Goal: Task Accomplishment & Management: Use online tool/utility

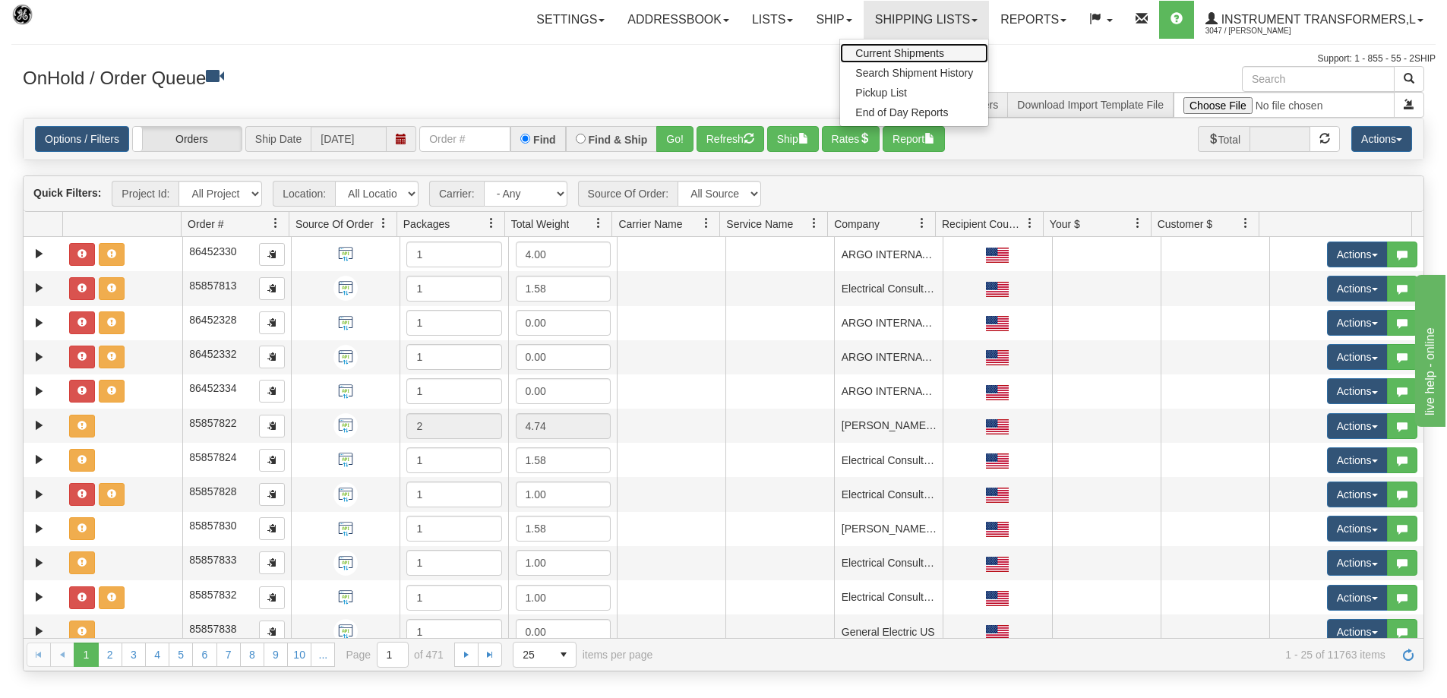
click at [891, 52] on span "Current Shipments" at bounding box center [899, 53] width 89 height 12
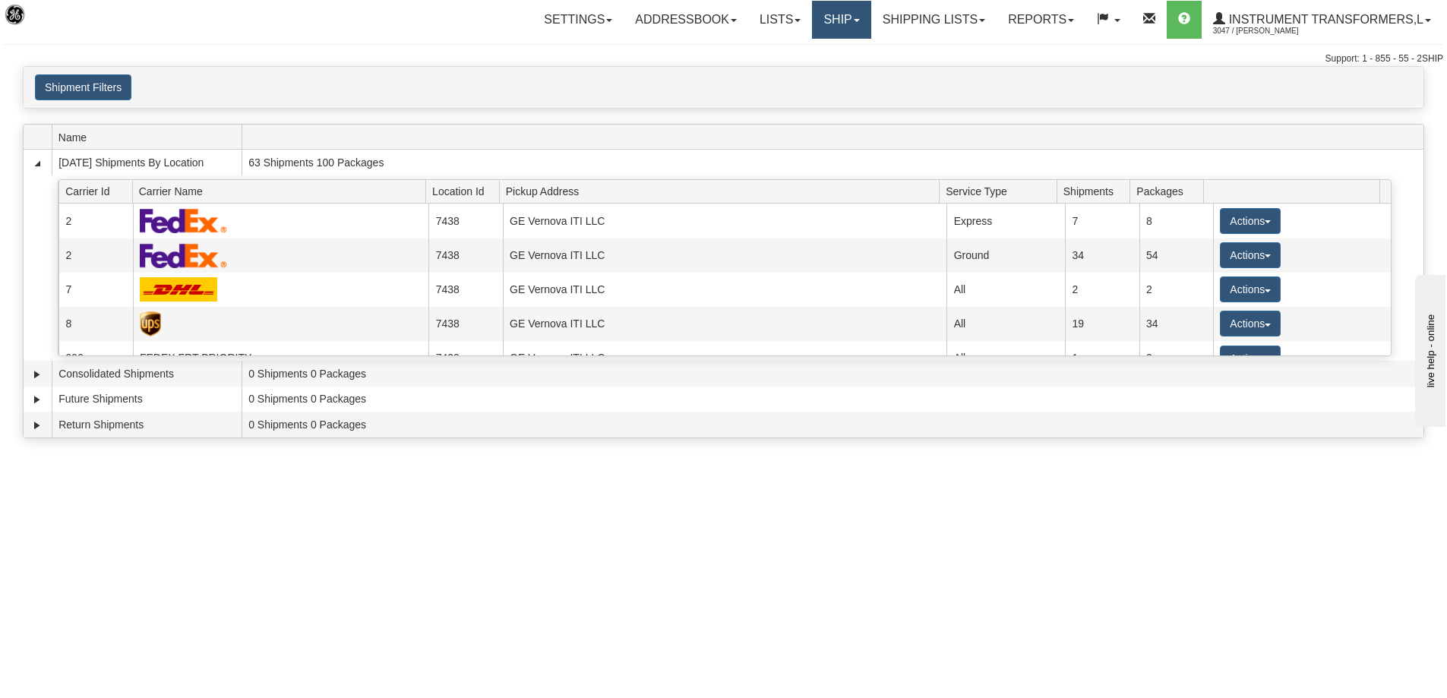
click at [854, 21] on span at bounding box center [857, 20] width 6 height 3
click at [830, 47] on link "Ship Screen" at bounding box center [802, 53] width 138 height 20
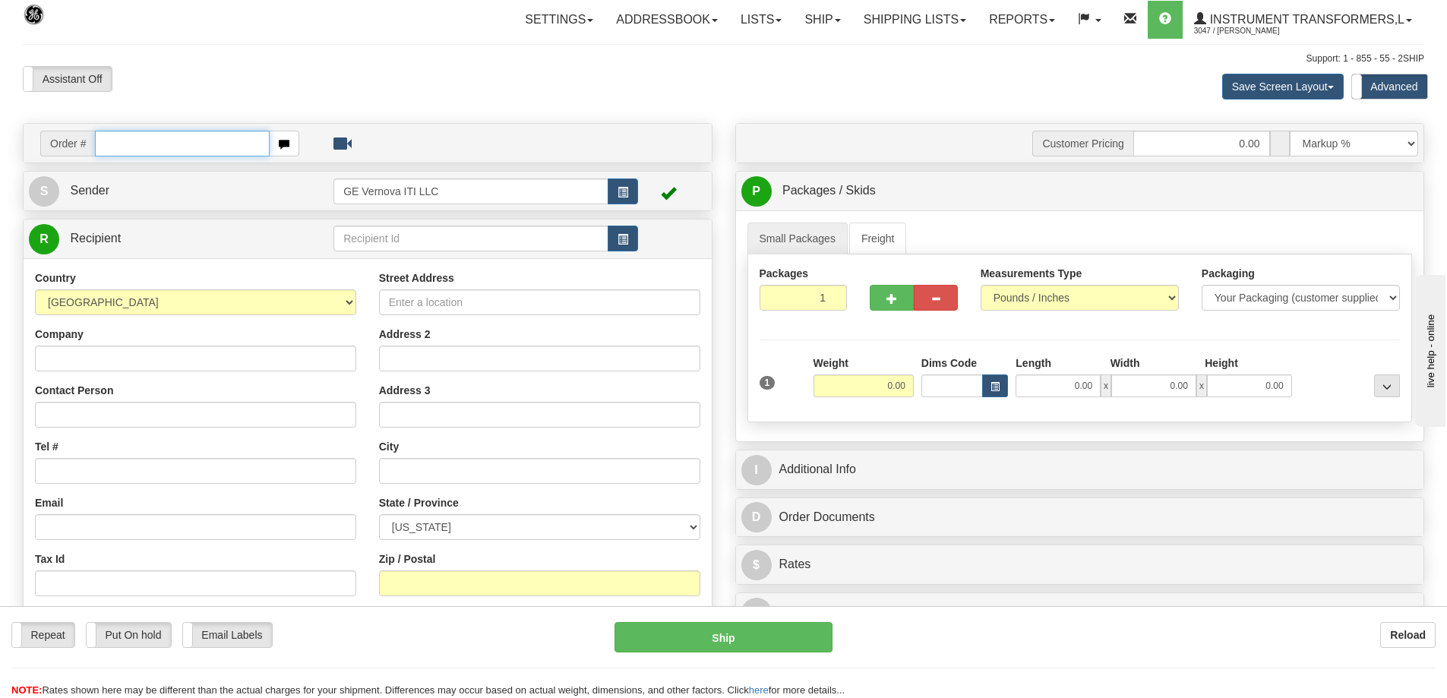
click at [173, 146] on input "text" at bounding box center [182, 144] width 175 height 26
click at [172, 144] on input "text" at bounding box center [182, 144] width 175 height 26
type input "86705149"
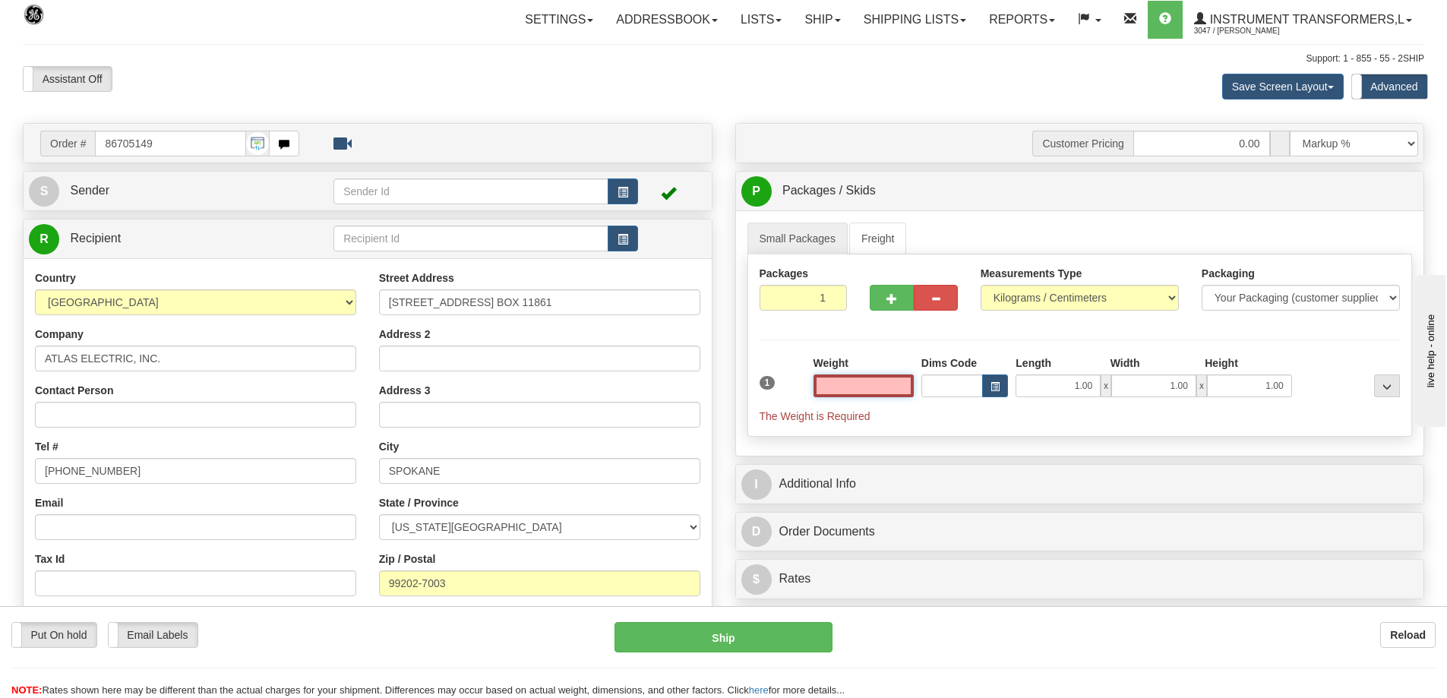
type input "0.00"
click at [1030, 297] on select "Pounds / Inches Kilograms / Centimeters" at bounding box center [1080, 298] width 198 height 26
select select "0"
click at [981, 285] on select "Pounds / Inches Kilograms / Centimeters" at bounding box center [1080, 298] width 198 height 26
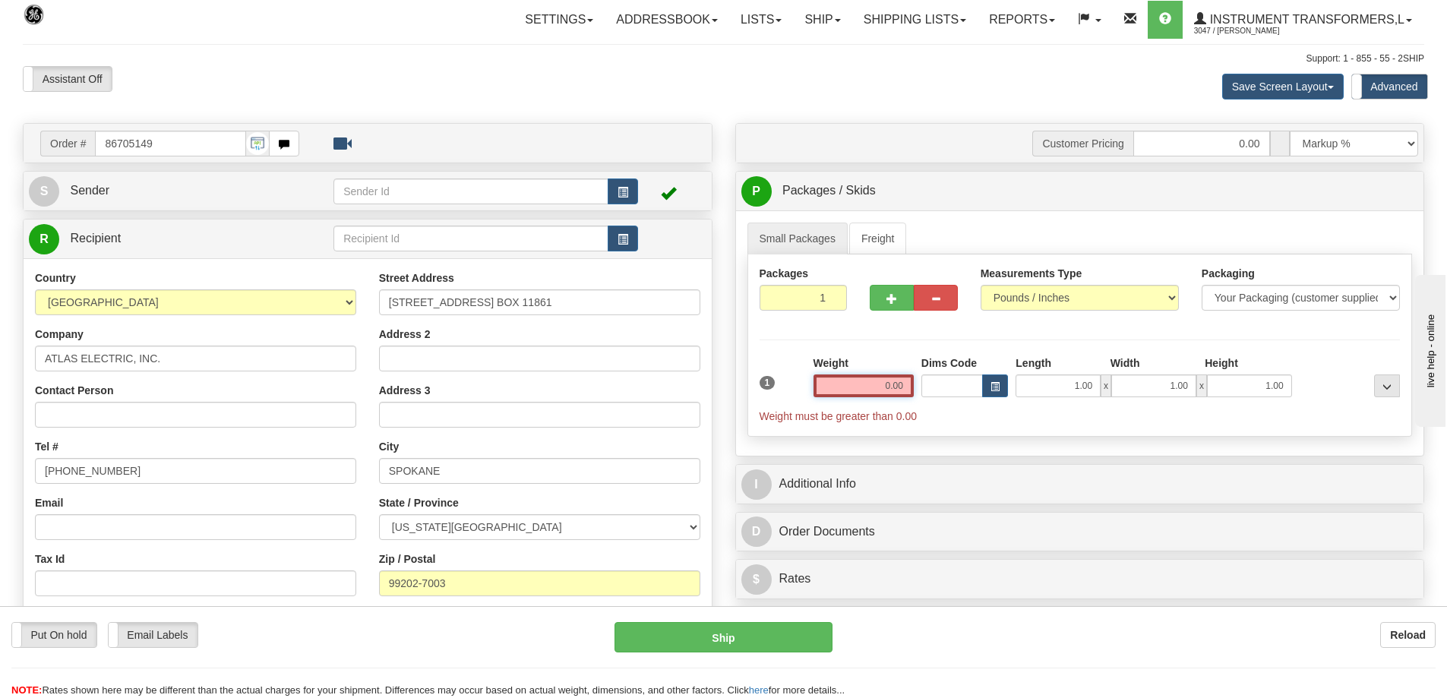
drag, startPoint x: 880, startPoint y: 383, endPoint x: 927, endPoint y: 384, distance: 47.1
click at [927, 384] on div "1 Weight 0.00 Dims Code 1.00" at bounding box center [1080, 390] width 649 height 68
click button "Delete" at bounding box center [0, 0] width 0 height 0
type input "337.00"
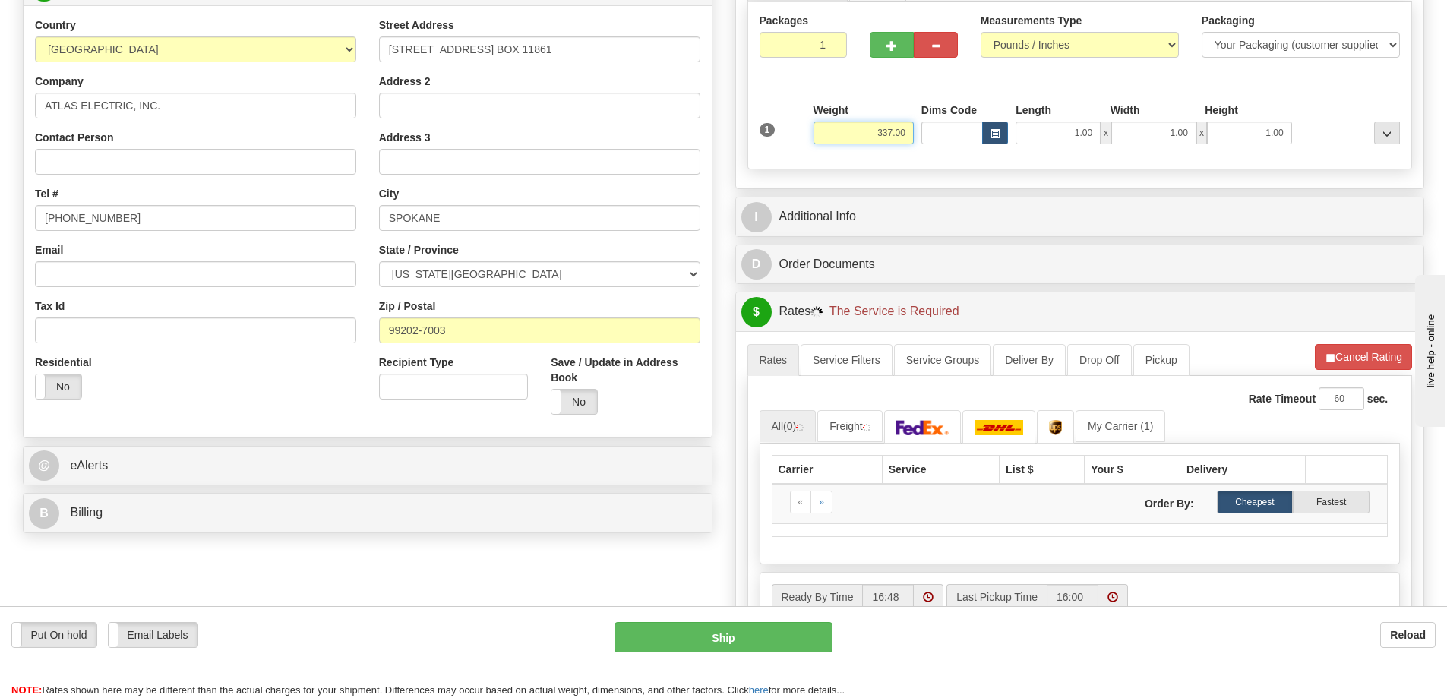
scroll to position [304, 0]
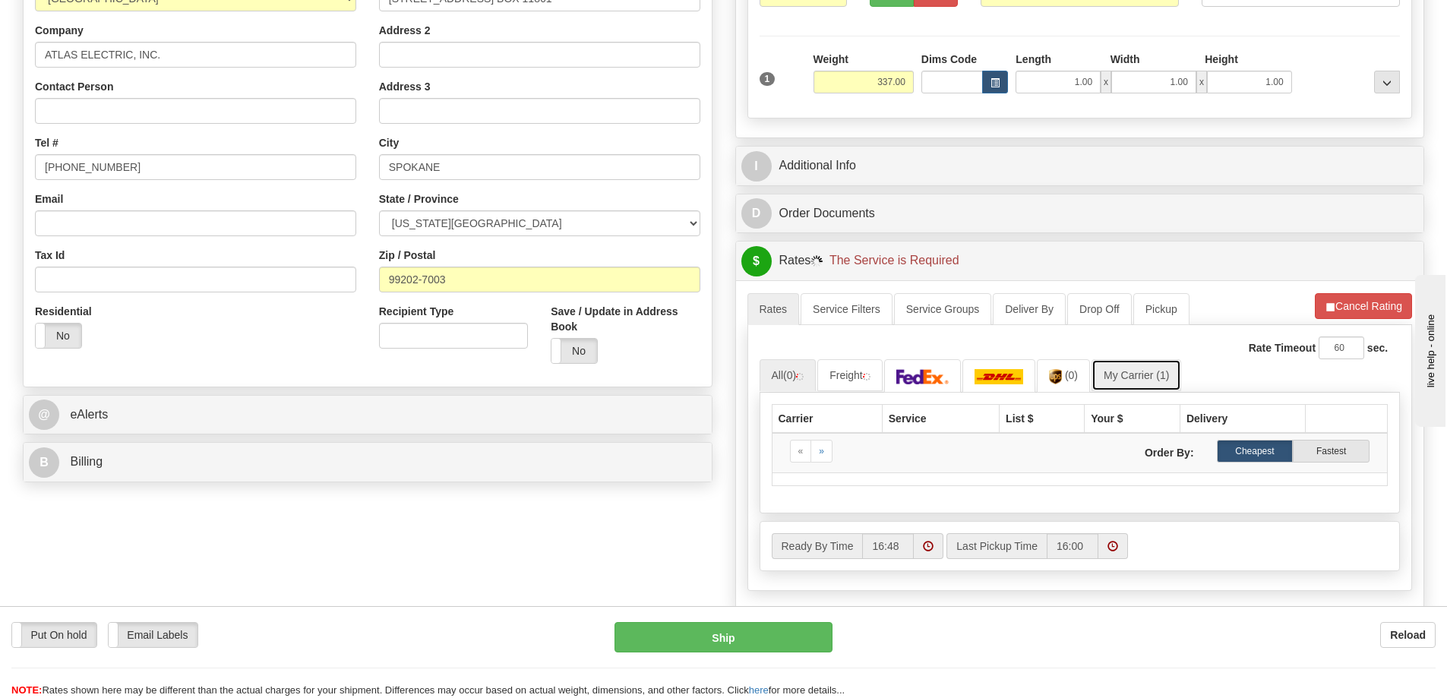
click at [1145, 381] on link "My Carrier (1)" at bounding box center [1137, 375] width 90 height 32
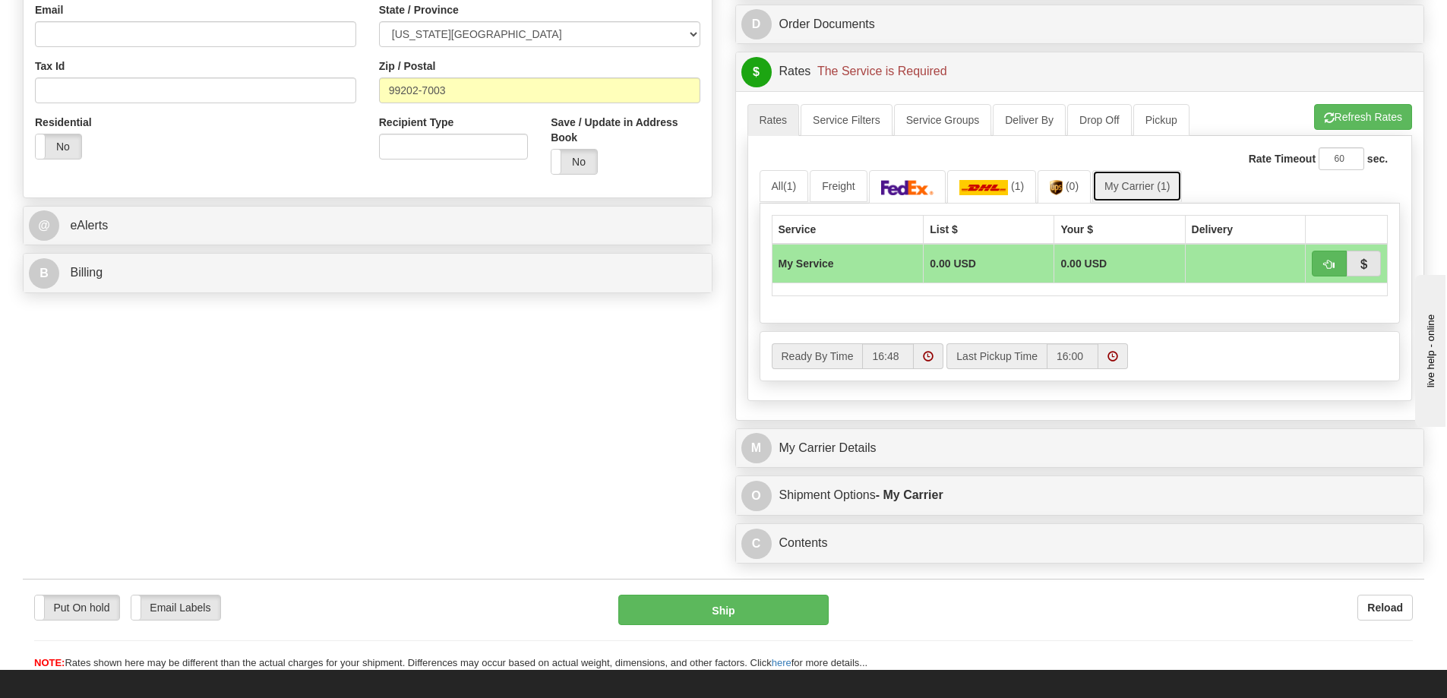
scroll to position [532, 0]
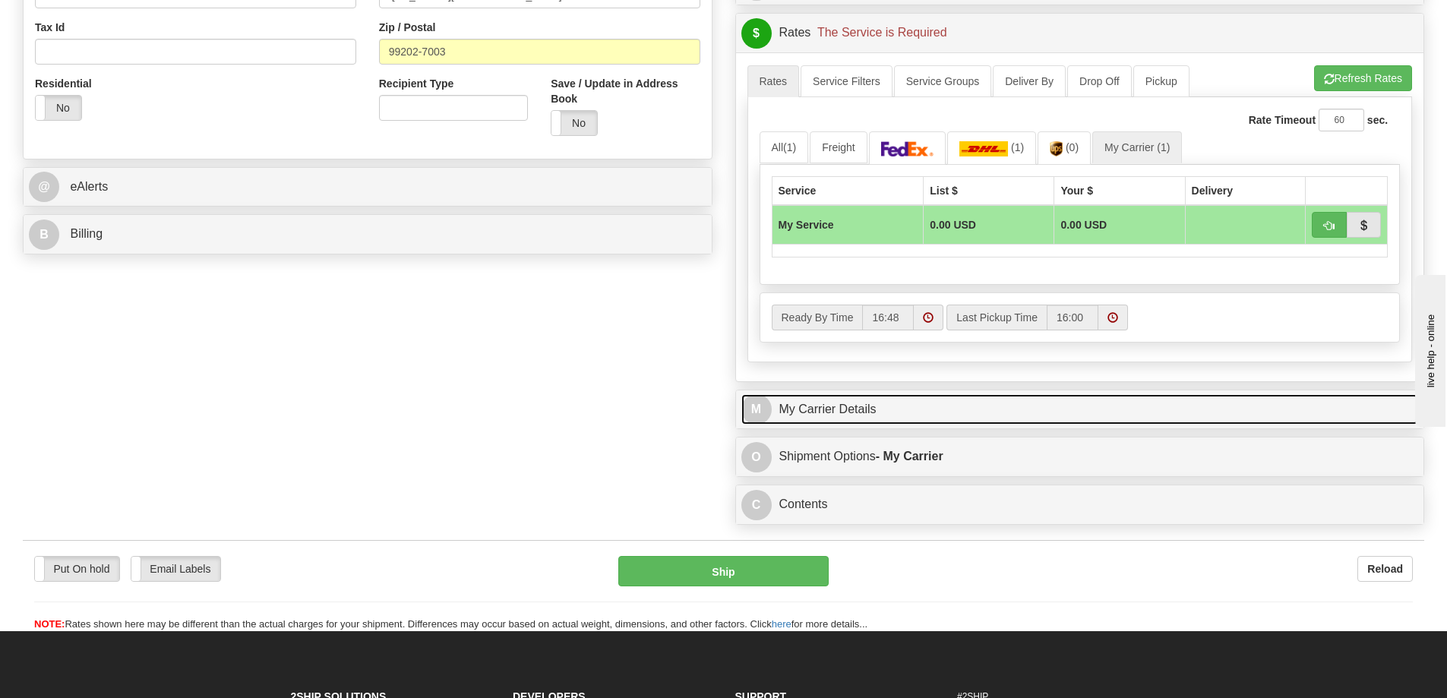
click at [899, 417] on link "M My Carrier Details" at bounding box center [1080, 409] width 678 height 31
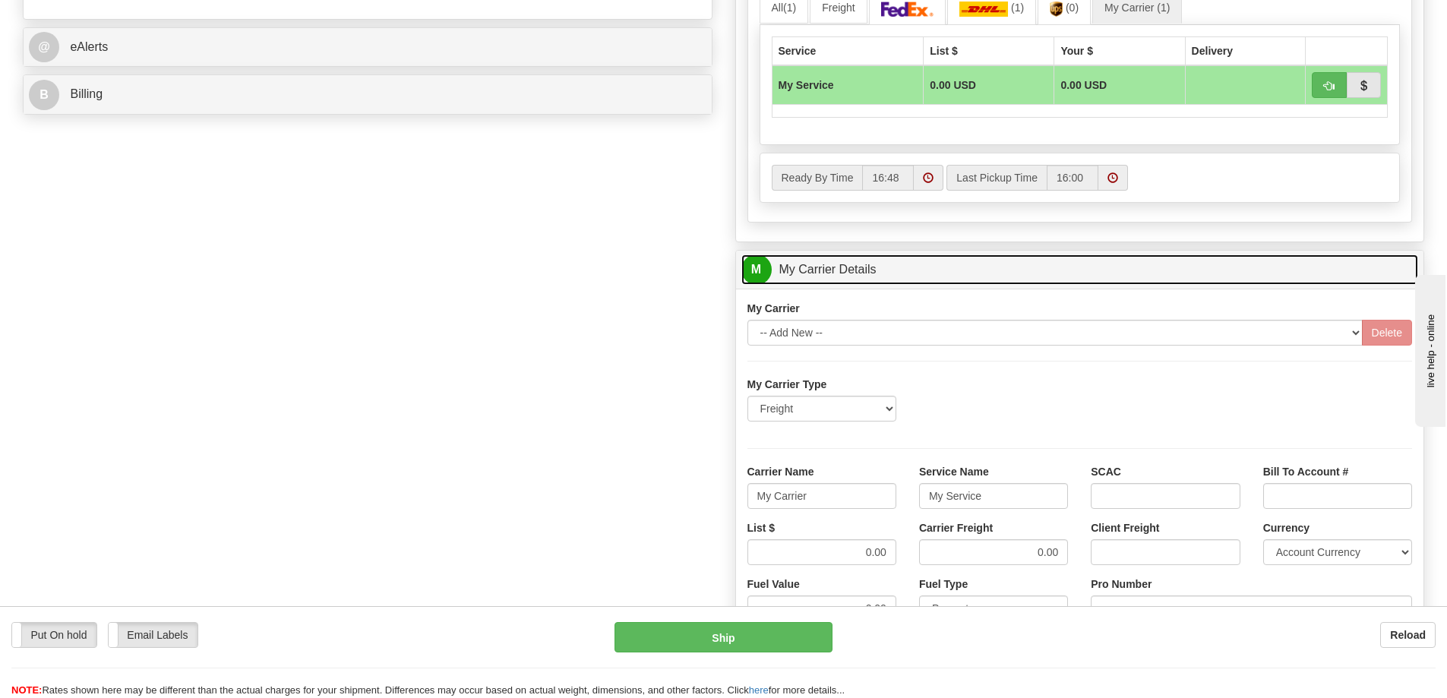
scroll to position [684, 0]
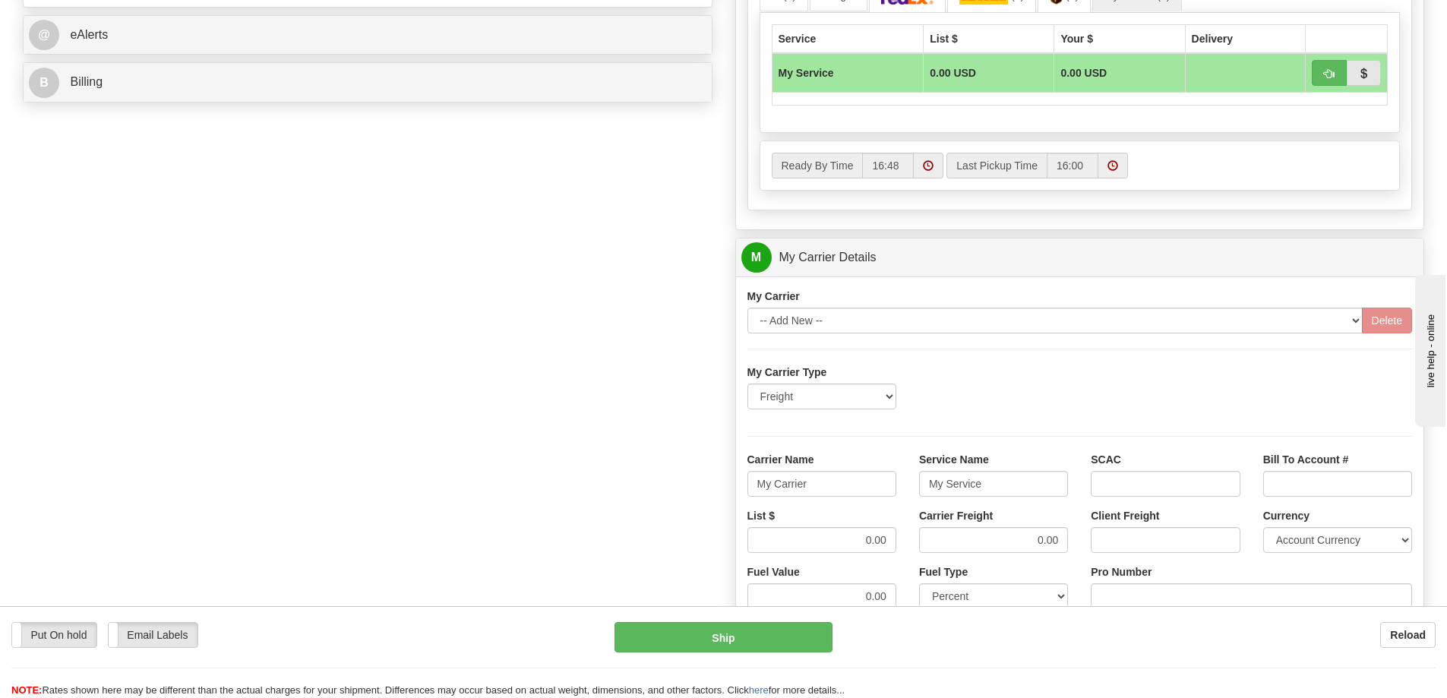
drag, startPoint x: 827, startPoint y: 470, endPoint x: 732, endPoint y: 493, distance: 97.7
click at [726, 493] on div "Customer Pricing 0.00 Markup % Discount % Flat Amount Per Pound Flat Amount Mar…" at bounding box center [1080, 172] width 713 height 1466
drag, startPoint x: 833, startPoint y: 493, endPoint x: 724, endPoint y: 497, distance: 108.7
click at [724, 497] on div "Customer Pricing 0.00 Markup % Discount % Flat Amount Per Pound Flat Amount Mar…" at bounding box center [1080, 172] width 713 height 1466
drag, startPoint x: 990, startPoint y: 487, endPoint x: 892, endPoint y: 505, distance: 99.7
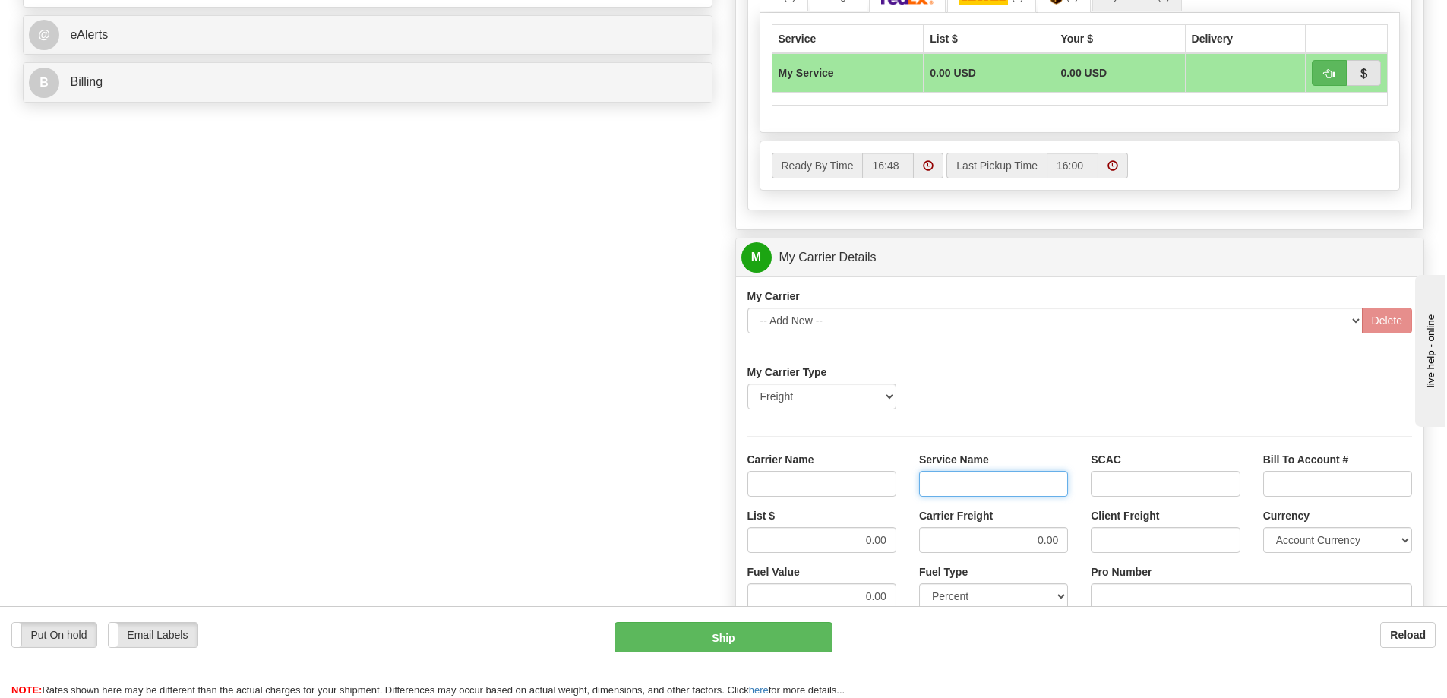
click at [892, 505] on div "Carrier Name Service Name SCAC Bill To Account #" at bounding box center [1080, 480] width 688 height 56
drag, startPoint x: 835, startPoint y: 547, endPoint x: 909, endPoint y: 546, distance: 74.5
click at [909, 546] on div "List $ 0.00 Carrier Freight 0.00 Client Freight Currency Account Currency ARN A…" at bounding box center [1080, 536] width 688 height 56
click at [1085, 537] on div "List $ Carrier Freight 0.00 Client Freight Currency Account Currency ARN AWG AU…" at bounding box center [1080, 536] width 688 height 56
click at [883, 486] on input "Carrier Name" at bounding box center [822, 484] width 149 height 26
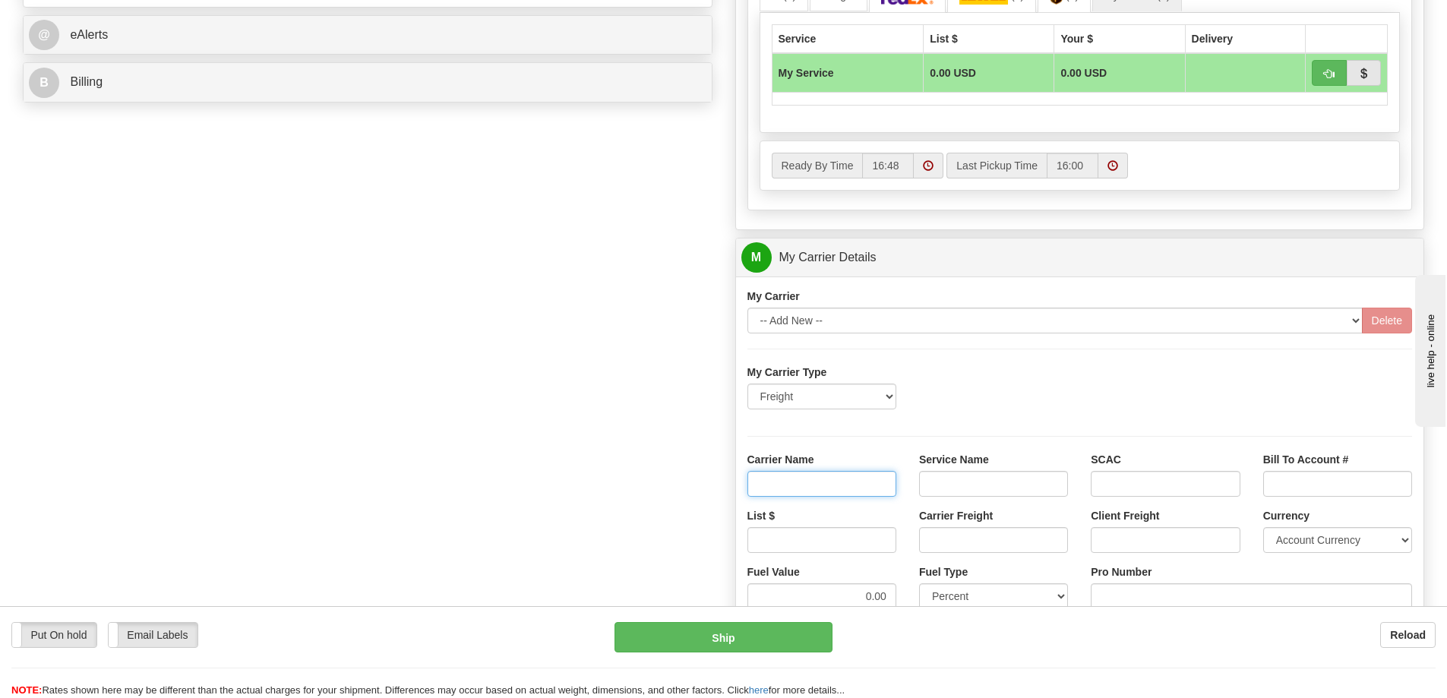
type input "AVR"
click at [975, 486] on input "Service Name" at bounding box center [993, 484] width 149 height 26
type input "LTL"
click at [871, 545] on input "List $" at bounding box center [822, 540] width 149 height 26
type input "300"
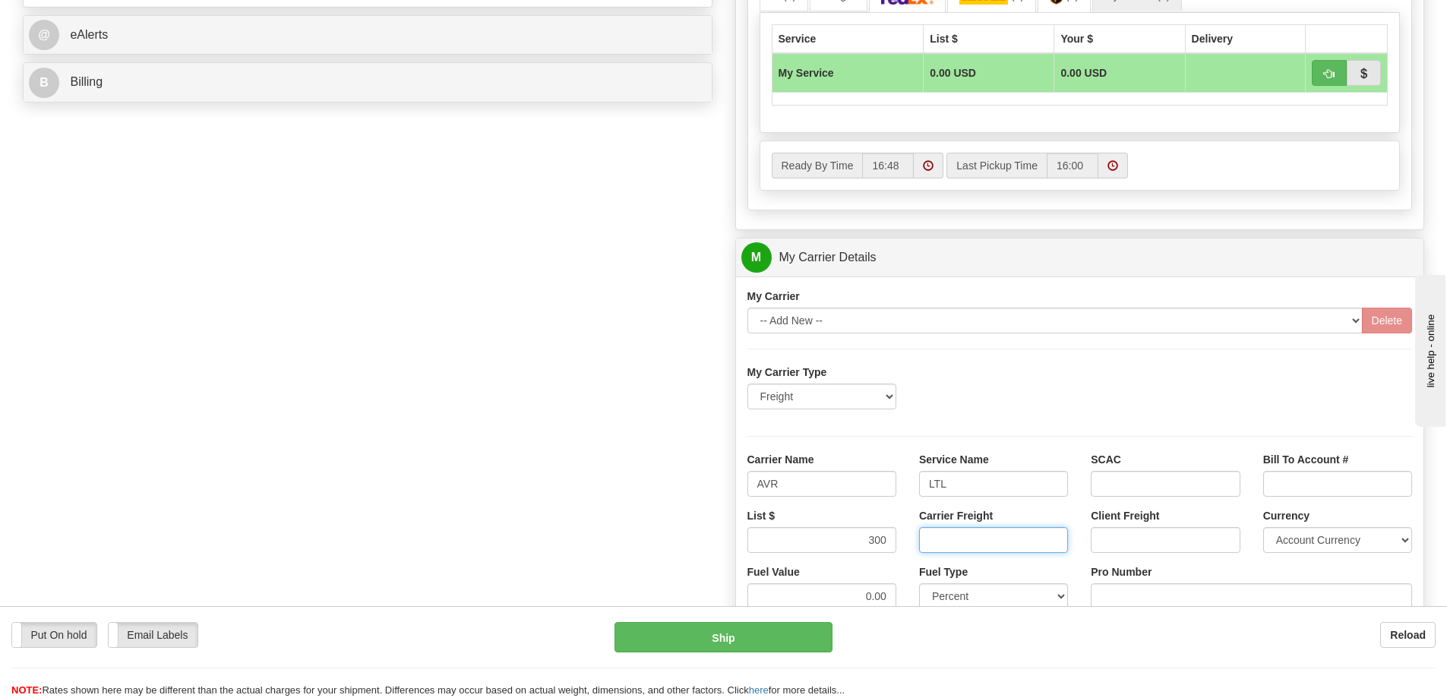
click at [954, 538] on input "Carrier Freight" at bounding box center [993, 540] width 149 height 26
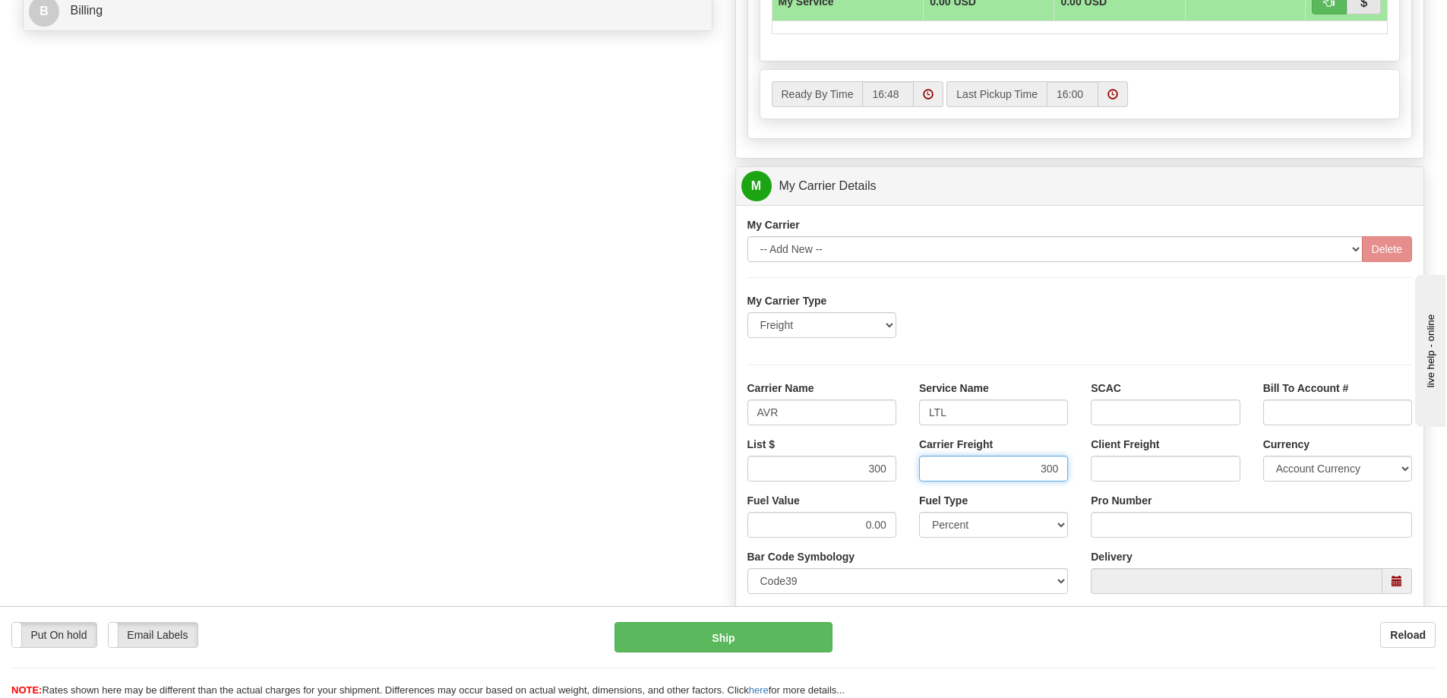
scroll to position [760, 0]
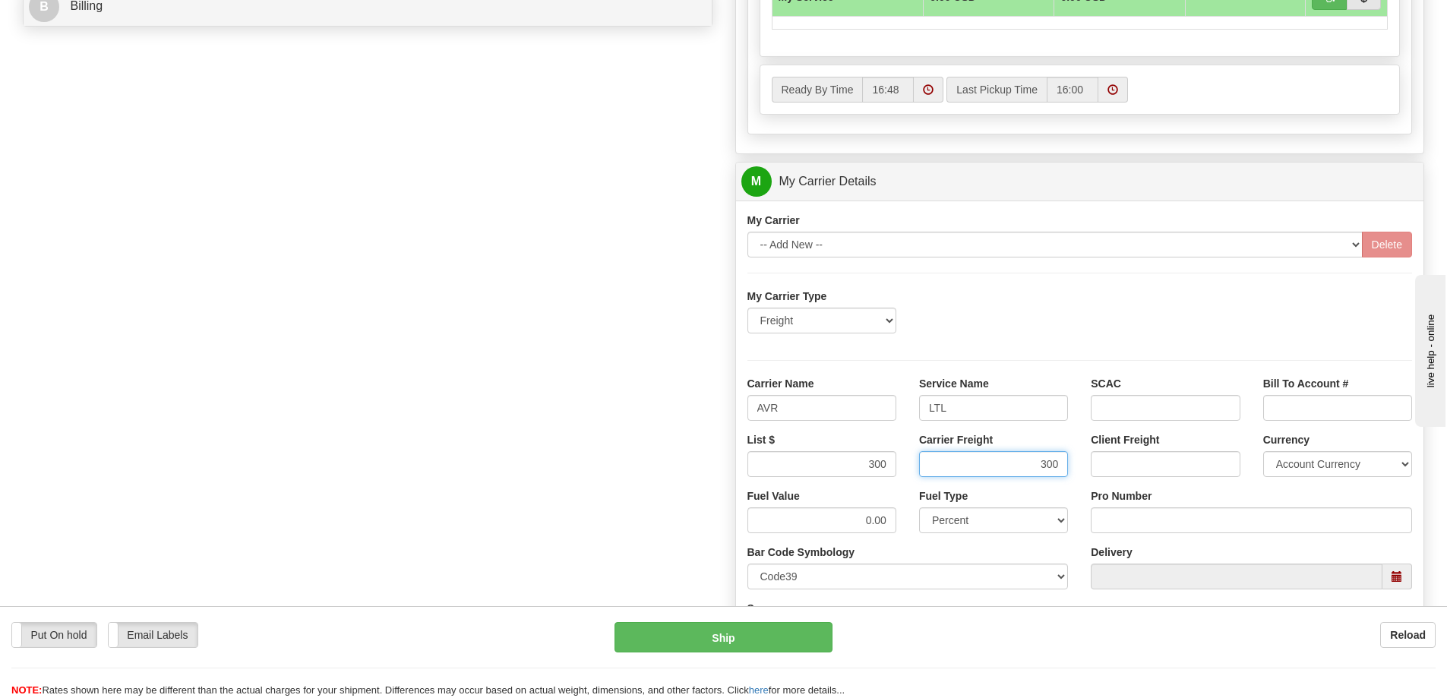
type input "300"
click at [1176, 525] on input "Pro Number" at bounding box center [1251, 521] width 321 height 26
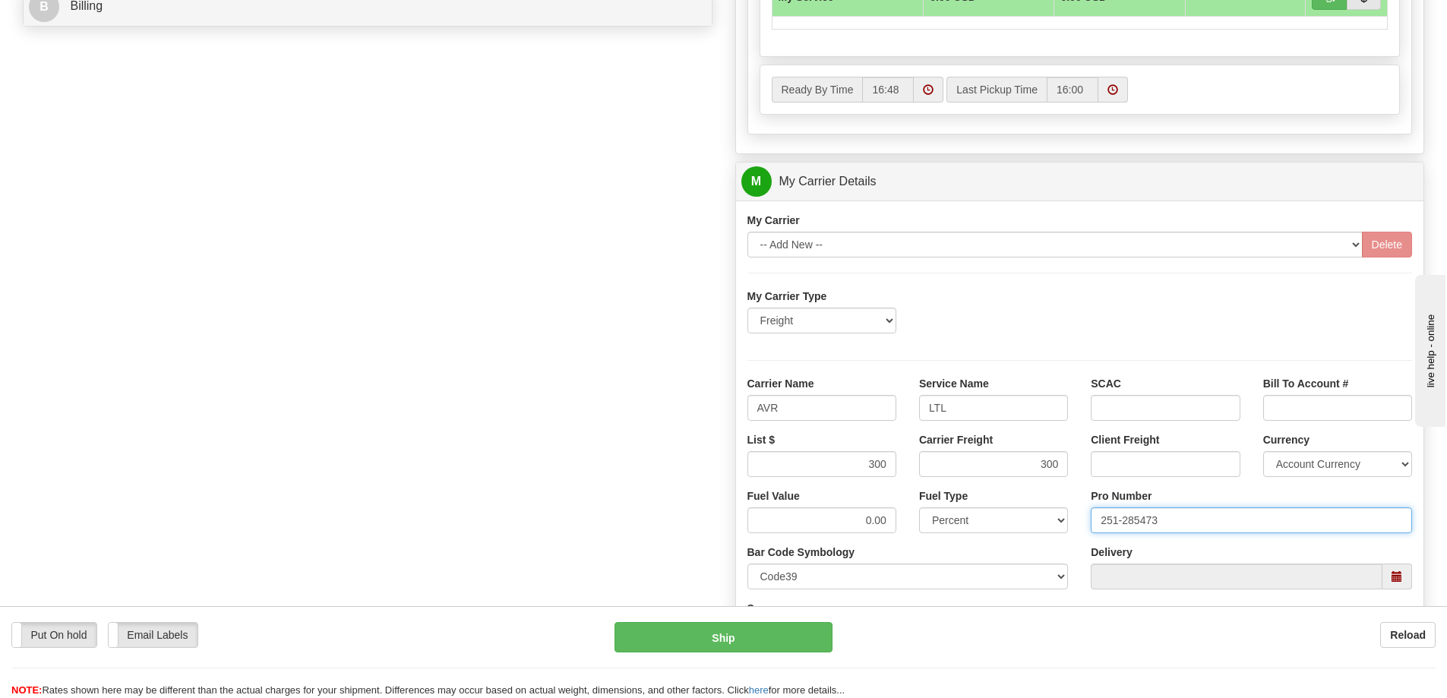
type input "251-285473"
click button "Delete" at bounding box center [0, 0] width 0 height 0
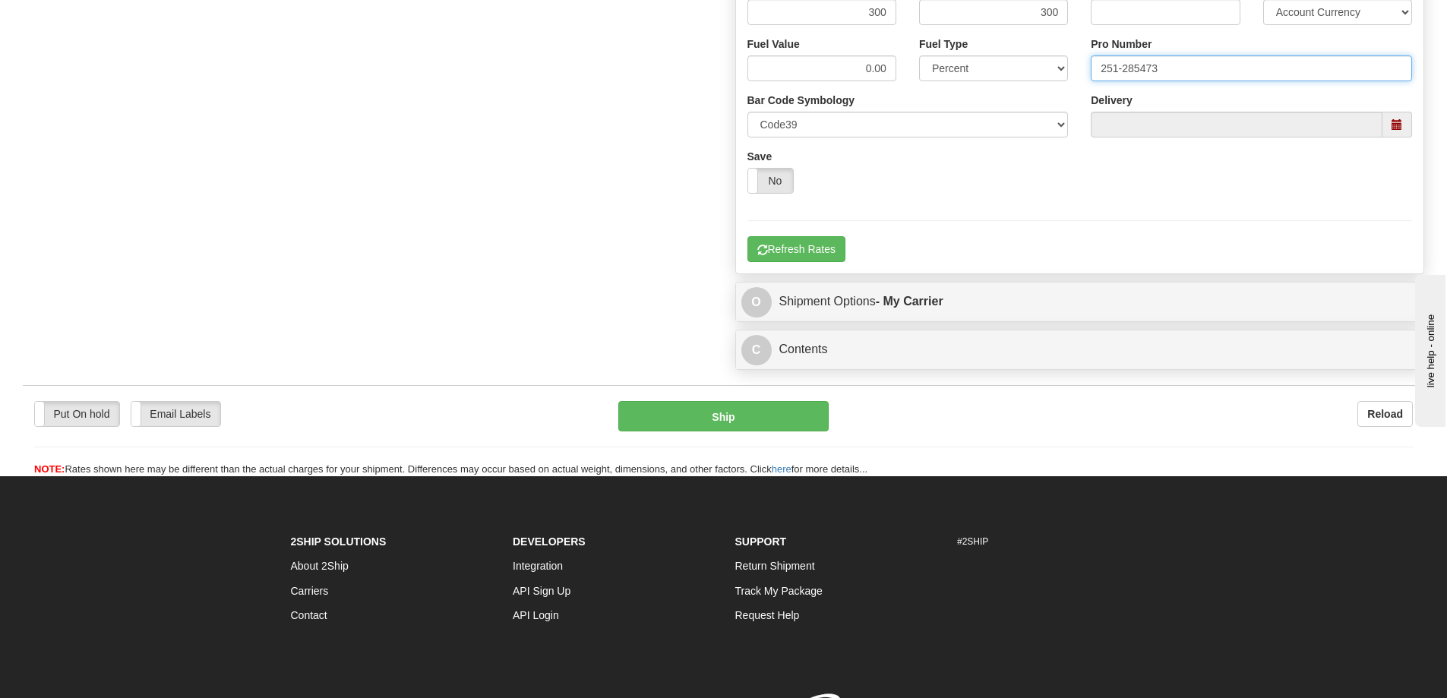
scroll to position [1216, 0]
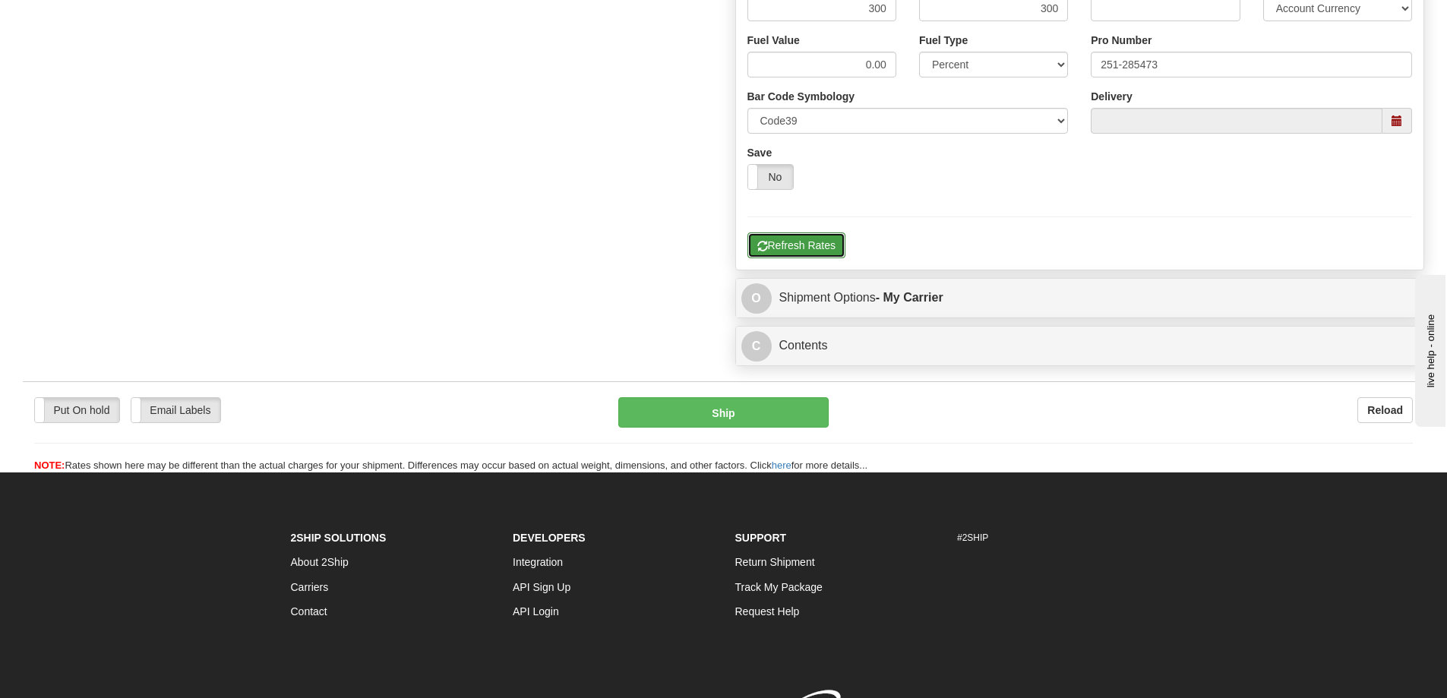
click at [801, 245] on button "Refresh Rates" at bounding box center [797, 245] width 98 height 26
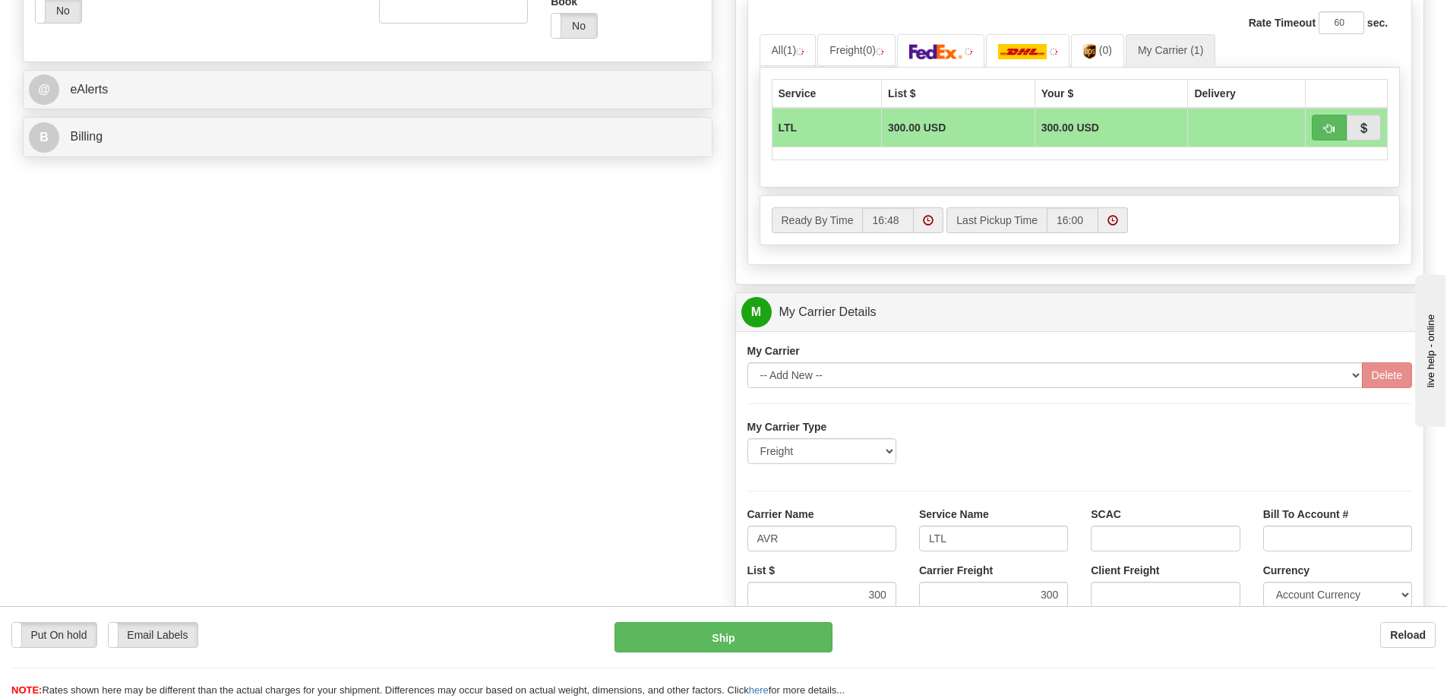
scroll to position [608, 0]
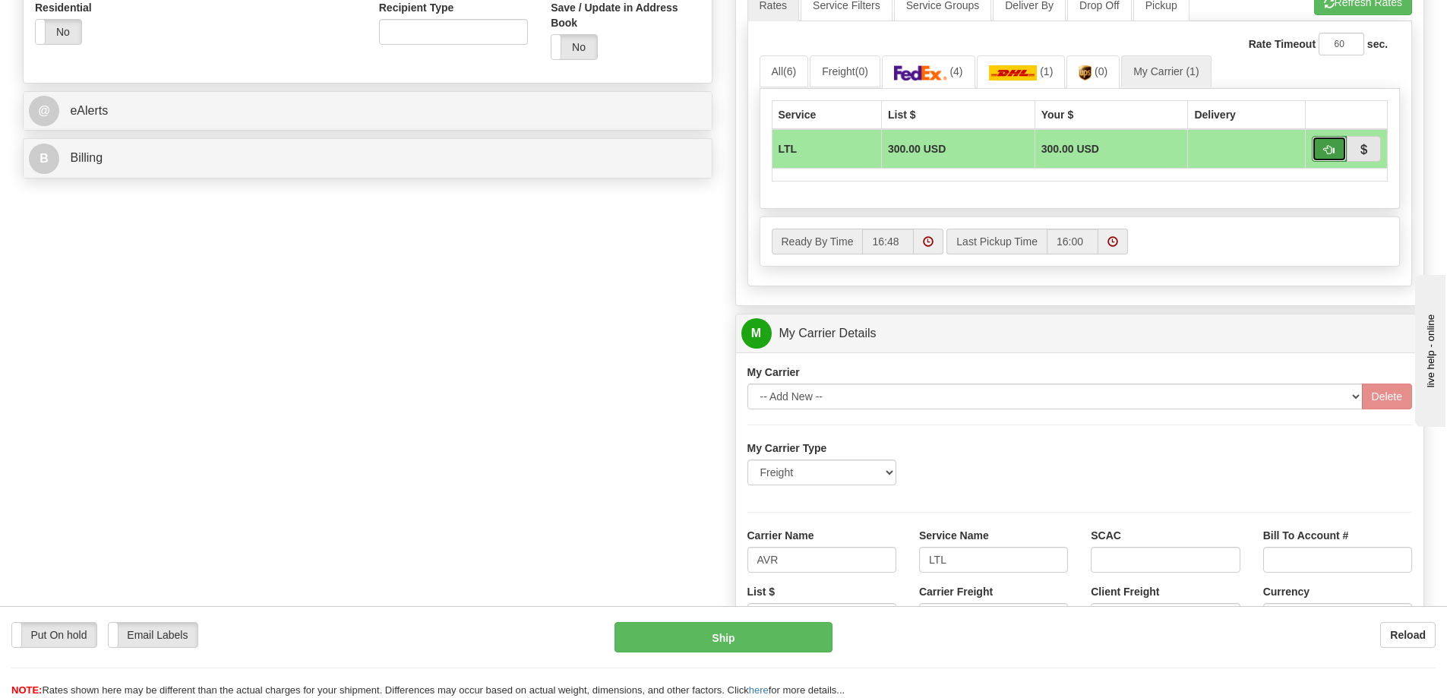
click at [1318, 150] on button "button" at bounding box center [1329, 149] width 35 height 26
type input "00"
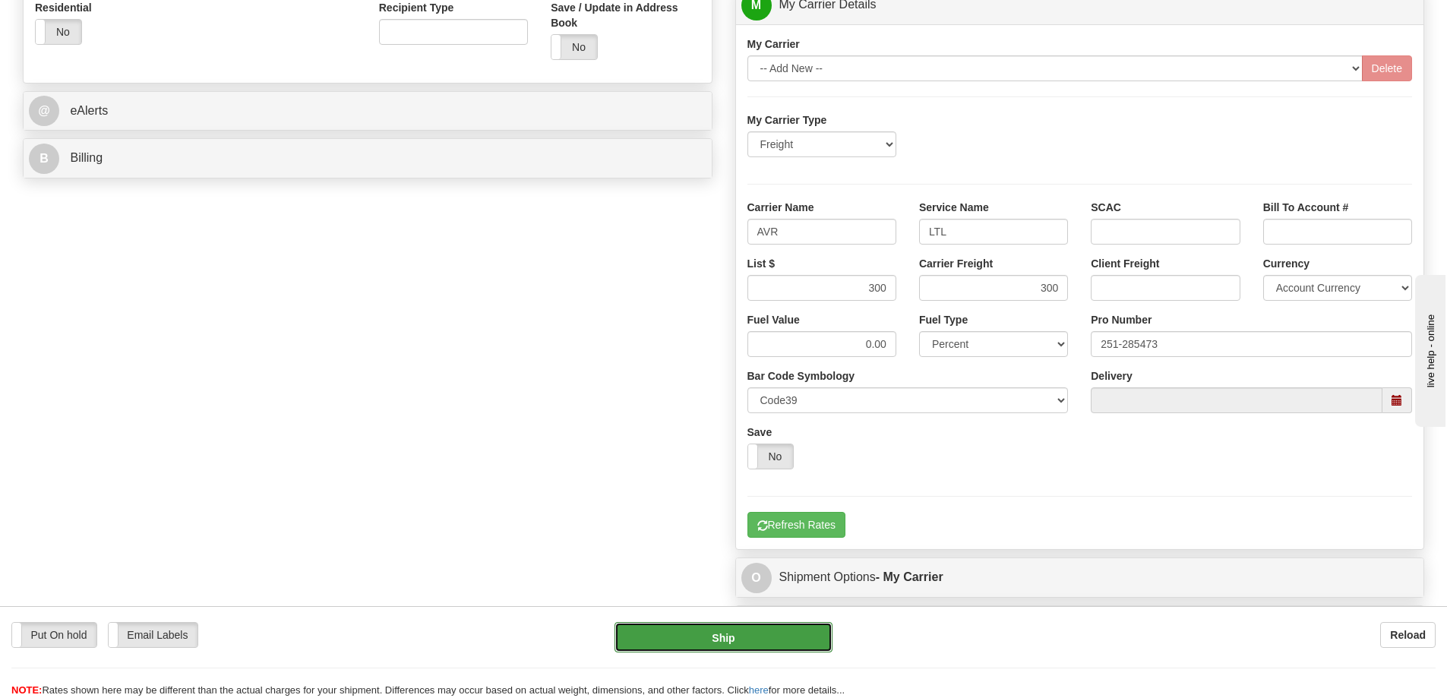
click at [729, 632] on button "Ship" at bounding box center [724, 637] width 218 height 30
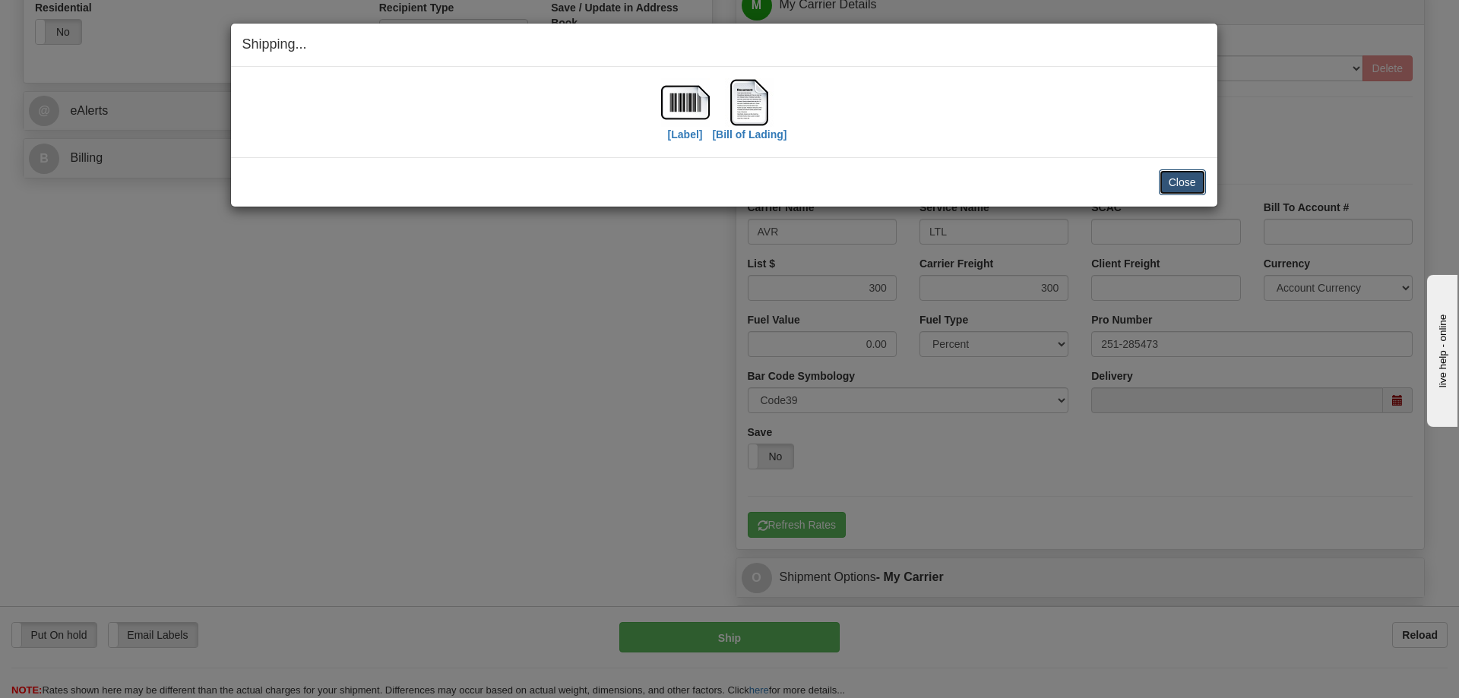
click at [1175, 188] on button "Close" at bounding box center [1182, 182] width 47 height 26
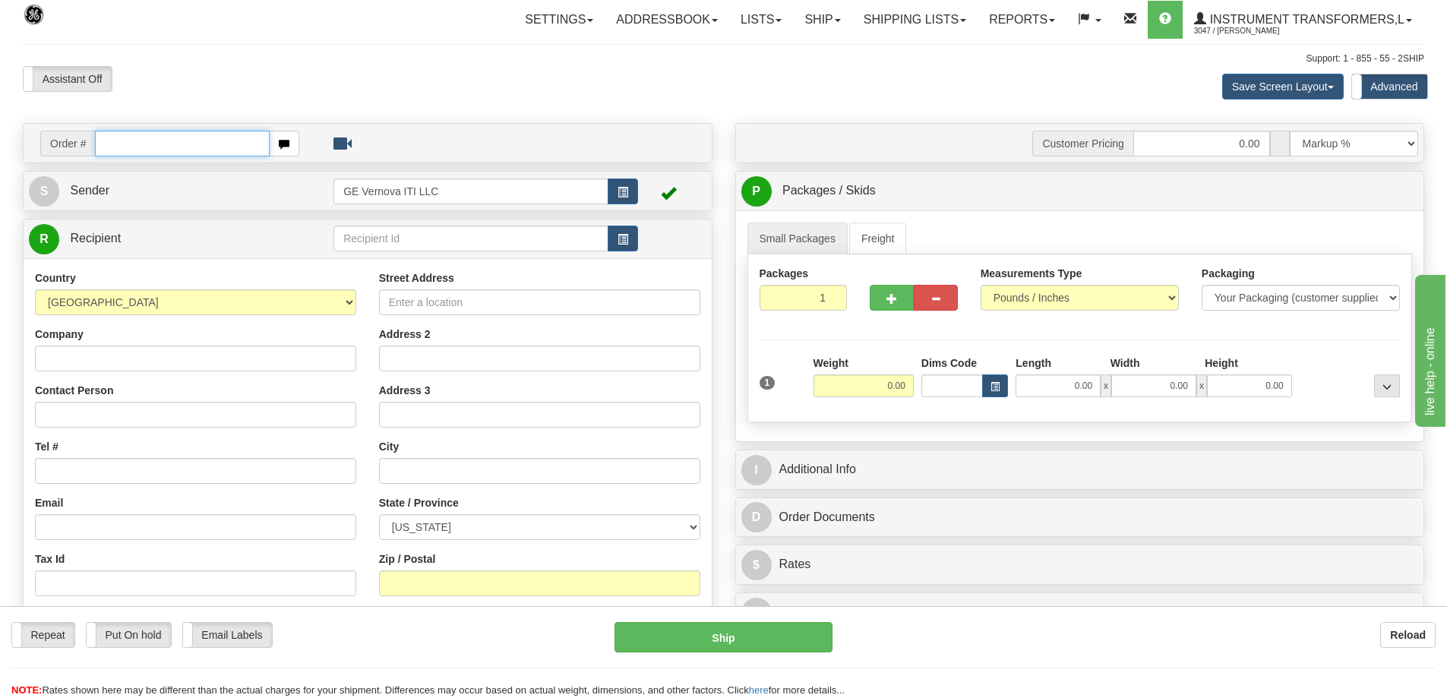
click at [109, 150] on input "text" at bounding box center [182, 144] width 175 height 26
type input "86705200"
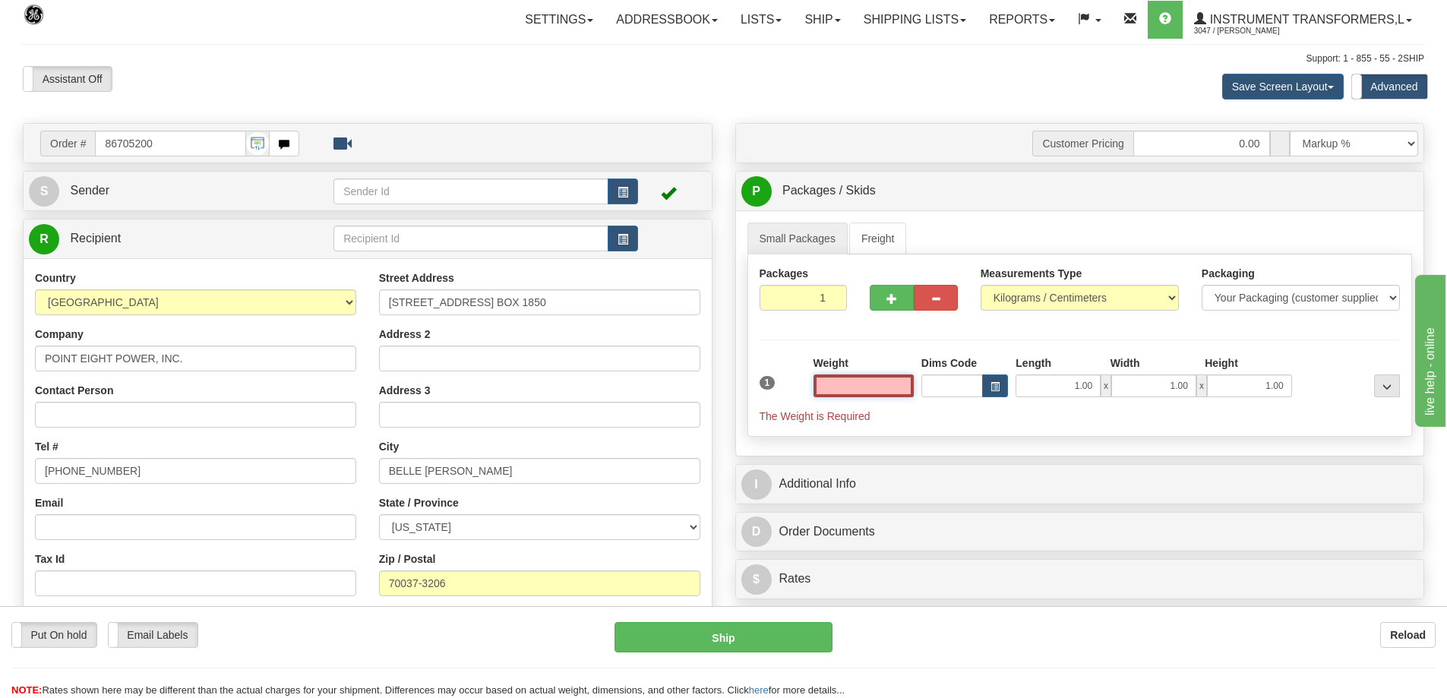
type input "0.00"
click at [1077, 299] on select "Pounds / Inches Kilograms / Centimeters" at bounding box center [1080, 298] width 198 height 26
select select "0"
click at [981, 285] on select "Pounds / Inches Kilograms / Centimeters" at bounding box center [1080, 298] width 198 height 26
drag, startPoint x: 867, startPoint y: 380, endPoint x: 918, endPoint y: 375, distance: 51.1
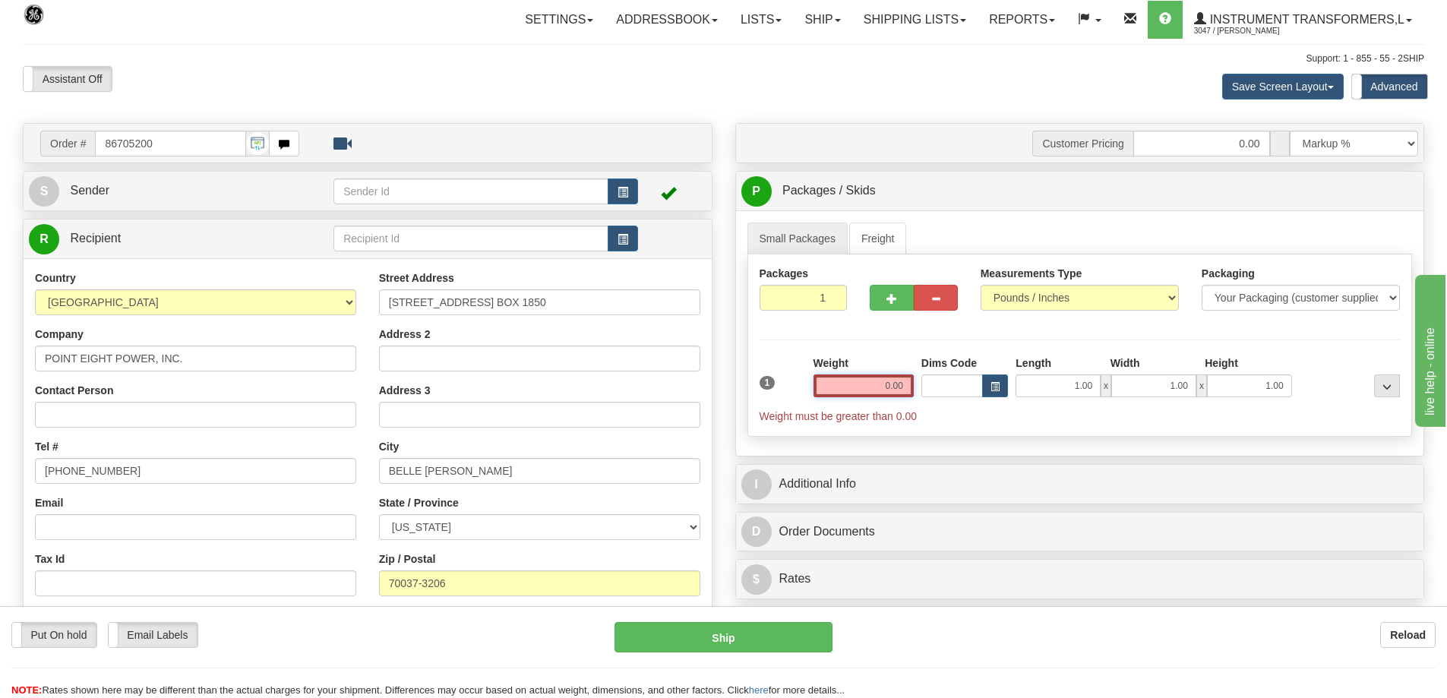
click at [918, 375] on div "1 Weight 0.00 Dims Code 1.00" at bounding box center [1080, 390] width 649 height 68
click button "Delete" at bounding box center [0, 0] width 0 height 0
type input "243.00"
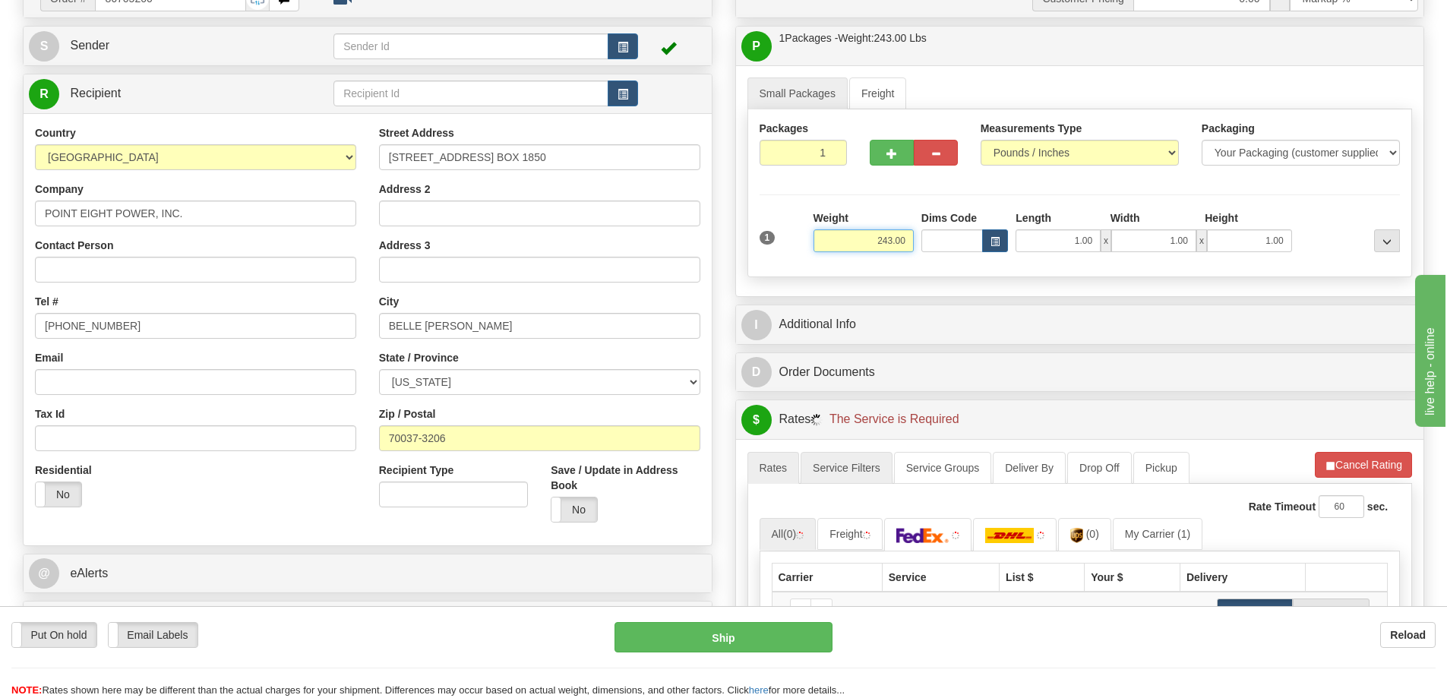
scroll to position [152, 0]
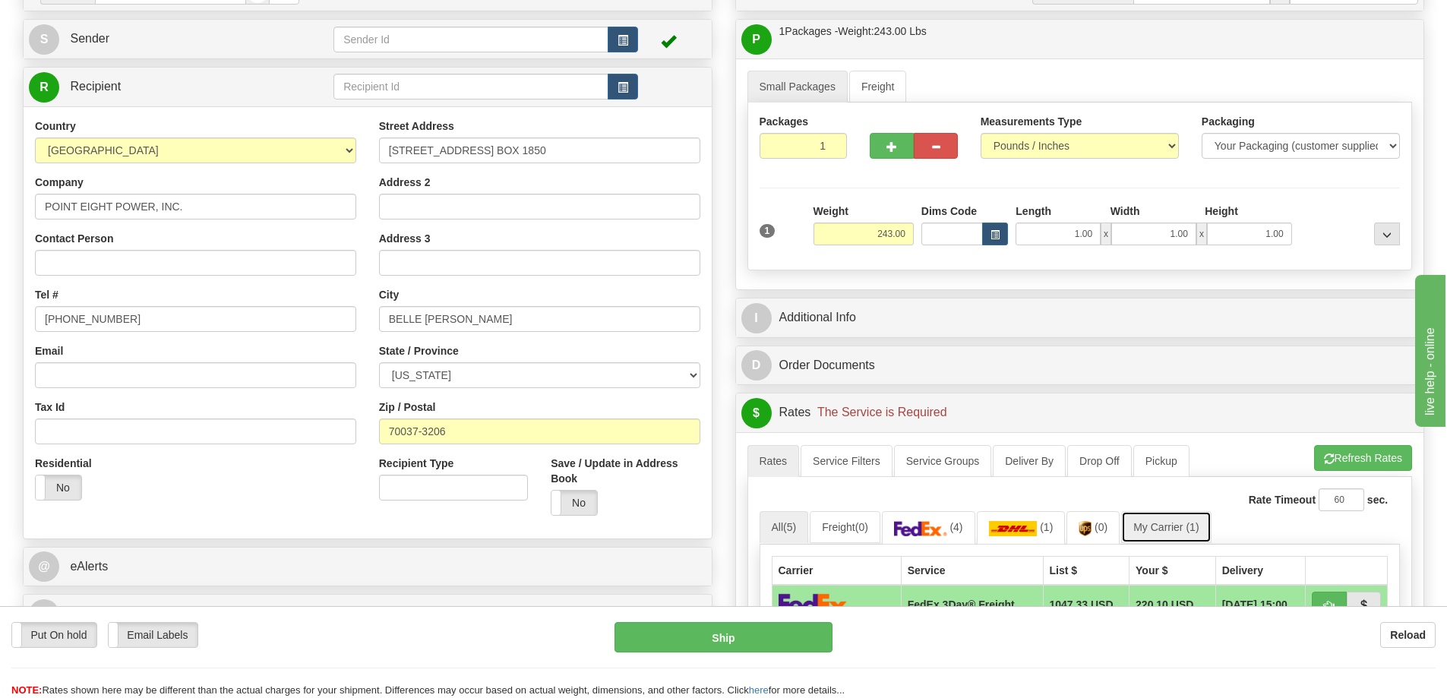
click at [1166, 520] on link "My Carrier (1)" at bounding box center [1166, 527] width 90 height 32
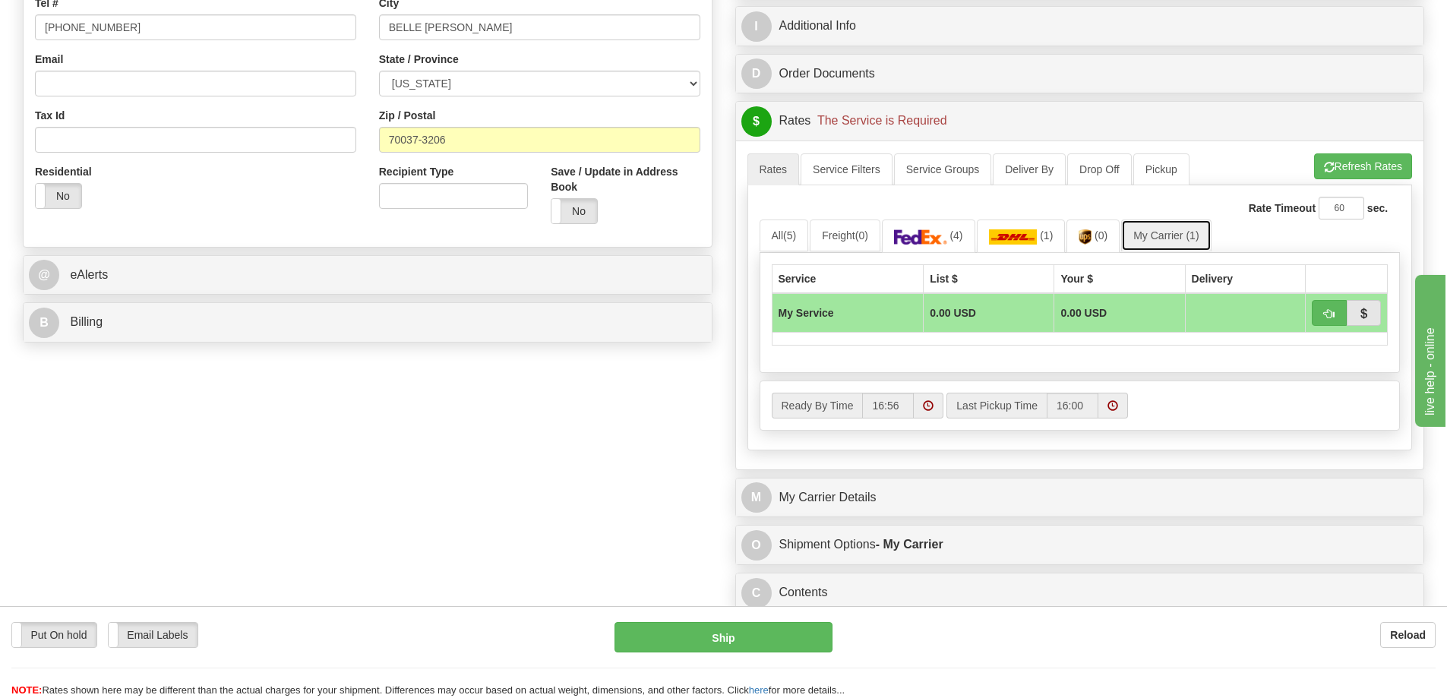
scroll to position [456, 0]
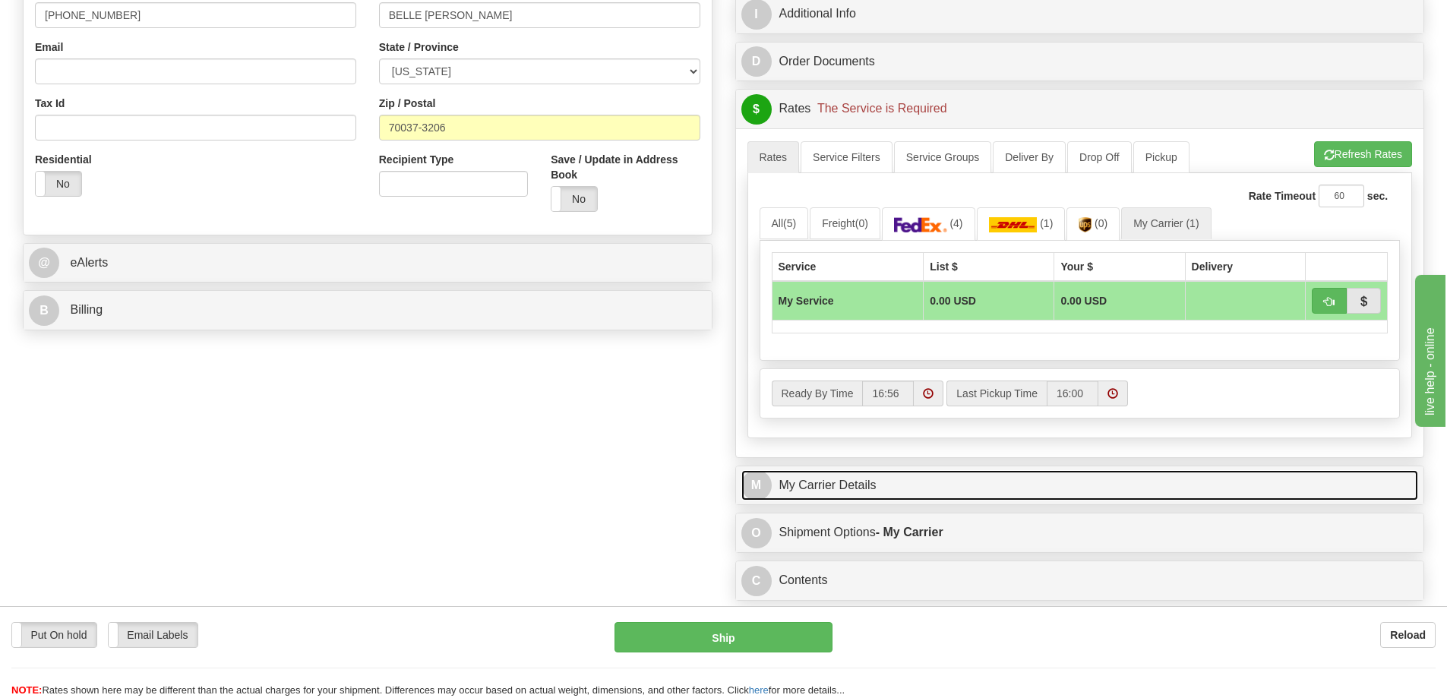
click at [926, 496] on link "M My Carrier Details" at bounding box center [1080, 485] width 678 height 31
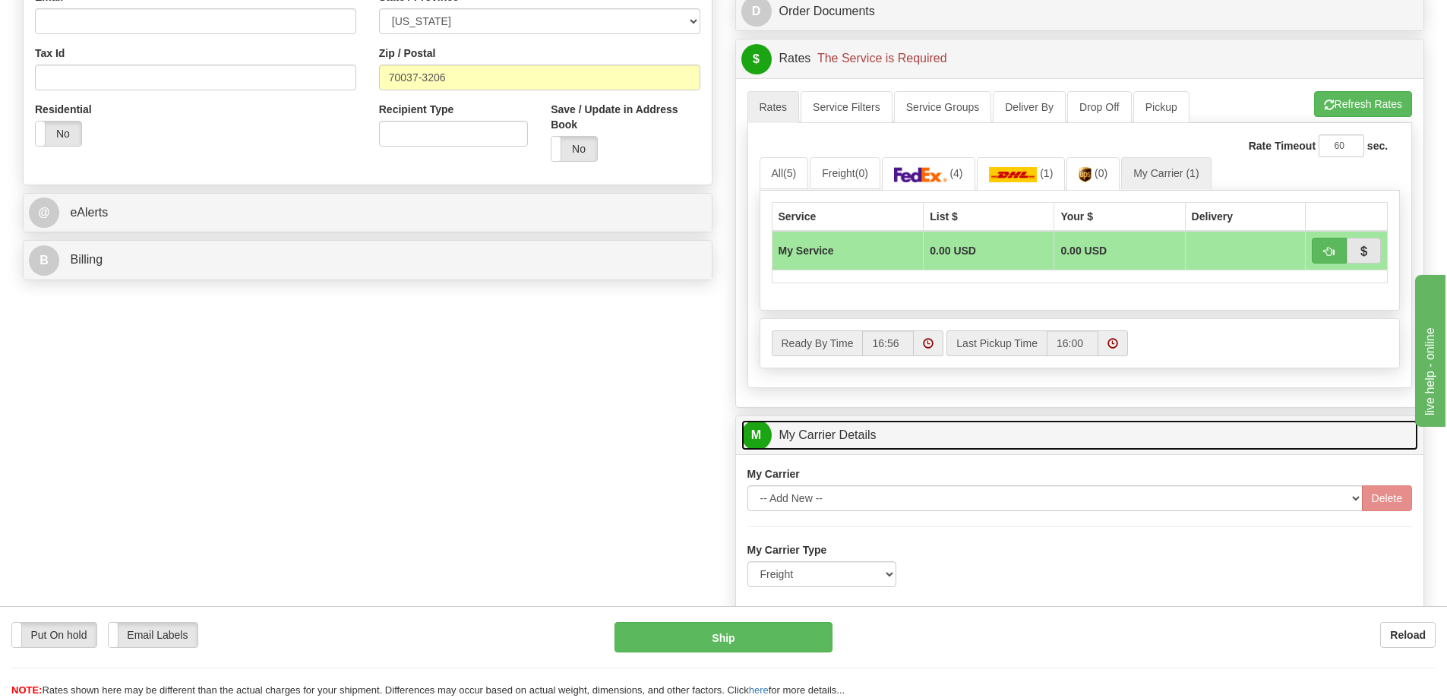
scroll to position [760, 0]
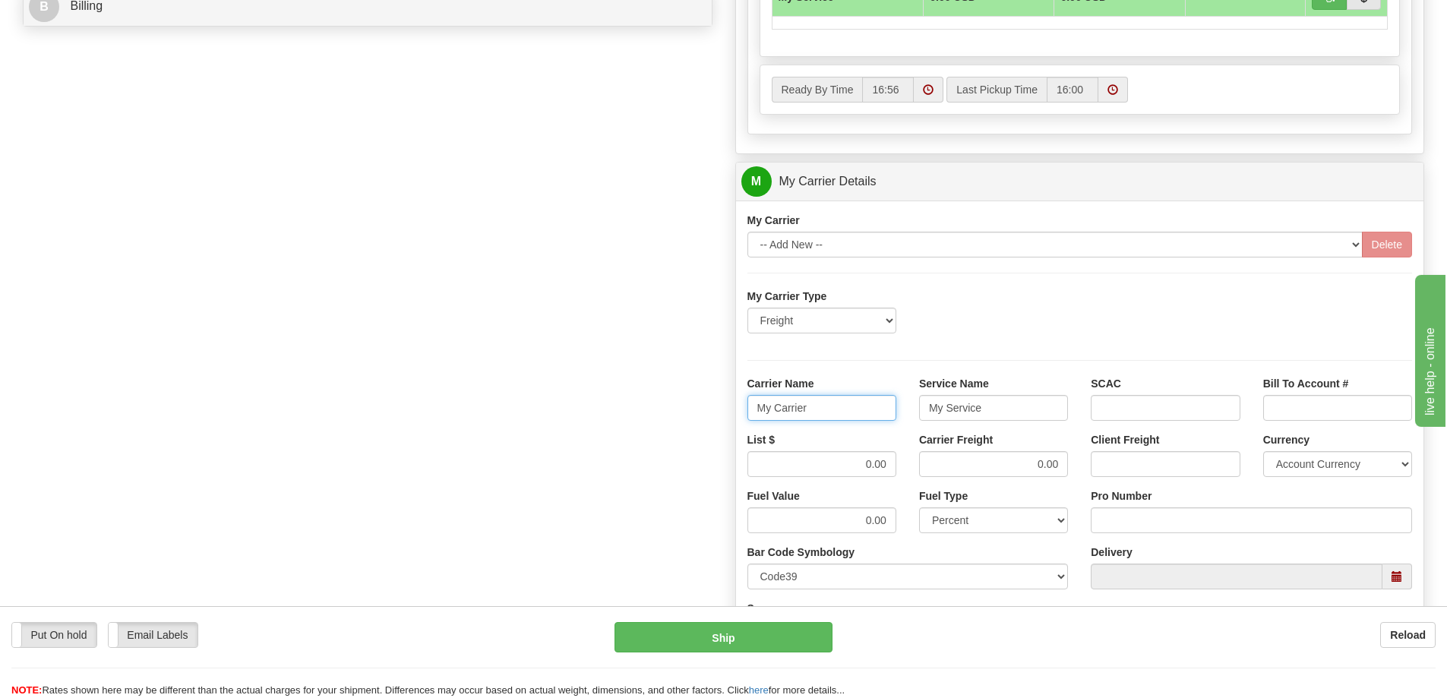
drag, startPoint x: 821, startPoint y: 410, endPoint x: 718, endPoint y: 418, distance: 103.6
click at [718, 418] on div "Order # 86705200 S Sender" at bounding box center [723, 96] width 1424 height 1466
drag, startPoint x: 967, startPoint y: 406, endPoint x: 902, endPoint y: 409, distance: 65.4
click at [902, 409] on div "Carrier Name Service Name My Service SCAC Bill To Account #" at bounding box center [1080, 404] width 688 height 56
drag, startPoint x: 1059, startPoint y: 466, endPoint x: 999, endPoint y: 463, distance: 60.1
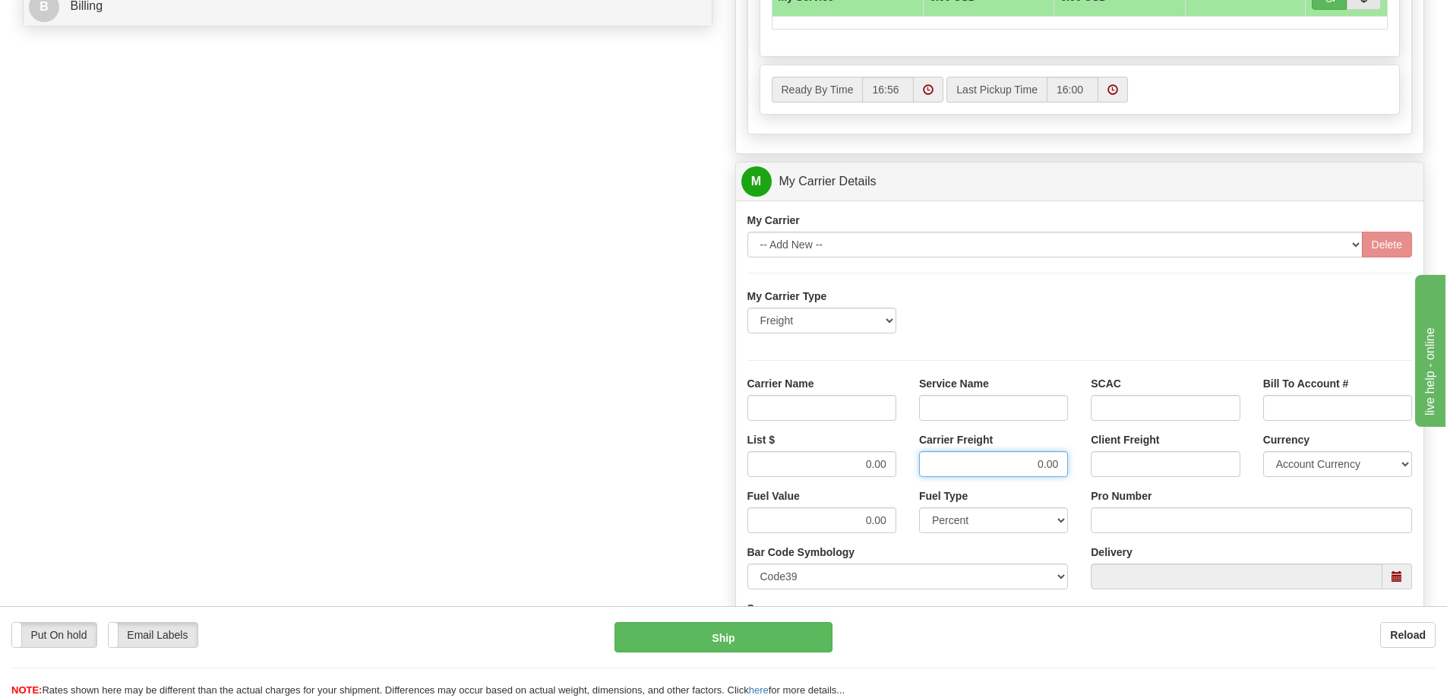
click at [999, 463] on input "0.00" at bounding box center [993, 464] width 149 height 26
drag, startPoint x: 895, startPoint y: 460, endPoint x: 779, endPoint y: 472, distance: 116.1
click at [792, 474] on input "0.00" at bounding box center [822, 464] width 149 height 26
click at [843, 414] on input "Carrier Name" at bounding box center [822, 408] width 149 height 26
type input "AVR"
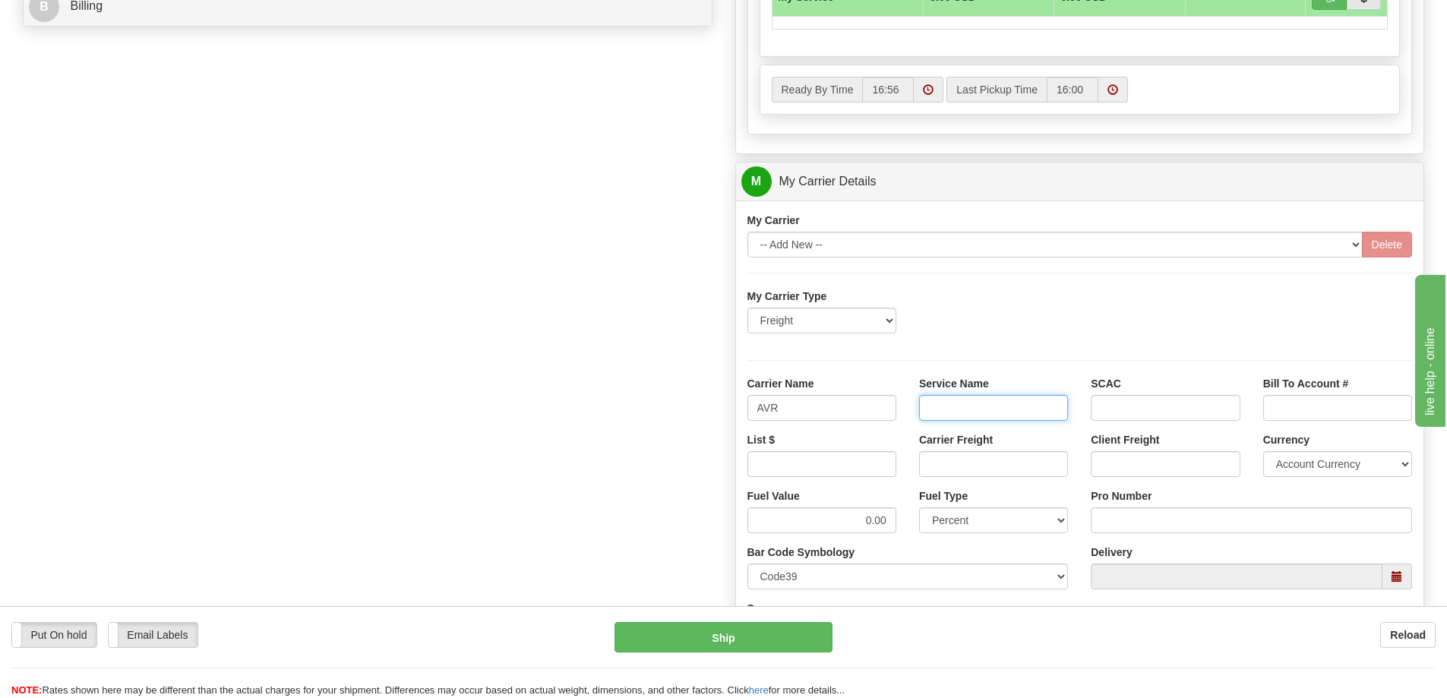
drag, startPoint x: 963, startPoint y: 401, endPoint x: 970, endPoint y: 416, distance: 16.7
click at [963, 401] on input "Service Name" at bounding box center [993, 408] width 149 height 26
type input "LTL"
click at [854, 469] on input "List $" at bounding box center [822, 464] width 149 height 26
type input "300"
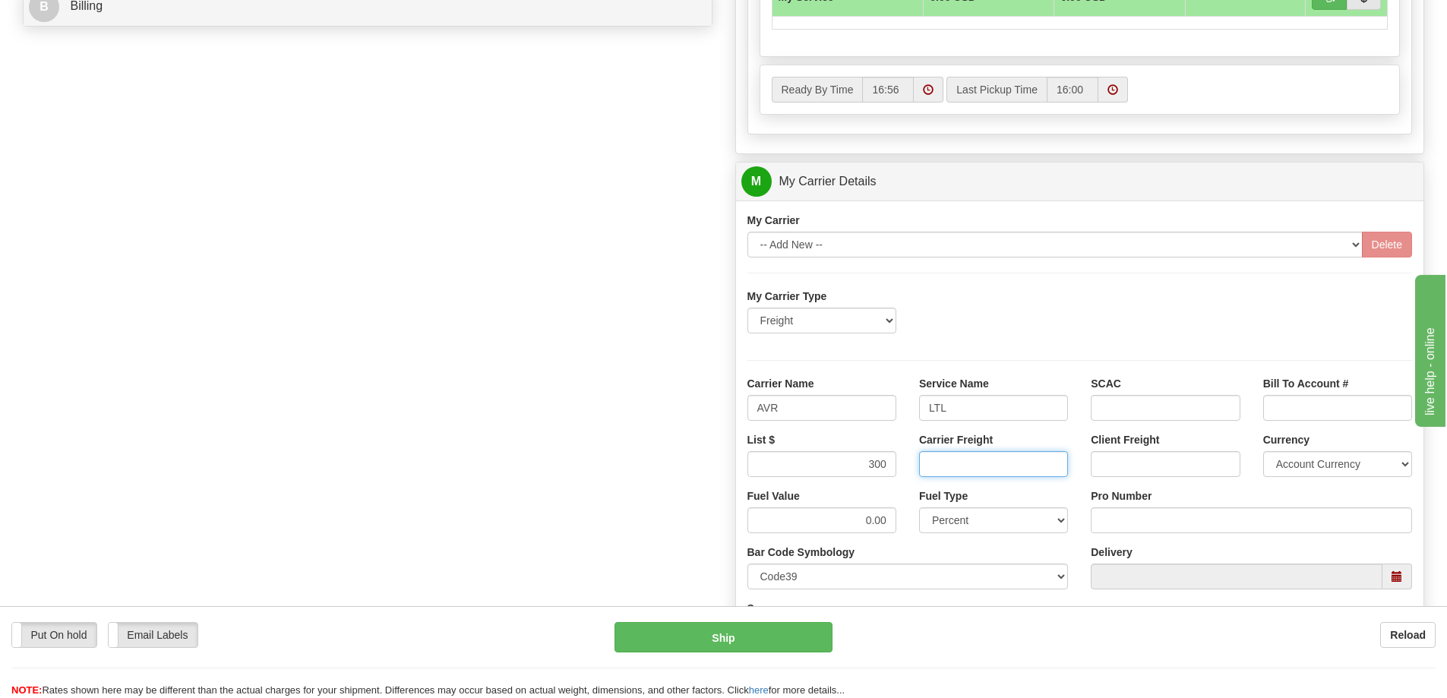
click at [962, 466] on input "Carrier Freight" at bounding box center [993, 464] width 149 height 26
type input "300"
click at [1111, 517] on input "Pro Number" at bounding box center [1251, 521] width 321 height 26
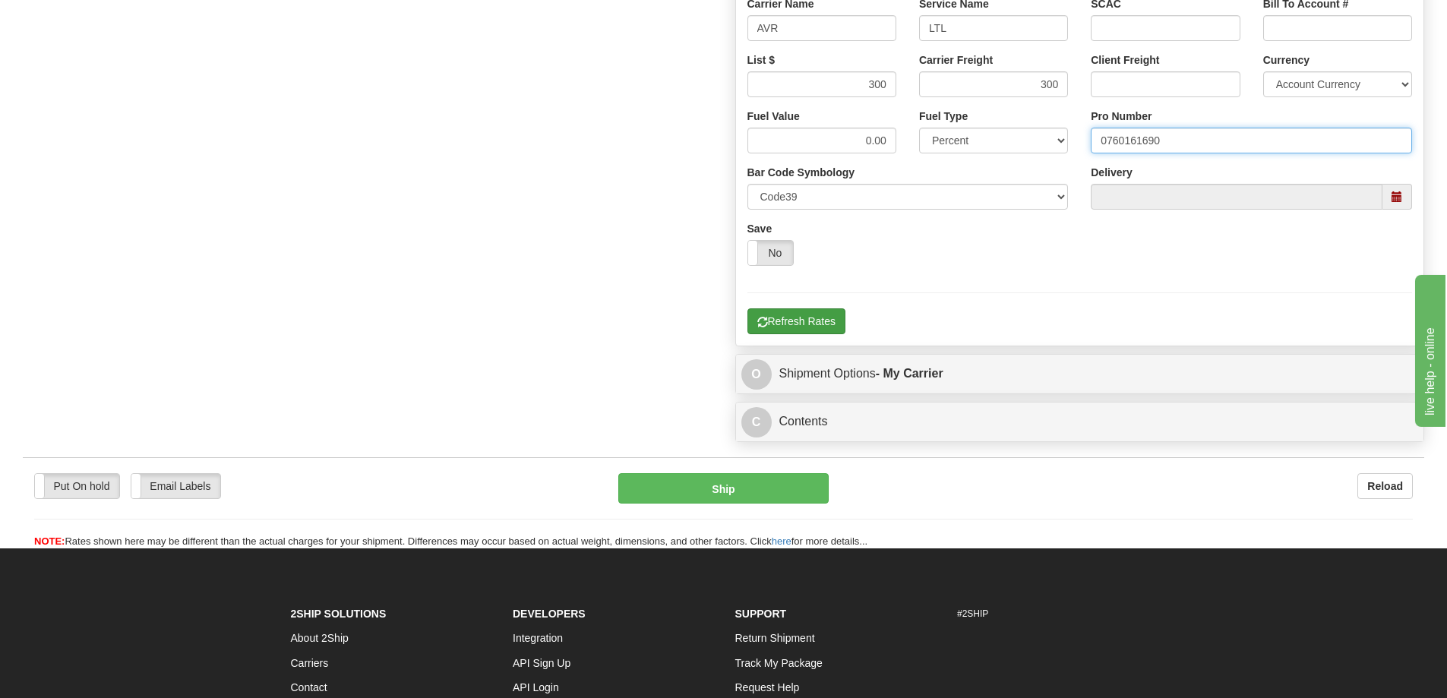
type input "0760161690"
click at [824, 320] on button "Refresh Rates" at bounding box center [797, 321] width 98 height 26
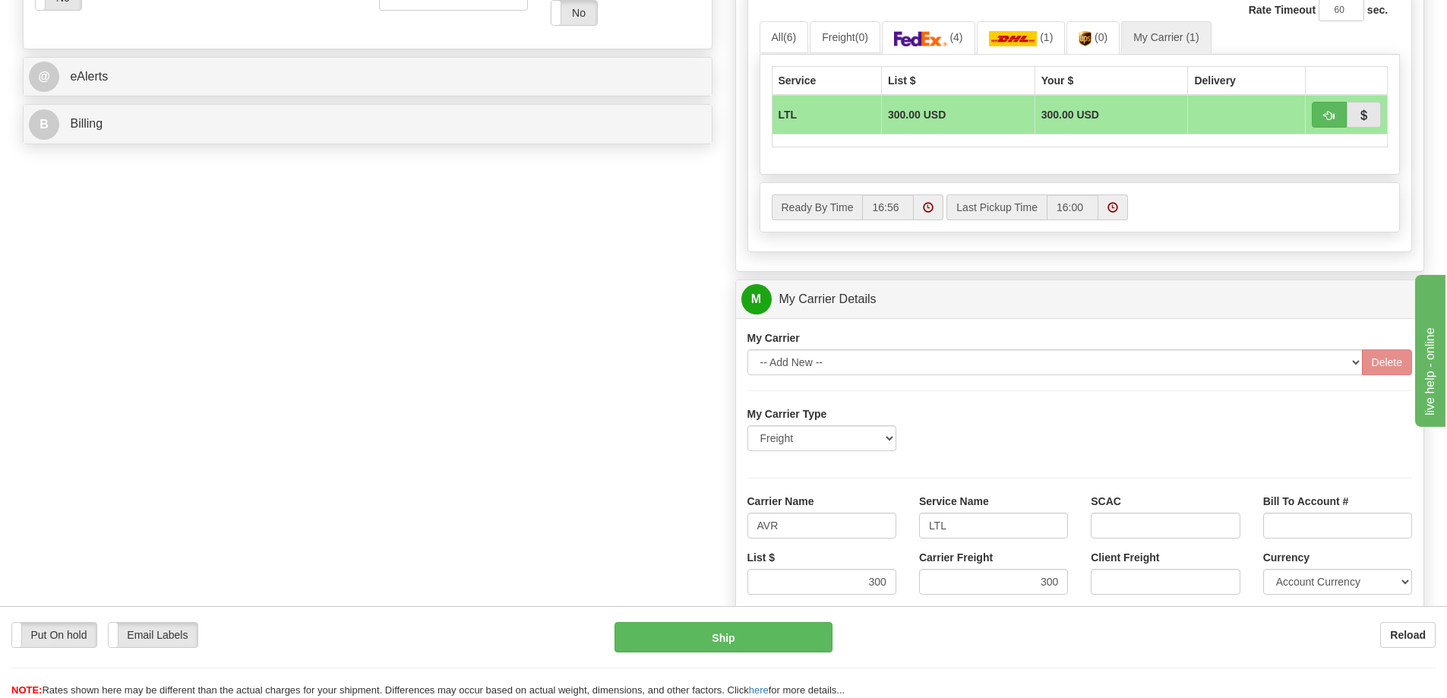
scroll to position [608, 0]
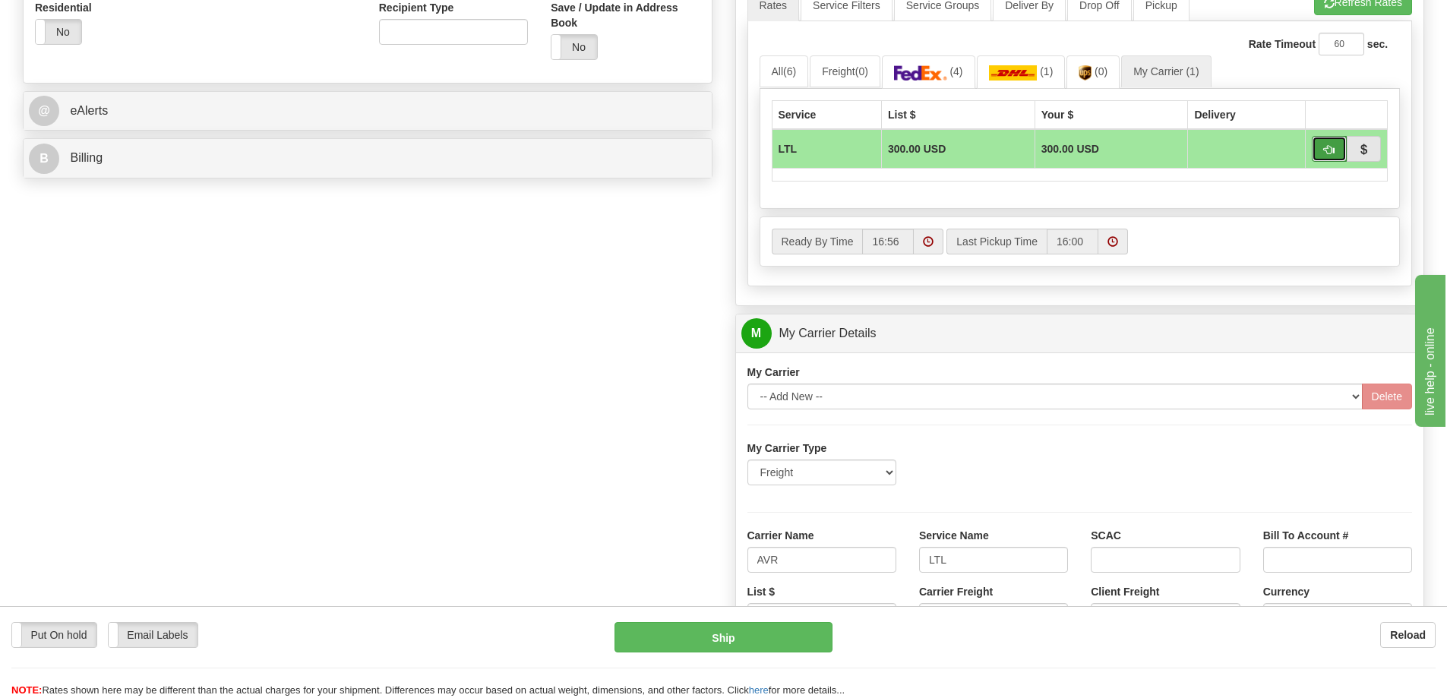
click at [1328, 152] on span "button" at bounding box center [1329, 150] width 11 height 10
type input "00"
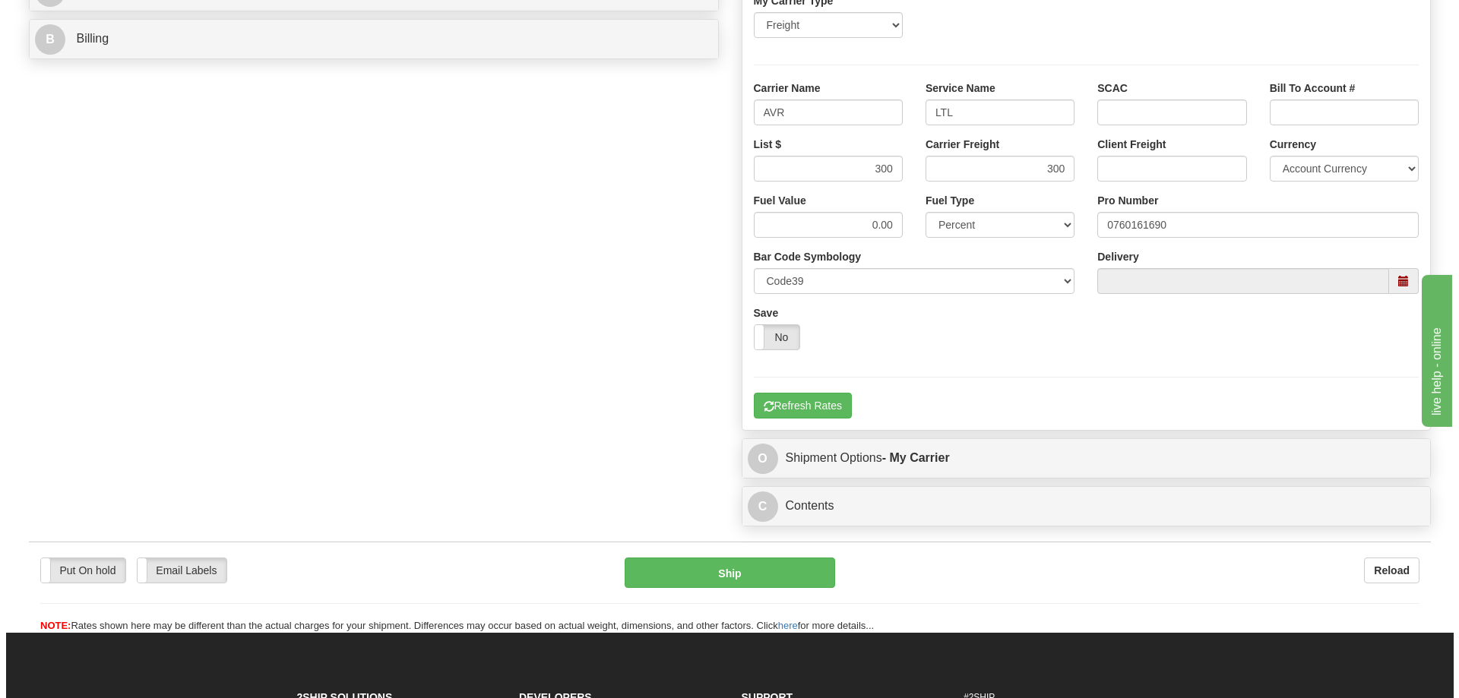
scroll to position [836, 0]
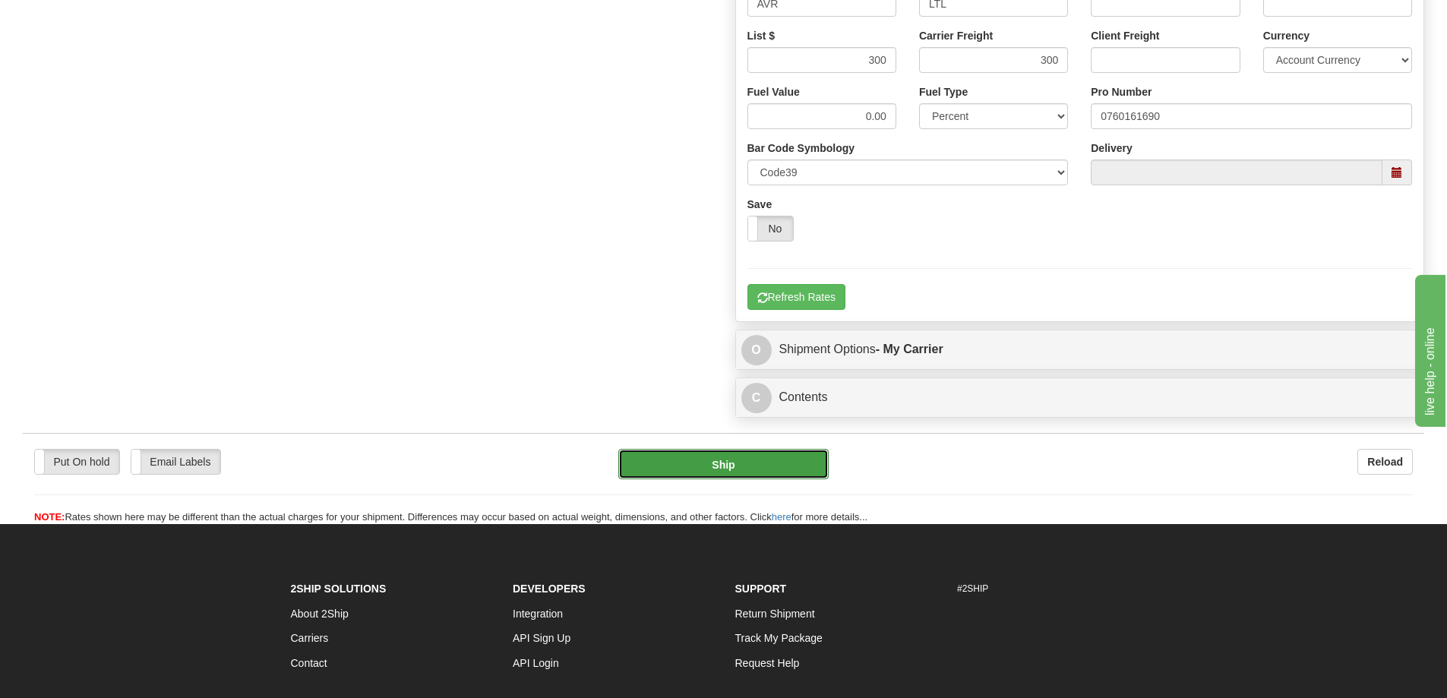
click at [769, 460] on button "Ship" at bounding box center [723, 464] width 210 height 30
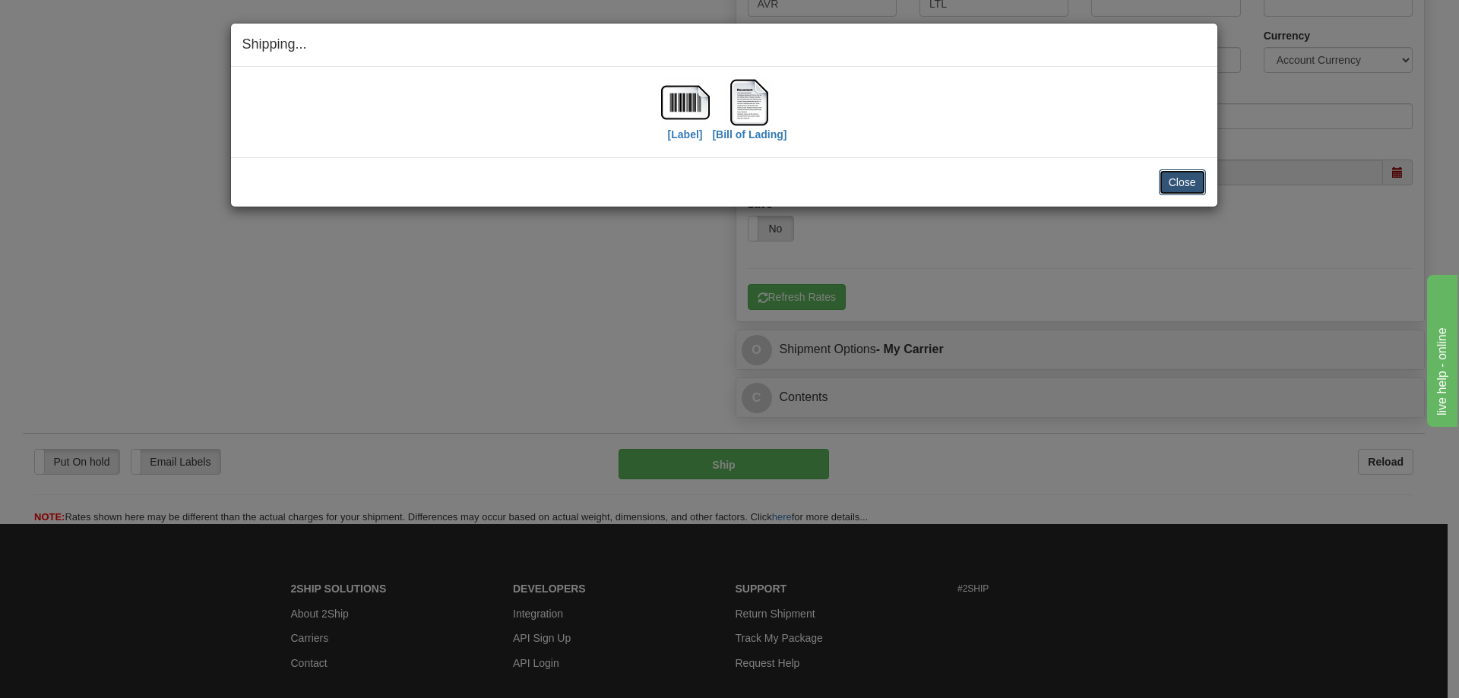
click at [1183, 182] on button "Close" at bounding box center [1182, 182] width 47 height 26
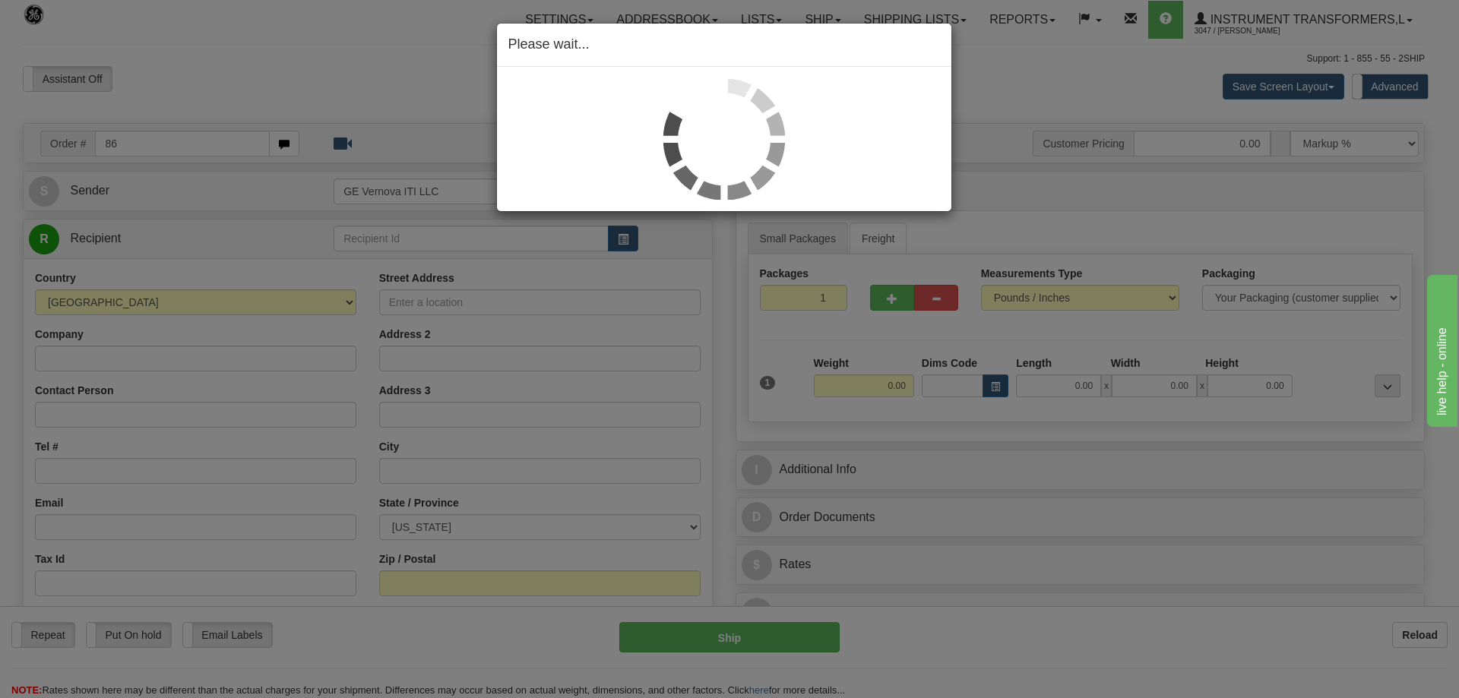
click at [436, 71] on div "Please wait..." at bounding box center [729, 349] width 1459 height 698
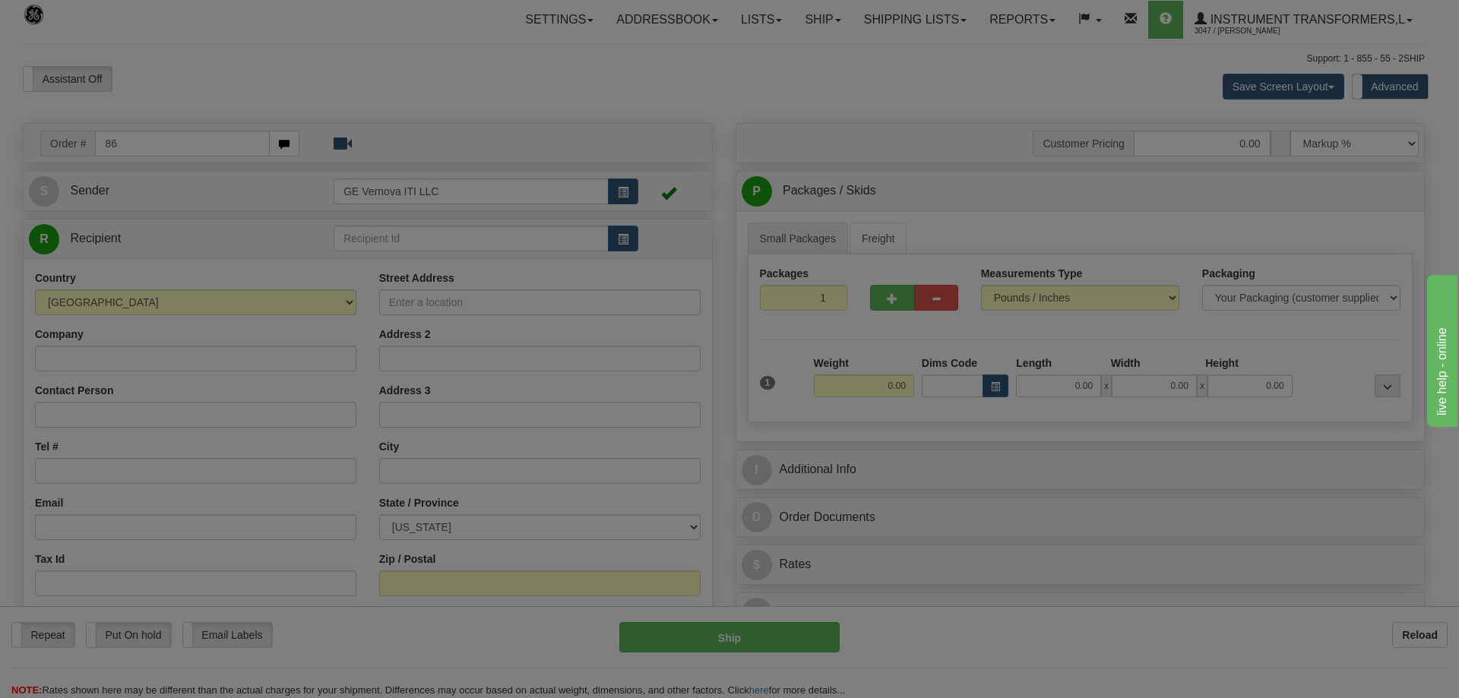
click at [436, 71] on body "Training Course Close Toggle navigation Settings Shipping Preferences New Recip…" at bounding box center [729, 349] width 1459 height 698
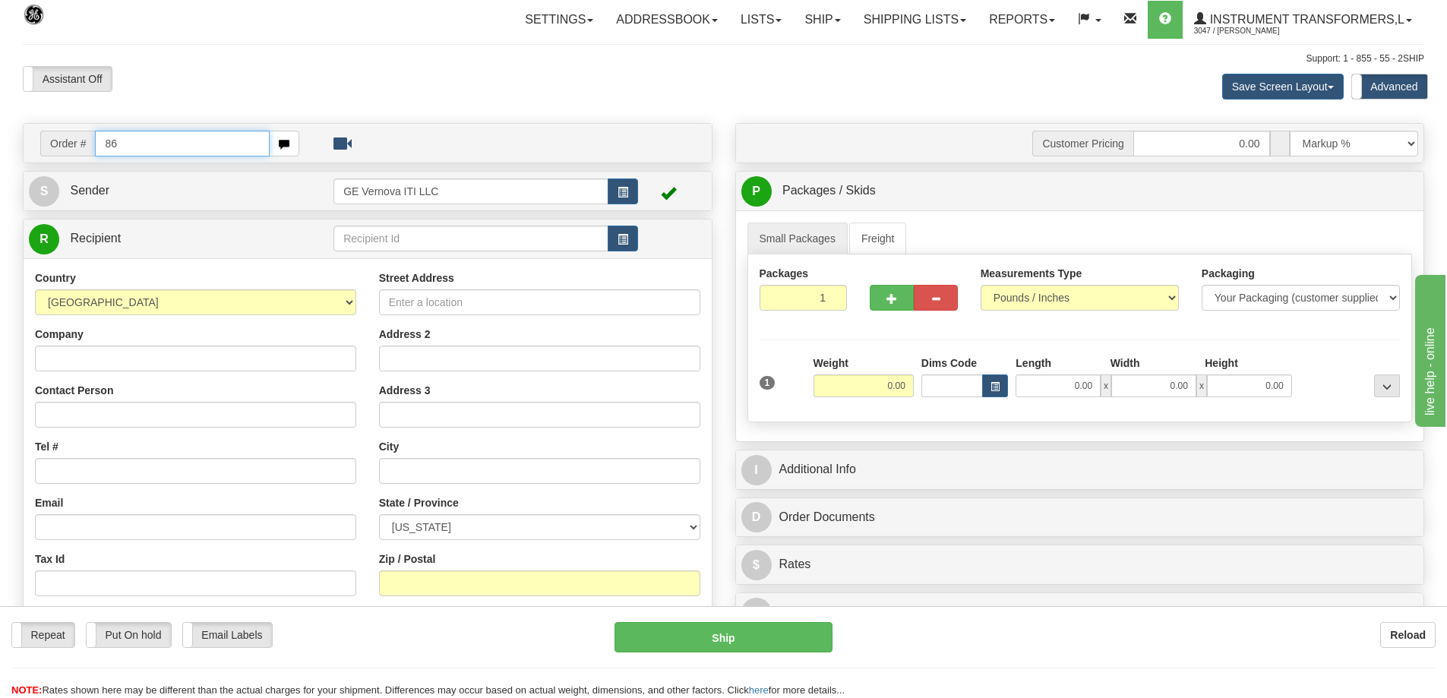
click at [172, 151] on input "86" at bounding box center [182, 144] width 175 height 26
type input "86704828"
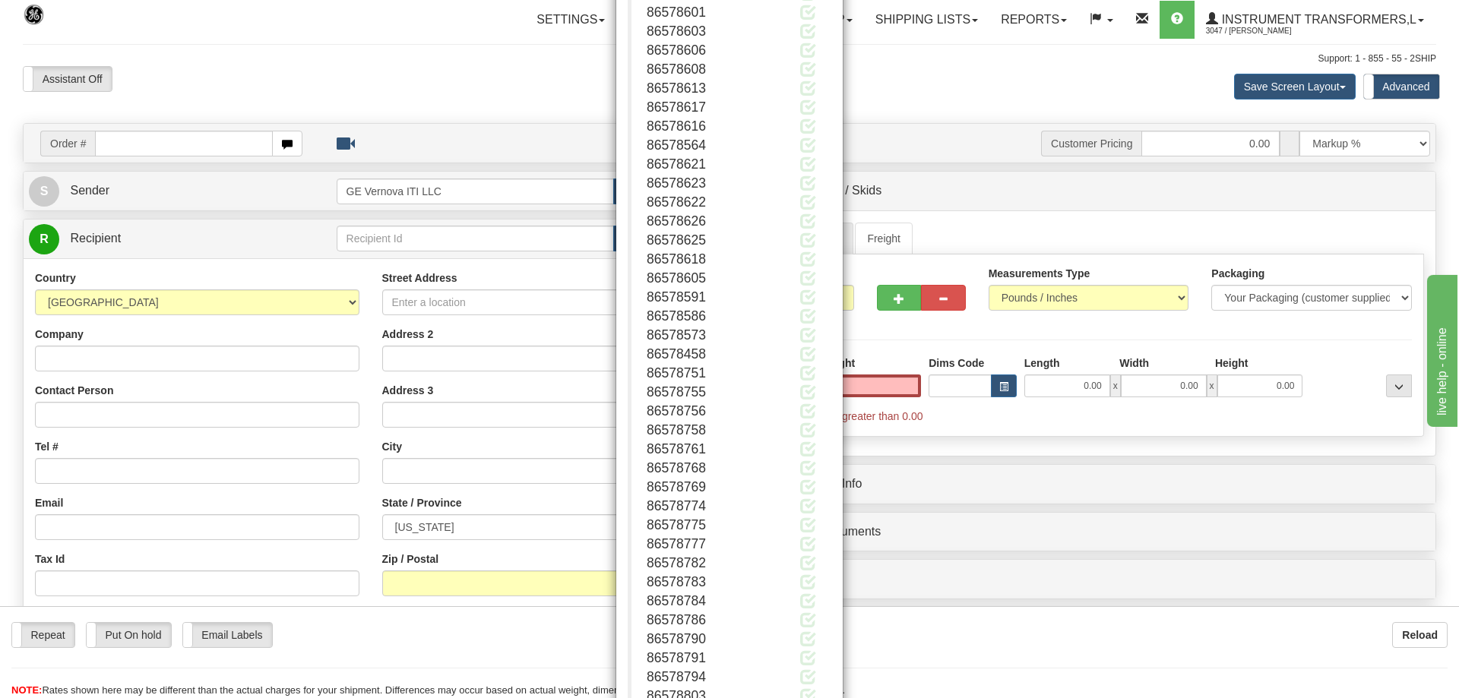
type input "0.00"
click at [815, 654] on button "Close" at bounding box center [807, 650] width 47 height 26
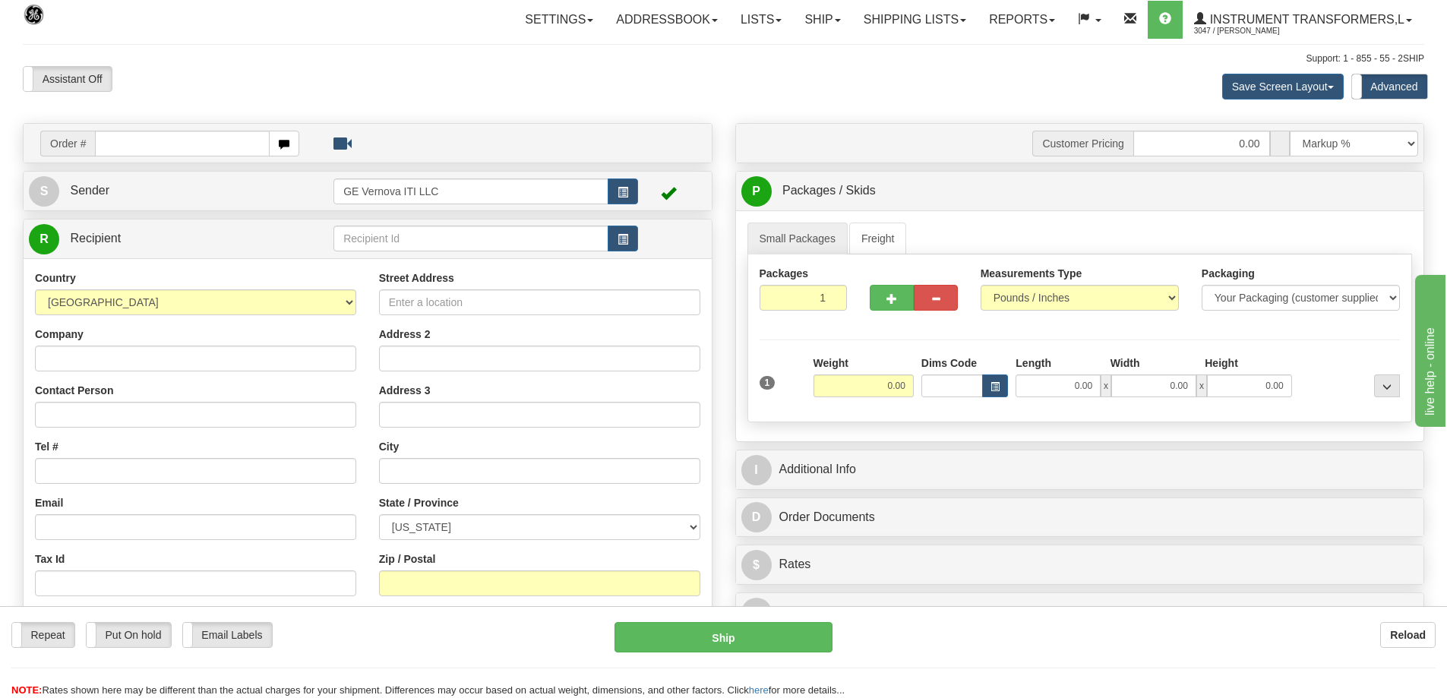
click at [106, 134] on input "text" at bounding box center [182, 144] width 175 height 26
type input "86704828"
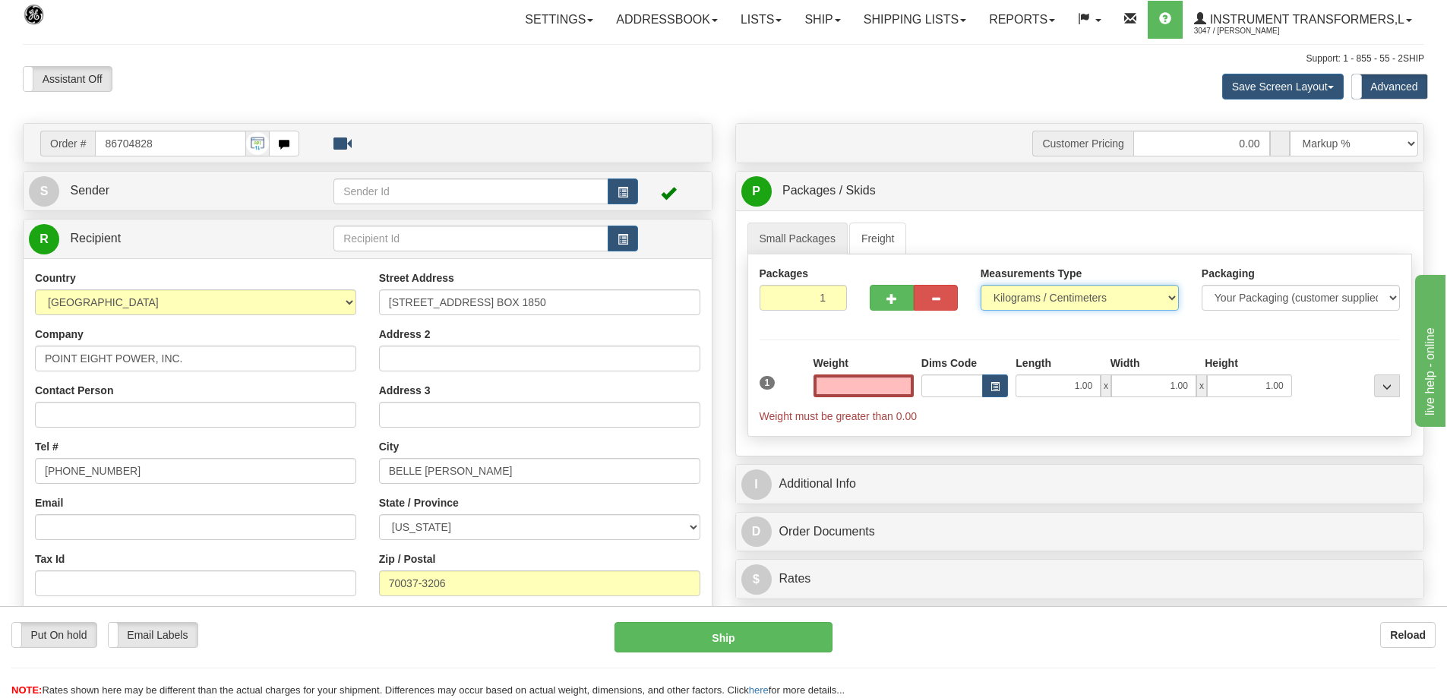
type input "0.00"
click at [1011, 292] on select "Pounds / Inches Kilograms / Centimeters" at bounding box center [1080, 298] width 198 height 26
select select "0"
click at [981, 285] on select "Pounds / Inches Kilograms / Centimeters" at bounding box center [1080, 298] width 198 height 26
click at [884, 384] on input "0.00" at bounding box center [864, 386] width 100 height 23
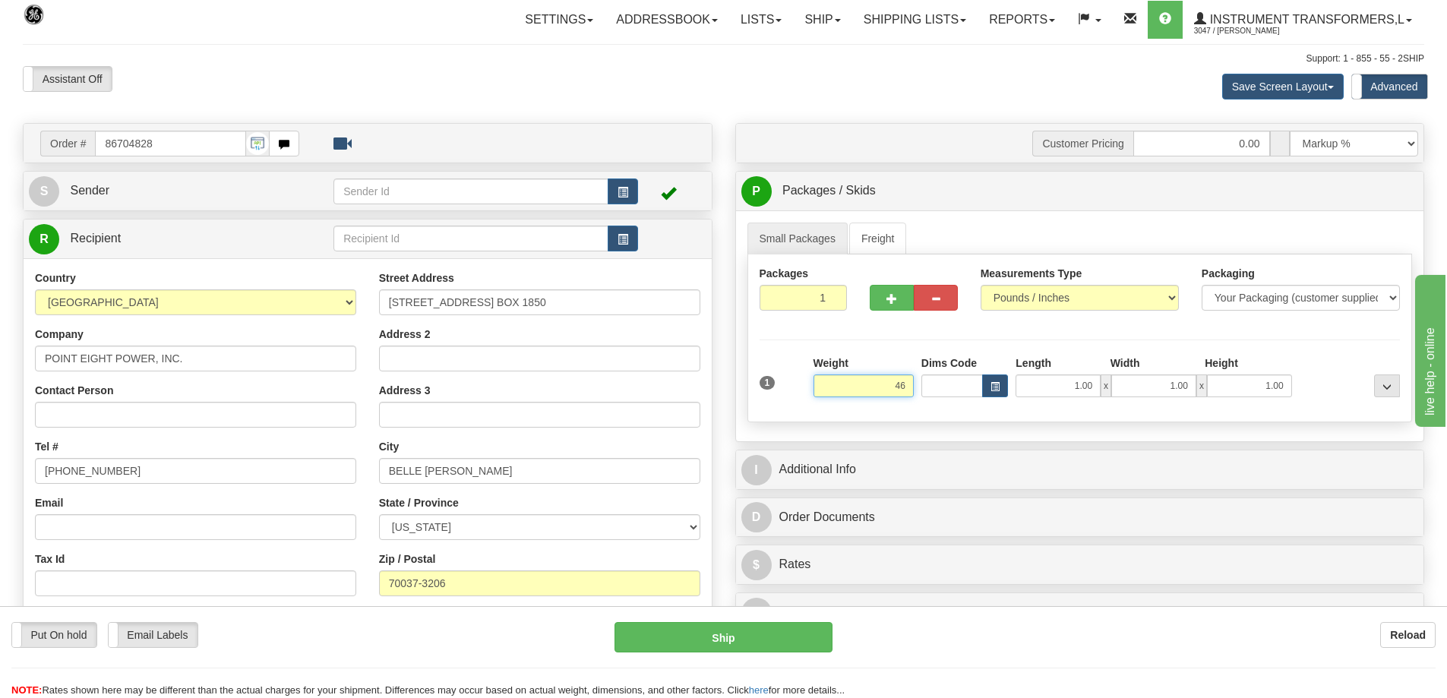
click button "Delete" at bounding box center [0, 0] width 0 height 0
type input "46.00"
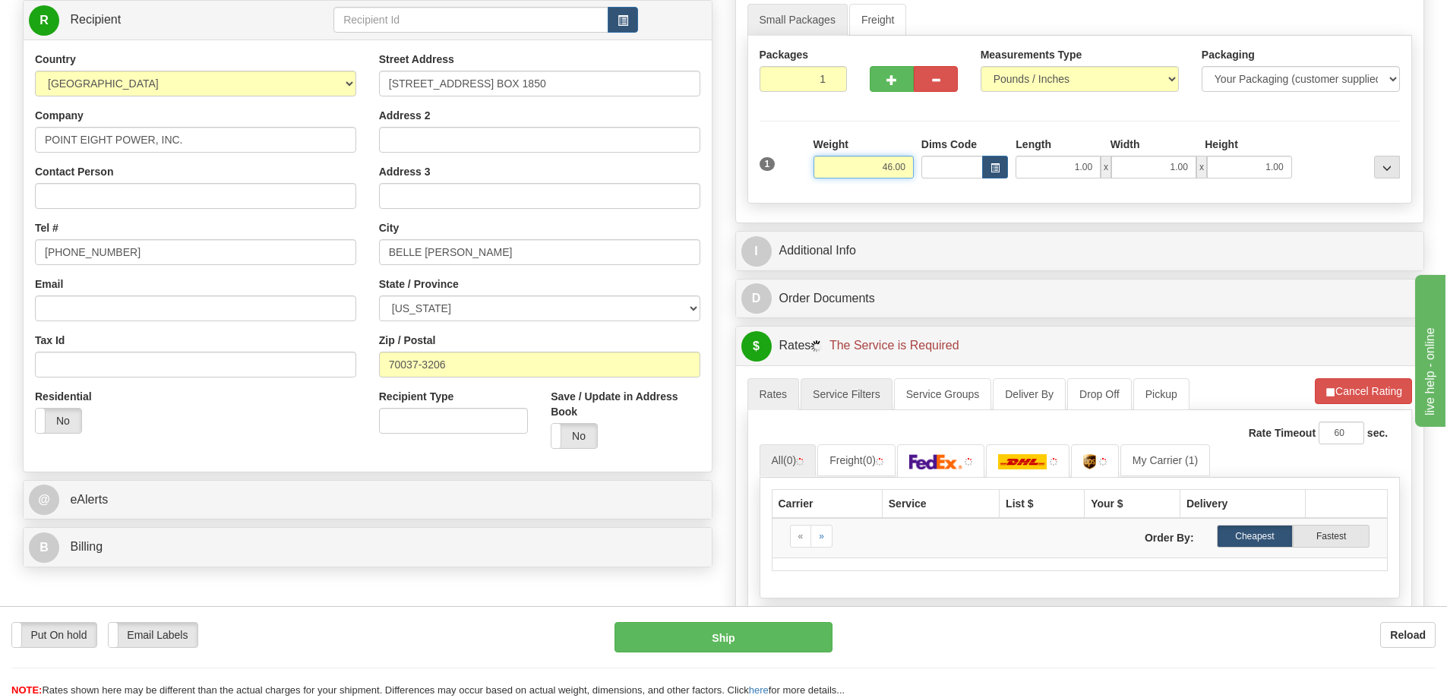
scroll to position [228, 0]
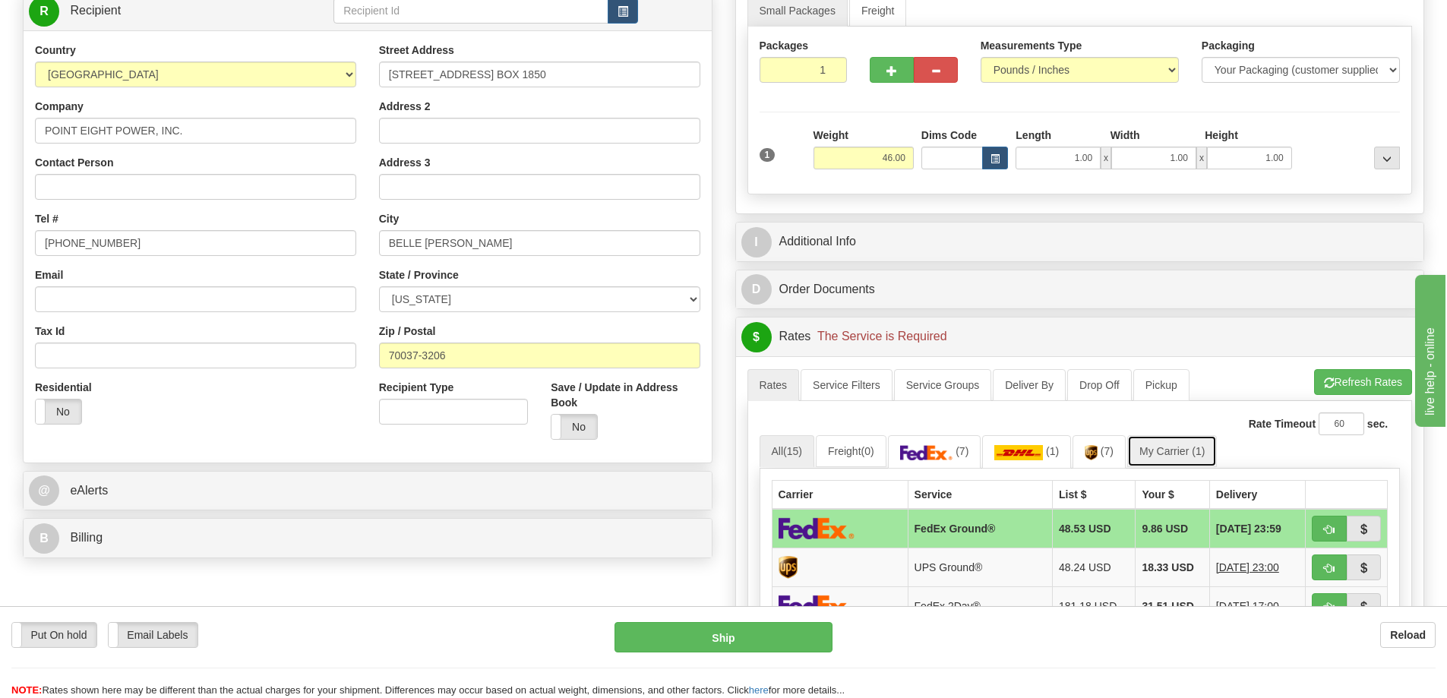
click at [1183, 452] on link "My Carrier (1)" at bounding box center [1172, 451] width 90 height 32
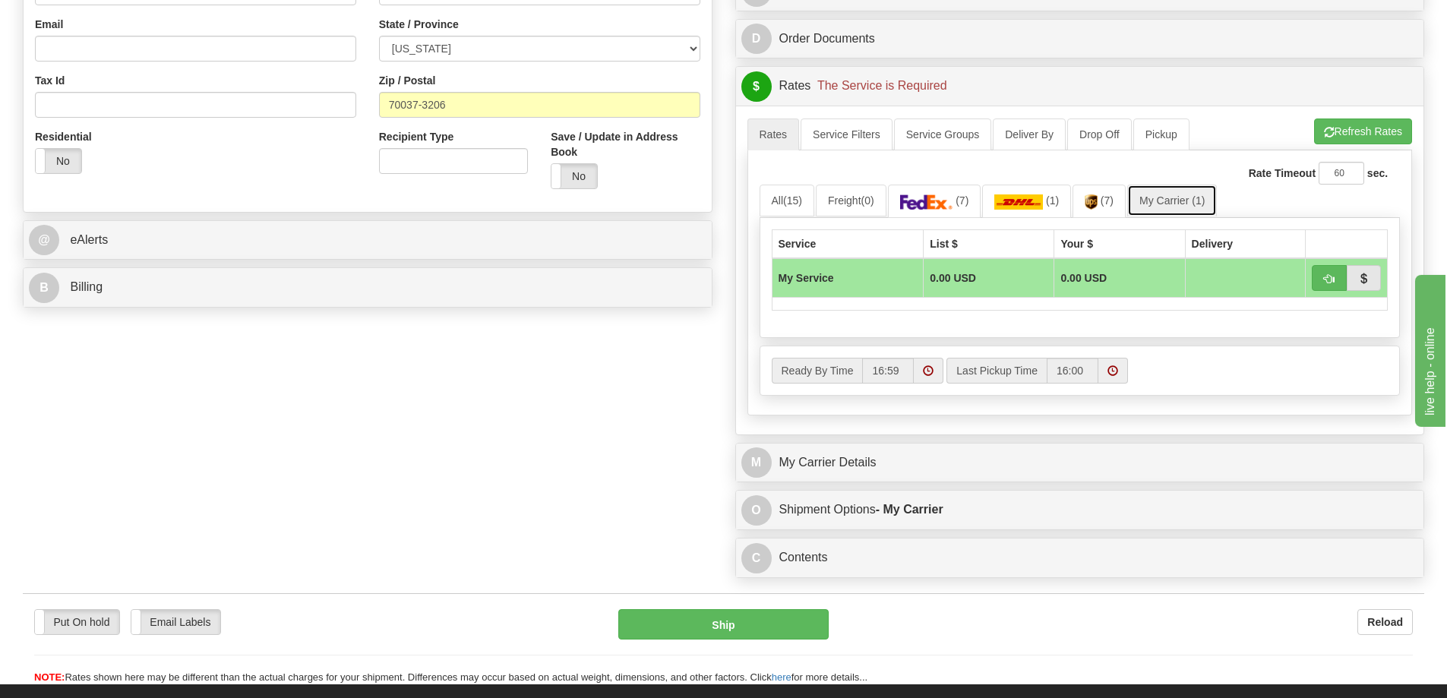
scroll to position [532, 0]
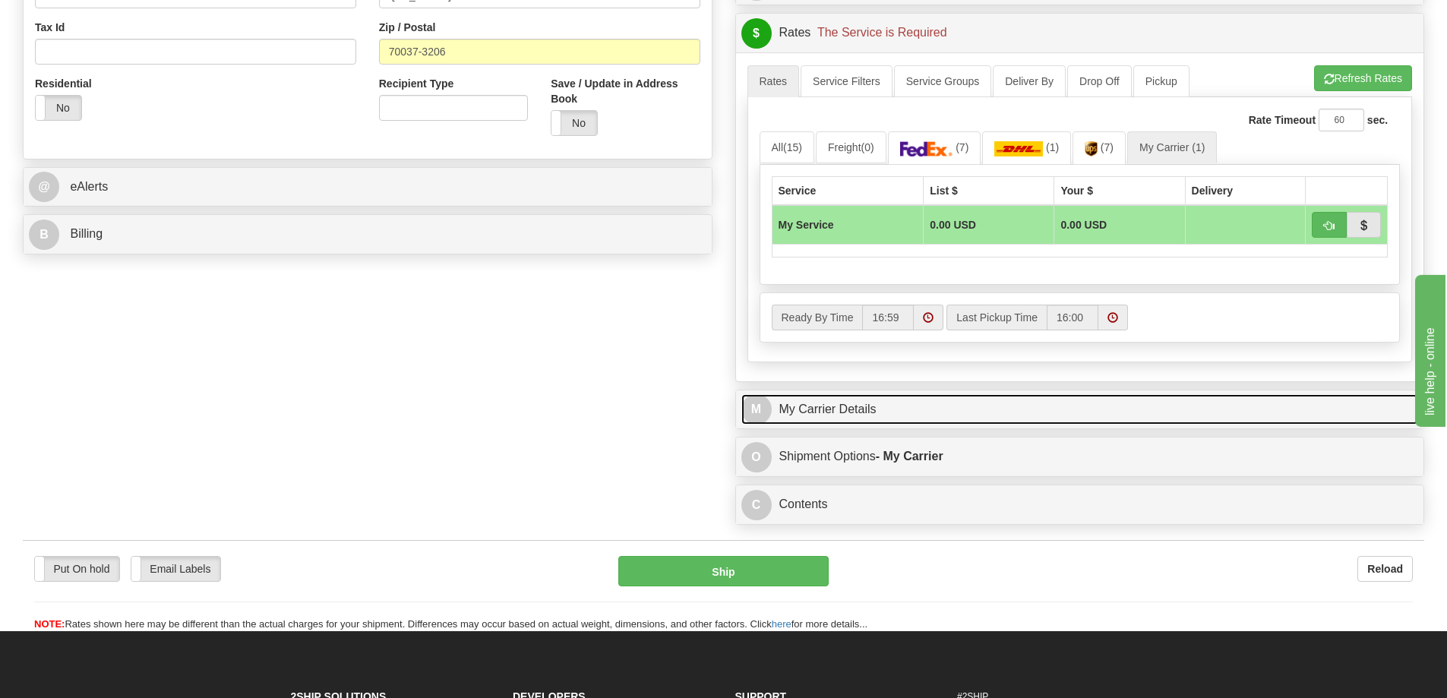
click at [919, 400] on link "M My Carrier Details" at bounding box center [1080, 409] width 678 height 31
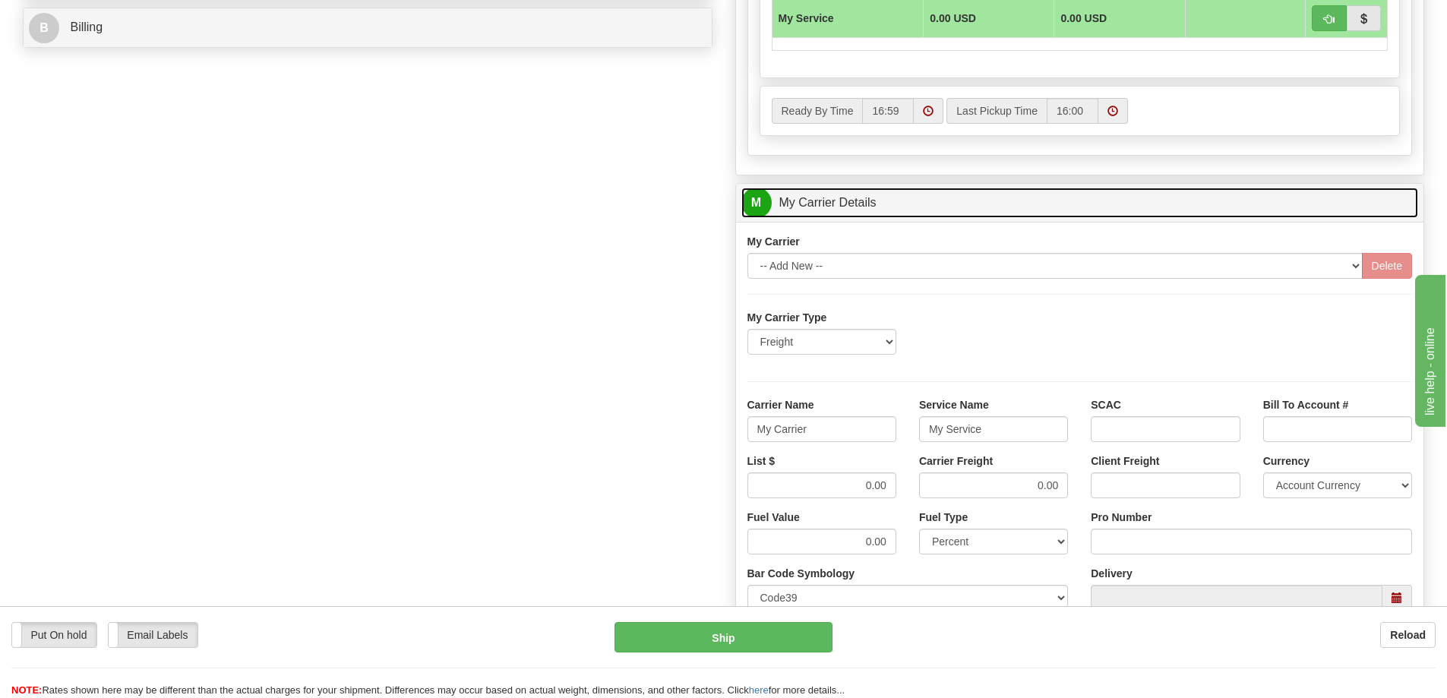
scroll to position [760, 0]
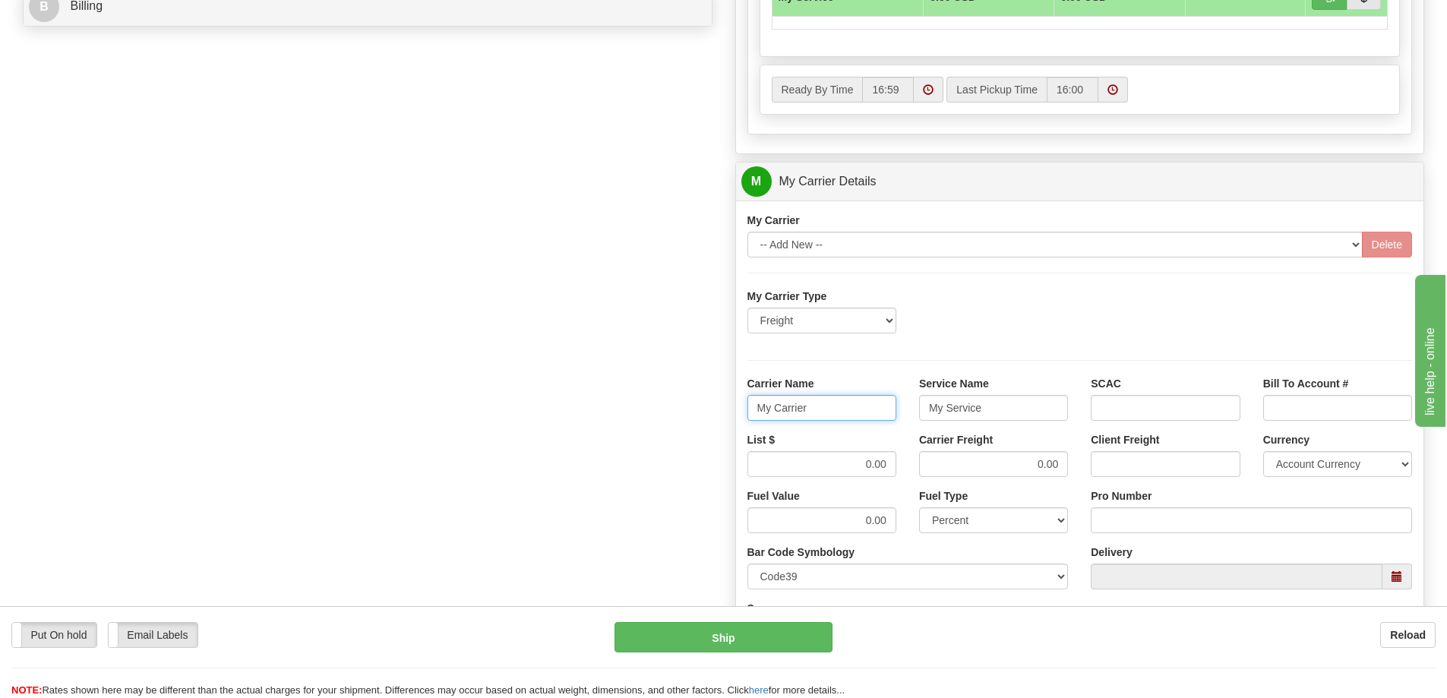
drag, startPoint x: 841, startPoint y: 417, endPoint x: 691, endPoint y: 412, distance: 150.5
click at [691, 412] on div "Order # 86704828 S Sender" at bounding box center [723, 96] width 1424 height 1466
drag, startPoint x: 1005, startPoint y: 405, endPoint x: 776, endPoint y: 404, distance: 228.7
click at [776, 404] on div "Carrier Name Service Name My Service SCAC Bill To Account #" at bounding box center [1080, 404] width 688 height 56
drag, startPoint x: 1007, startPoint y: 465, endPoint x: 1062, endPoint y: 463, distance: 54.7
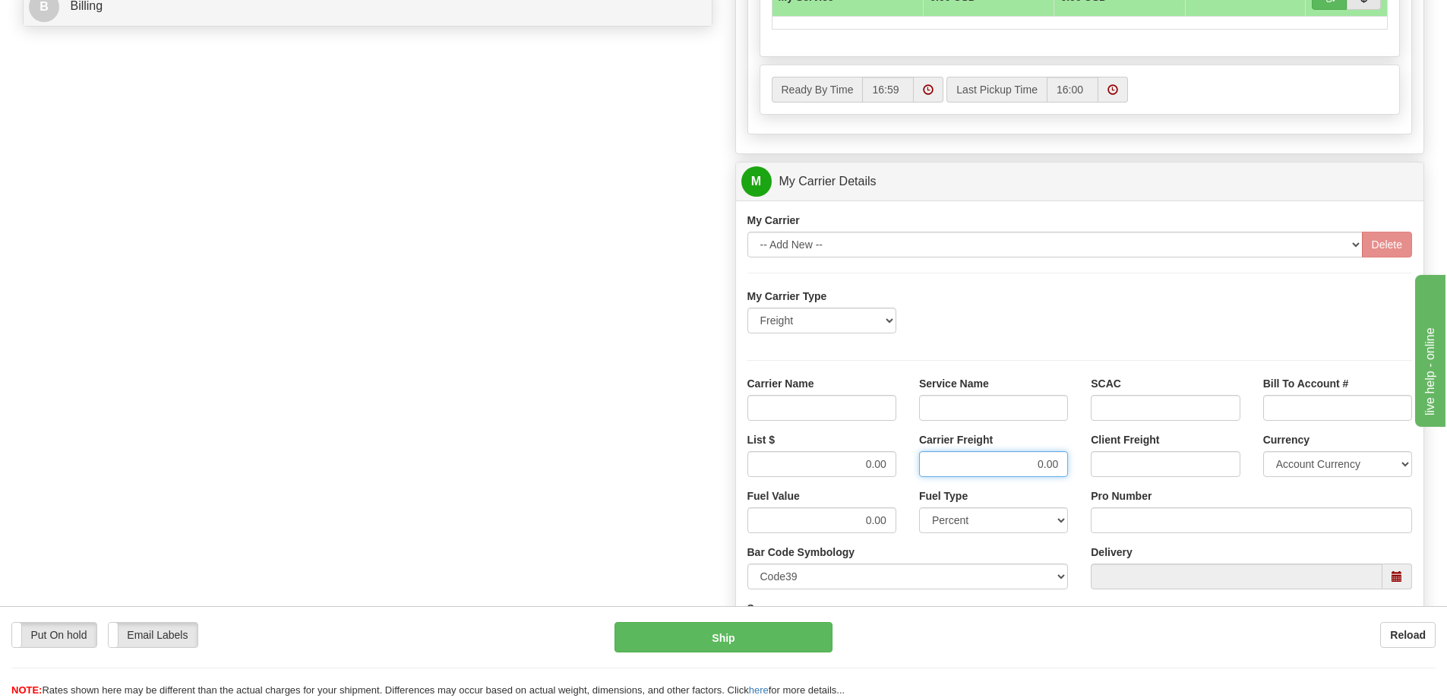
click at [1062, 463] on input "0.00" at bounding box center [993, 464] width 149 height 26
drag, startPoint x: 857, startPoint y: 461, endPoint x: 901, endPoint y: 459, distance: 44.1
click at [901, 459] on div "List $ 0.00" at bounding box center [822, 460] width 172 height 56
click at [801, 406] on input "Carrier Name" at bounding box center [822, 408] width 149 height 26
type input "AVR"
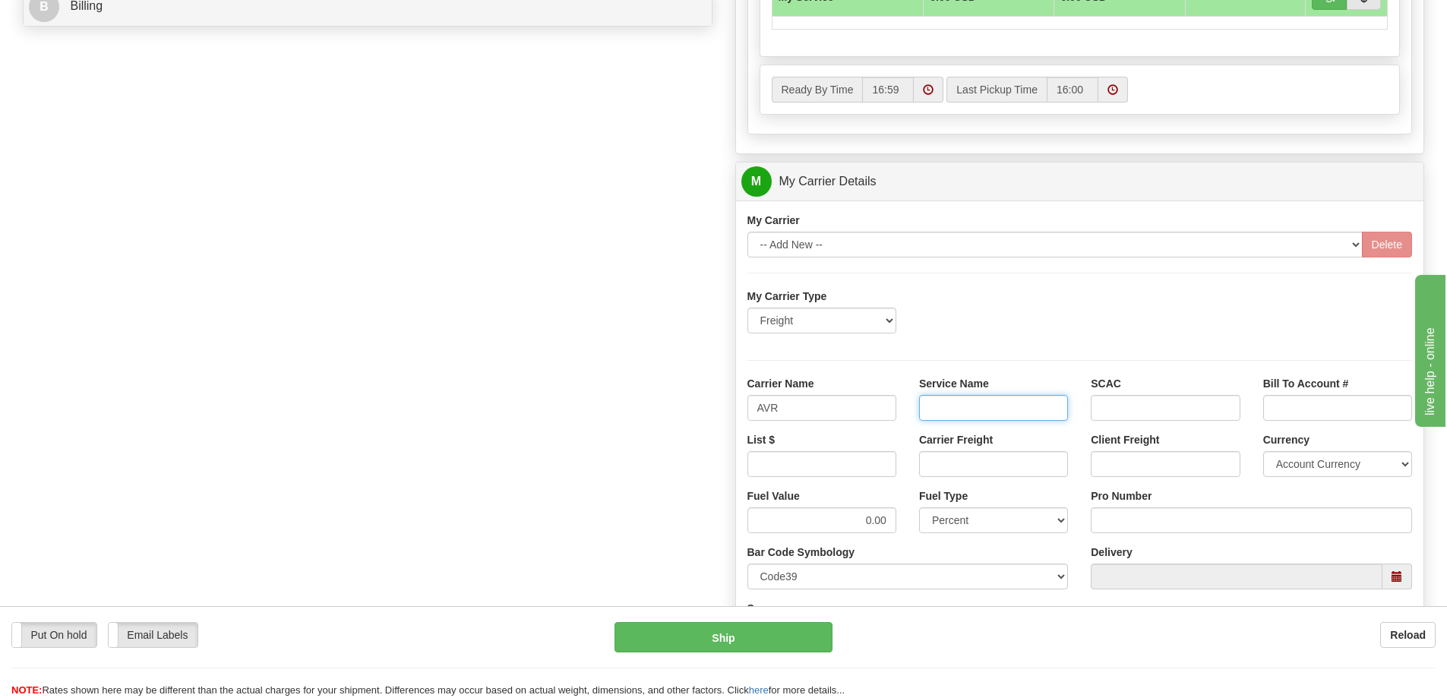
click at [958, 415] on input "Service Name" at bounding box center [993, 408] width 149 height 26
type input "LTL"
click at [881, 468] on input "List $" at bounding box center [822, 464] width 149 height 26
type input ".01"
click at [1007, 525] on select "Fixed Value Percent" at bounding box center [993, 521] width 149 height 26
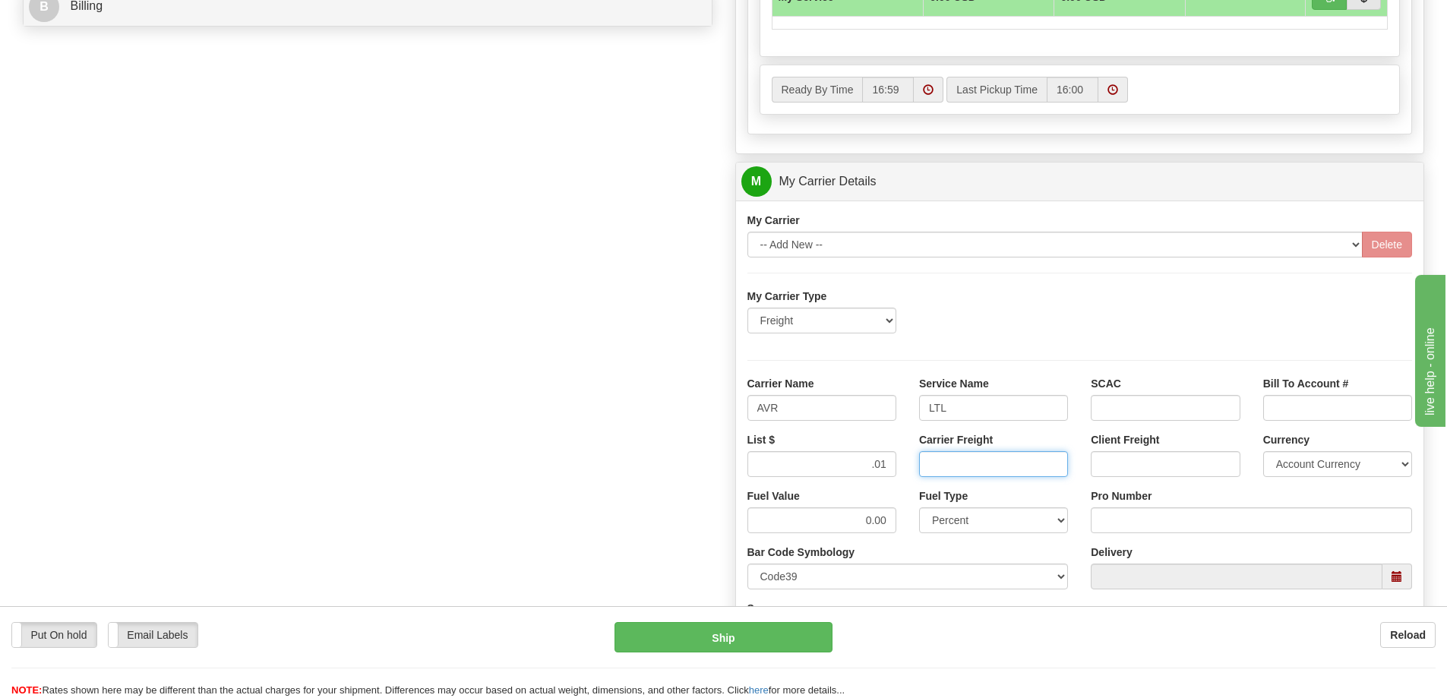
click at [965, 467] on input "Carrier Freight" at bounding box center [993, 464] width 149 height 26
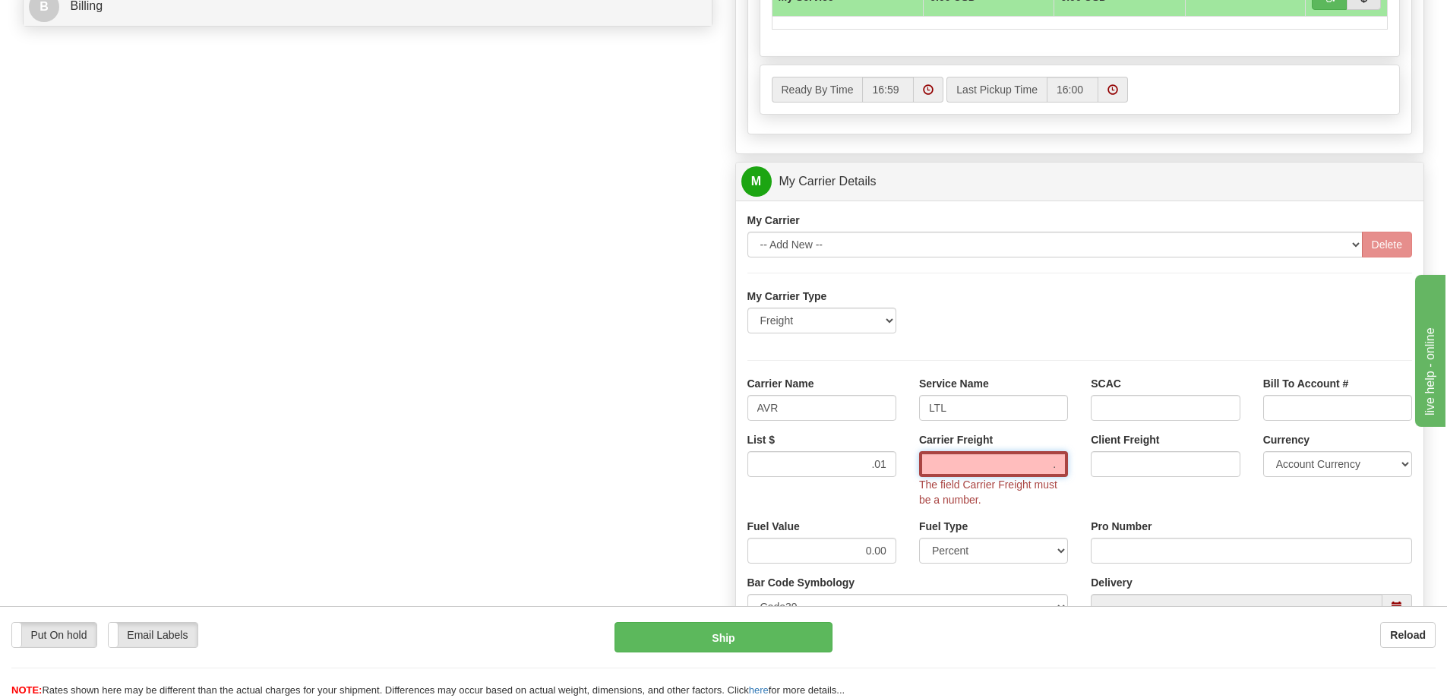
click at [957, 463] on input "." at bounding box center [993, 464] width 149 height 26
type input ".01."
click at [1142, 552] on input "Pro Number" at bounding box center [1251, 551] width 321 height 26
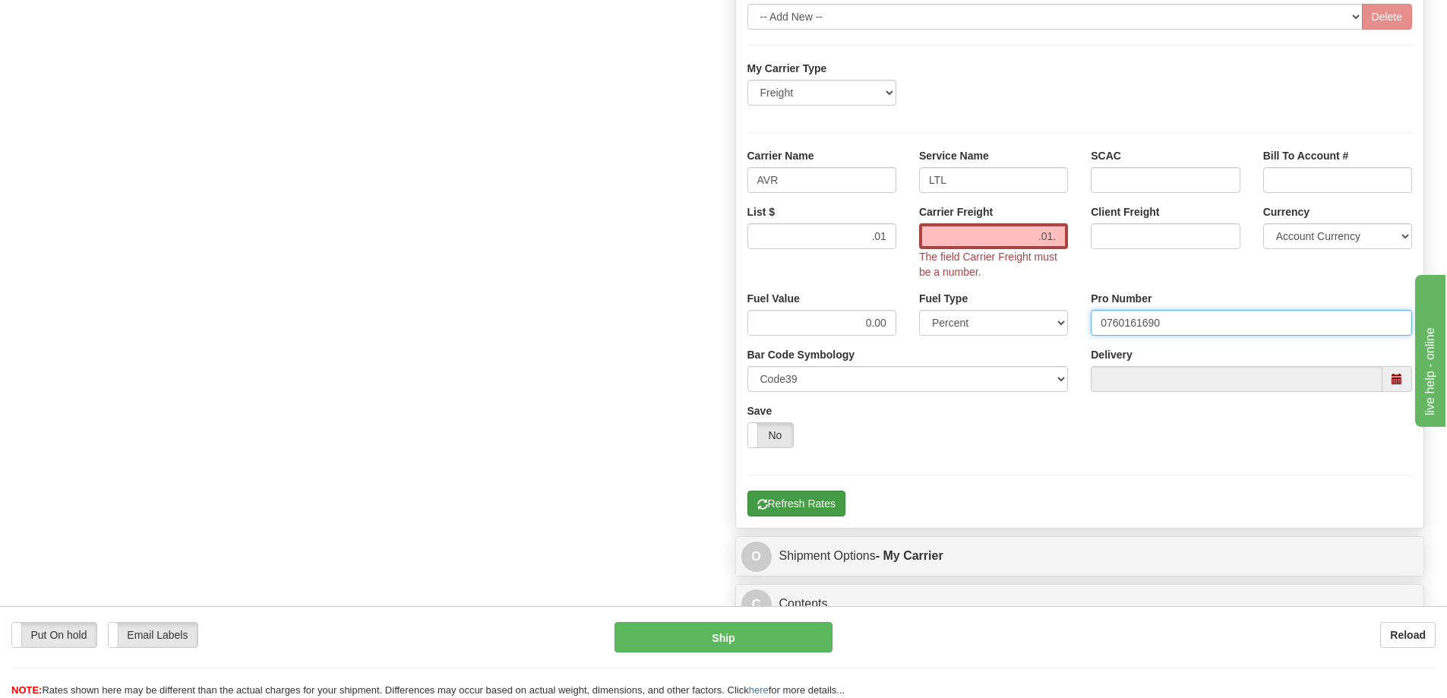
type input "0760161690"
click at [812, 499] on button "Refresh Rates" at bounding box center [797, 504] width 98 height 26
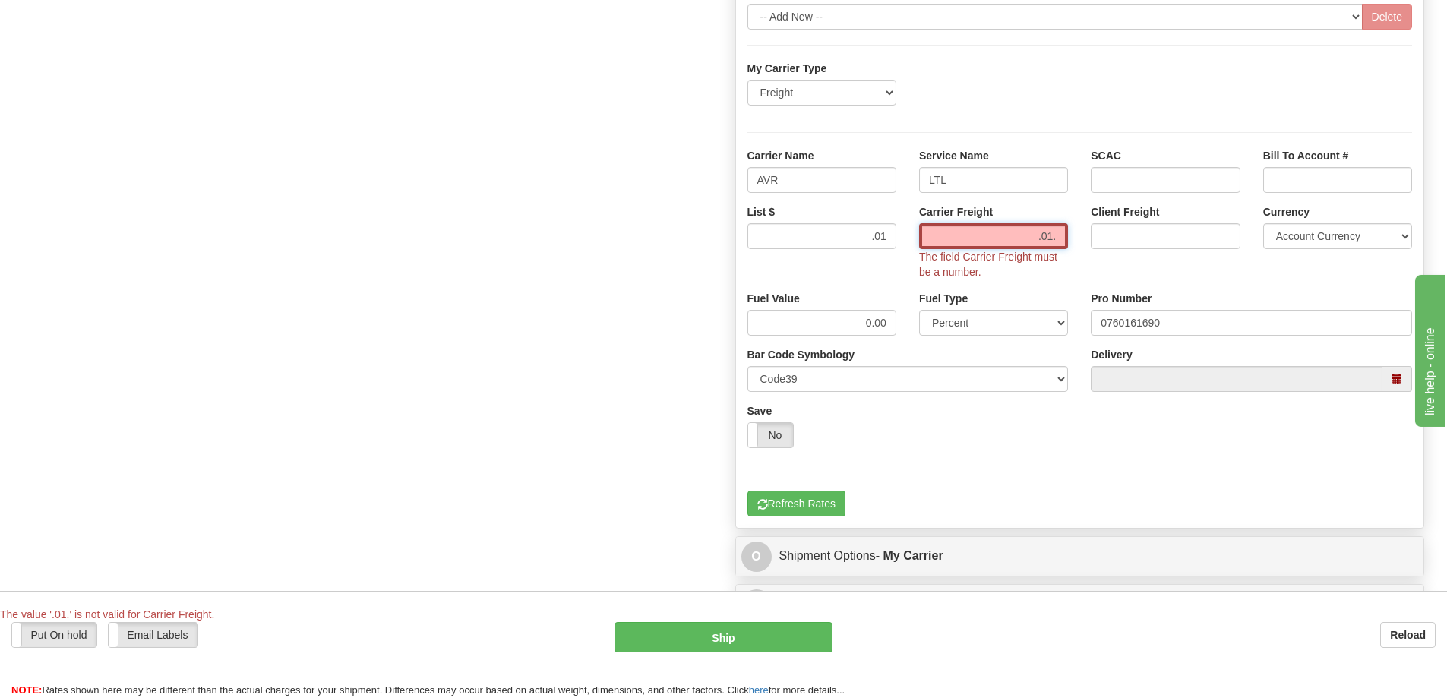
click at [1058, 238] on input ".01." at bounding box center [993, 236] width 149 height 26
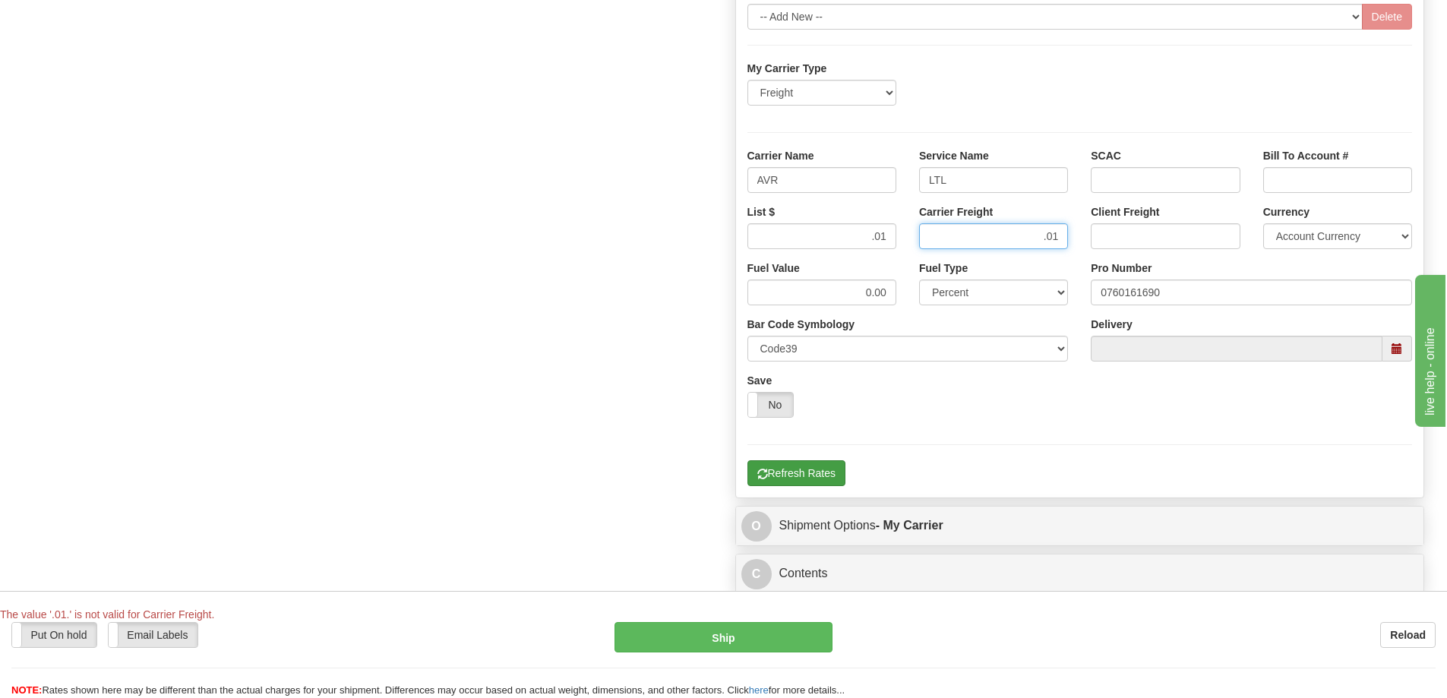
type input ".01"
click at [818, 475] on button "Refresh Rates" at bounding box center [797, 473] width 98 height 26
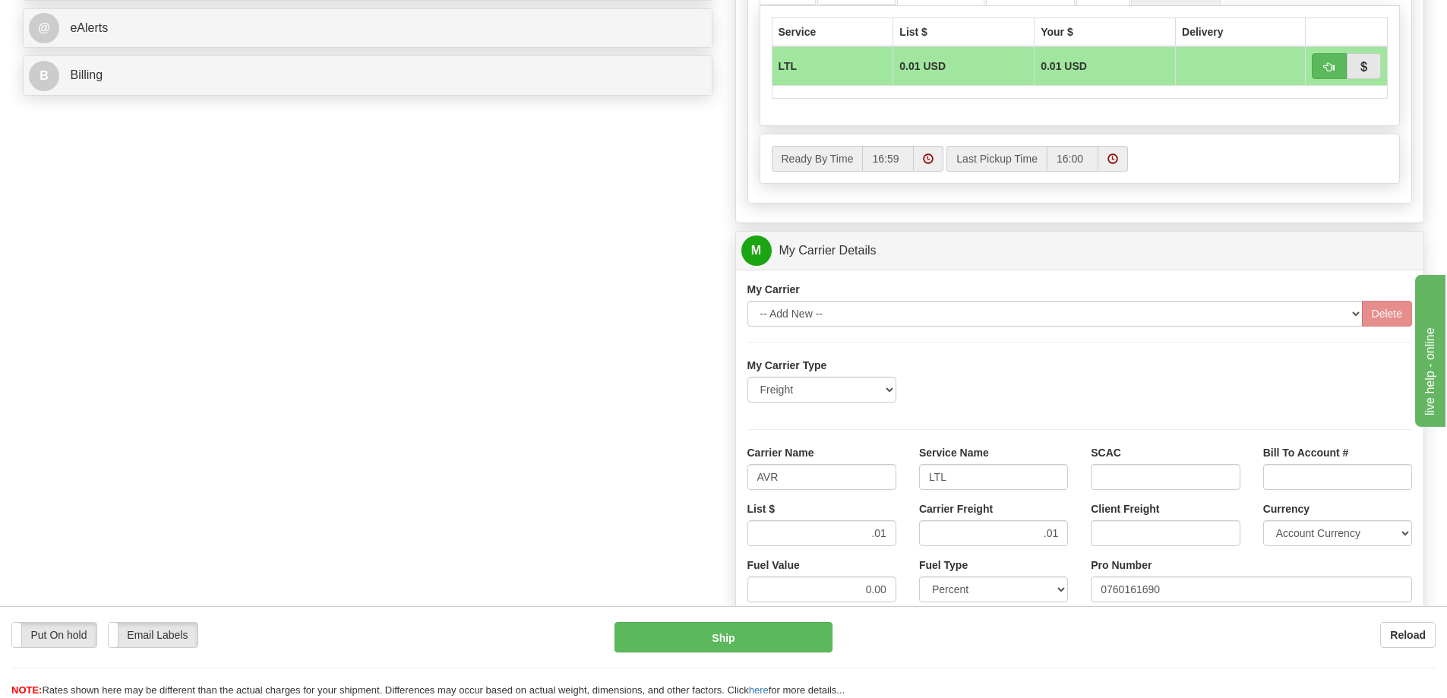
scroll to position [684, 0]
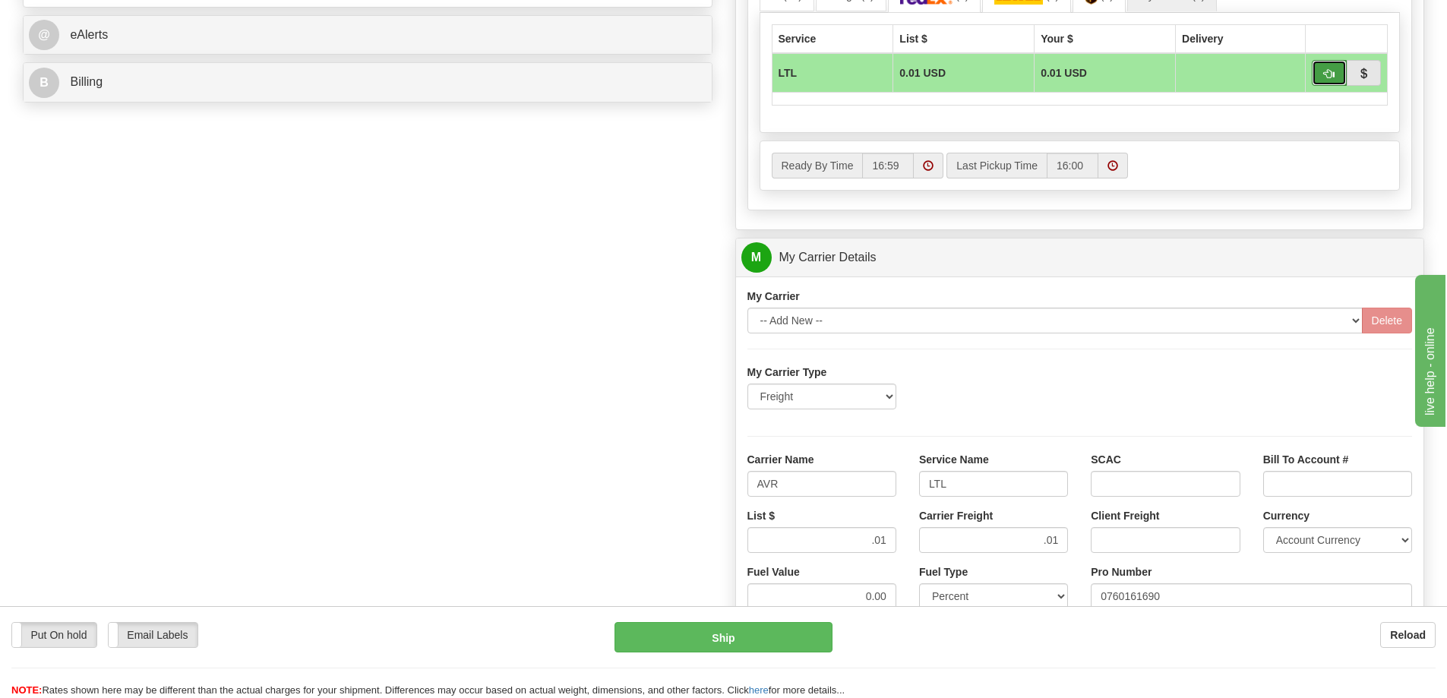
click at [1334, 74] on span "button" at bounding box center [1329, 74] width 11 height 10
type input "00"
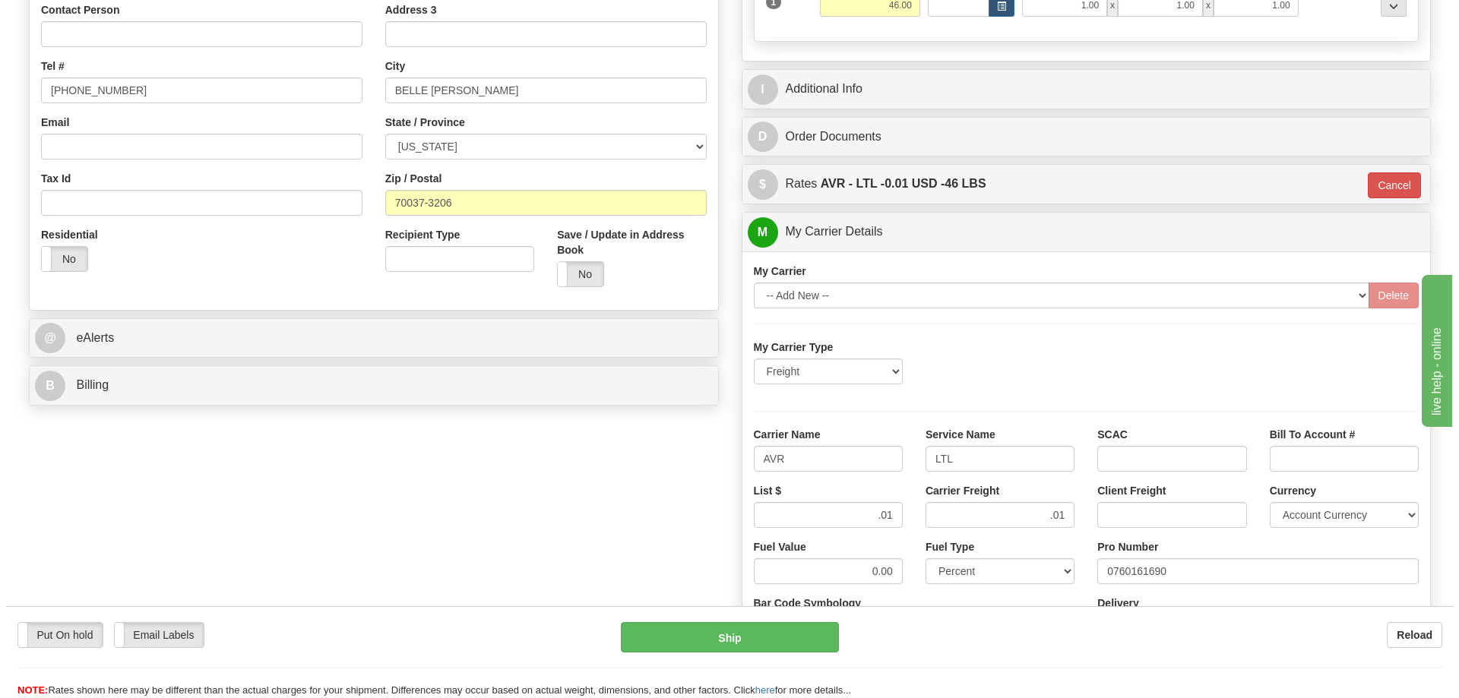
scroll to position [380, 0]
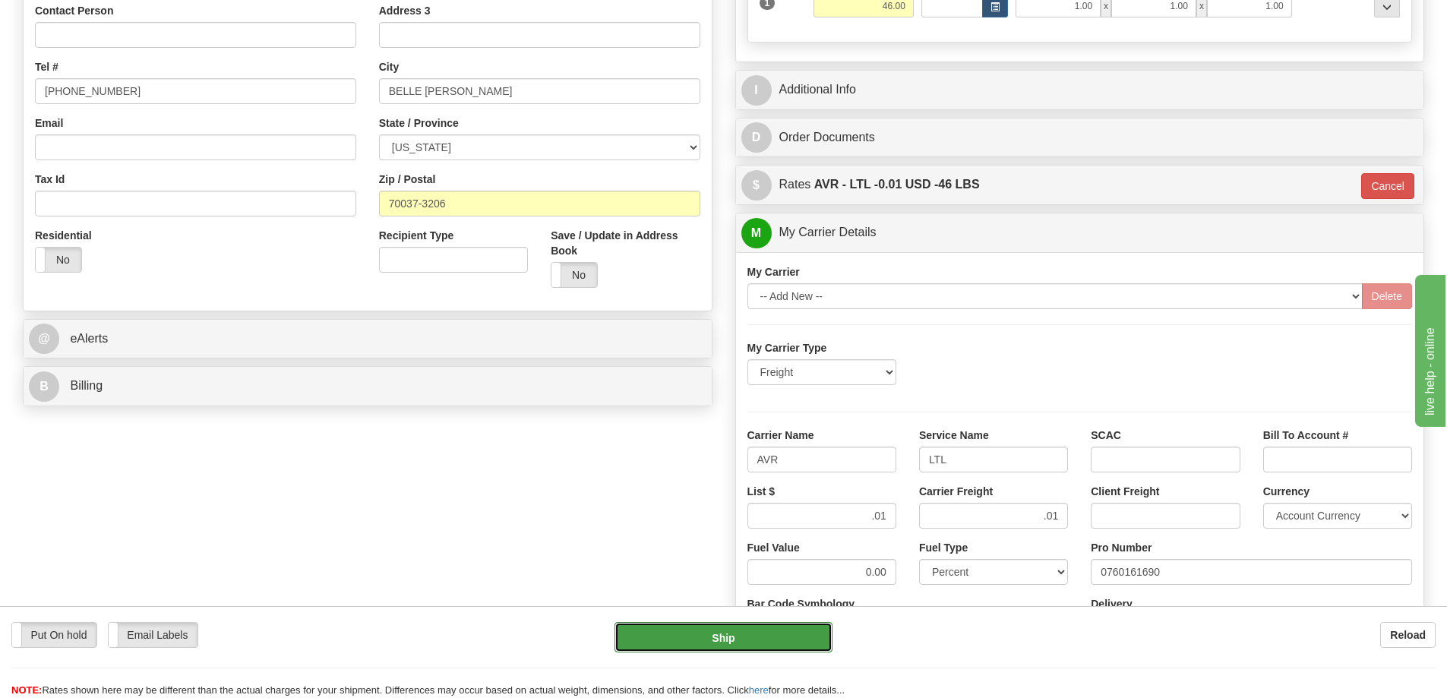
click at [745, 631] on button "Ship" at bounding box center [724, 637] width 218 height 30
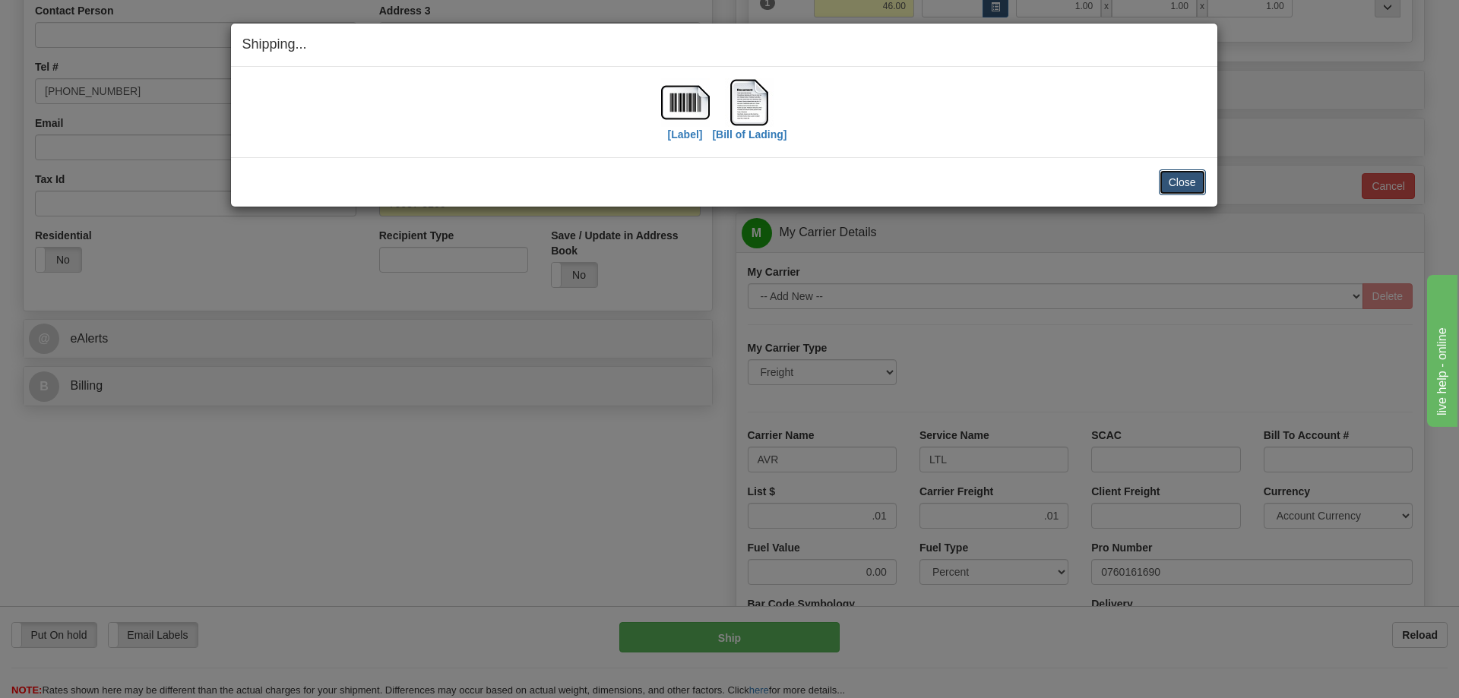
click at [1171, 180] on button "Close" at bounding box center [1182, 182] width 47 height 26
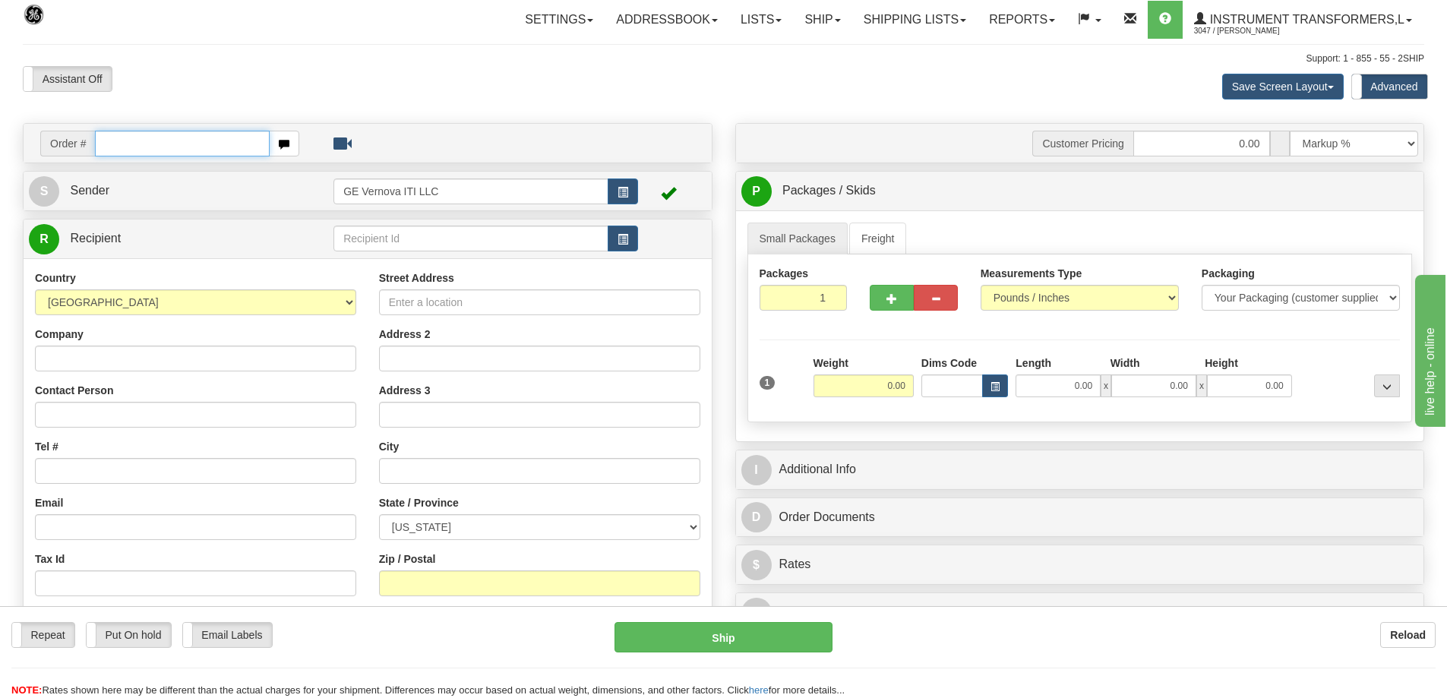
click at [140, 141] on input "text" at bounding box center [182, 144] width 175 height 26
type input "86705080"
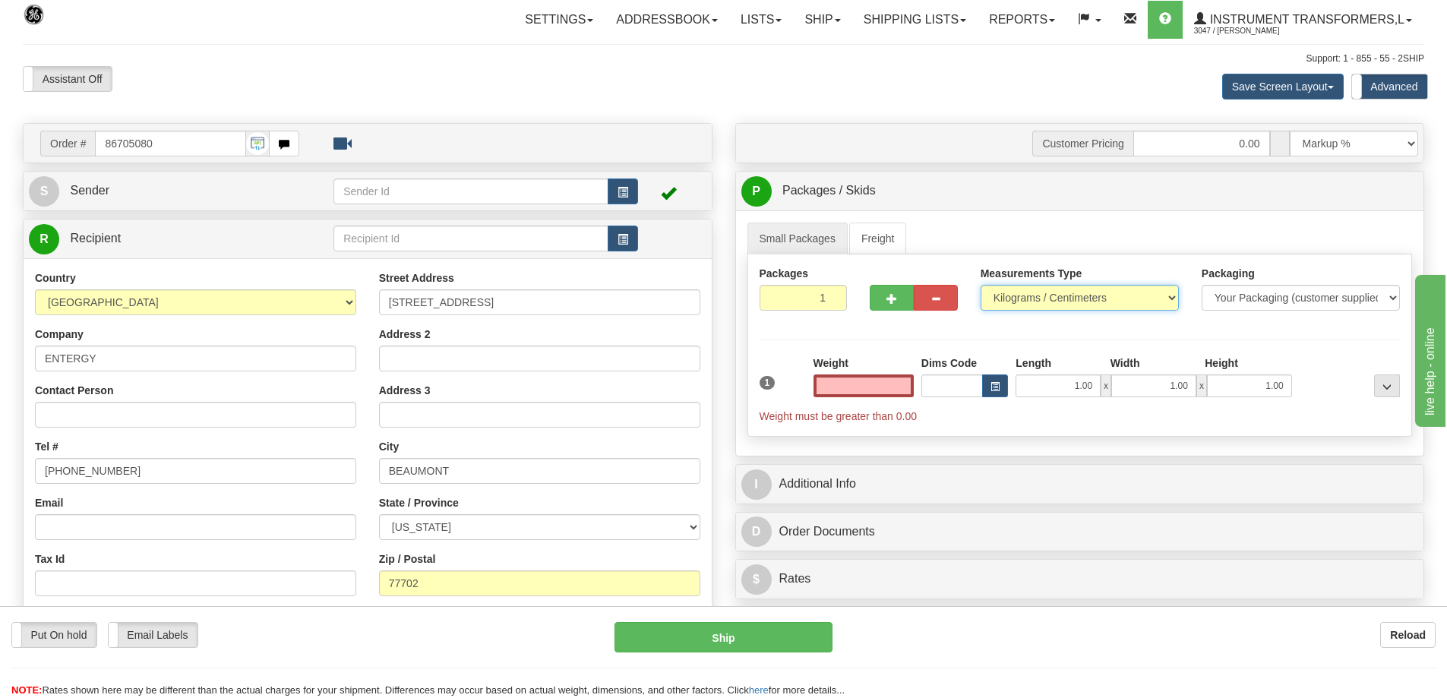
type input "0.00"
click at [1020, 302] on select "Pounds / Inches Kilograms / Centimeters" at bounding box center [1080, 298] width 198 height 26
select select "0"
click at [981, 285] on select "Pounds / Inches Kilograms / Centimeters" at bounding box center [1080, 298] width 198 height 26
click at [865, 398] on div "Weight 0.00" at bounding box center [864, 382] width 108 height 53
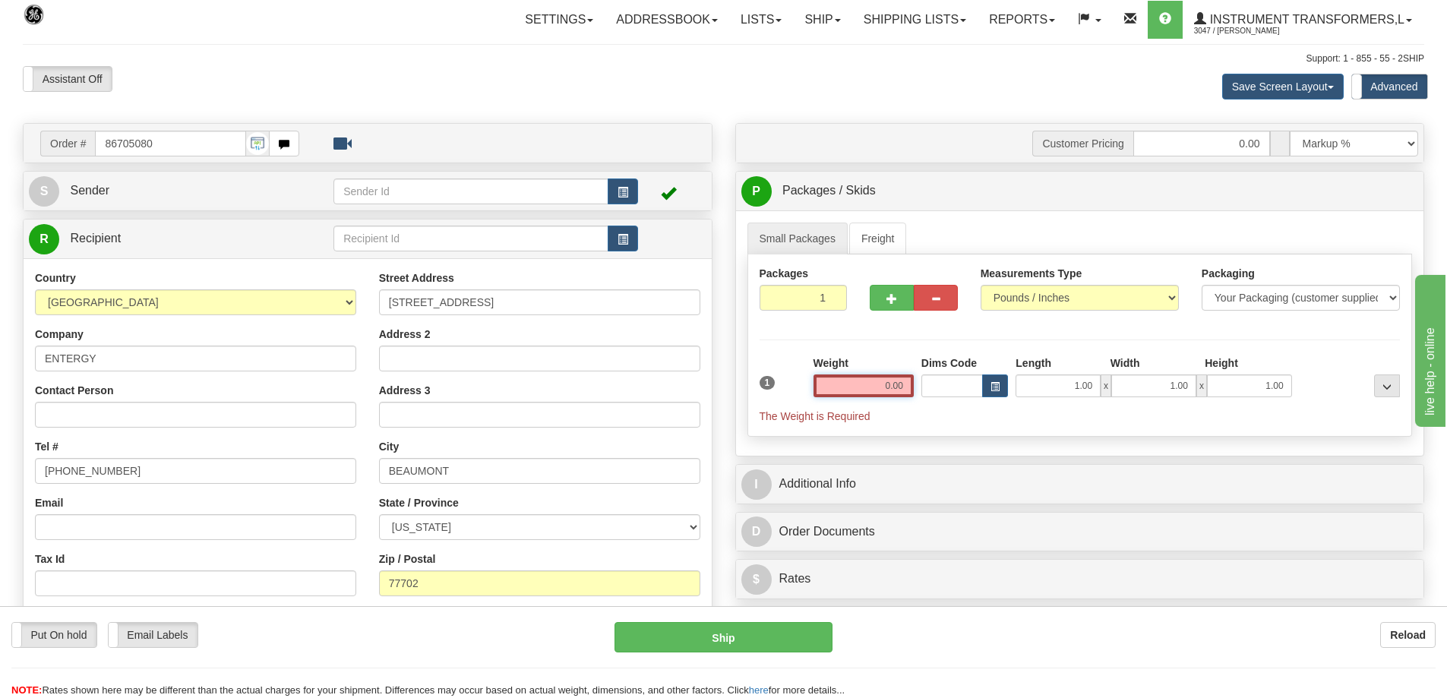
click at [868, 390] on input "0.00" at bounding box center [864, 386] width 100 height 23
click button "Delete" at bounding box center [0, 0] width 0 height 0
type input "325.00"
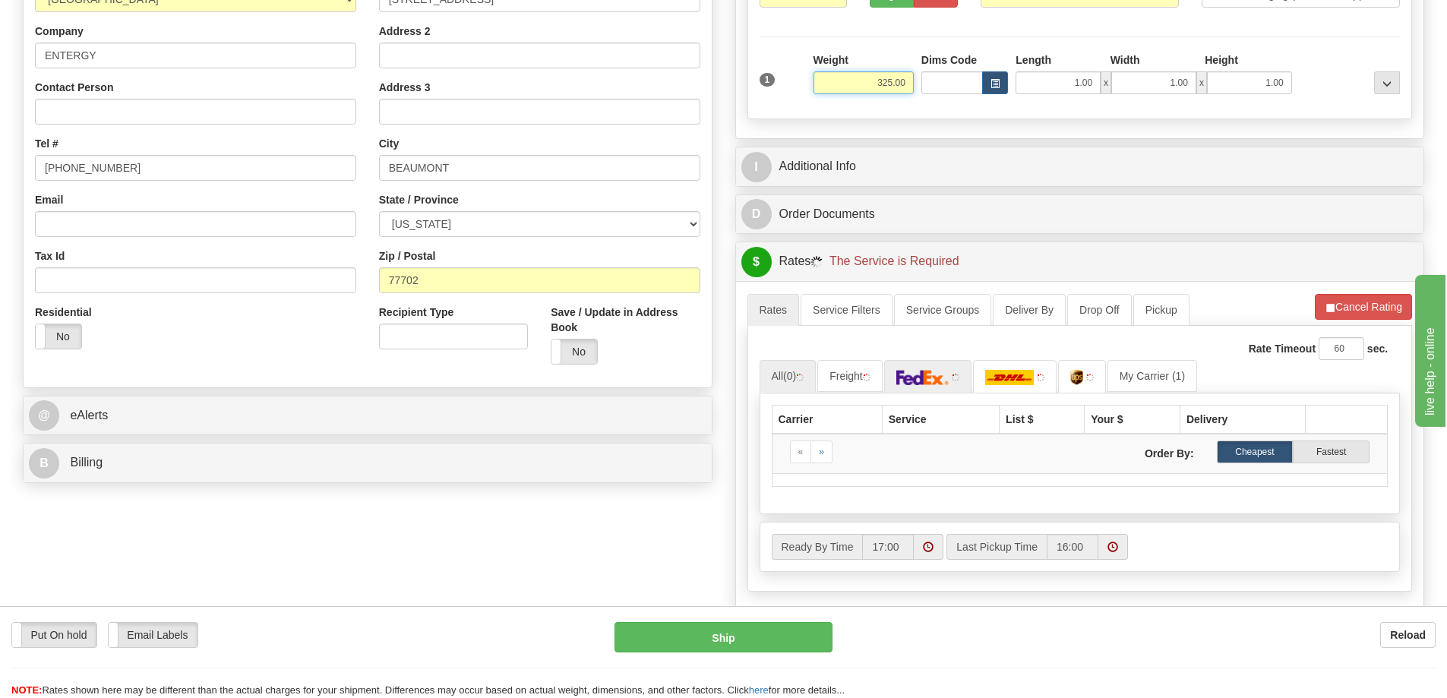
scroll to position [304, 0]
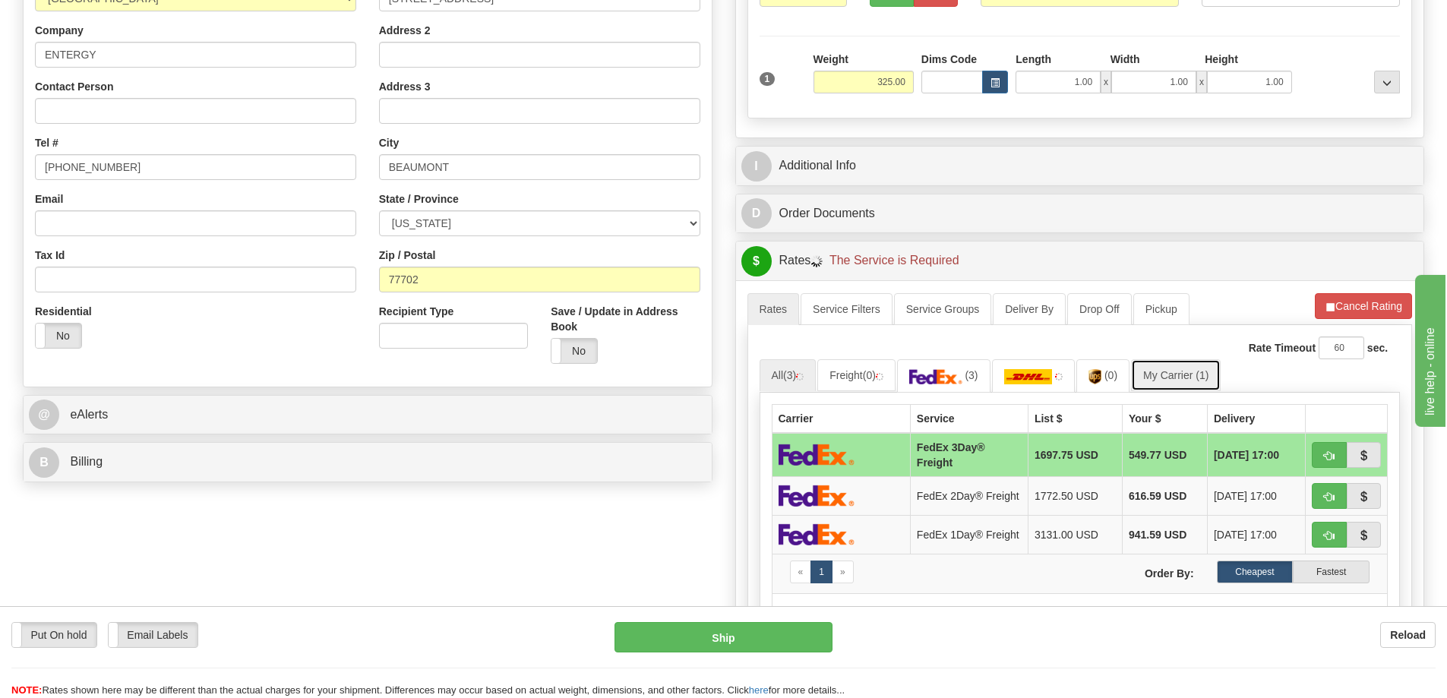
click at [1170, 381] on link "My Carrier (1)" at bounding box center [1176, 375] width 90 height 32
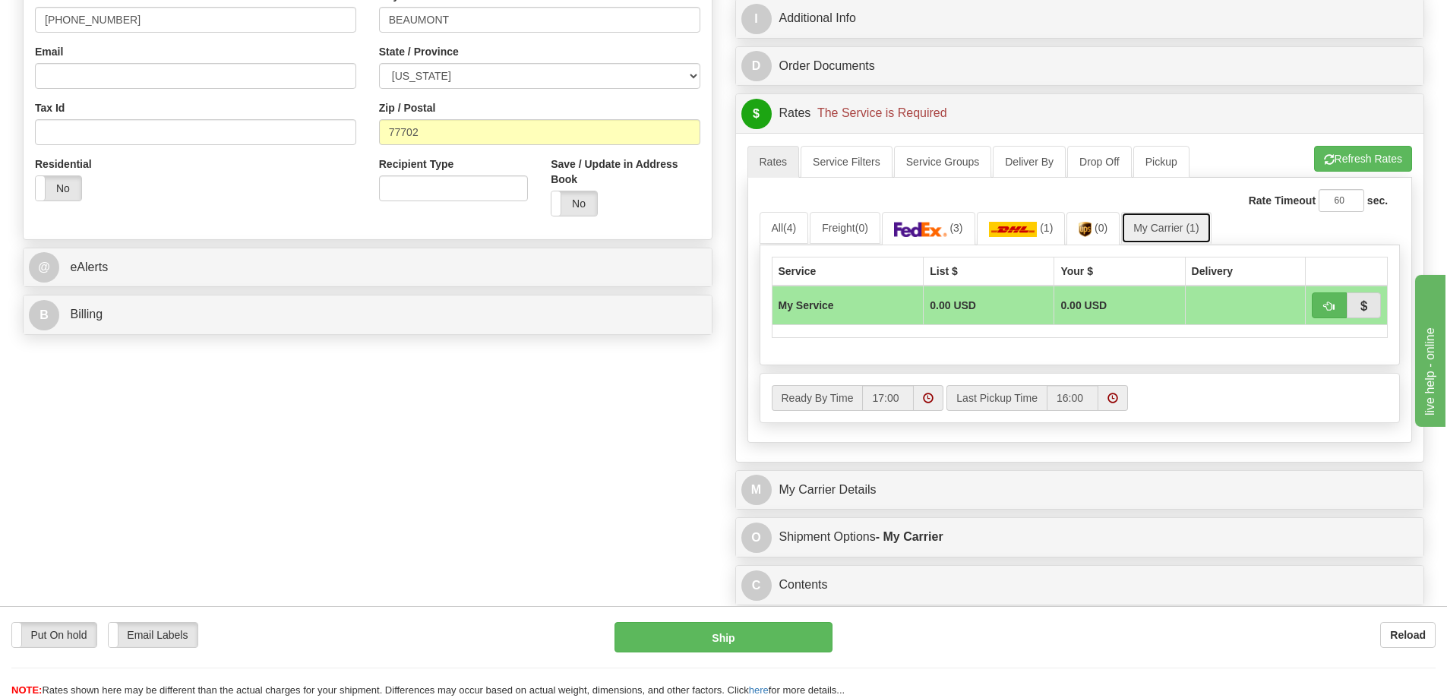
scroll to position [456, 0]
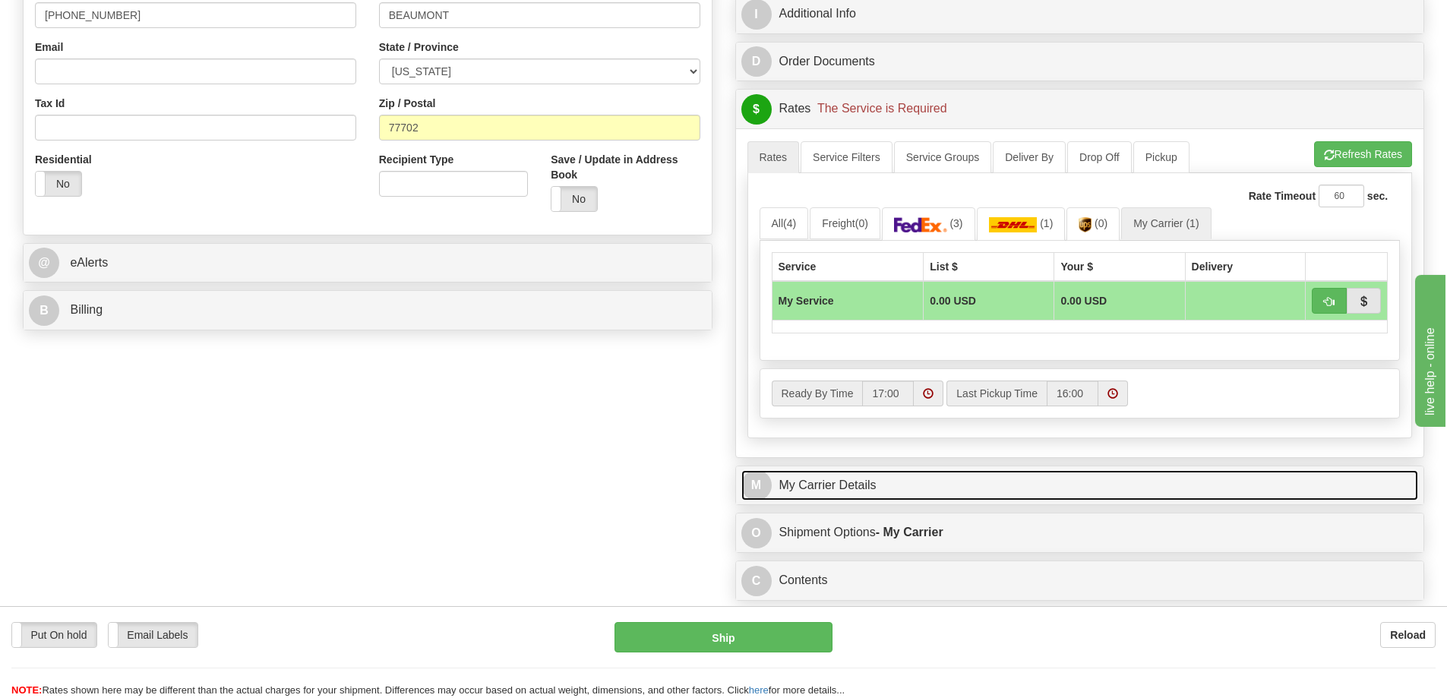
click at [845, 478] on link "M My Carrier Details" at bounding box center [1080, 485] width 678 height 31
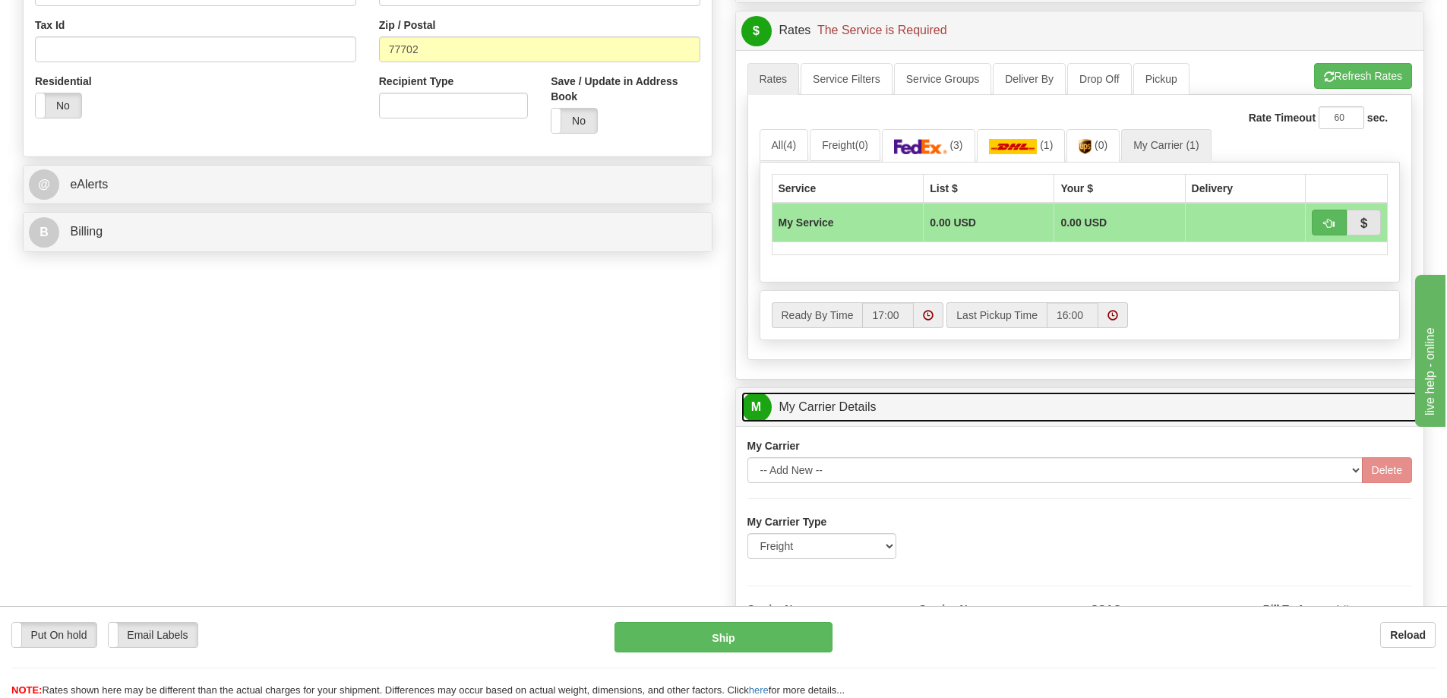
scroll to position [684, 0]
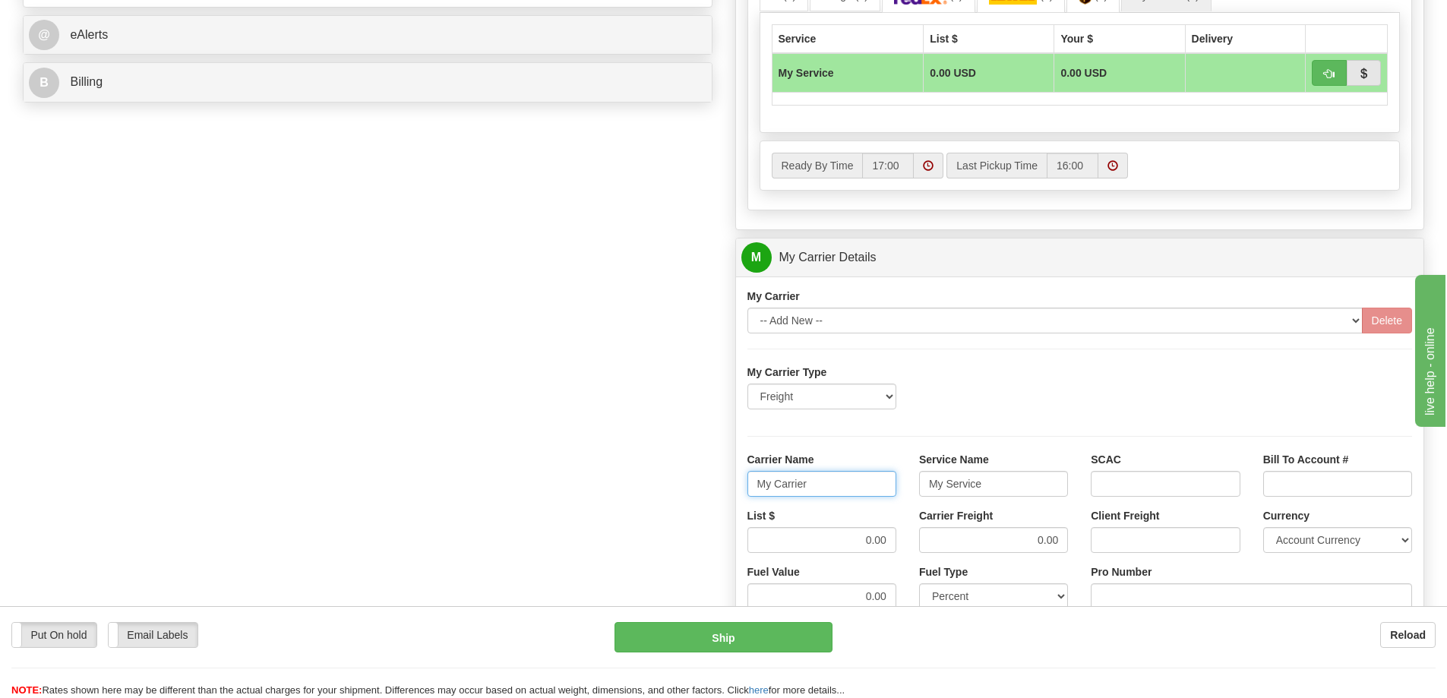
drag, startPoint x: 836, startPoint y: 485, endPoint x: 697, endPoint y: 499, distance: 140.5
click at [697, 499] on div "Order # 86705080 S Sender" at bounding box center [723, 172] width 1424 height 1466
drag, startPoint x: 991, startPoint y: 487, endPoint x: 922, endPoint y: 496, distance: 69.7
click at [922, 496] on input "My Service" at bounding box center [993, 484] width 149 height 26
drag, startPoint x: 857, startPoint y: 534, endPoint x: 909, endPoint y: 536, distance: 51.7
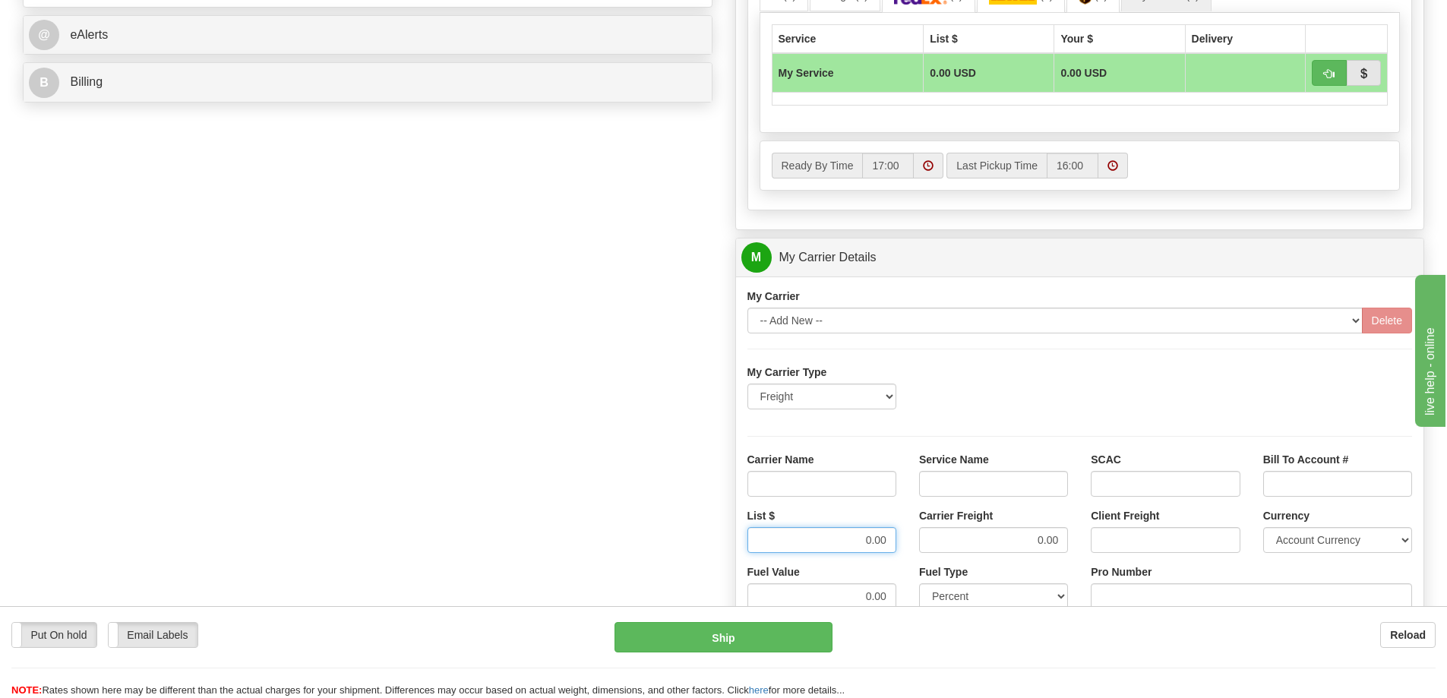
click at [909, 536] on div "List $ 0.00 Carrier Freight 0.00 Client Freight Currency Account Currency ARN A…" at bounding box center [1080, 536] width 688 height 56
drag, startPoint x: 1053, startPoint y: 543, endPoint x: 1092, endPoint y: 549, distance: 39.9
click at [1092, 549] on div "List $ Carrier Freight 0.00 Client Freight Currency Account Currency ARN AWG AU…" at bounding box center [1080, 536] width 688 height 56
click at [876, 489] on input "Carrier Name" at bounding box center [822, 484] width 149 height 26
type input "AVR"
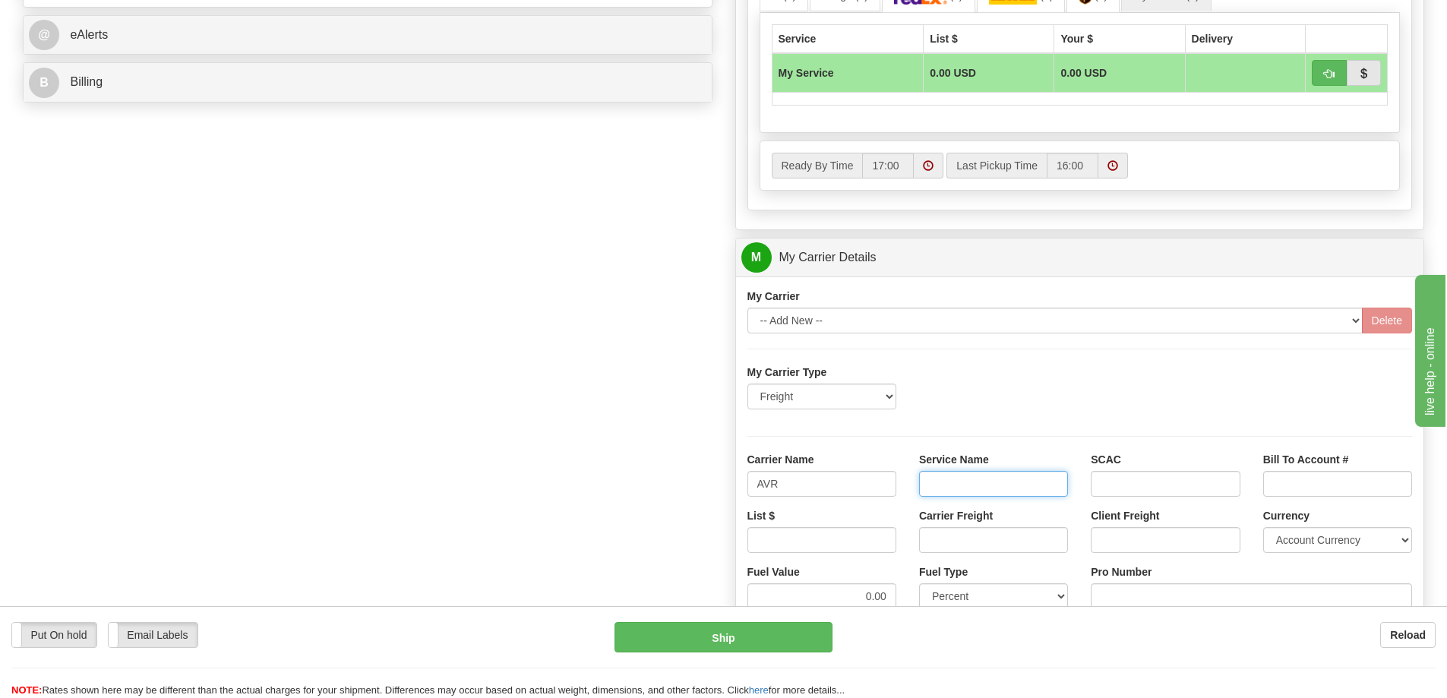
drag, startPoint x: 998, startPoint y: 484, endPoint x: 999, endPoint y: 492, distance: 7.7
click at [998, 484] on input "Service Name" at bounding box center [993, 484] width 149 height 26
type input "LTL"
click at [866, 536] on input "List $" at bounding box center [822, 540] width 149 height 26
type input "450"
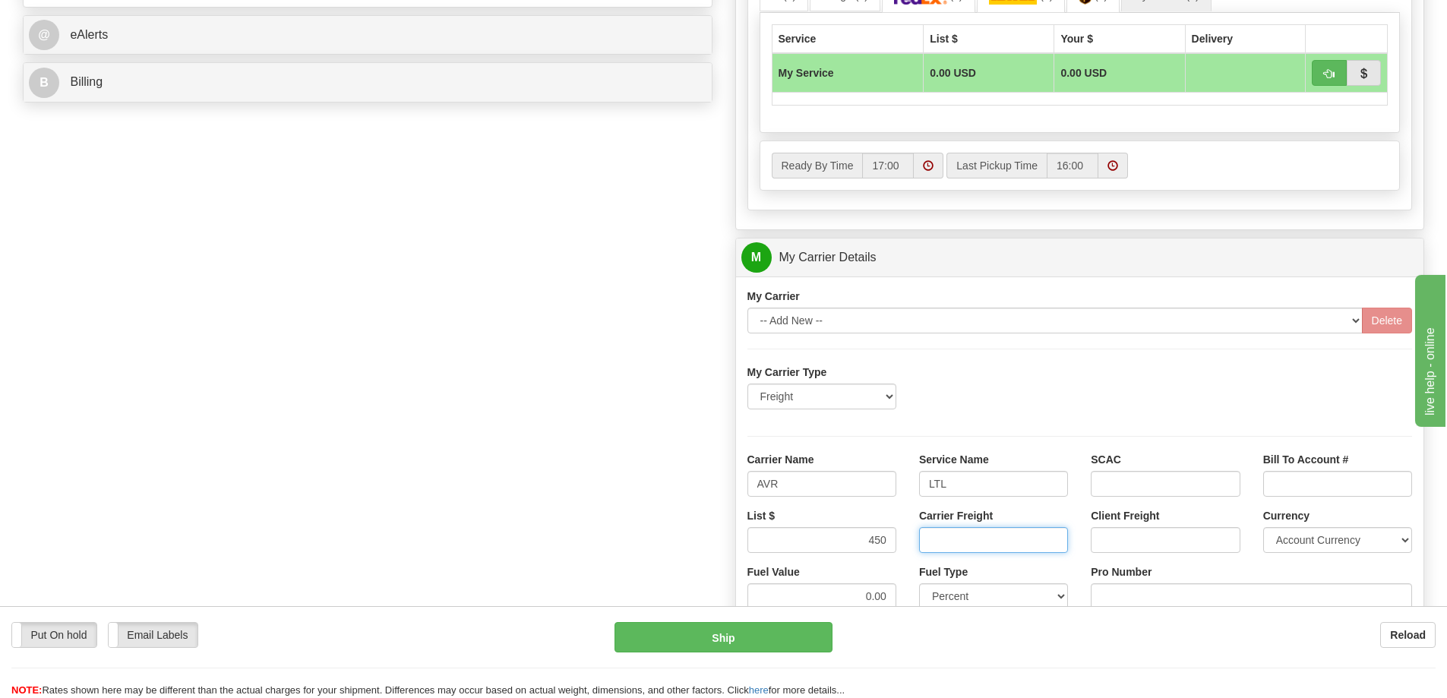
click at [960, 540] on input "Carrier Freight" at bounding box center [993, 540] width 149 height 26
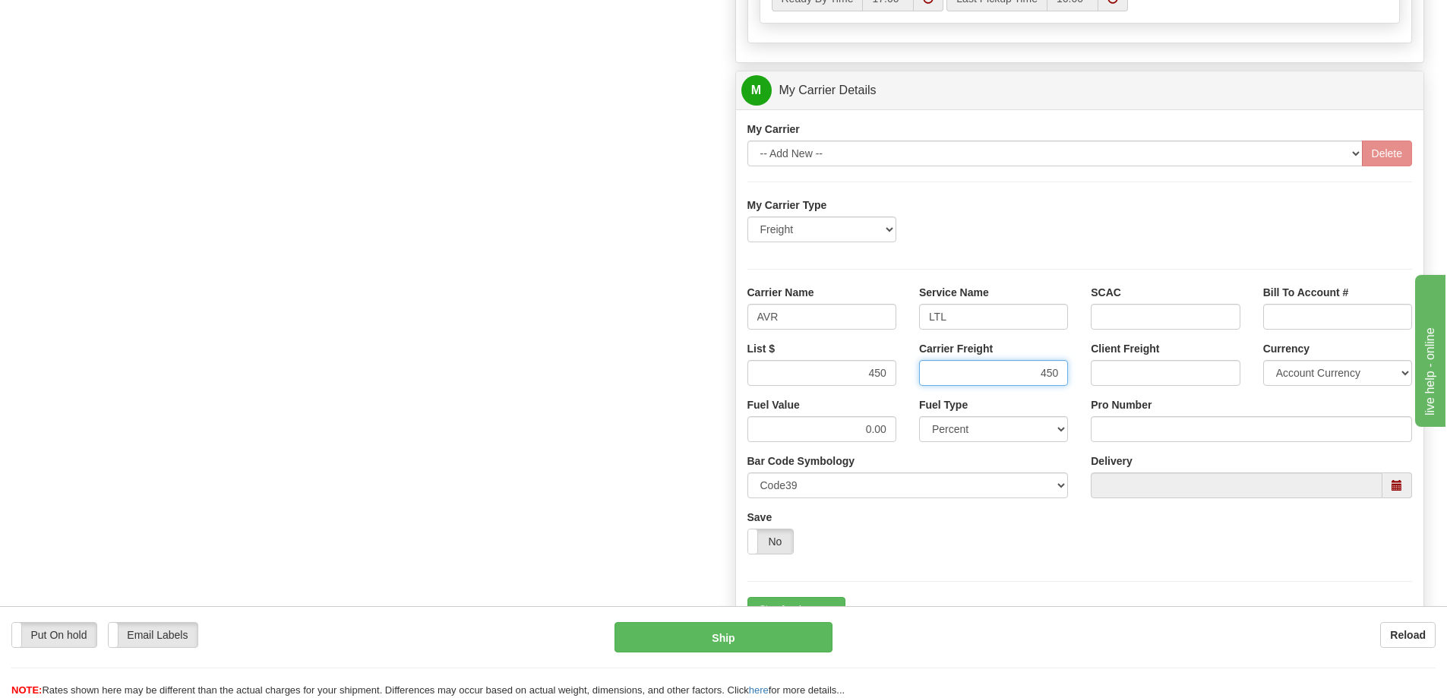
scroll to position [912, 0]
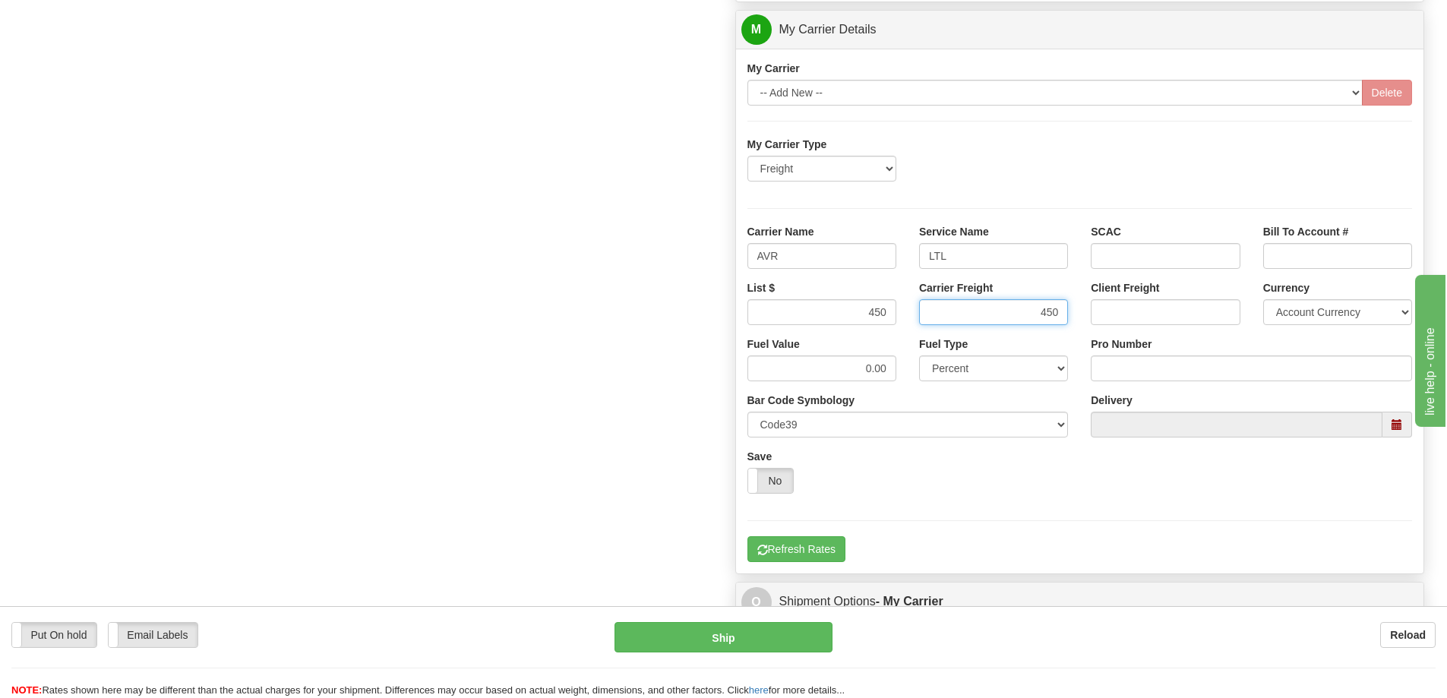
type input "450"
click at [1124, 368] on input "Pro Number" at bounding box center [1251, 369] width 321 height 26
type input "0760161691"
click button "Delete" at bounding box center [0, 0] width 0 height 0
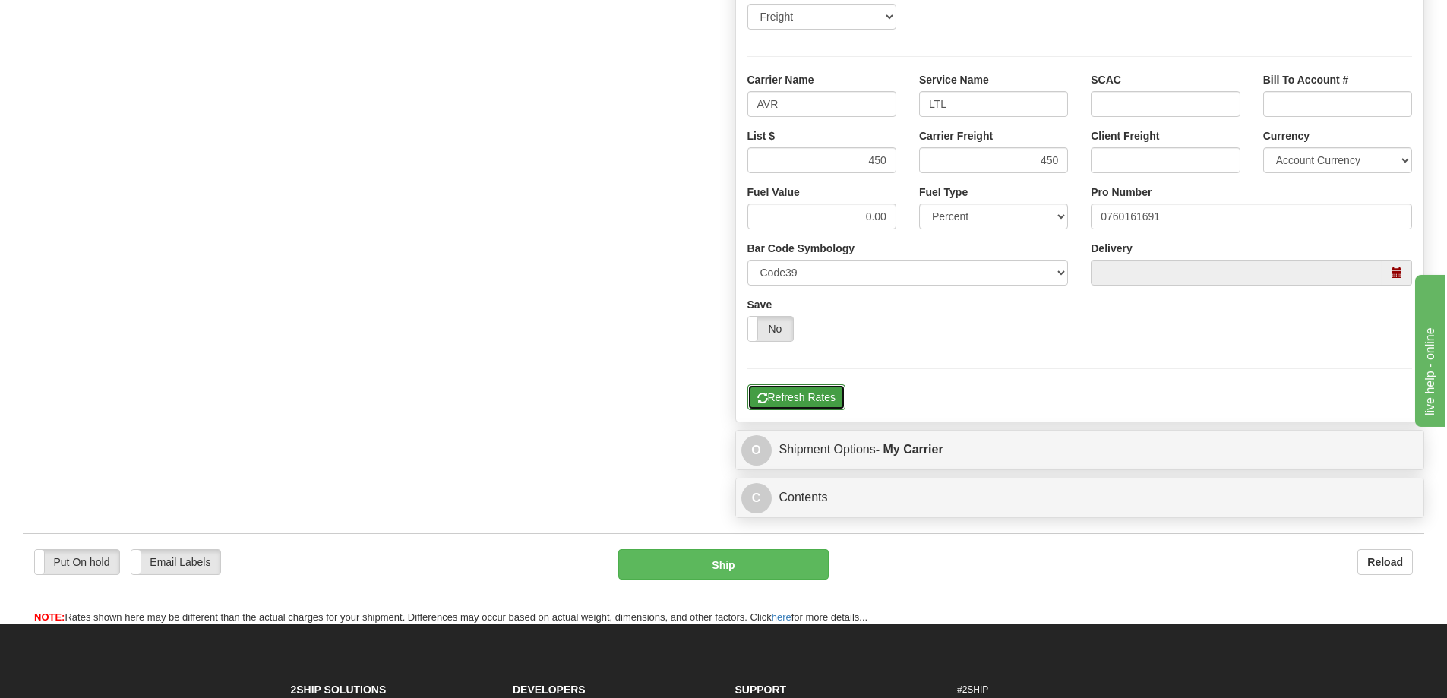
click at [795, 393] on button "Refresh Rates" at bounding box center [797, 397] width 98 height 26
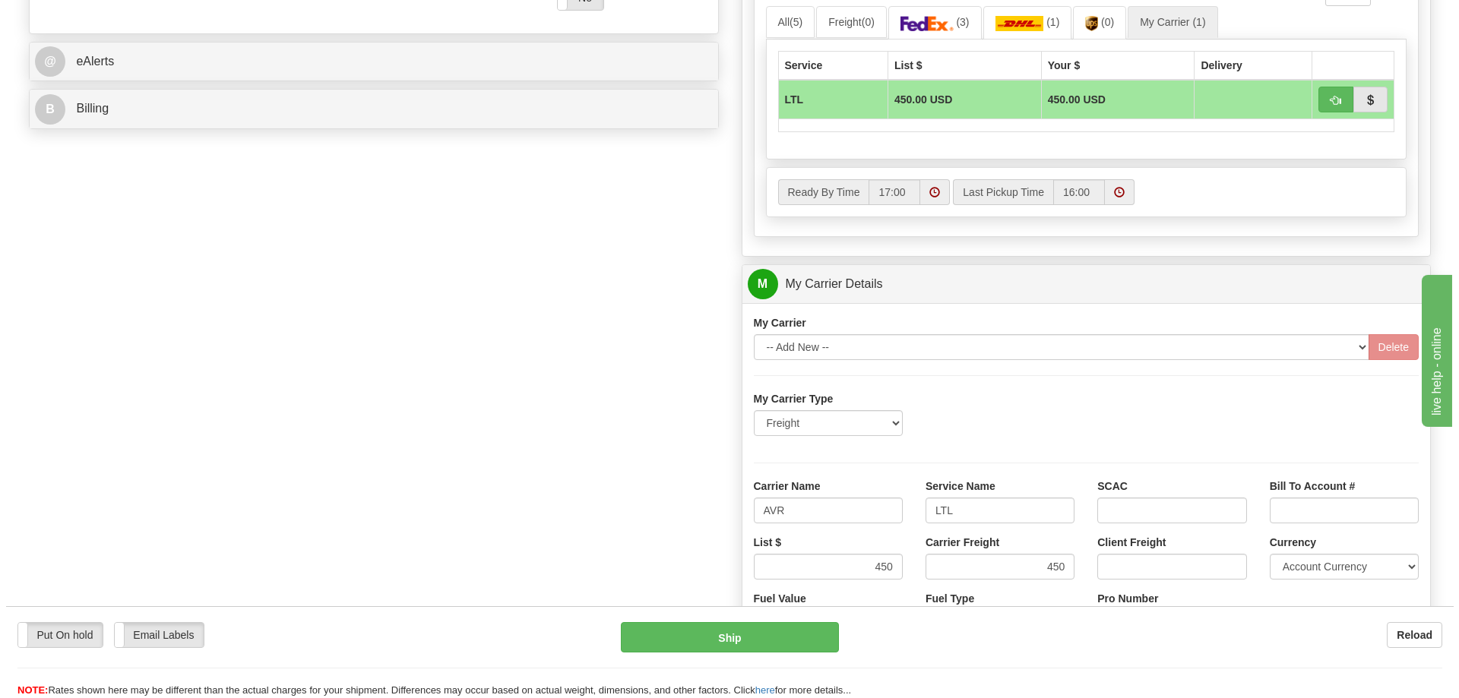
scroll to position [569, 0]
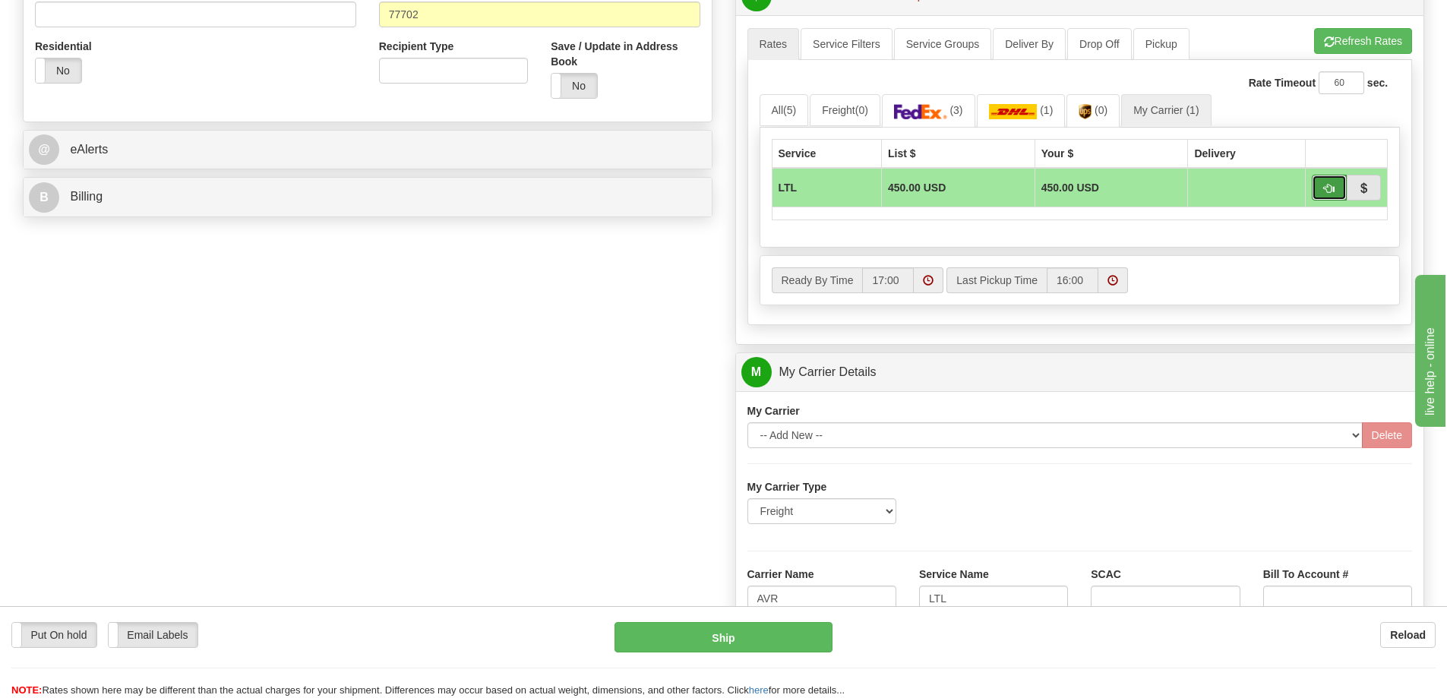
click at [1321, 192] on button "button" at bounding box center [1329, 188] width 35 height 26
type input "00"
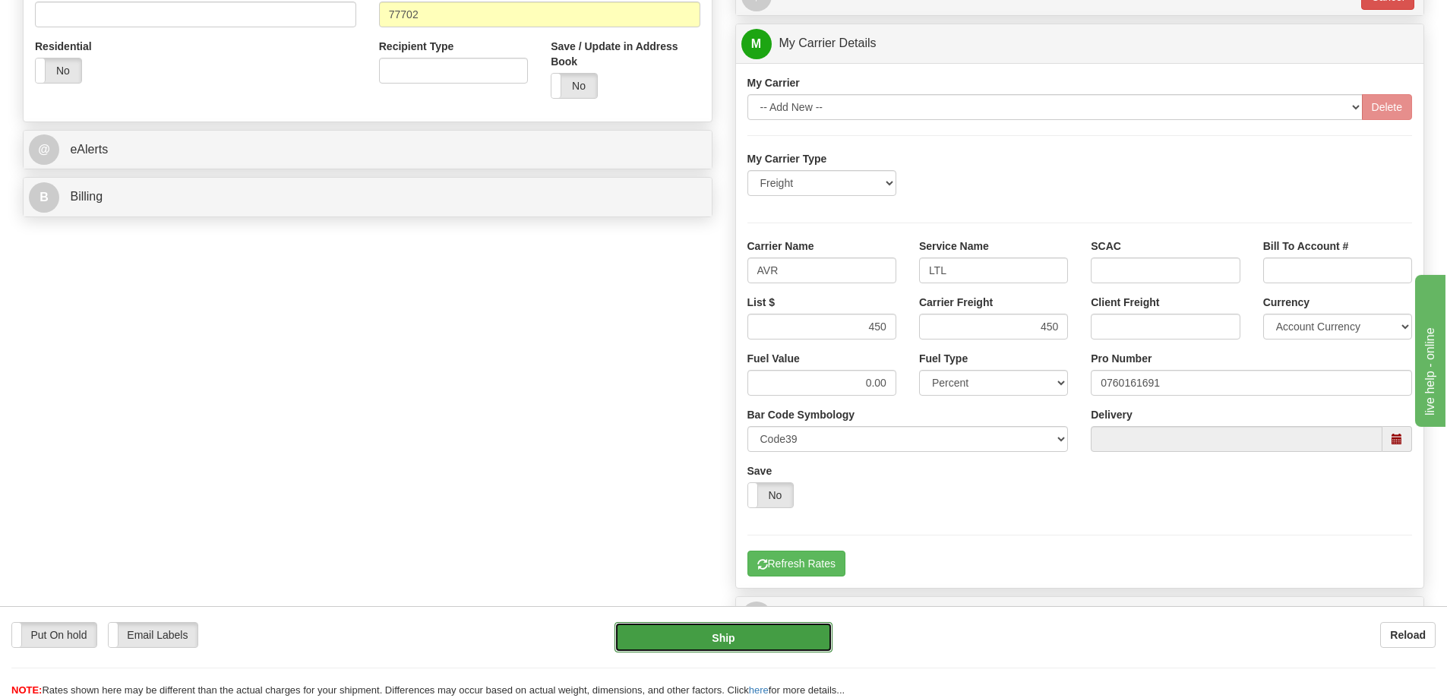
click at [749, 642] on button "Ship" at bounding box center [724, 637] width 218 height 30
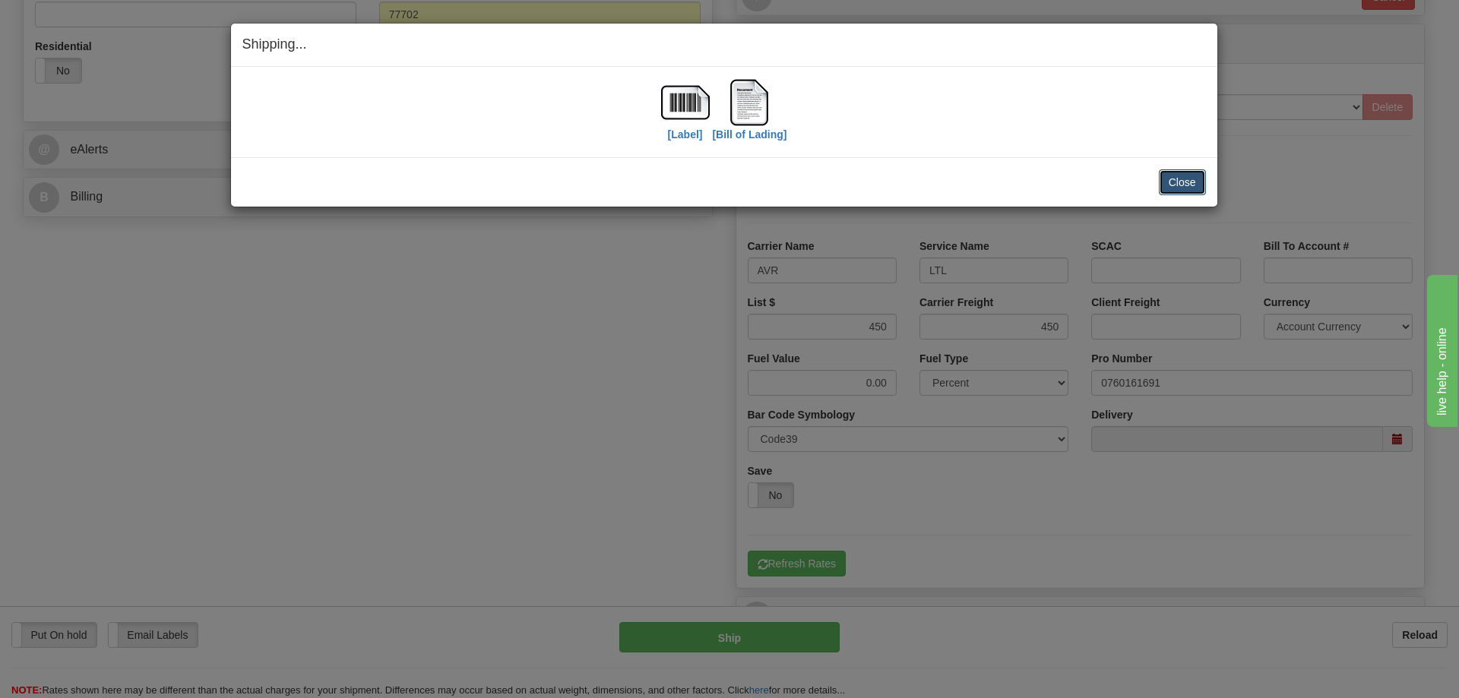
click at [1190, 185] on button "Close" at bounding box center [1182, 182] width 47 height 26
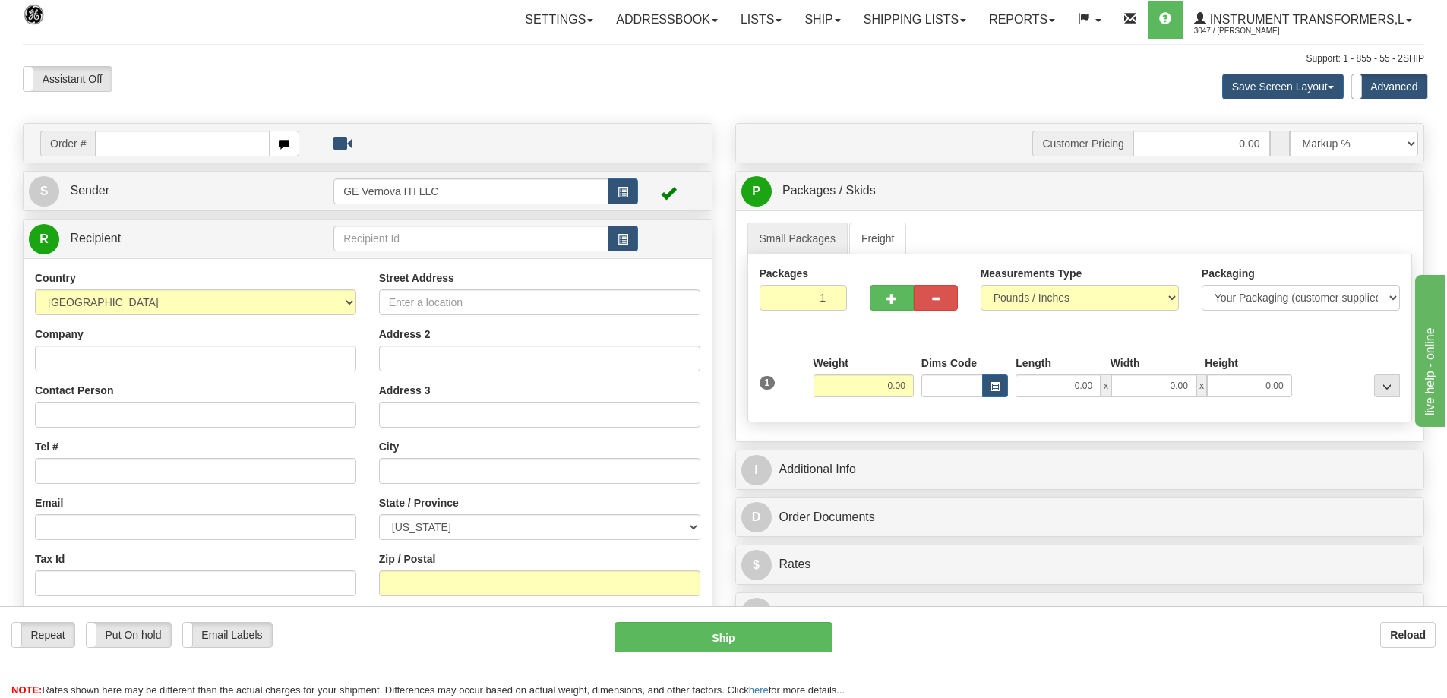
click at [110, 153] on input "text" at bounding box center [182, 144] width 175 height 26
click at [129, 142] on input "text" at bounding box center [182, 144] width 175 height 26
type input "86705124"
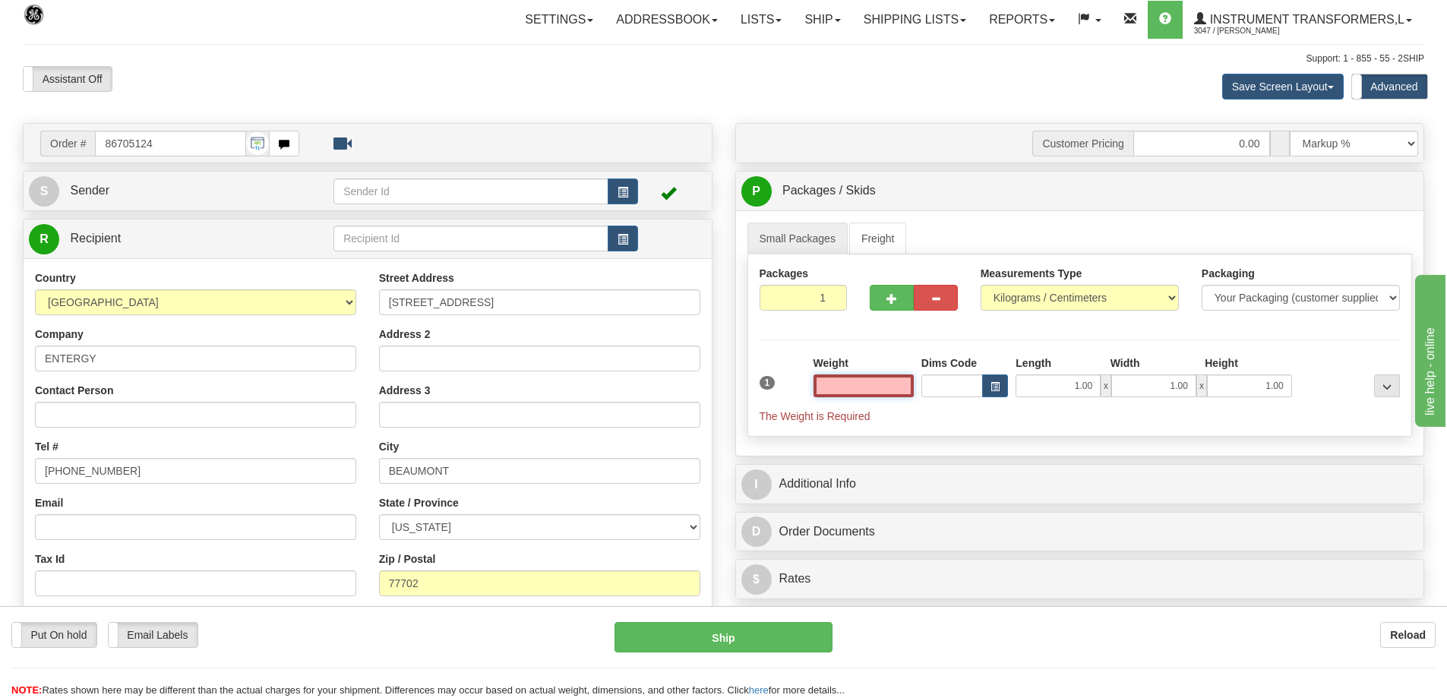
type input "0.00"
click at [1073, 294] on select "Pounds / Inches Kilograms / Centimeters" at bounding box center [1080, 298] width 198 height 26
select select "0"
click at [981, 285] on select "Pounds / Inches Kilograms / Centimeters" at bounding box center [1080, 298] width 198 height 26
drag, startPoint x: 872, startPoint y: 387, endPoint x: 903, endPoint y: 385, distance: 31.2
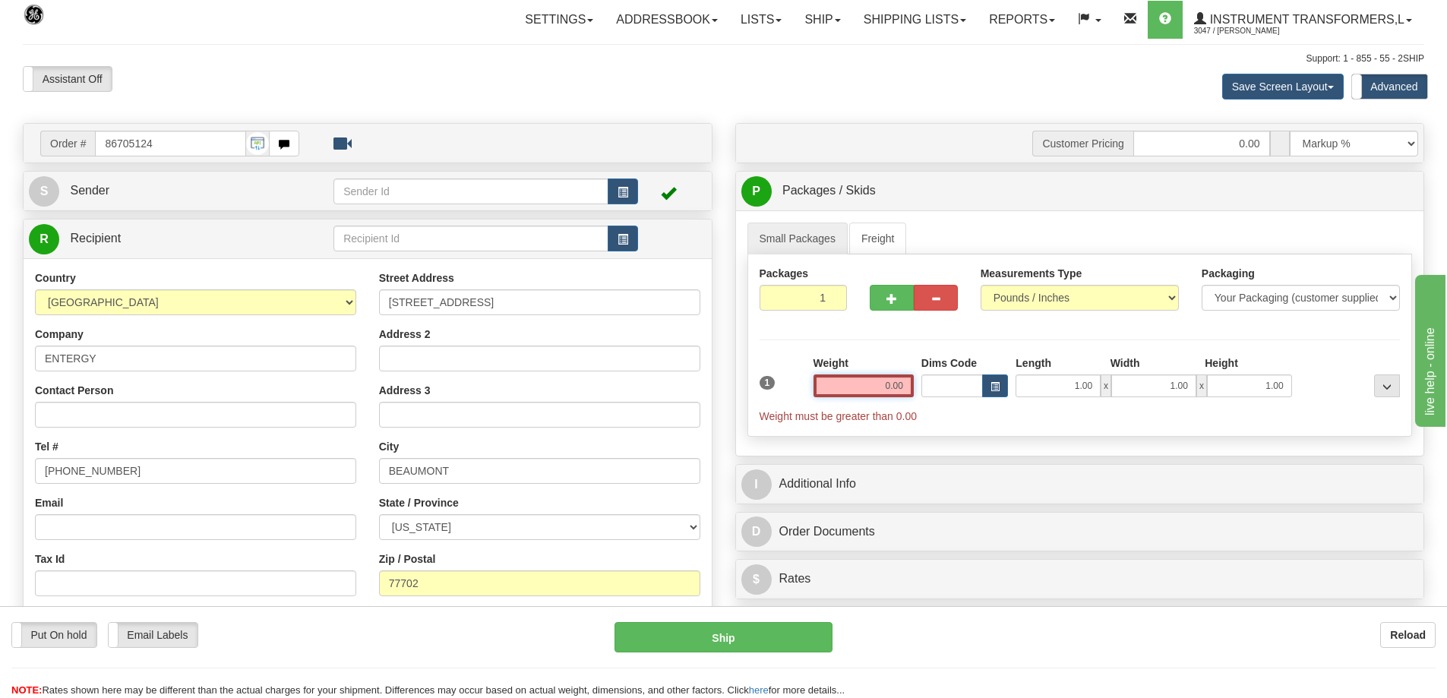
click at [893, 385] on input "0.00" at bounding box center [864, 386] width 100 height 23
click button "Delete" at bounding box center [0, 0] width 0 height 0
type input "205.00"
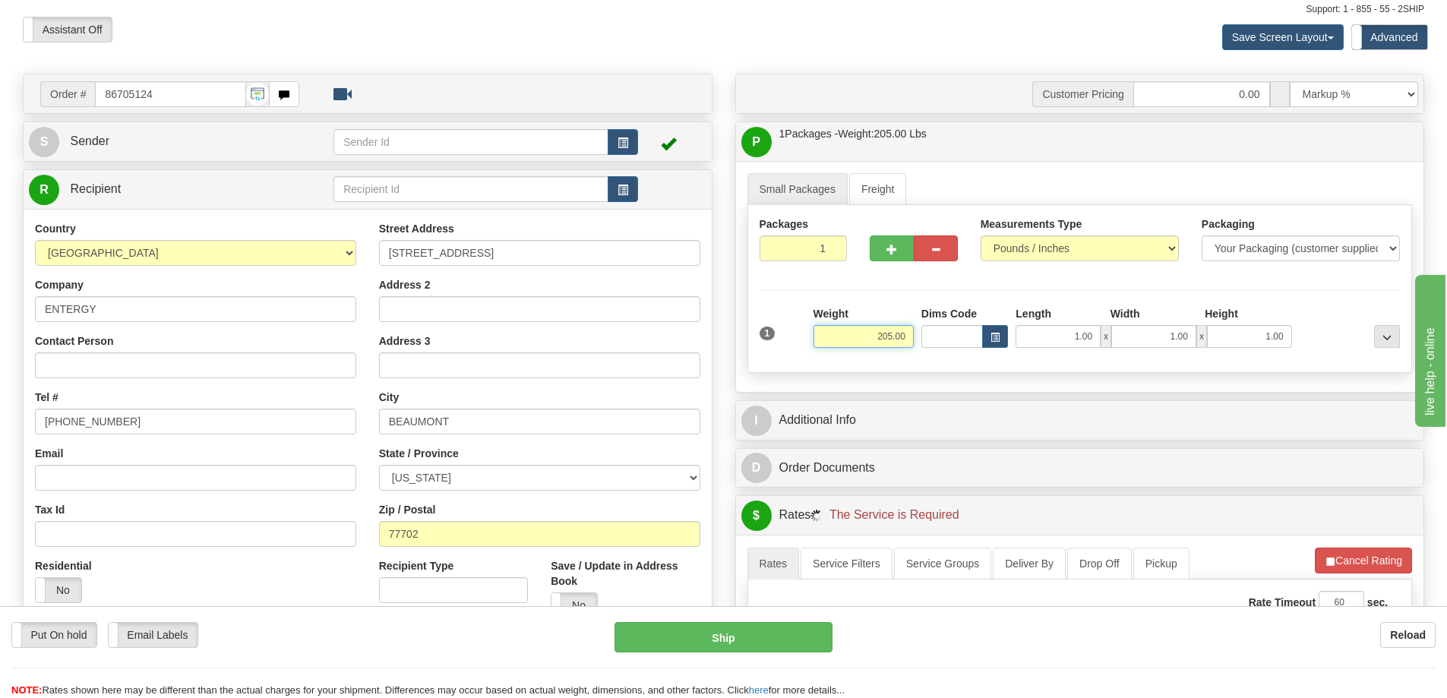
scroll to position [152, 0]
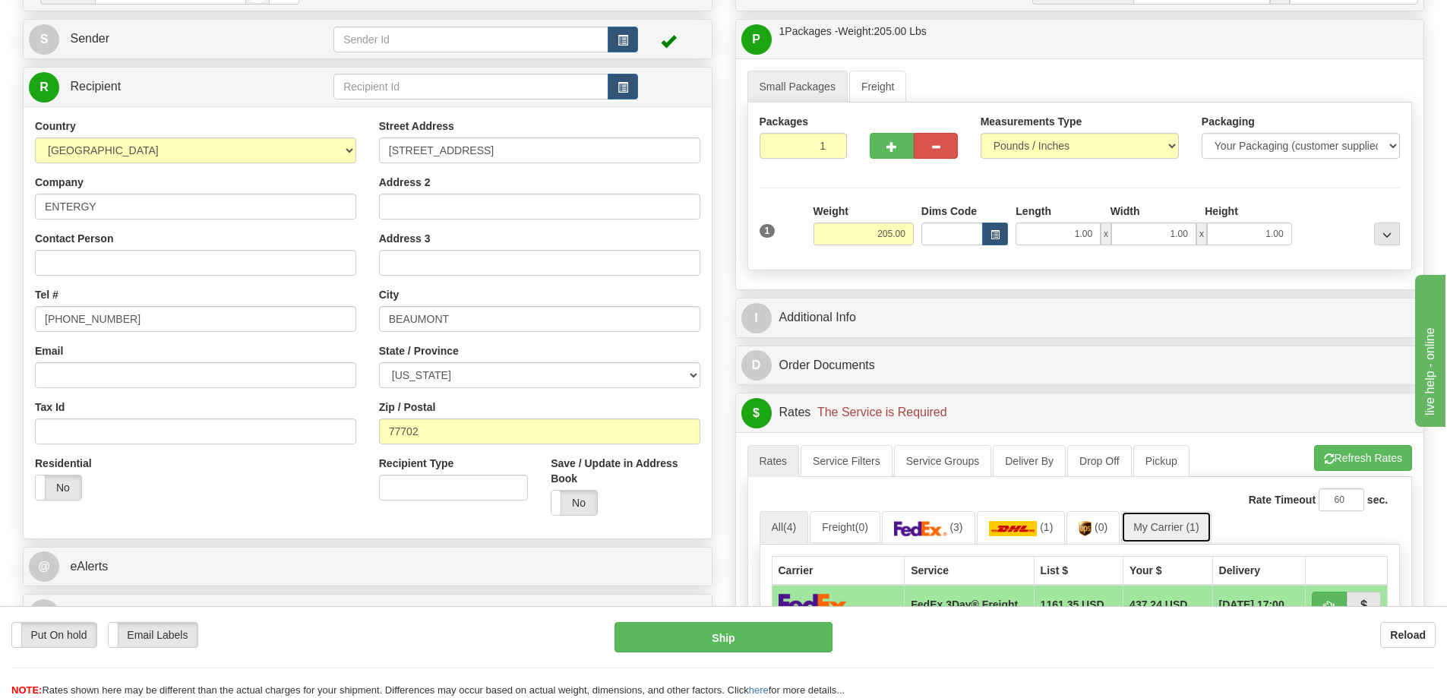
click at [1168, 530] on link "My Carrier (1)" at bounding box center [1166, 527] width 90 height 32
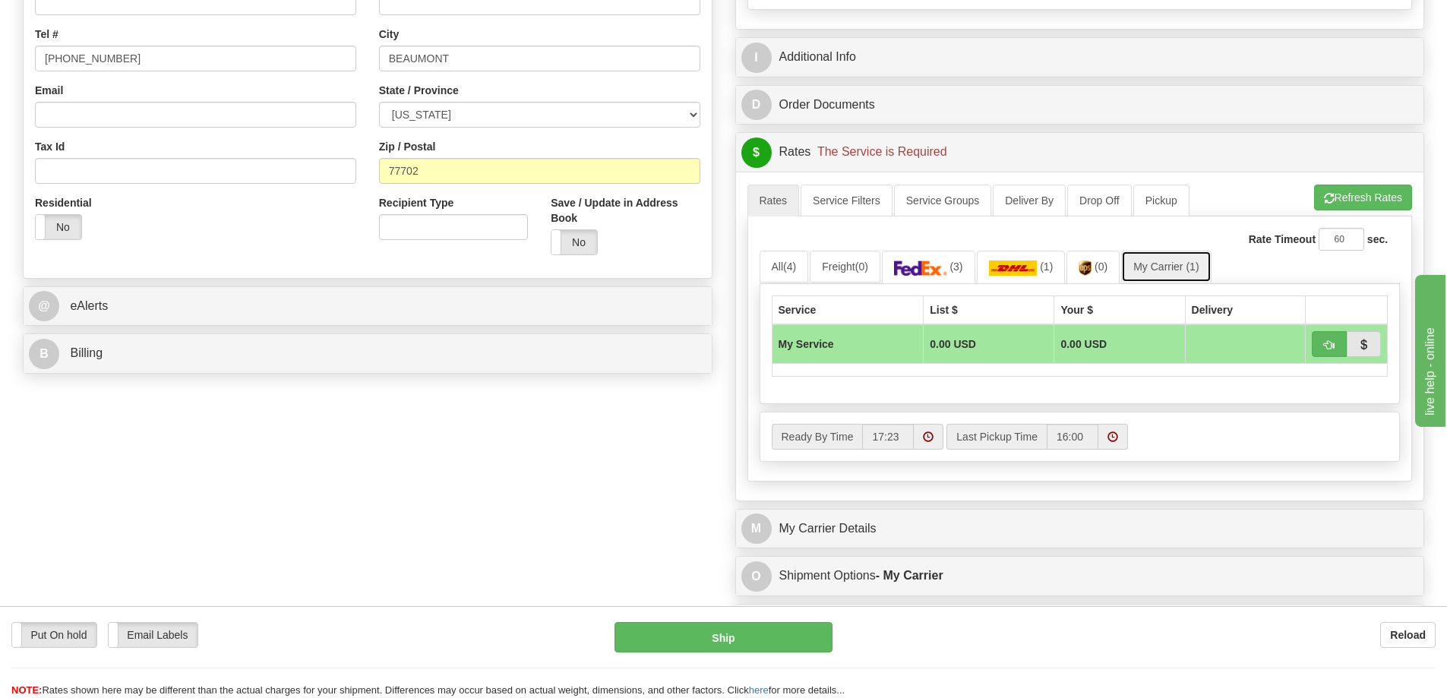
scroll to position [456, 0]
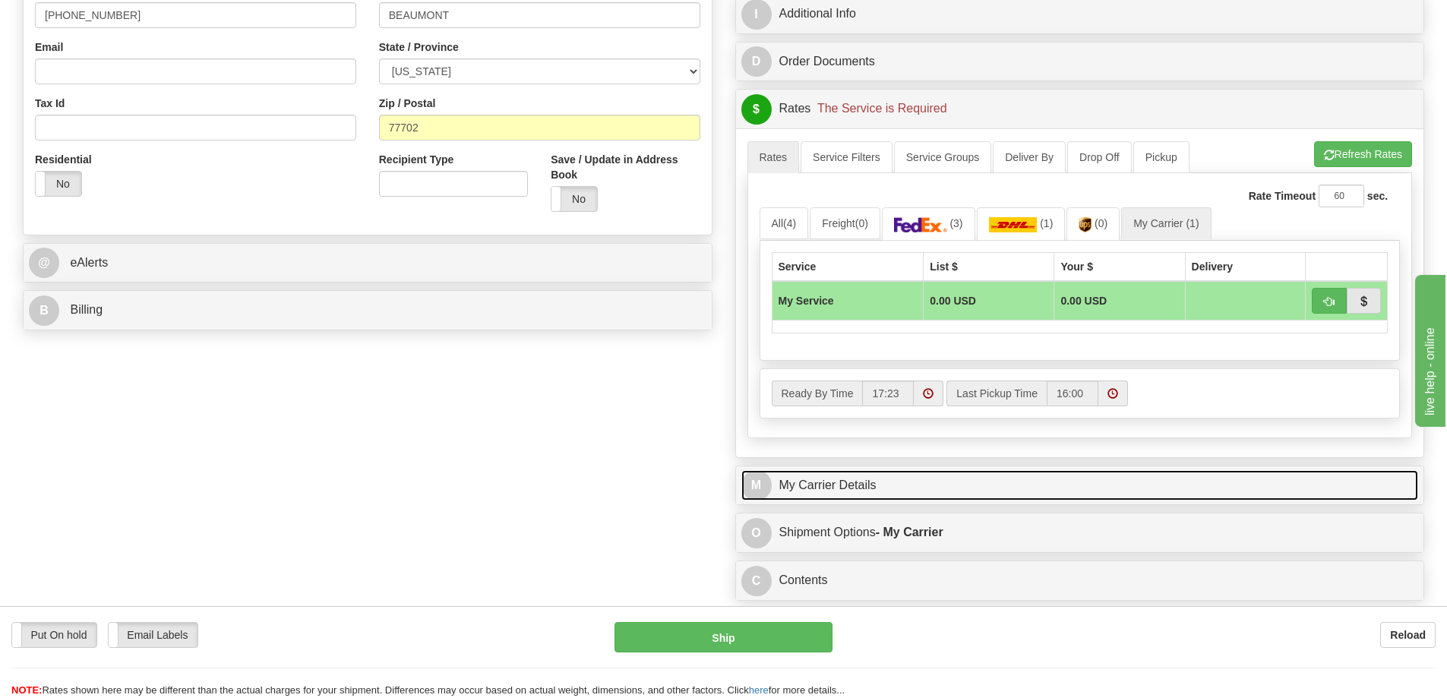
click at [873, 477] on link "M My Carrier Details" at bounding box center [1080, 485] width 678 height 31
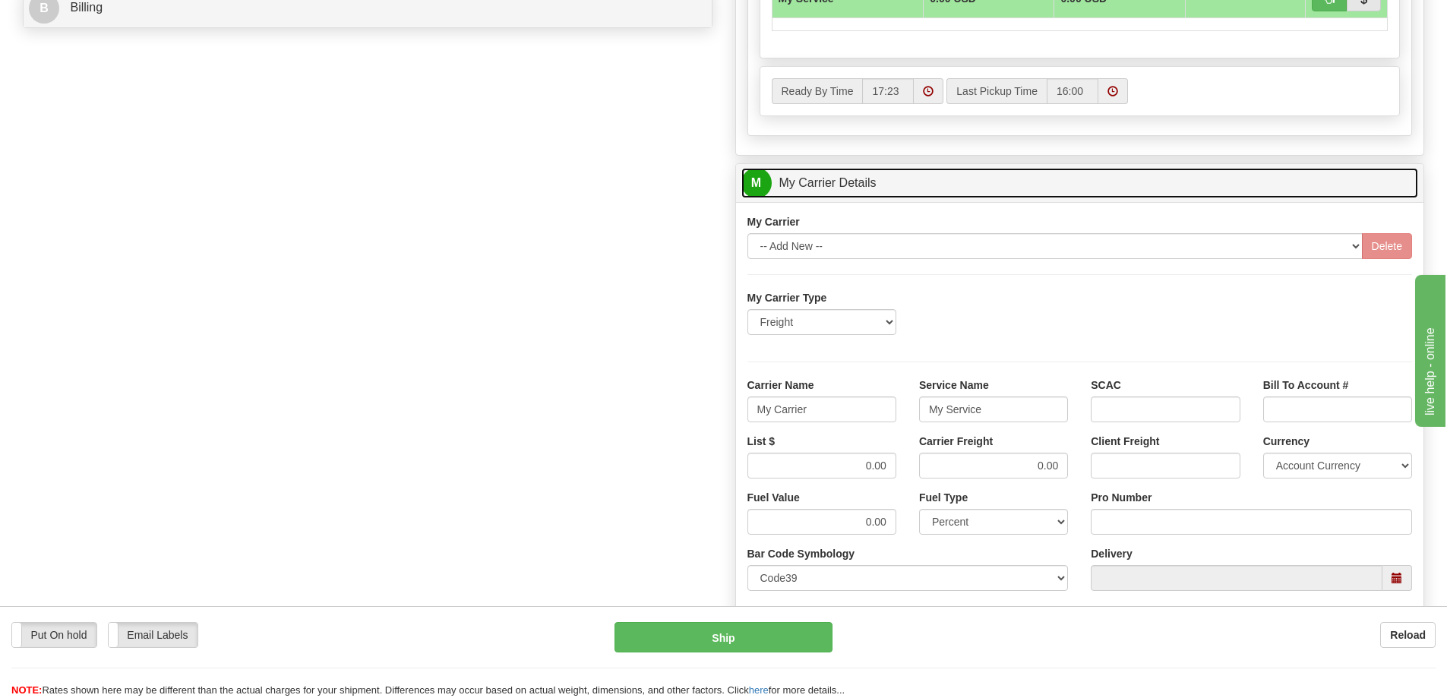
scroll to position [760, 0]
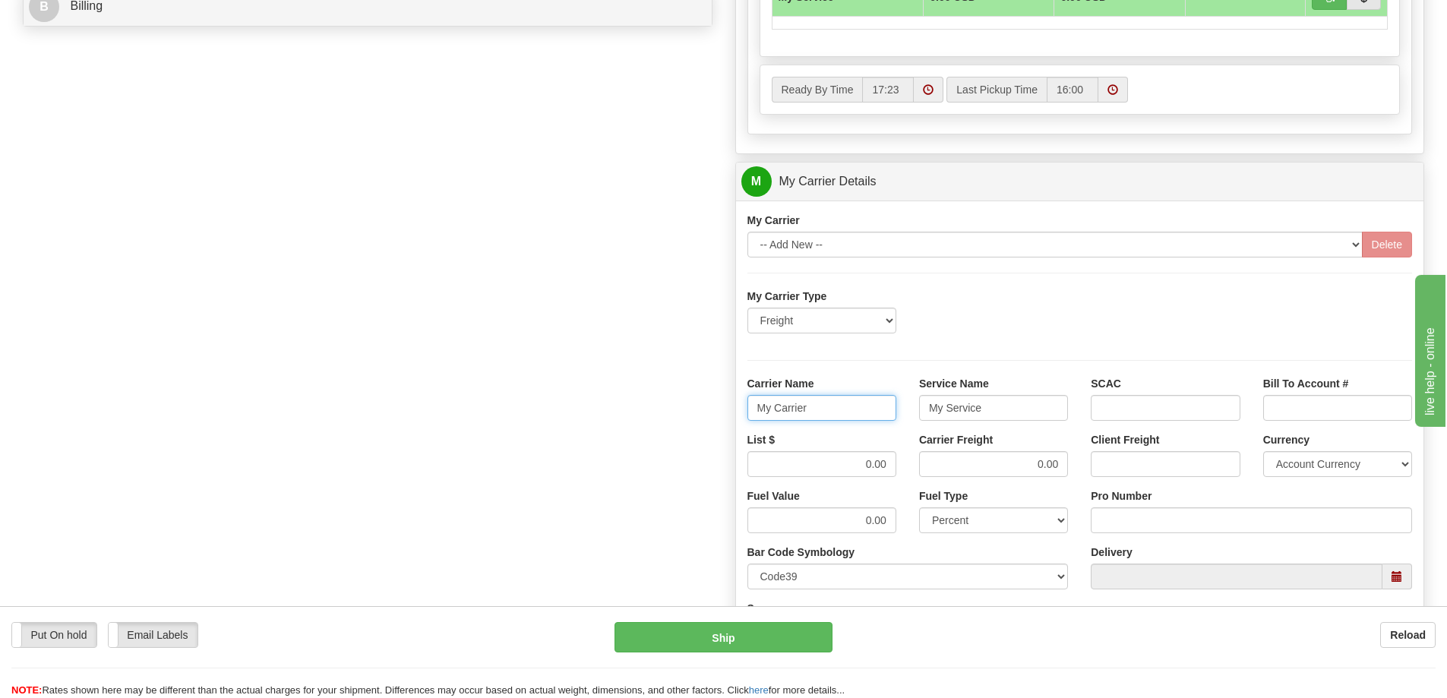
drag, startPoint x: 829, startPoint y: 402, endPoint x: 738, endPoint y: 406, distance: 91.3
click at [738, 406] on div "Carrier Name My Carrier" at bounding box center [822, 404] width 172 height 56
drag, startPoint x: 996, startPoint y: 404, endPoint x: 925, endPoint y: 415, distance: 72.2
click at [925, 415] on input "My Service" at bounding box center [993, 408] width 149 height 26
drag, startPoint x: 1061, startPoint y: 462, endPoint x: 1026, endPoint y: 463, distance: 35.0
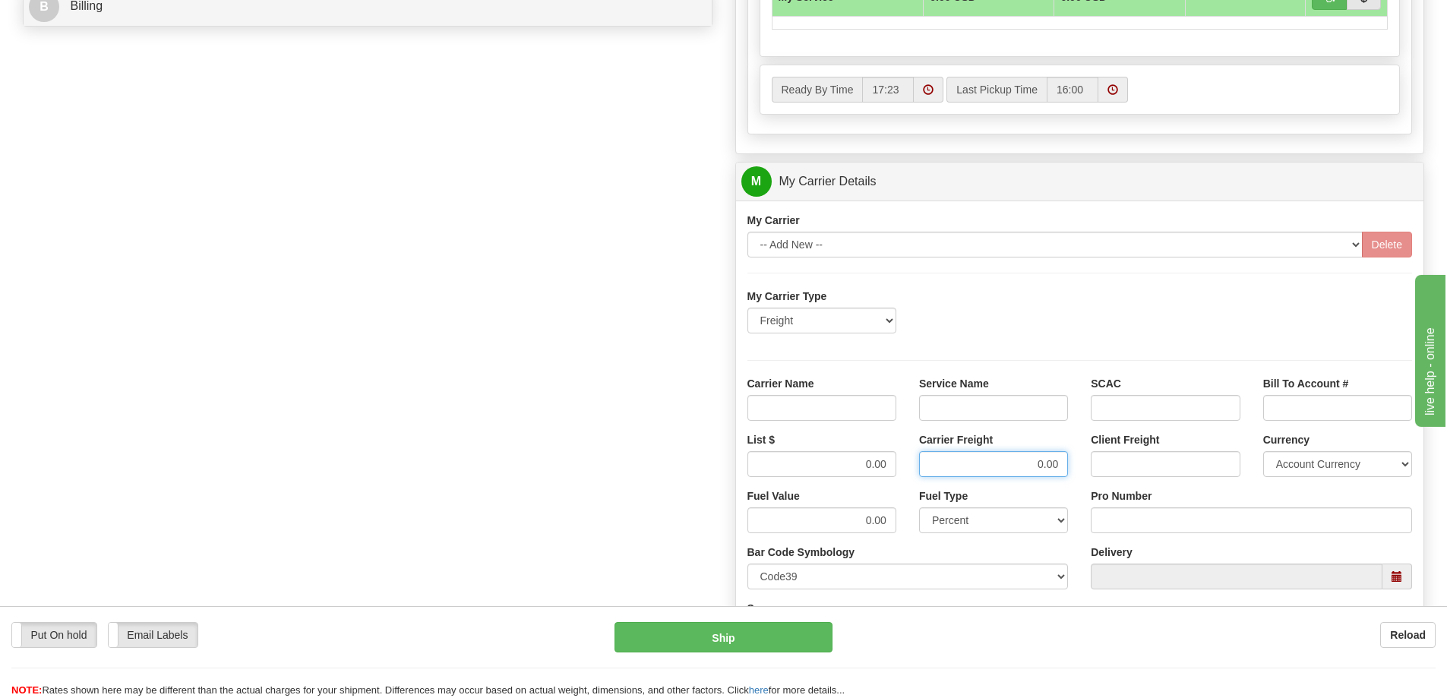
click at [1026, 463] on input "0.00" at bounding box center [993, 464] width 149 height 26
drag, startPoint x: 888, startPoint y: 460, endPoint x: 847, endPoint y: 470, distance: 42.0
click at [847, 470] on input "0.00" at bounding box center [822, 464] width 149 height 26
click at [855, 409] on input "Carrier Name" at bounding box center [822, 408] width 149 height 26
type input "AVR"
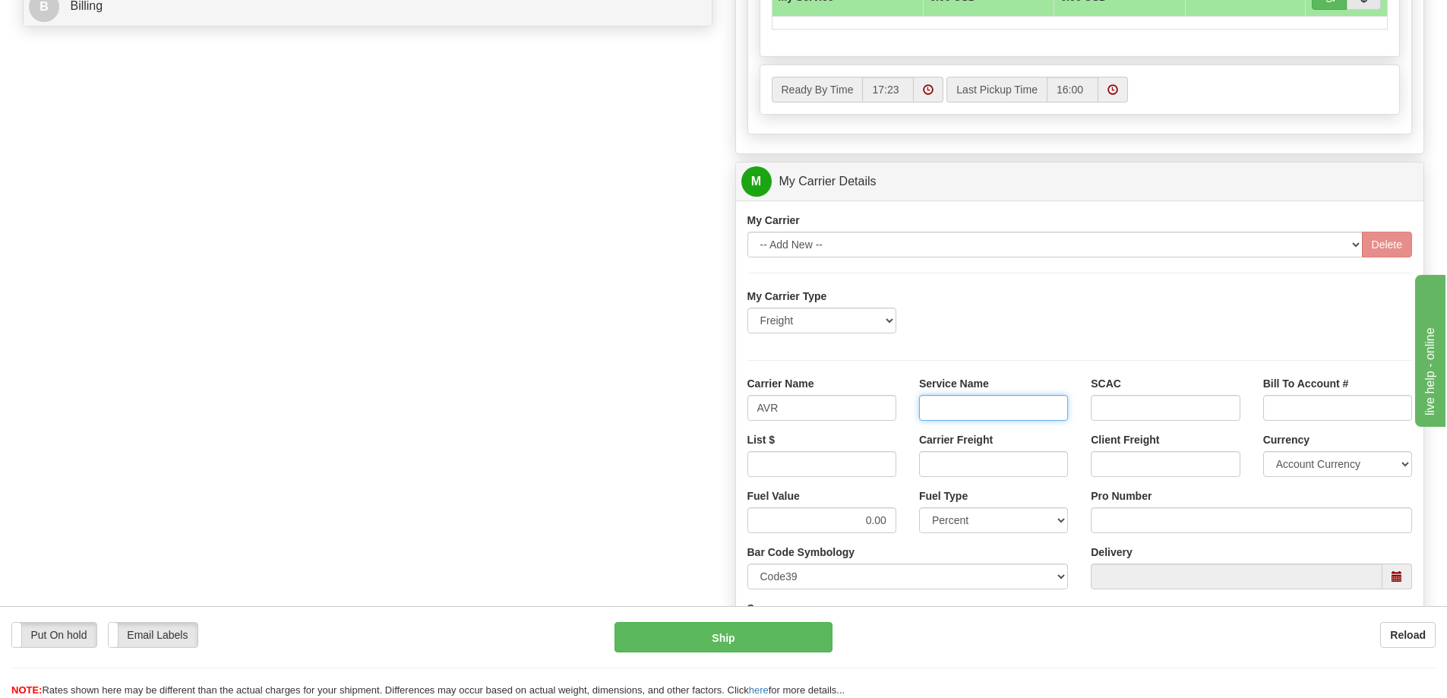
click at [976, 409] on input "Service Name" at bounding box center [993, 408] width 149 height 26
type input "LTL"
click at [852, 477] on input "List $" at bounding box center [822, 464] width 149 height 26
click at [864, 470] on input "List $" at bounding box center [822, 464] width 149 height 26
type input ".01"
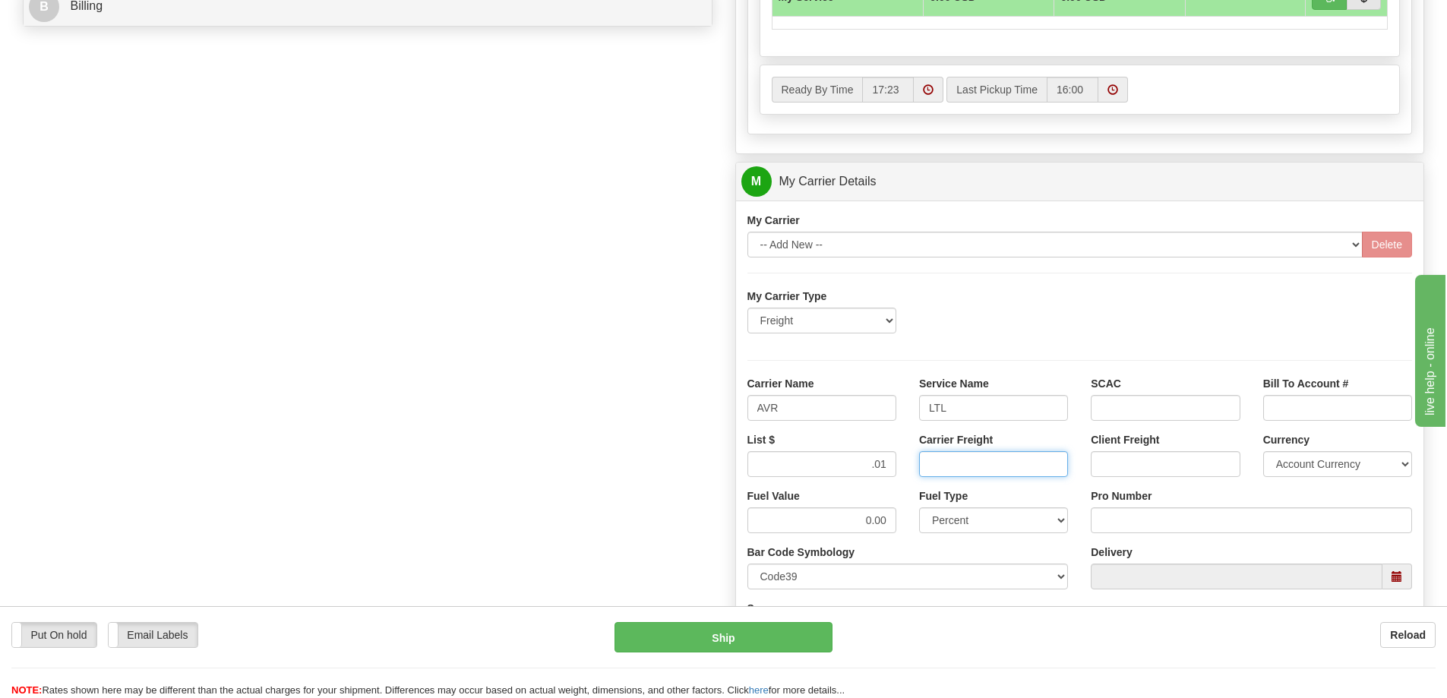
click at [1017, 464] on input "Carrier Freight" at bounding box center [993, 464] width 149 height 26
type input ".01"
click at [1129, 526] on input "Pro Number" at bounding box center [1251, 521] width 321 height 26
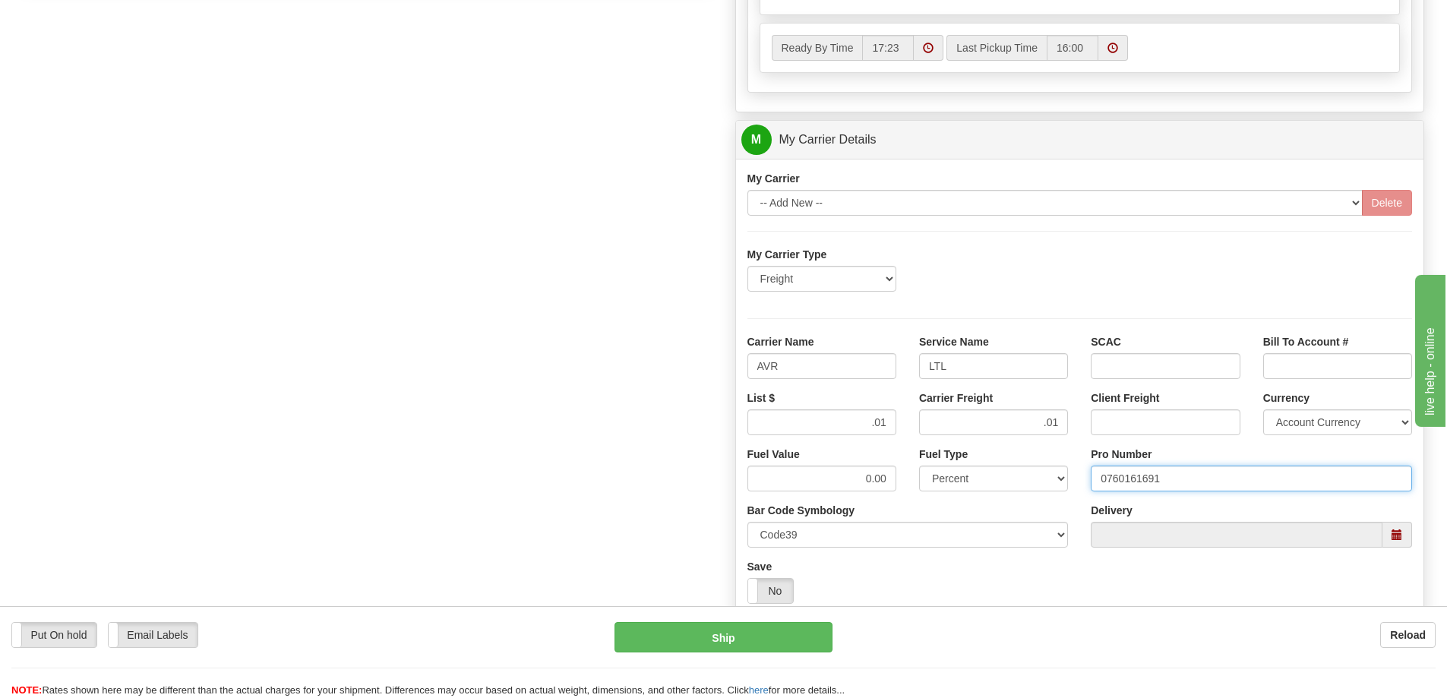
scroll to position [912, 0]
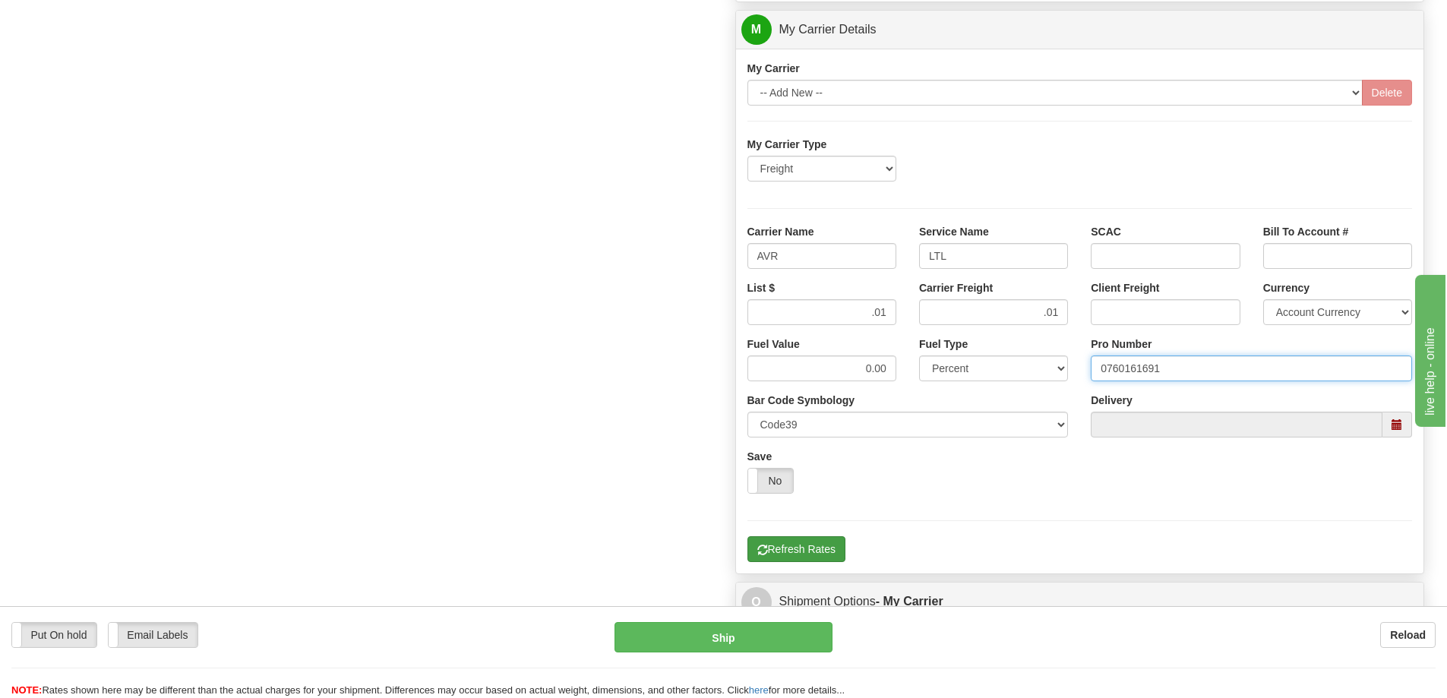
type input "0760161691"
click at [782, 547] on button "Refresh Rates" at bounding box center [797, 549] width 98 height 26
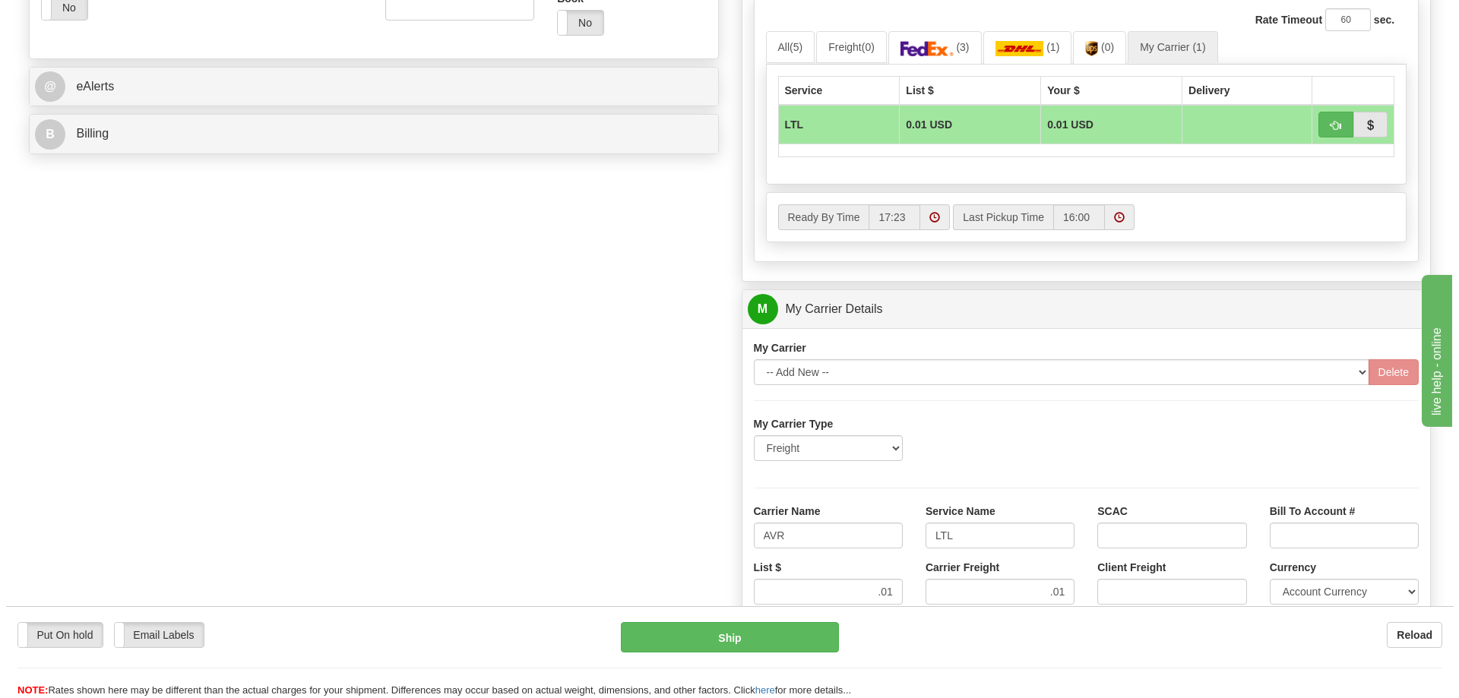
scroll to position [608, 0]
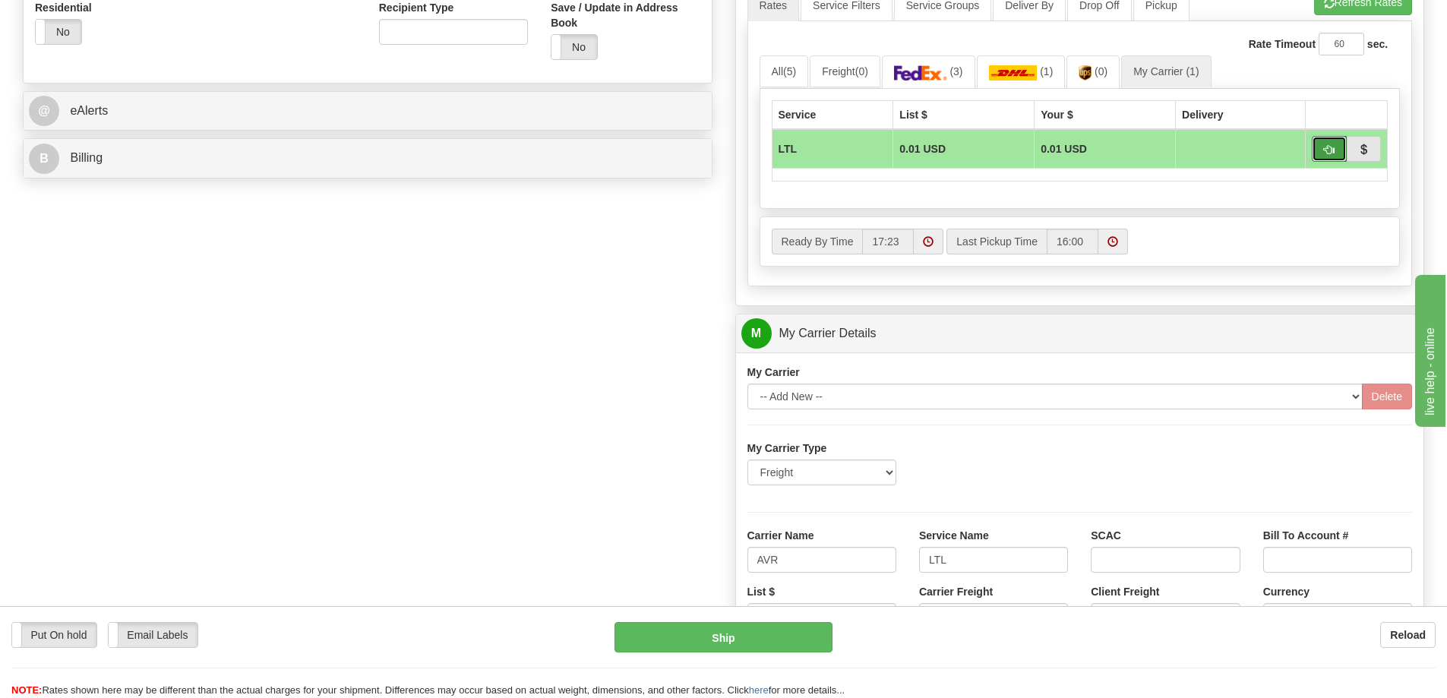
click at [1323, 144] on button "button" at bounding box center [1329, 149] width 35 height 26
type input "00"
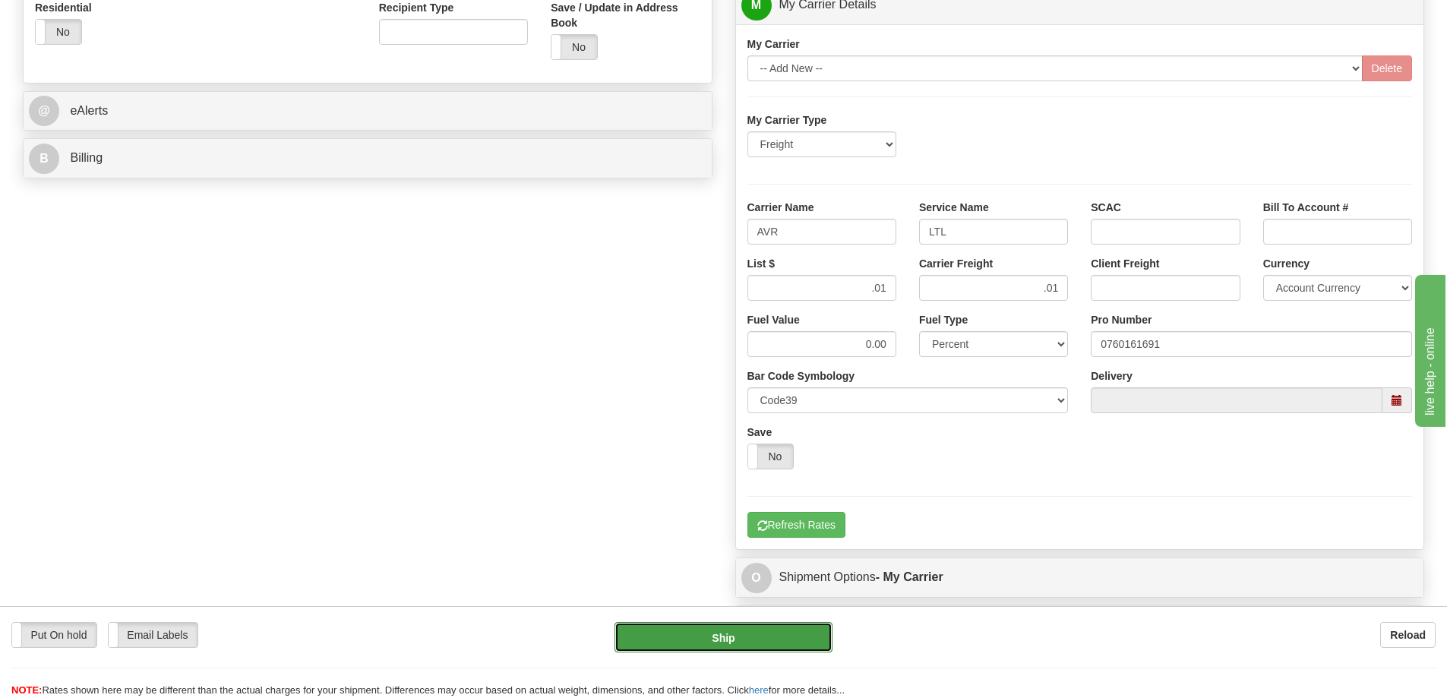
click at [714, 643] on button "Ship" at bounding box center [724, 637] width 218 height 30
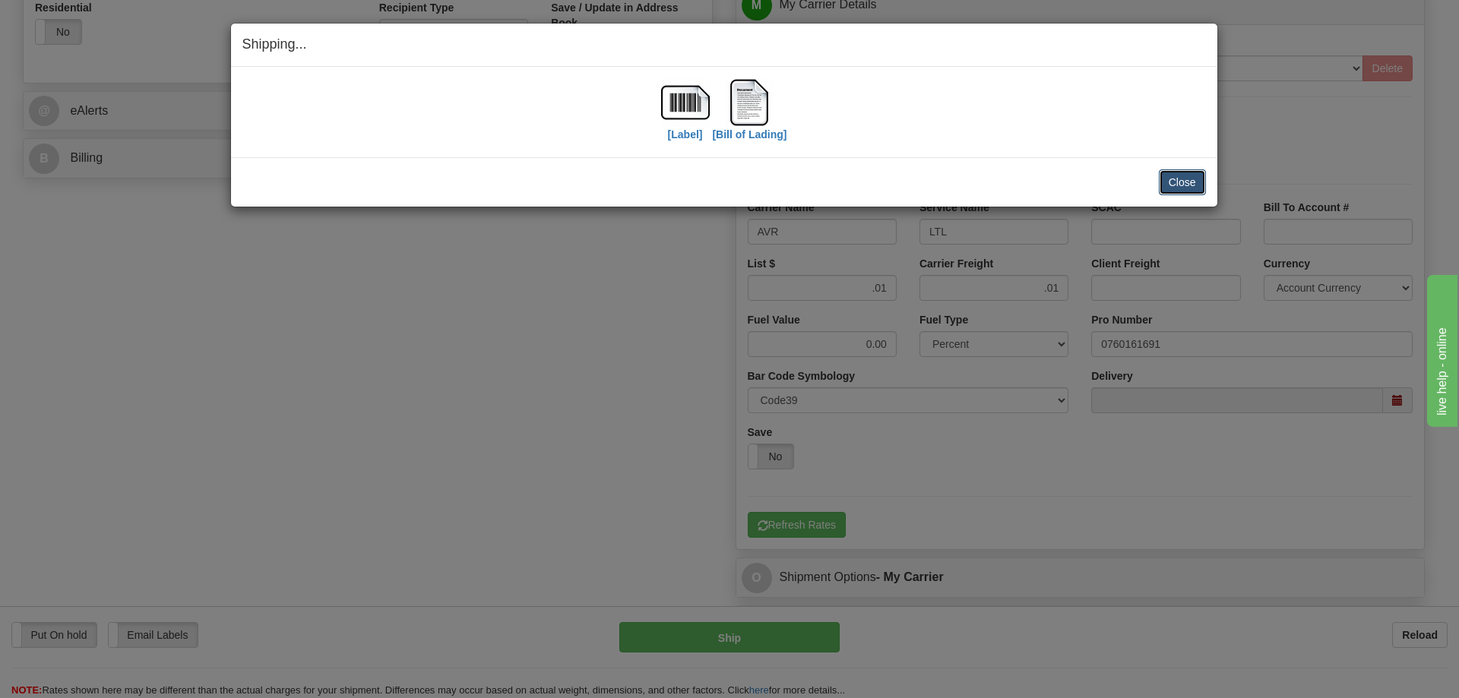
click at [1180, 182] on button "Close" at bounding box center [1182, 182] width 47 height 26
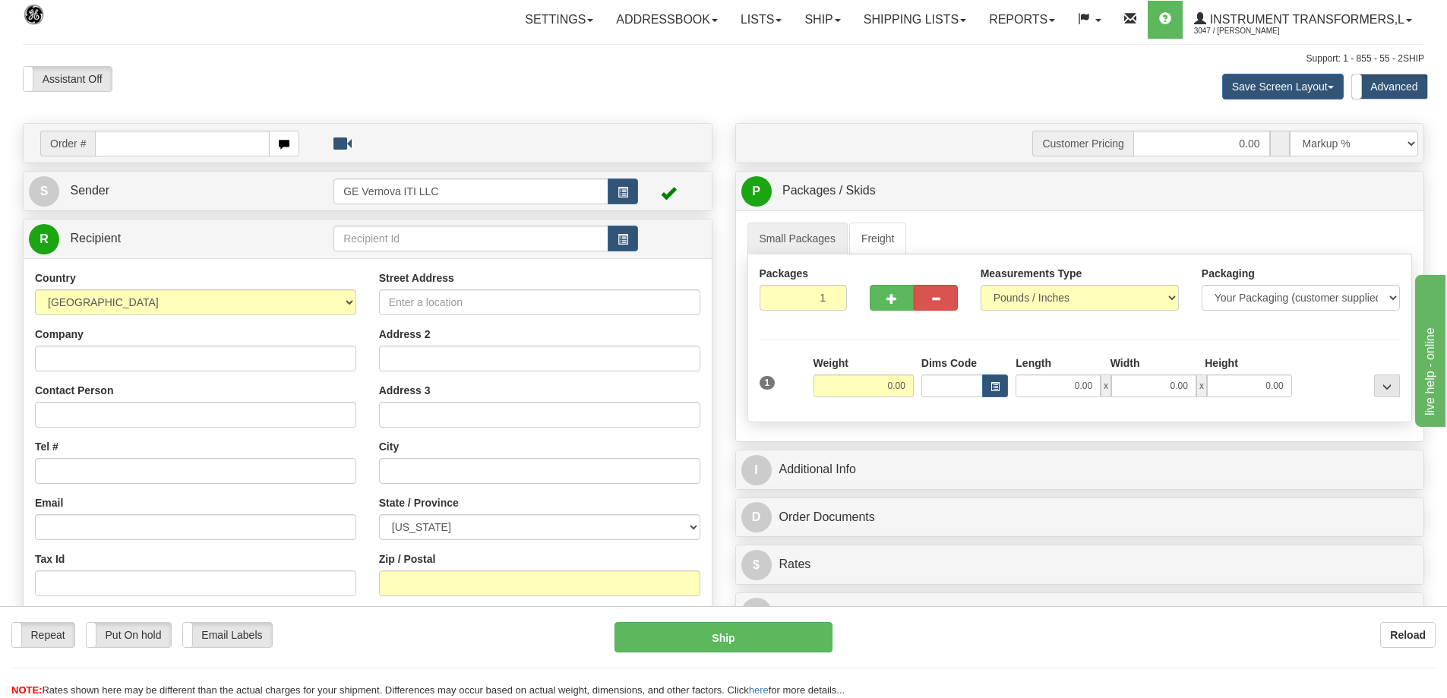
click at [160, 145] on input "text" at bounding box center [182, 144] width 175 height 26
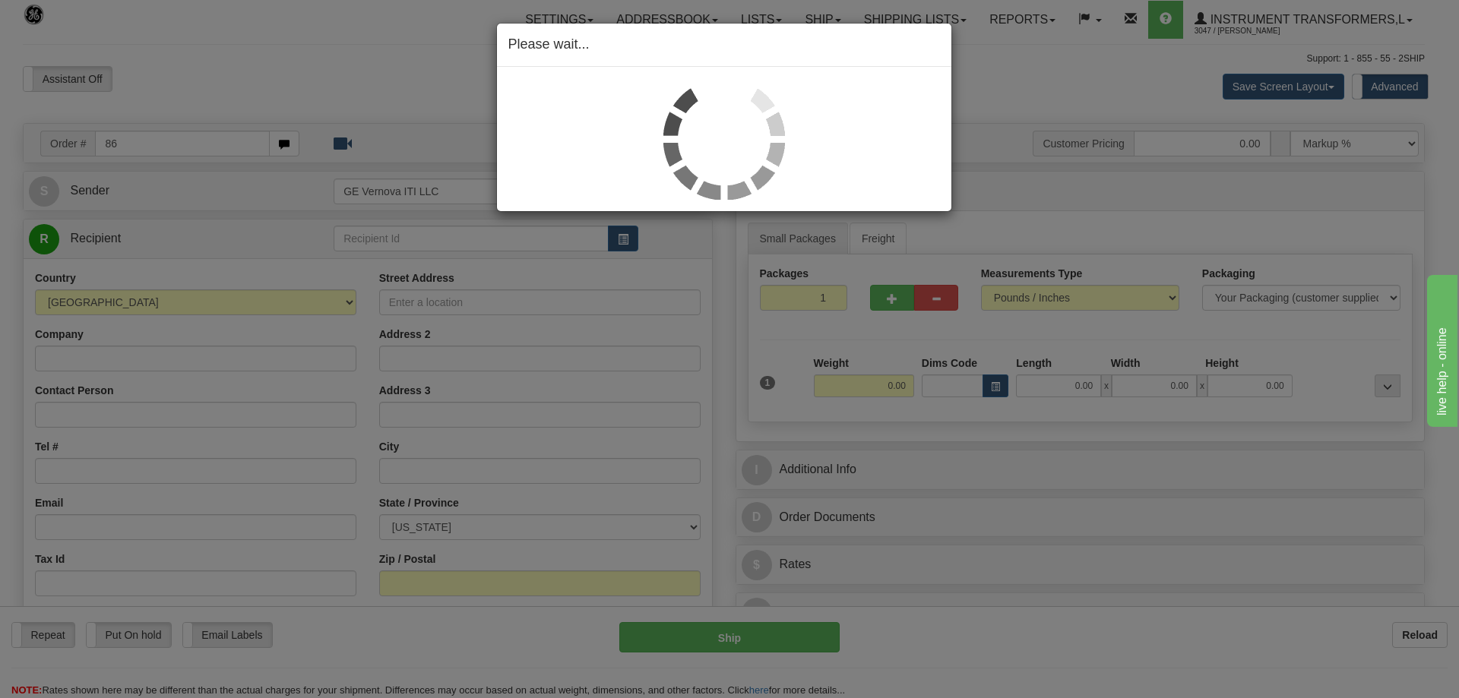
click at [891, 153] on div at bounding box center [724, 139] width 432 height 122
click at [1004, 114] on div "Please wait..." at bounding box center [729, 349] width 1459 height 698
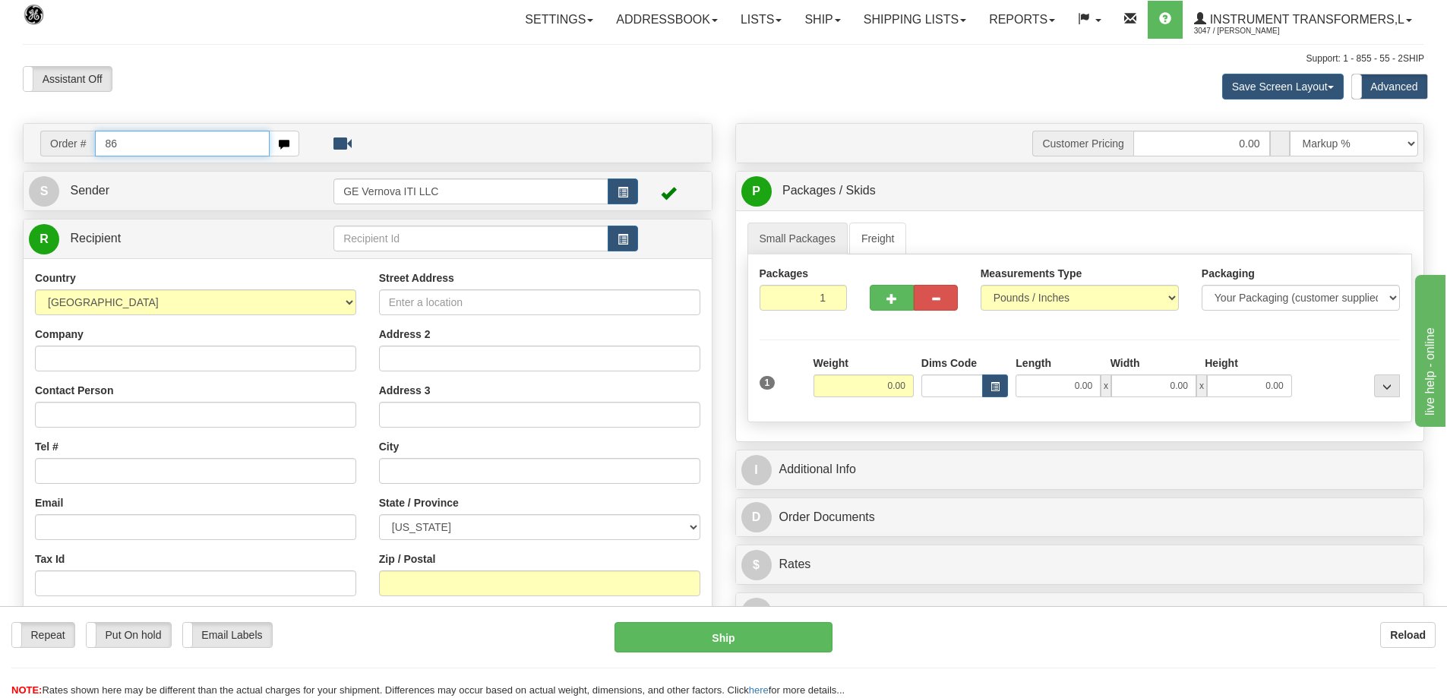
click at [150, 144] on input "86" at bounding box center [182, 144] width 175 height 26
type input "86705145"
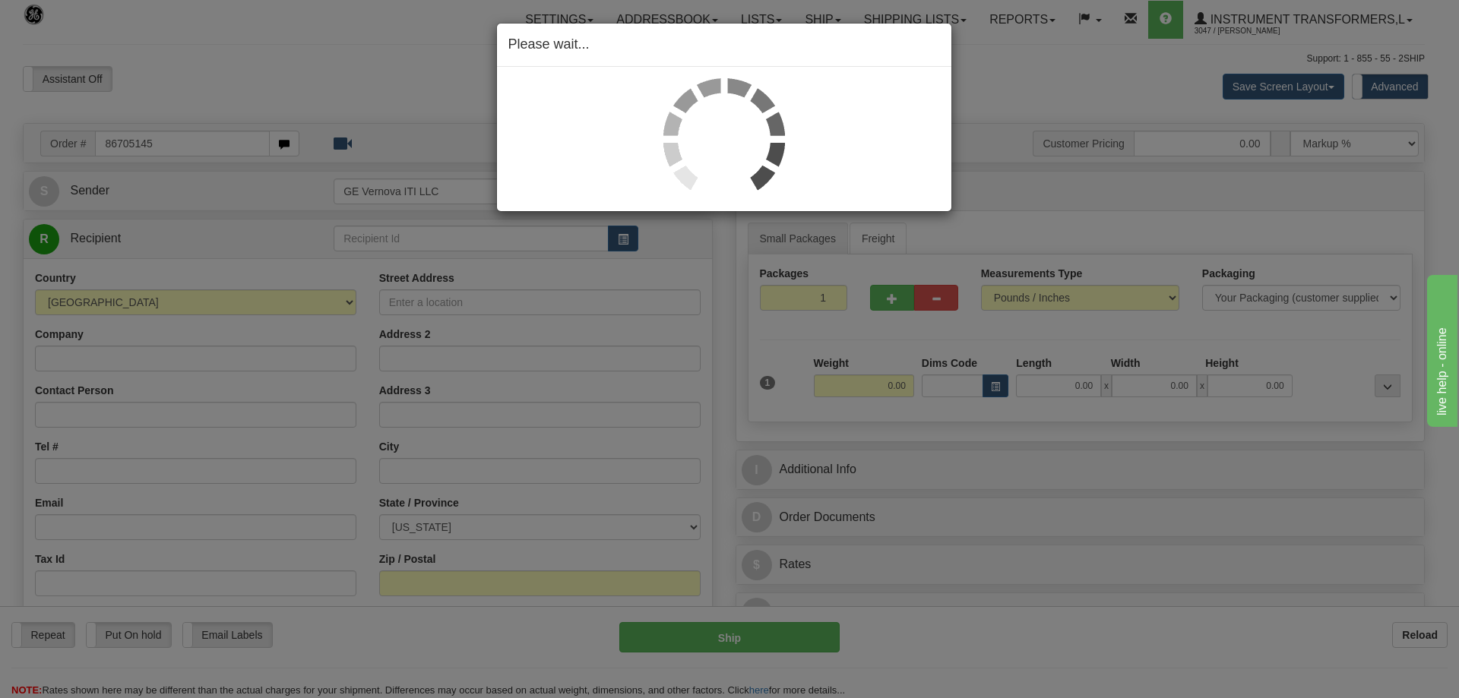
click at [268, 66] on div "Please wait..." at bounding box center [729, 349] width 1459 height 698
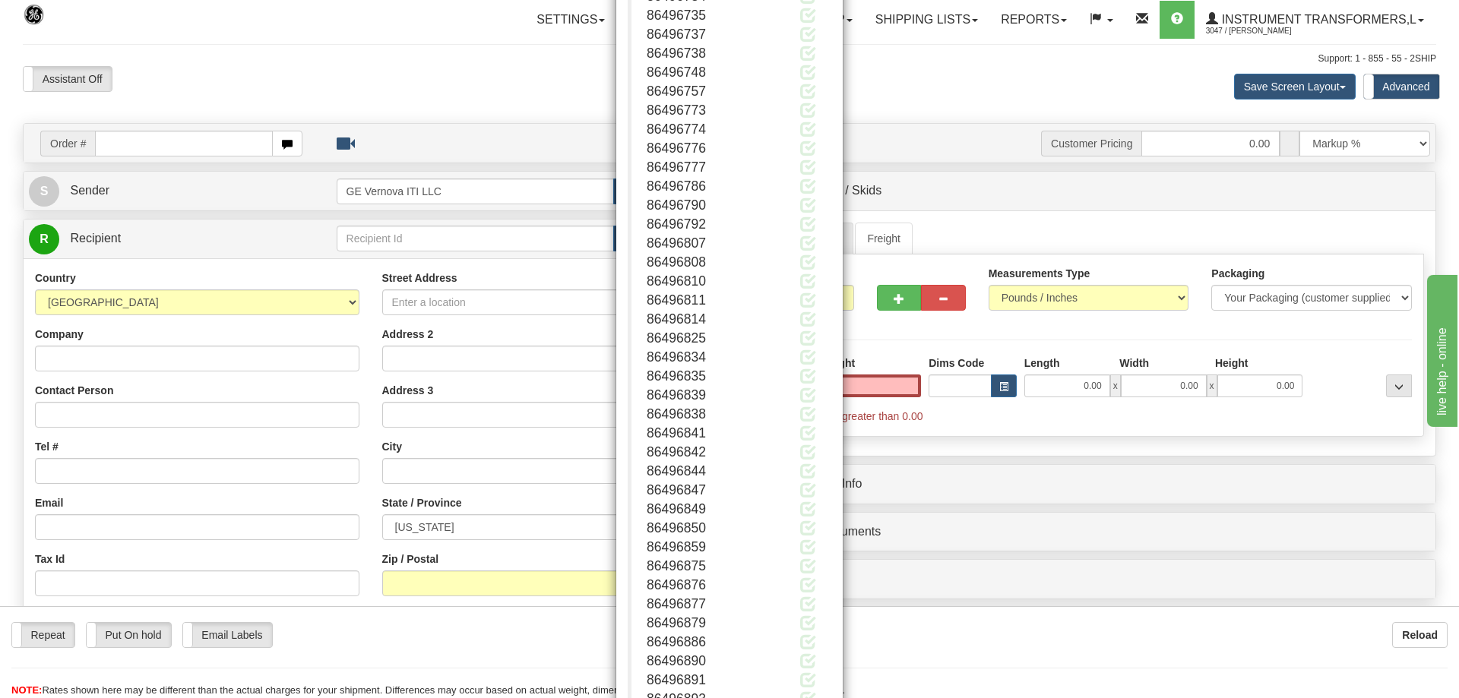
scroll to position [608, 0]
type input "0.00"
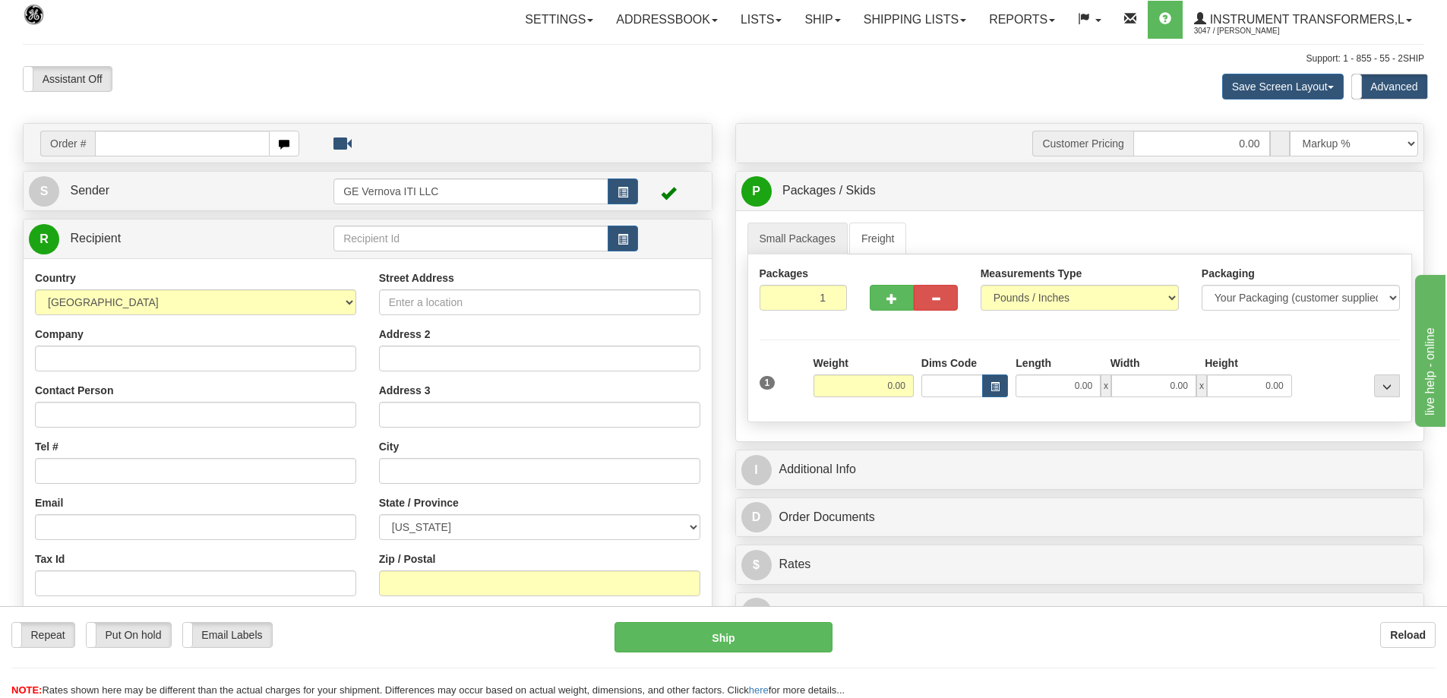
click at [157, 141] on input "text" at bounding box center [182, 144] width 175 height 26
type input "86705145"
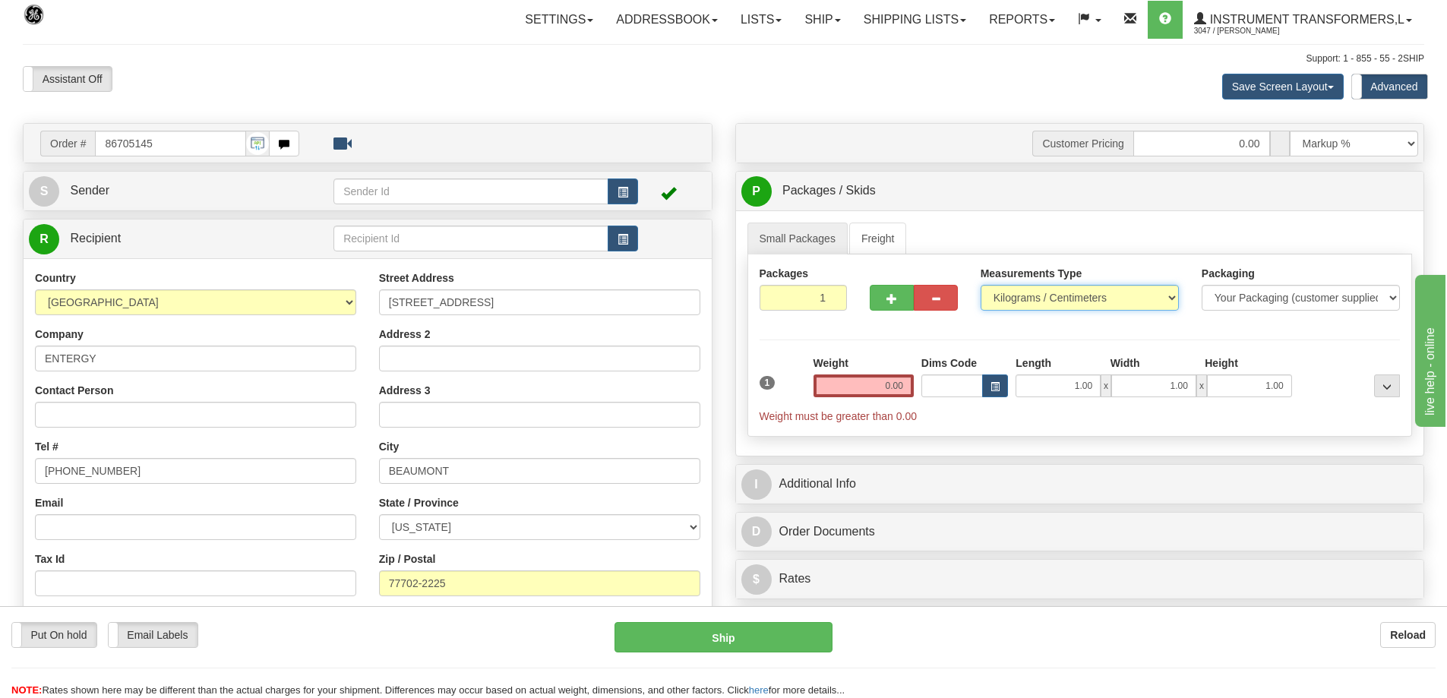
click at [1017, 292] on select "Pounds / Inches Kilograms / Centimeters" at bounding box center [1080, 298] width 198 height 26
select select "0"
click at [981, 285] on select "Pounds / Inches Kilograms / Centimeters" at bounding box center [1080, 298] width 198 height 26
click at [896, 388] on input "0.00" at bounding box center [864, 386] width 100 height 23
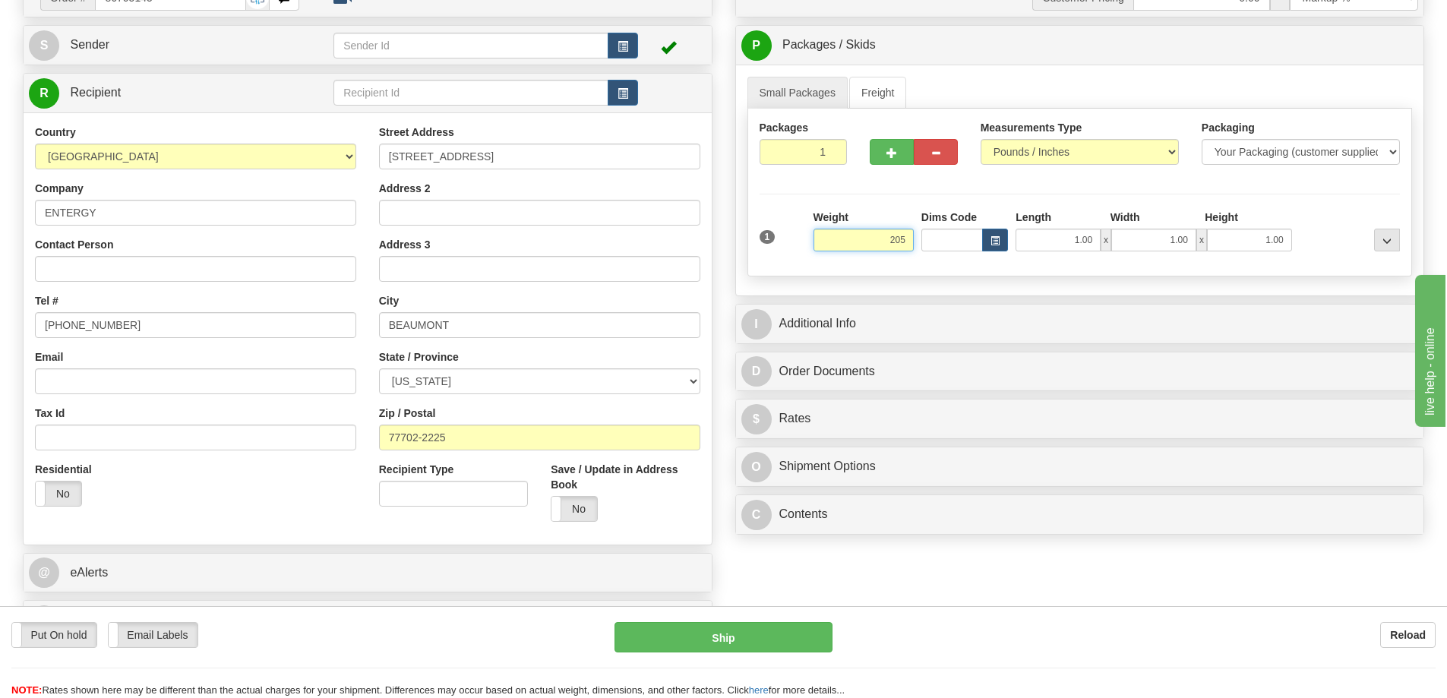
scroll to position [152, 0]
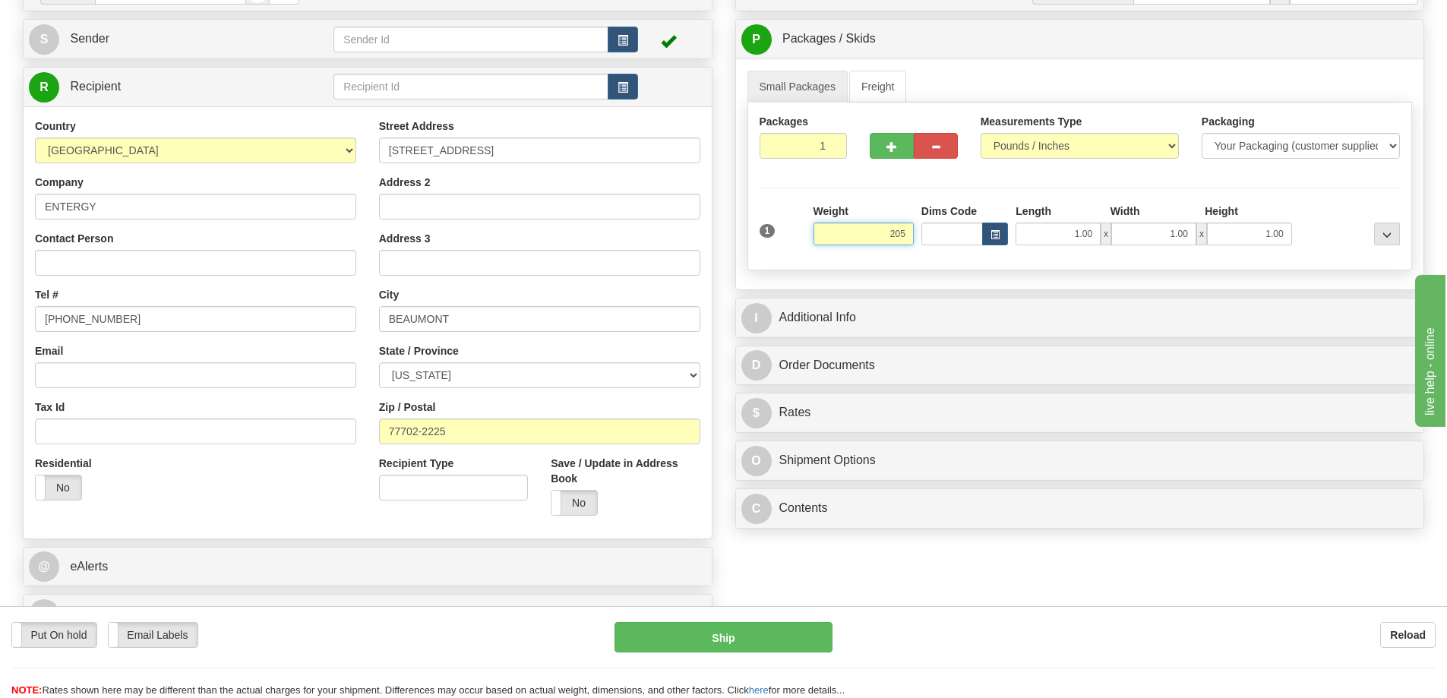
click button "Delete" at bounding box center [0, 0] width 0 height 0
type input "205.00"
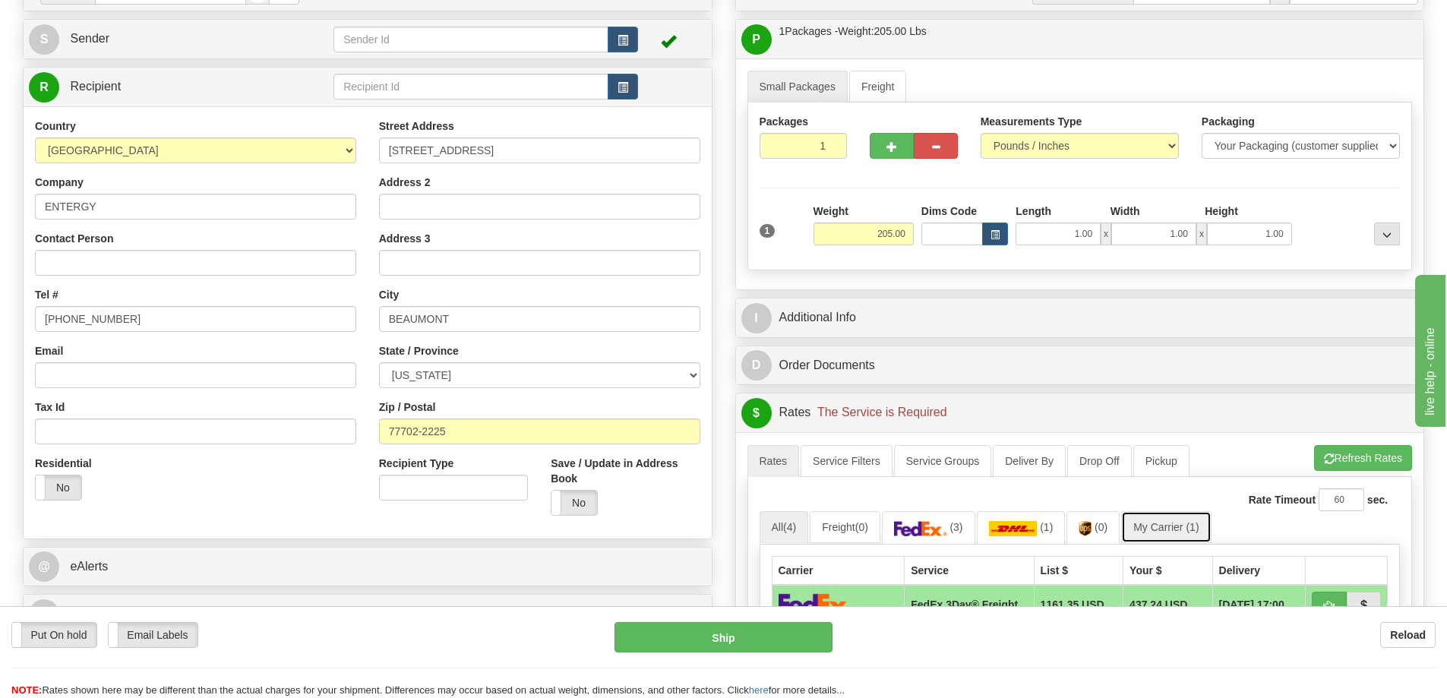
click at [1175, 524] on link "My Carrier (1)" at bounding box center [1166, 527] width 90 height 32
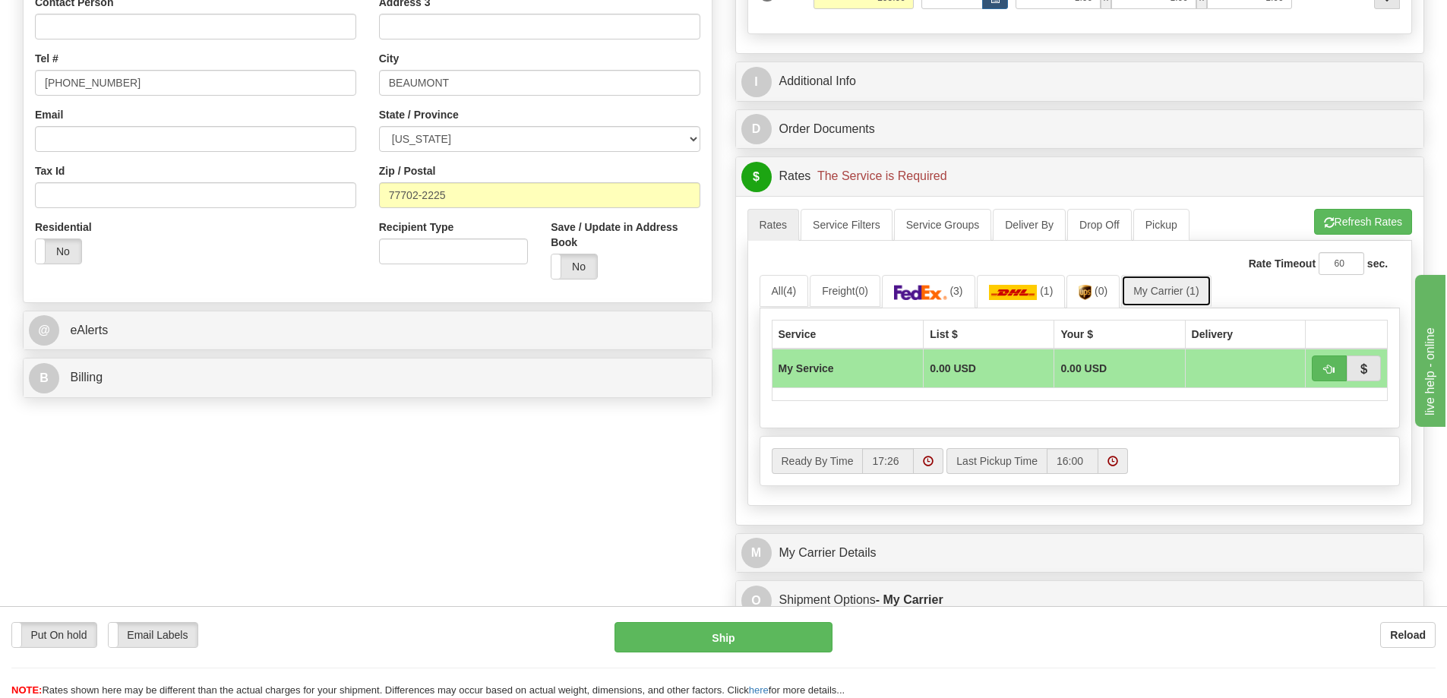
scroll to position [456, 0]
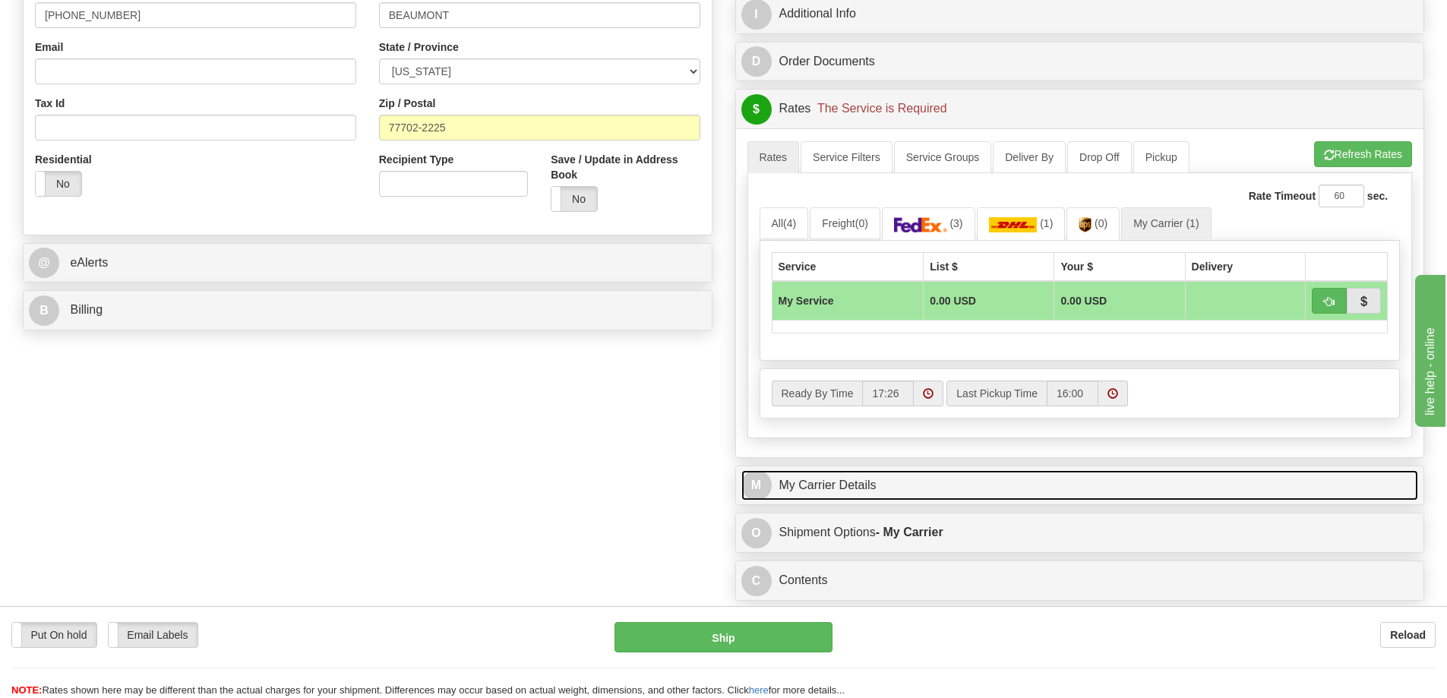
click at [925, 492] on link "M My Carrier Details" at bounding box center [1080, 485] width 678 height 31
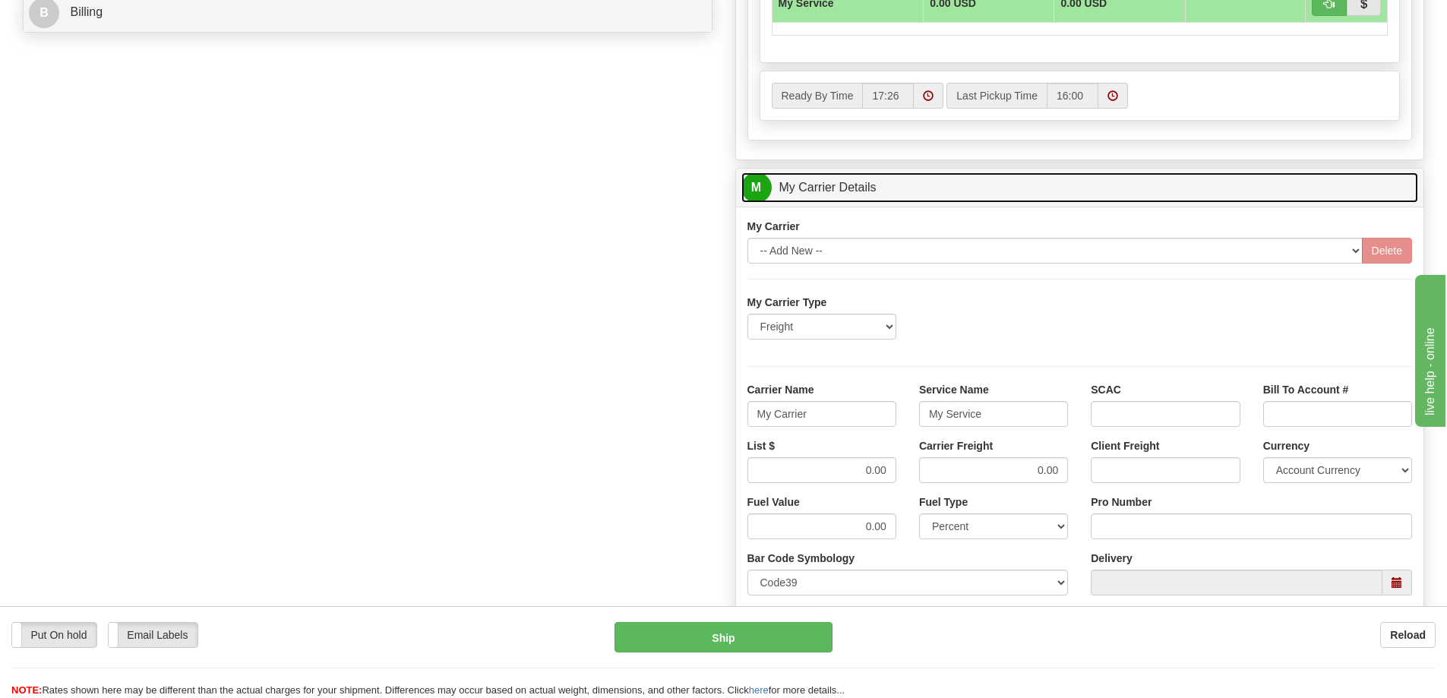
scroll to position [760, 0]
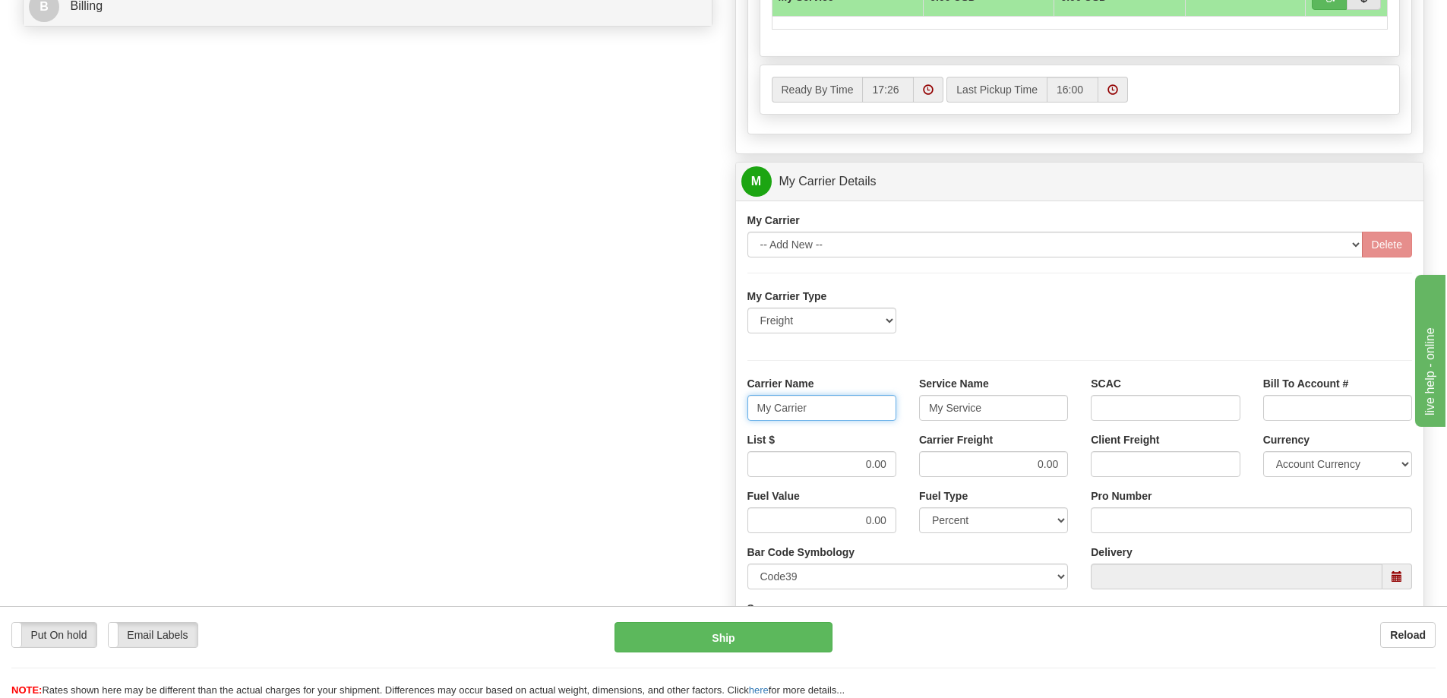
drag, startPoint x: 828, startPoint y: 413, endPoint x: 745, endPoint y: 418, distance: 82.9
click at [745, 418] on div "Carrier Name My Carrier" at bounding box center [822, 404] width 172 height 56
drag, startPoint x: 979, startPoint y: 409, endPoint x: 901, endPoint y: 407, distance: 78.3
click at [901, 407] on div "Carrier Name Service Name My Service SCAC Bill To Account #" at bounding box center [1080, 404] width 688 height 56
drag, startPoint x: 868, startPoint y: 463, endPoint x: 900, endPoint y: 460, distance: 31.3
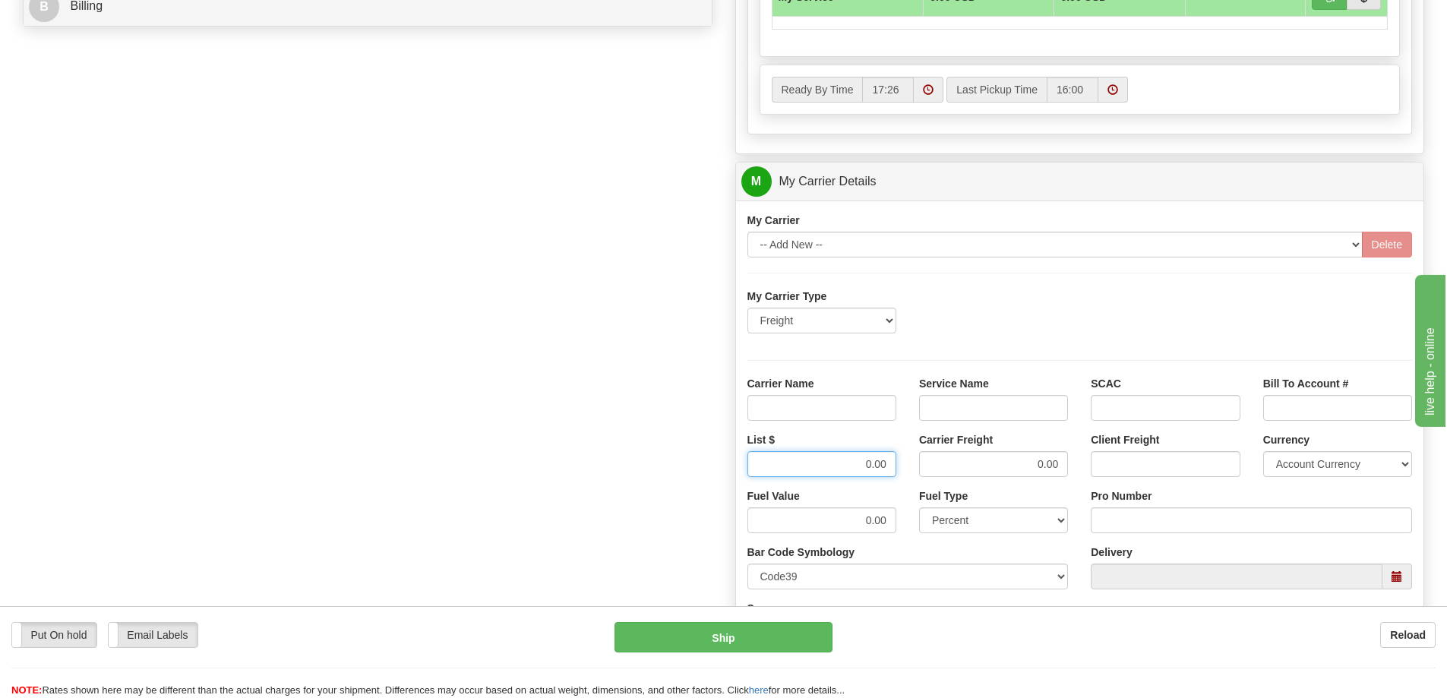
click at [900, 460] on div "List $ 0.00" at bounding box center [822, 460] width 172 height 56
drag, startPoint x: 1014, startPoint y: 466, endPoint x: 1070, endPoint y: 469, distance: 56.3
click at [1070, 469] on div "Carrier Freight 0.00" at bounding box center [994, 460] width 172 height 56
click at [844, 409] on input "Carrier Name" at bounding box center [822, 408] width 149 height 26
type input "AVR"
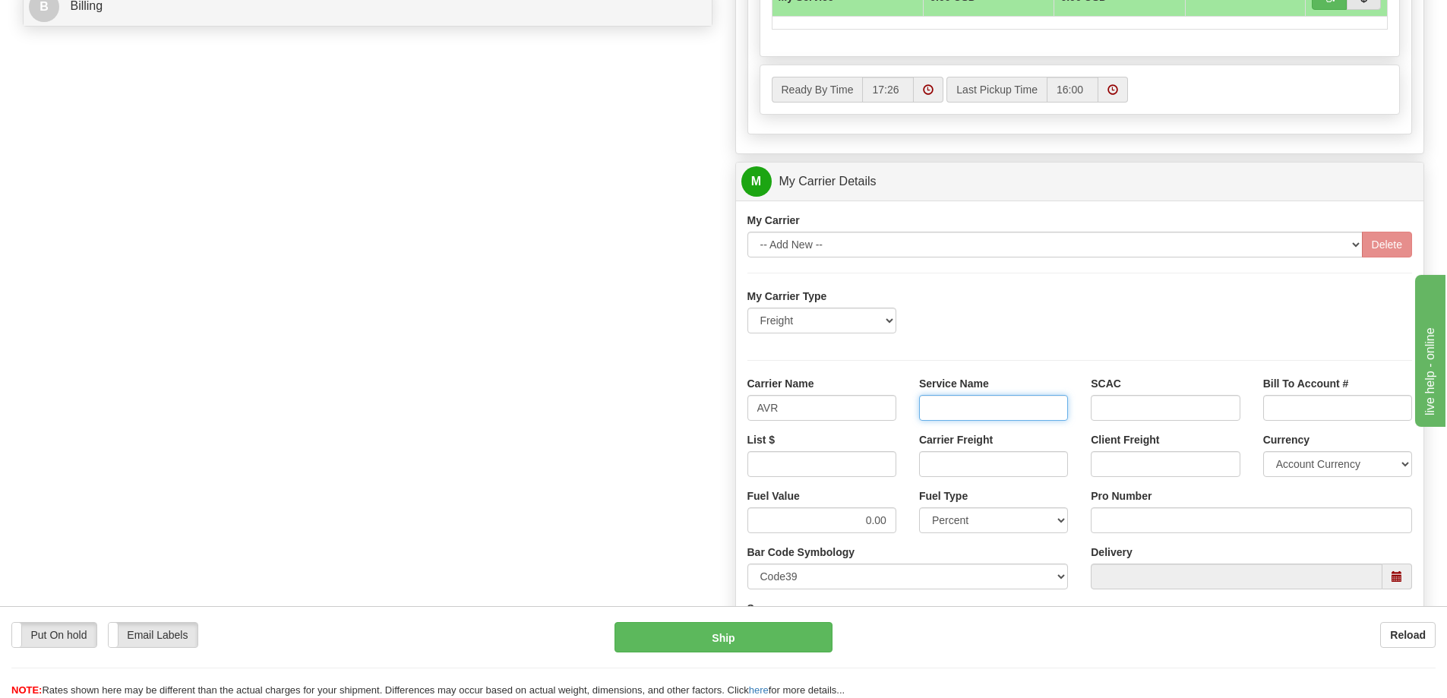
click at [950, 411] on input "Service Name" at bounding box center [993, 408] width 149 height 26
type input "LTL"
click at [848, 470] on input "List $" at bounding box center [822, 464] width 149 height 26
type input ".01"
drag, startPoint x: 983, startPoint y: 464, endPoint x: 987, endPoint y: 478, distance: 14.2
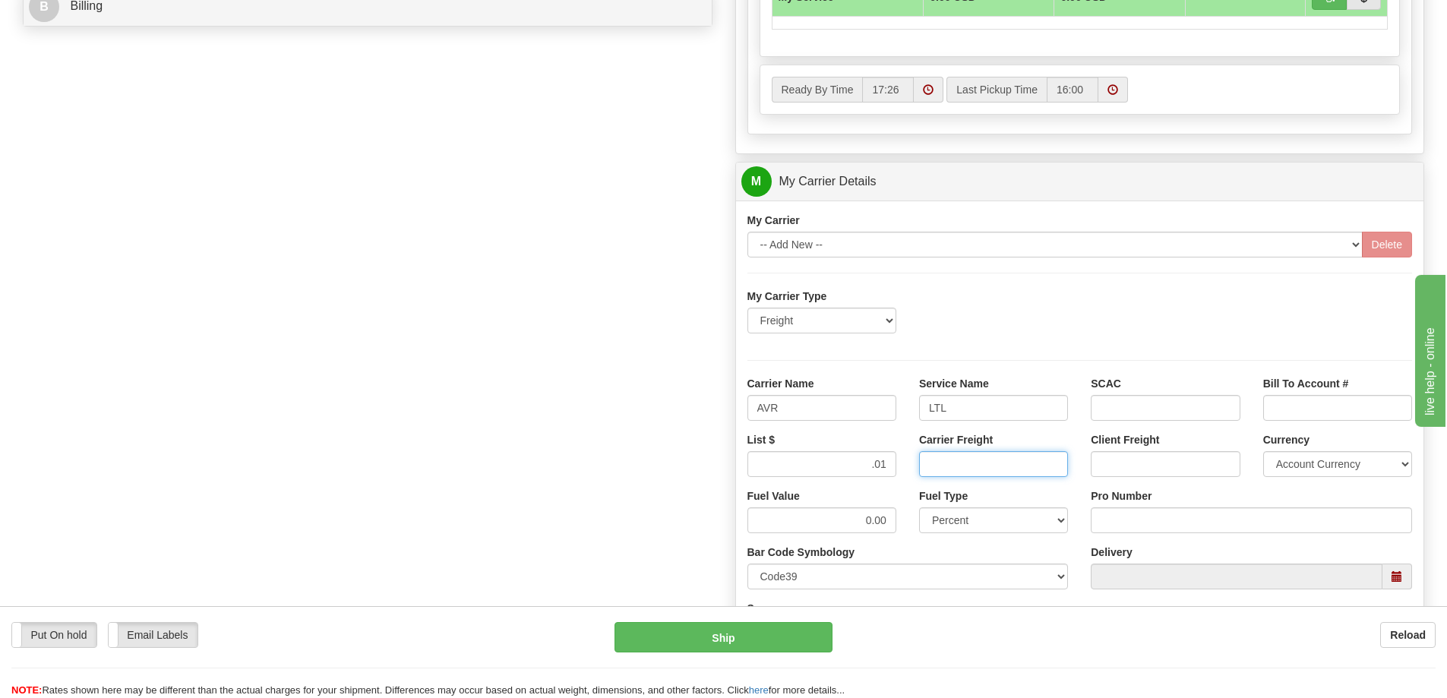
click at [983, 464] on input "Carrier Freight" at bounding box center [993, 464] width 149 height 26
type input ".01"
click at [1121, 520] on input "Pro Number" at bounding box center [1251, 521] width 321 height 26
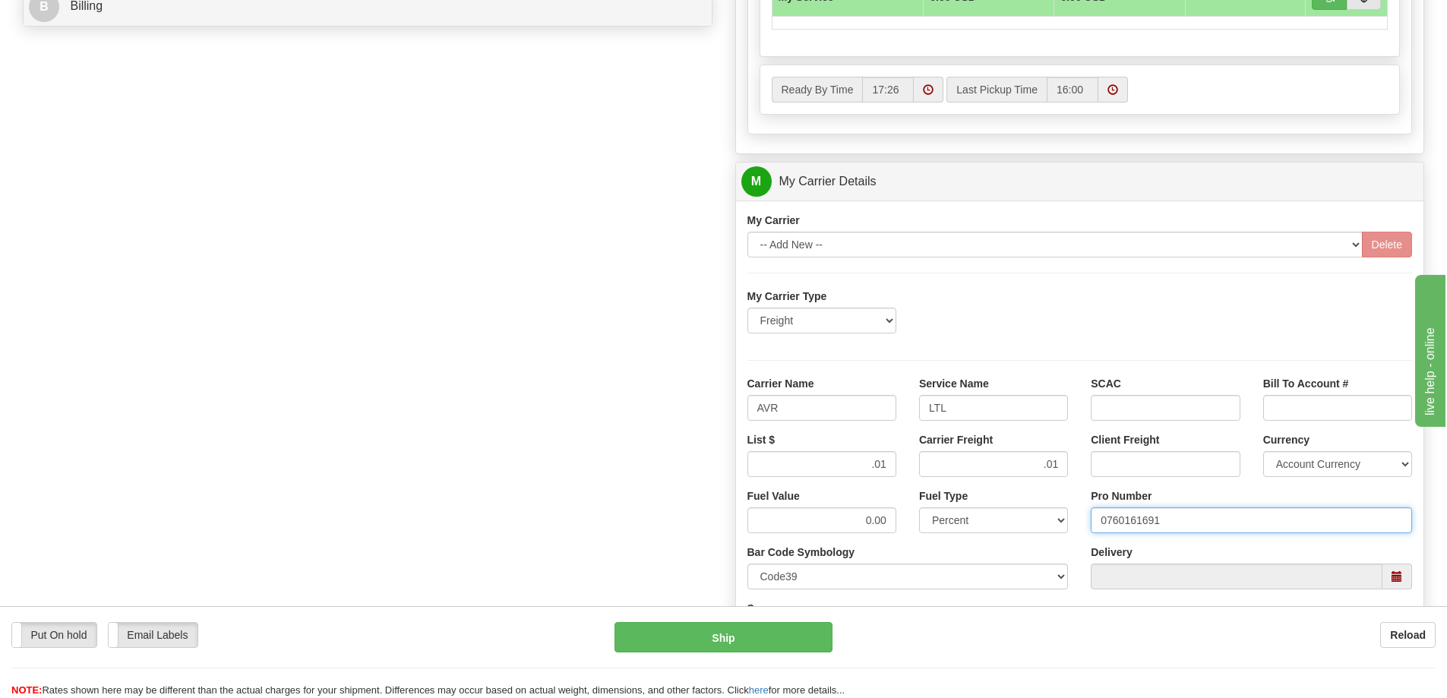
type input "0760161691"
click button "Delete" at bounding box center [0, 0] width 0 height 0
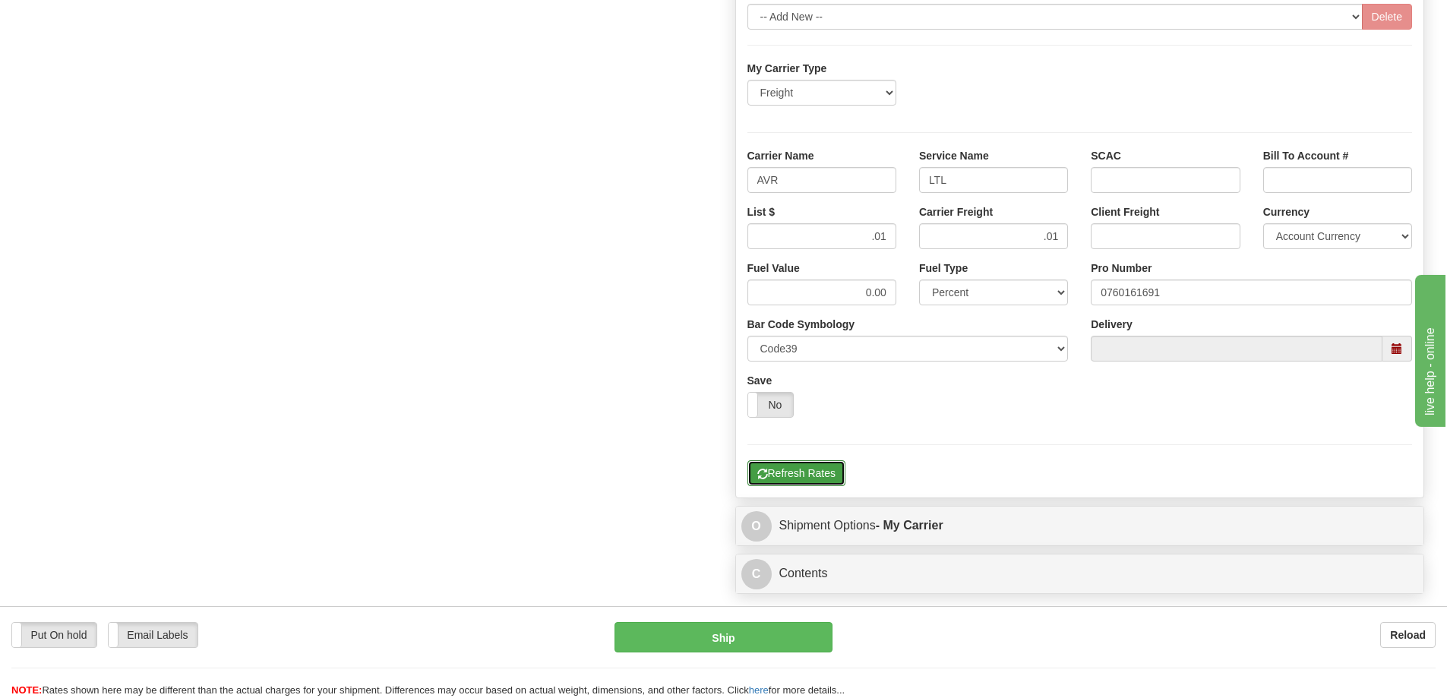
click at [798, 475] on button "Refresh Rates" at bounding box center [797, 473] width 98 height 26
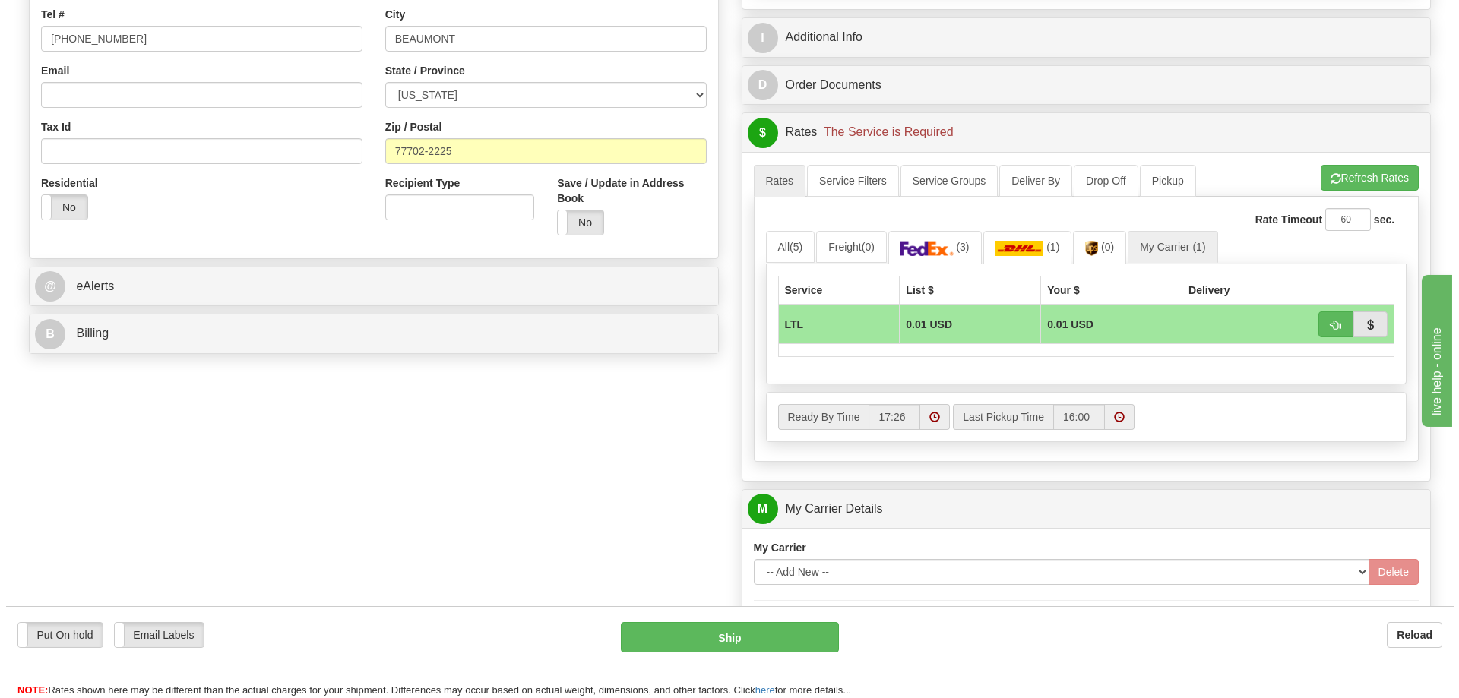
scroll to position [380, 0]
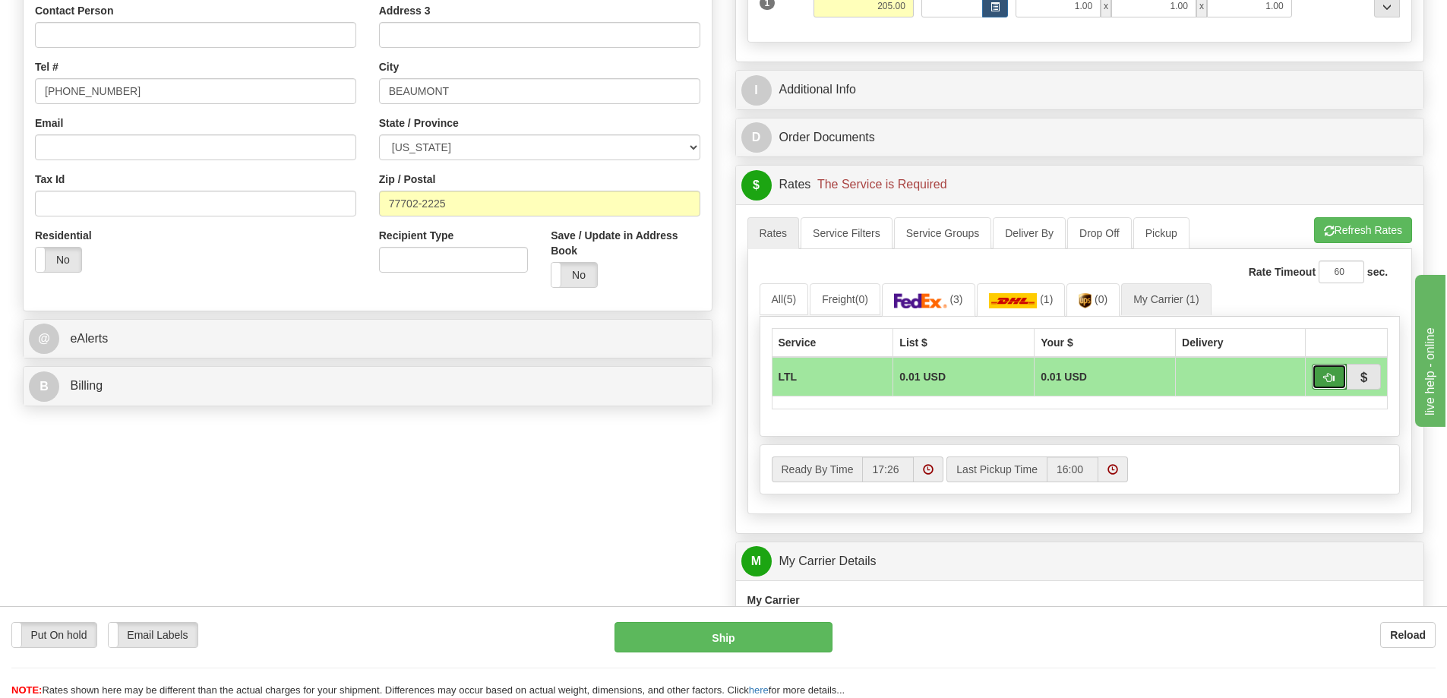
click at [1330, 382] on span "button" at bounding box center [1329, 378] width 11 height 10
type input "00"
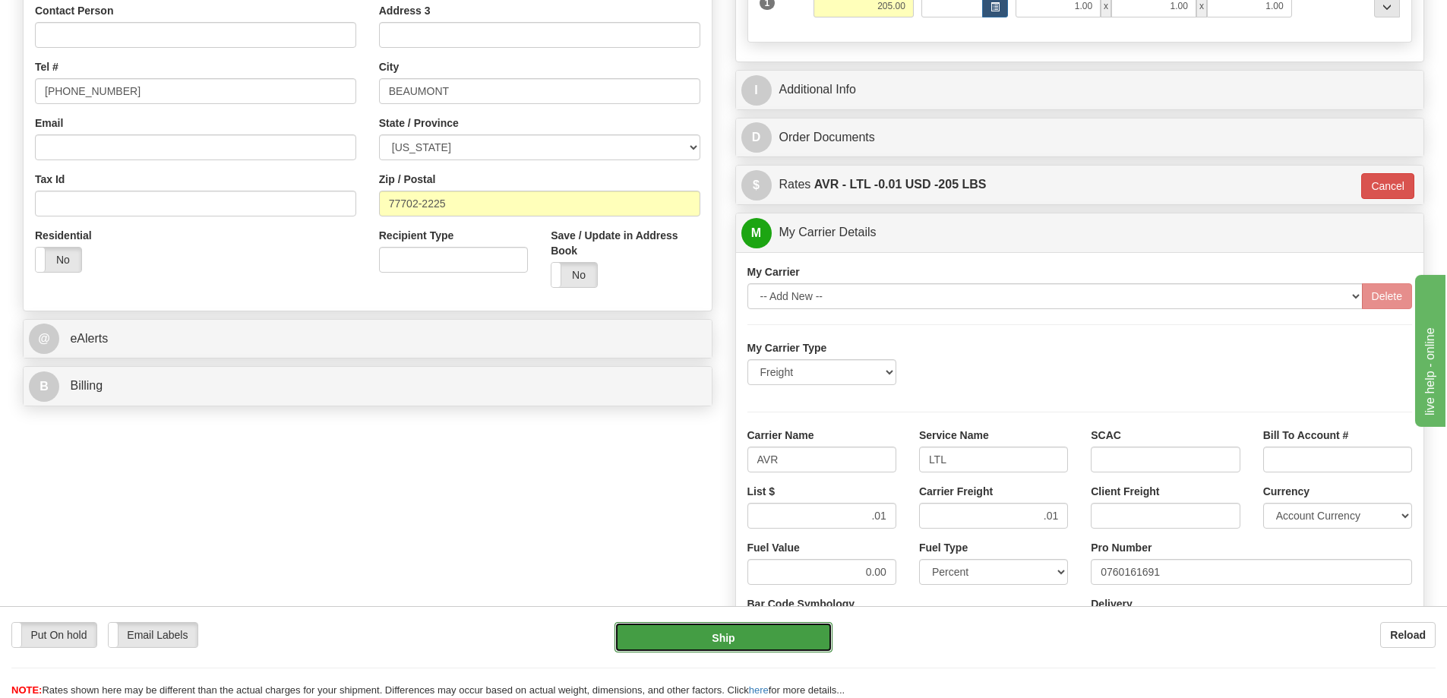
click at [773, 633] on button "Ship" at bounding box center [724, 637] width 218 height 30
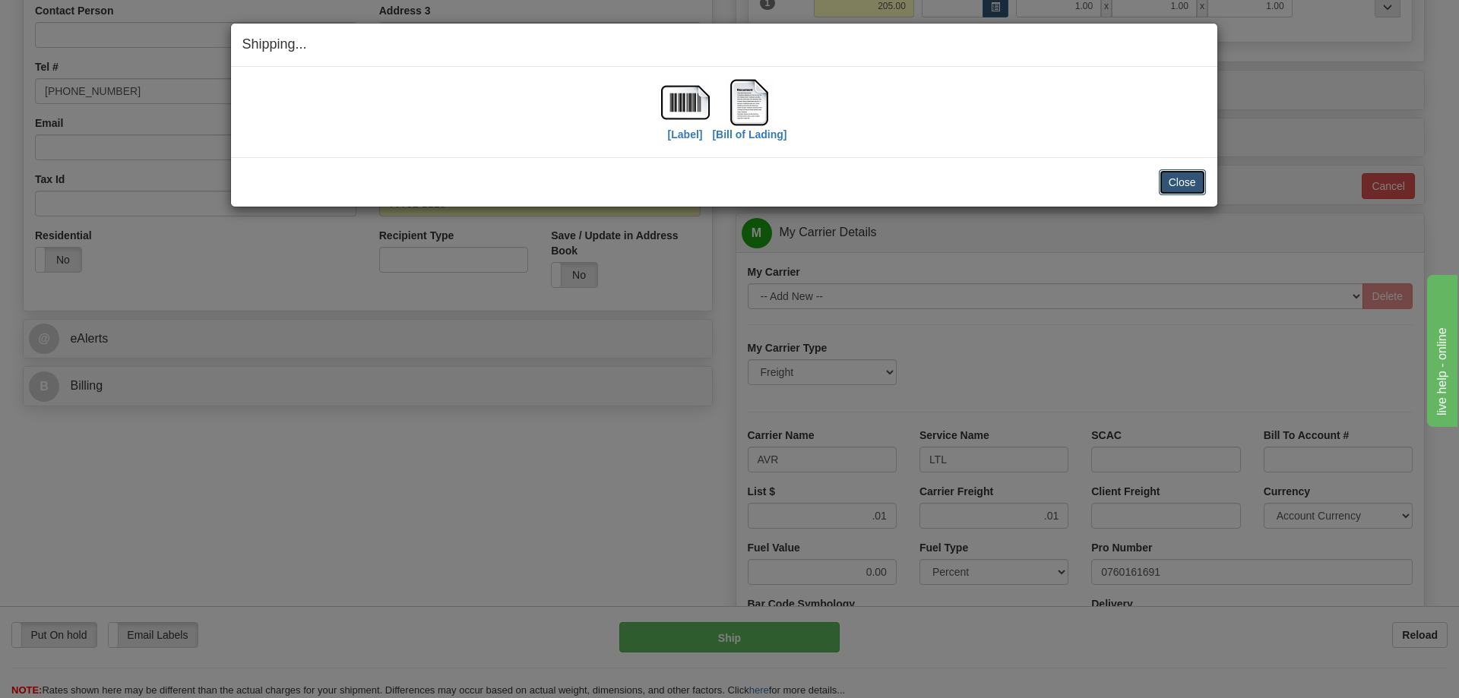
click at [1193, 178] on button "Close" at bounding box center [1182, 182] width 47 height 26
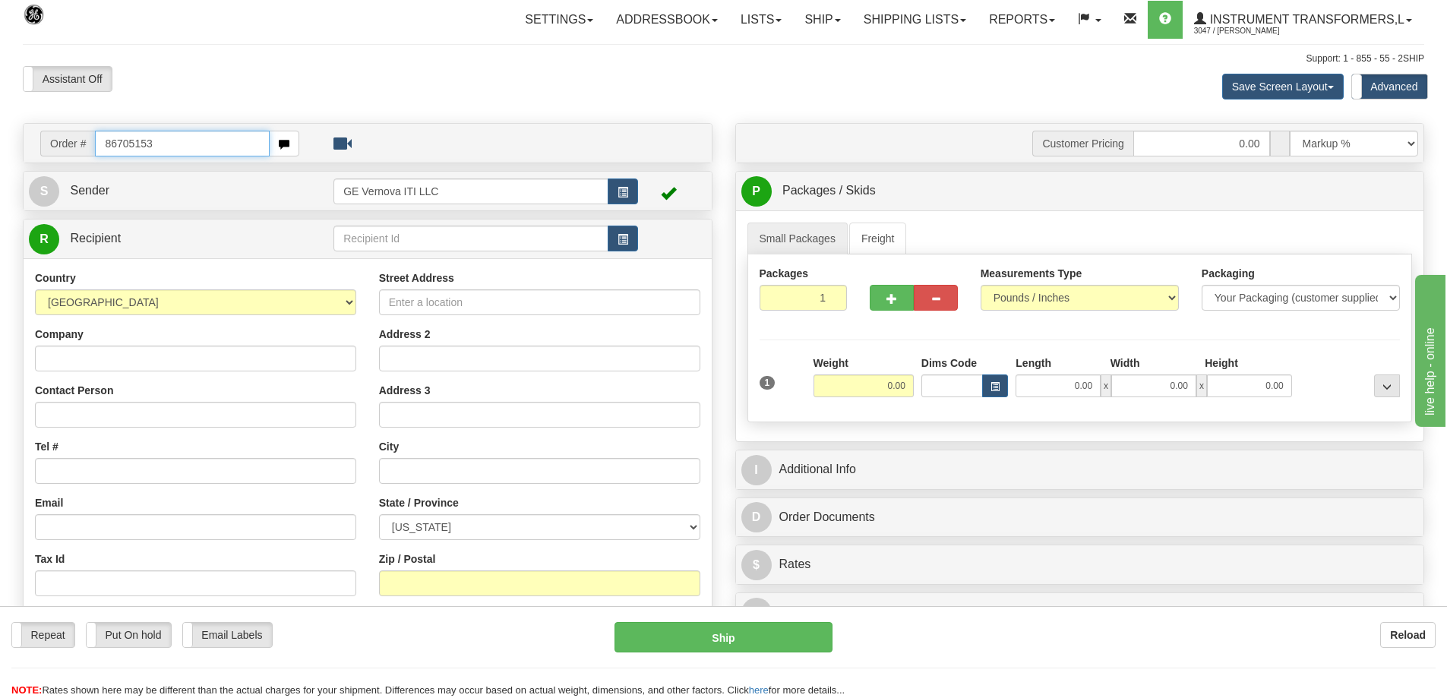
type input "86705153"
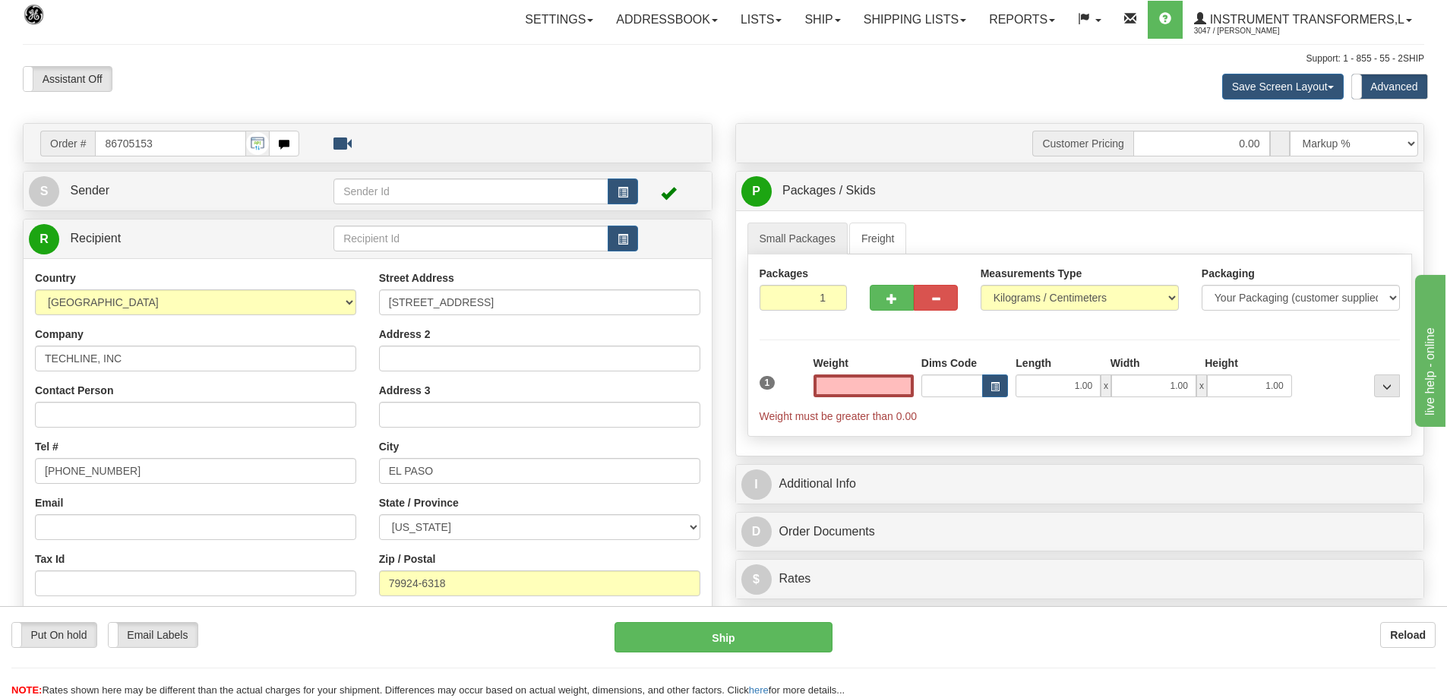
type input "0.00"
click at [1036, 281] on div "Measurements Type Pounds / Inches Kilograms / Centimeters" at bounding box center [1080, 288] width 198 height 45
click at [1032, 298] on select "Pounds / Inches Kilograms / Centimeters" at bounding box center [1080, 298] width 198 height 26
select select "0"
click at [981, 285] on select "Pounds / Inches Kilograms / Centimeters" at bounding box center [1080, 298] width 198 height 26
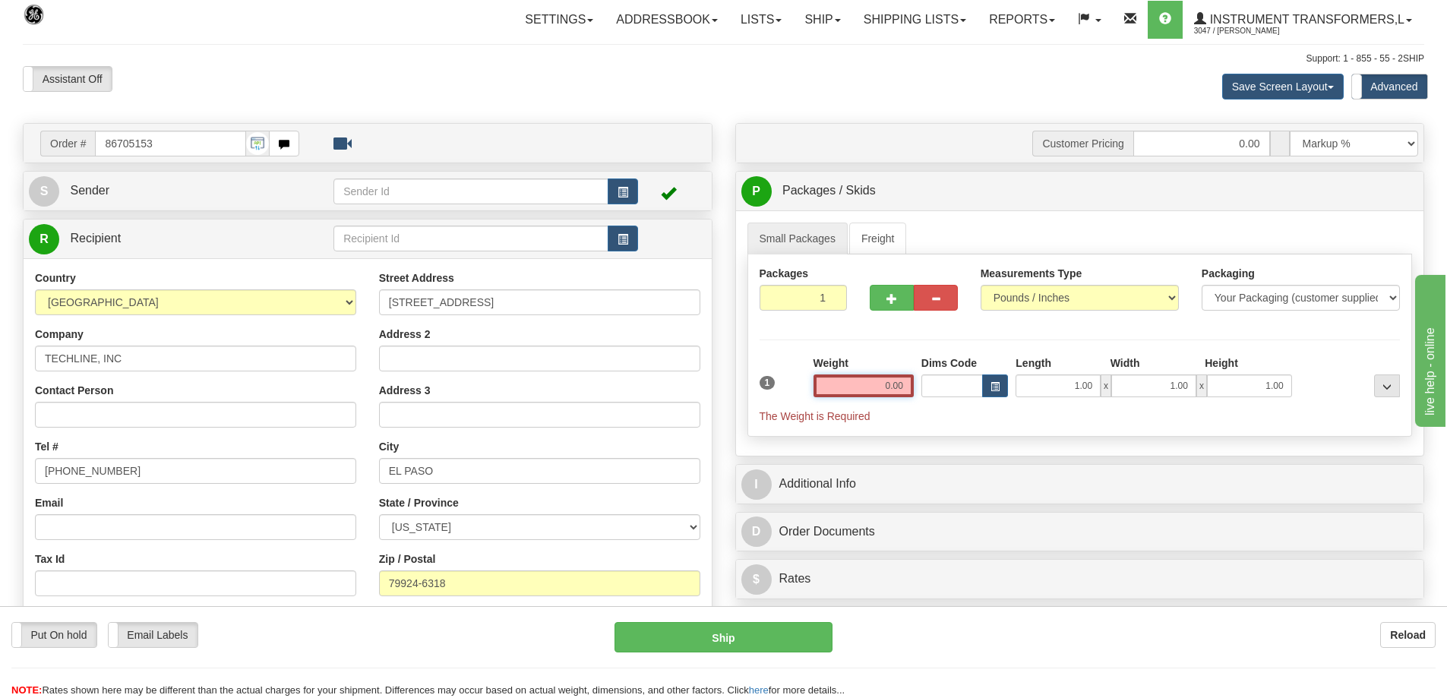
click at [876, 387] on input "0.00" at bounding box center [864, 386] width 100 height 23
click button "Delete" at bounding box center [0, 0] width 0 height 0
drag, startPoint x: 865, startPoint y: 382, endPoint x: 926, endPoint y: 381, distance: 61.5
click at [926, 381] on div "1 Weight 0.00230 Dims Code x" at bounding box center [1080, 390] width 649 height 68
click button "Delete" at bounding box center [0, 0] width 0 height 0
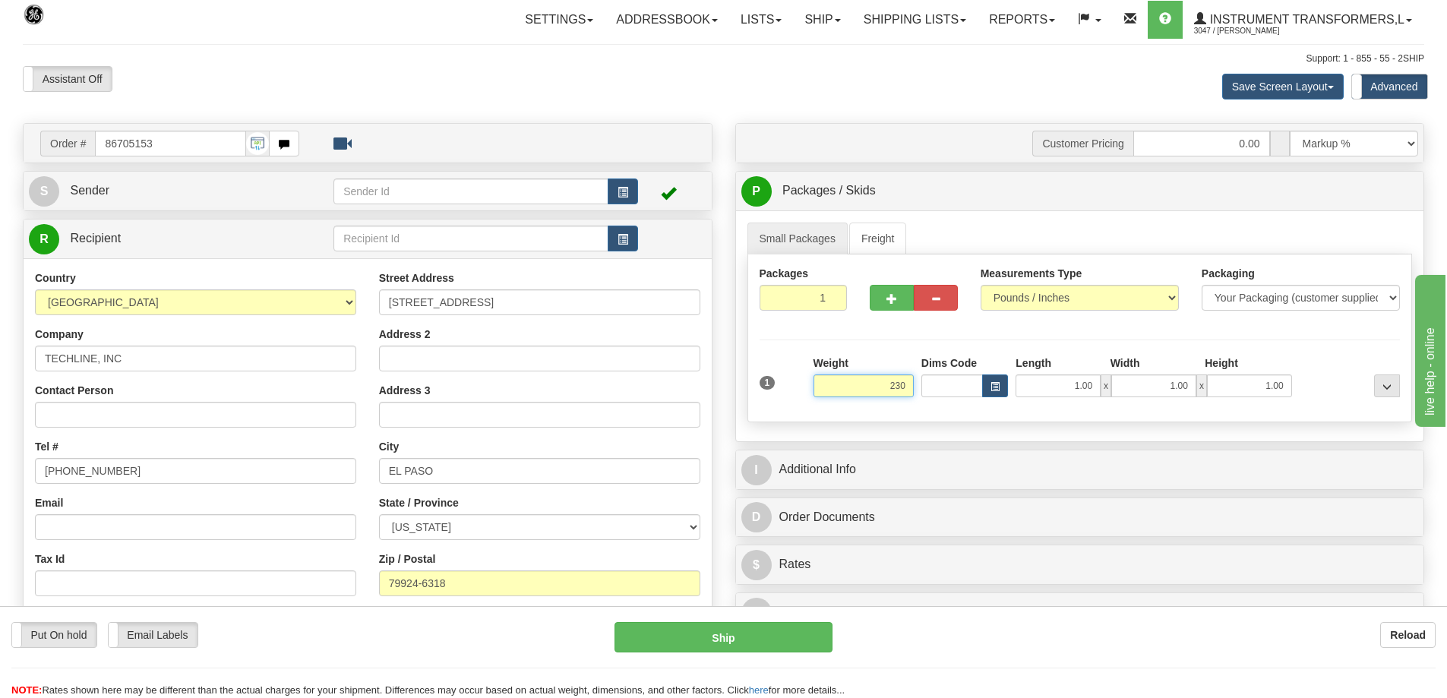
type input "230.00"
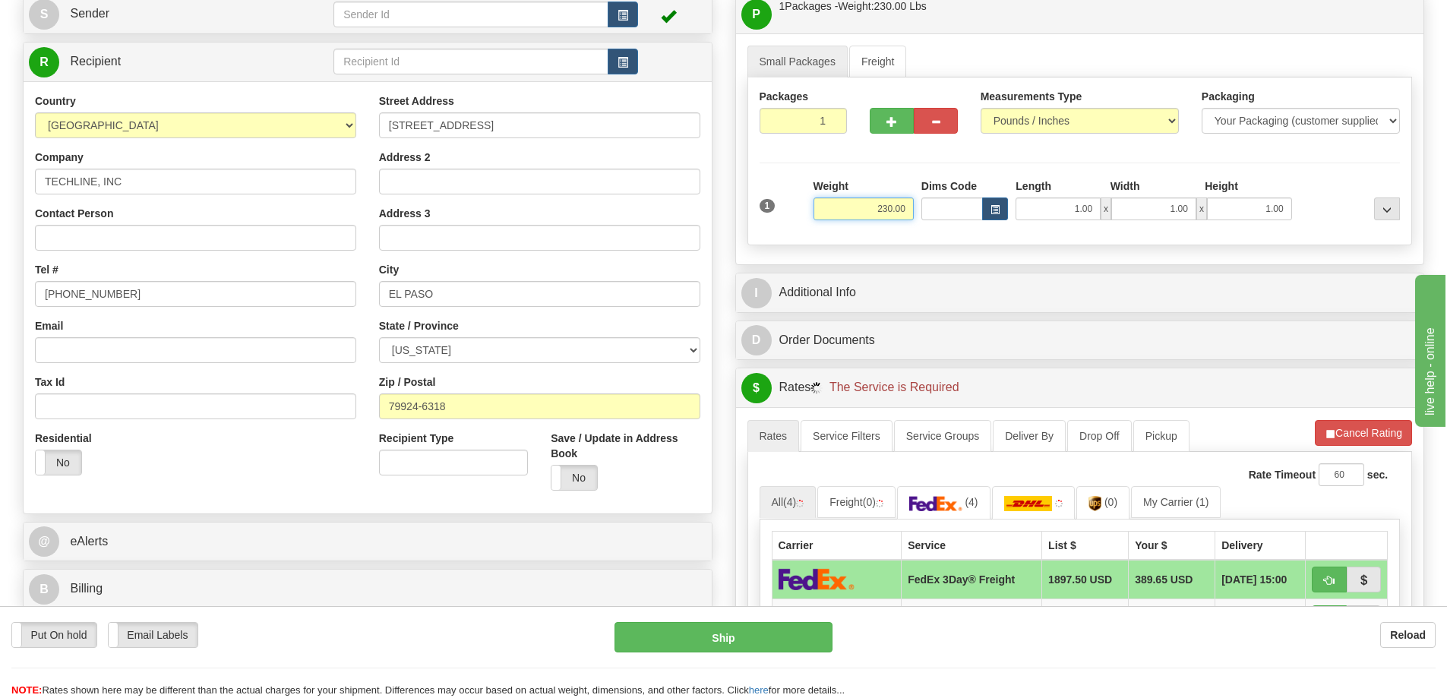
scroll to position [228, 0]
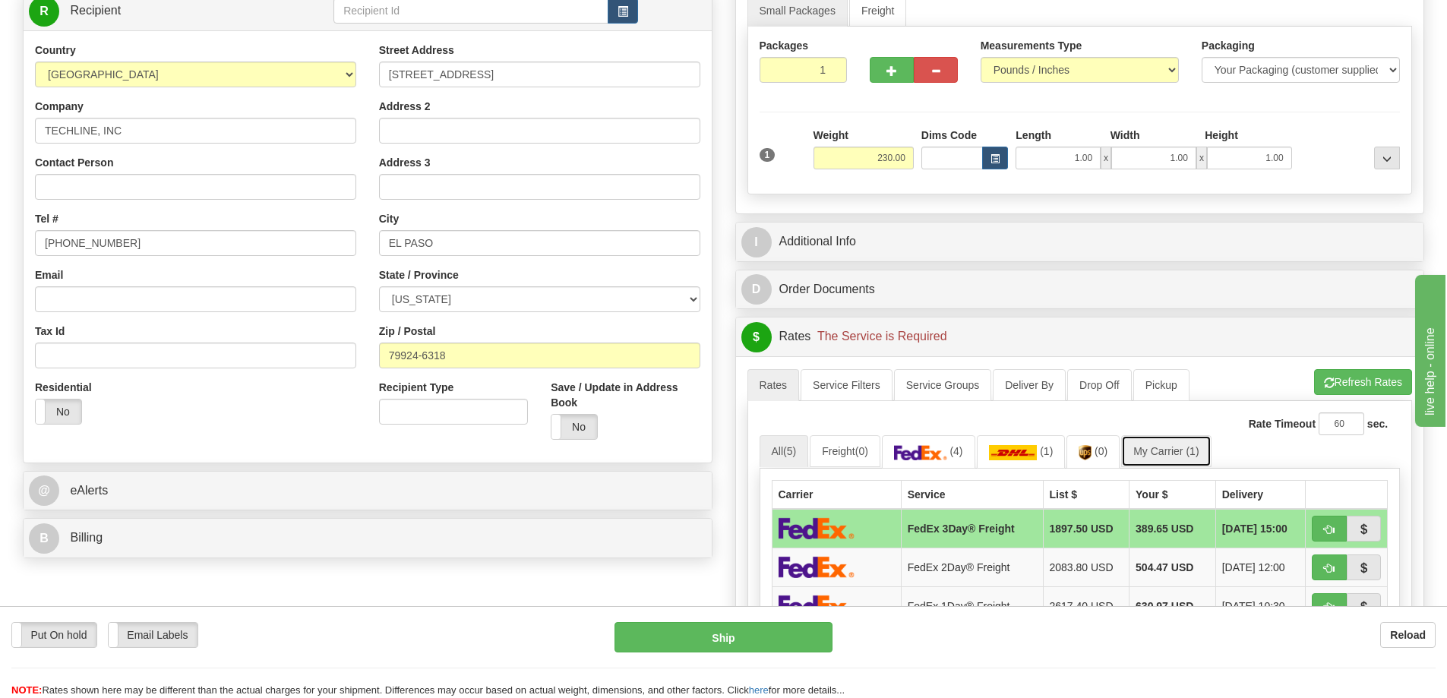
click at [1164, 450] on link "My Carrier (1)" at bounding box center [1166, 451] width 90 height 32
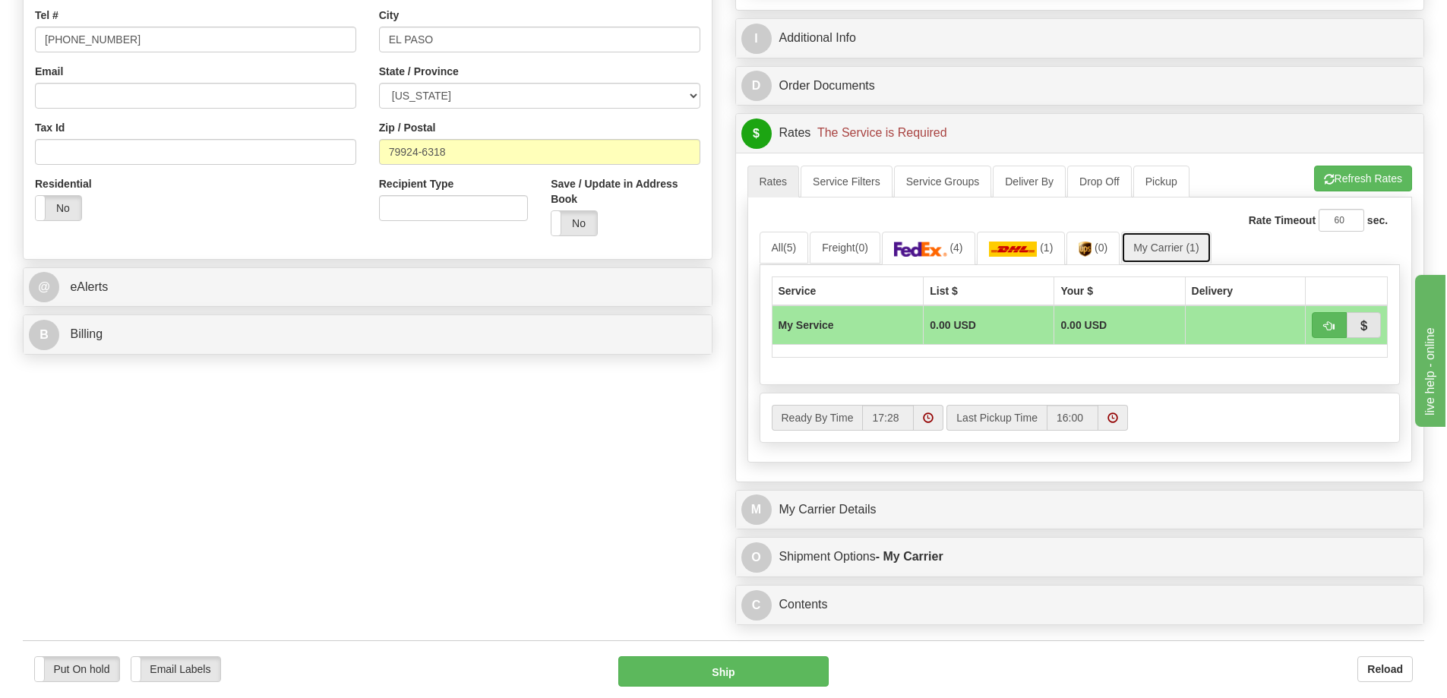
scroll to position [608, 0]
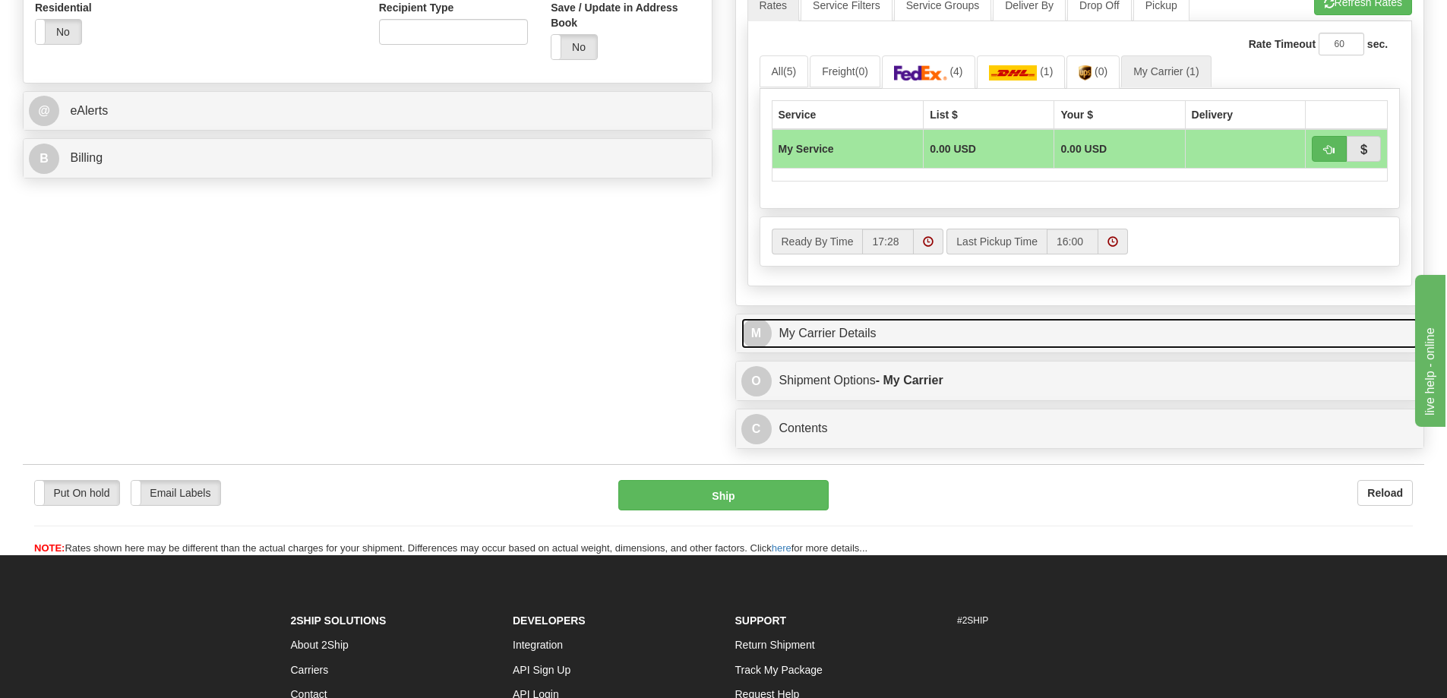
click at [941, 334] on link "M My Carrier Details" at bounding box center [1080, 333] width 678 height 31
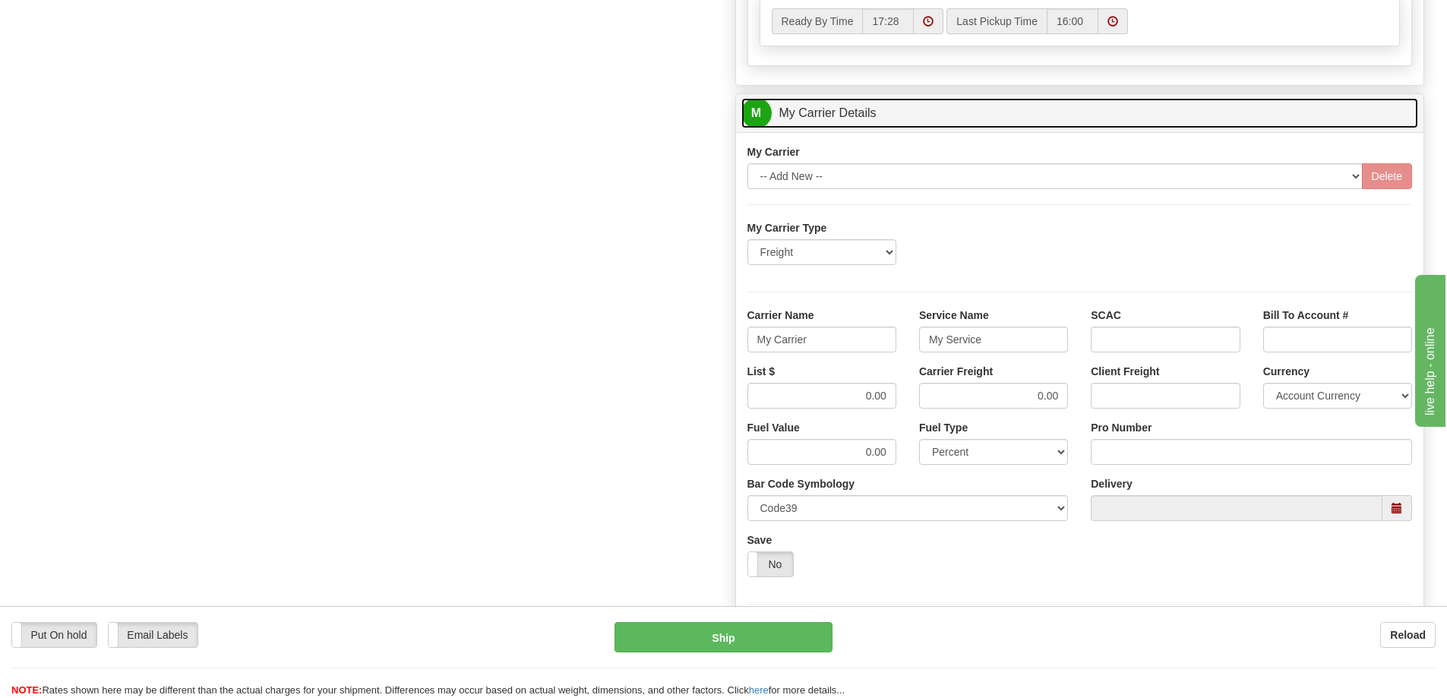
scroll to position [836, 0]
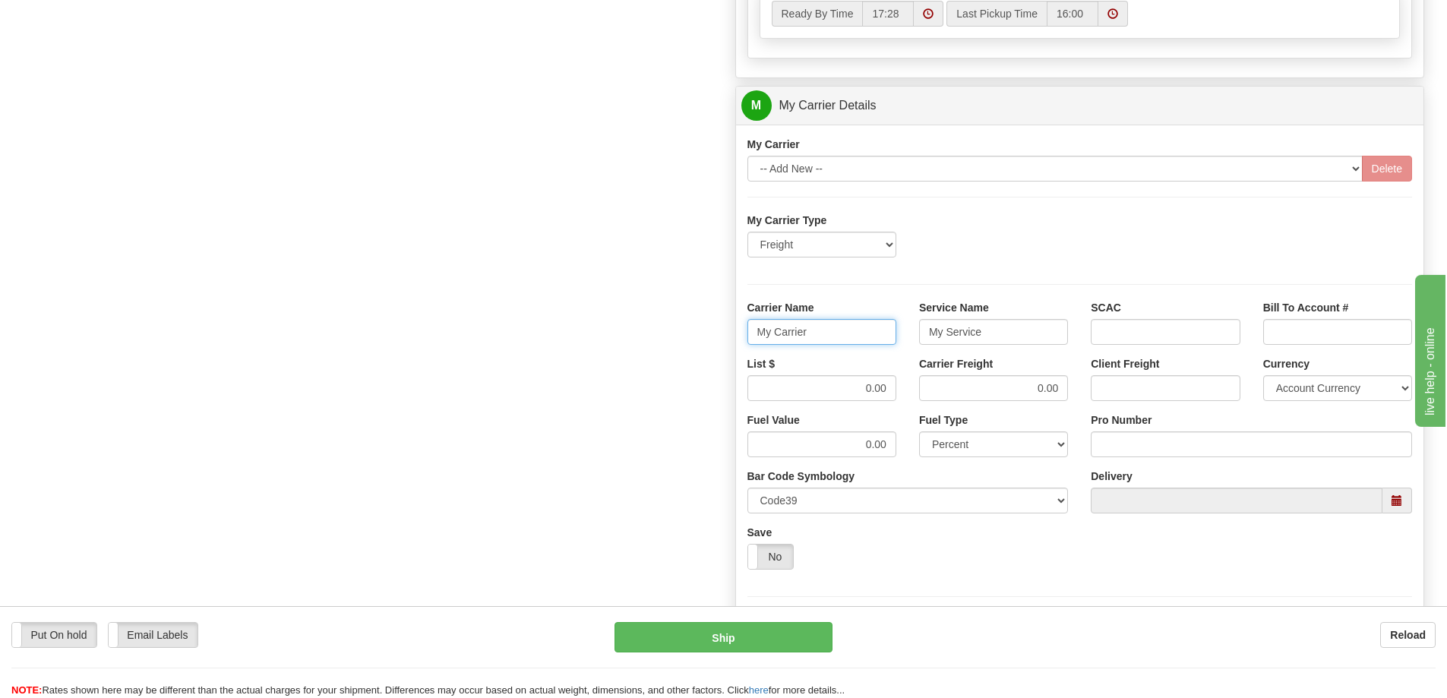
drag, startPoint x: 810, startPoint y: 332, endPoint x: 739, endPoint y: 340, distance: 71.1
click at [739, 340] on div "Carrier Name My Carrier" at bounding box center [822, 328] width 172 height 56
drag, startPoint x: 1005, startPoint y: 325, endPoint x: 911, endPoint y: 345, distance: 96.3
click at [912, 344] on div "Service Name My Service" at bounding box center [994, 328] width 172 height 56
drag, startPoint x: 842, startPoint y: 385, endPoint x: 898, endPoint y: 389, distance: 56.3
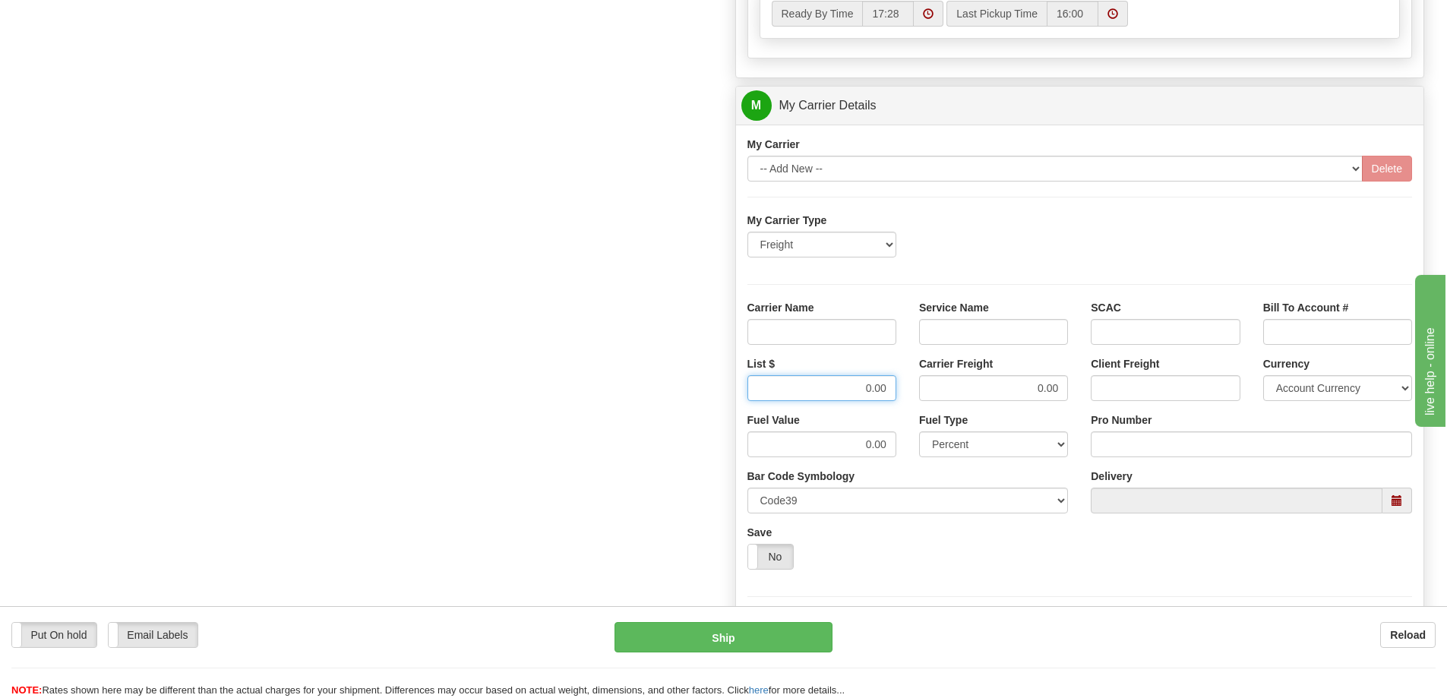
click at [898, 389] on div "List $ 0.00" at bounding box center [822, 384] width 172 height 56
drag, startPoint x: 1023, startPoint y: 389, endPoint x: 1071, endPoint y: 389, distance: 47.9
click at [1071, 389] on div "Carrier Freight 0.00" at bounding box center [994, 384] width 172 height 56
click at [979, 329] on input "Service Name" at bounding box center [993, 332] width 149 height 26
type input "LTL"
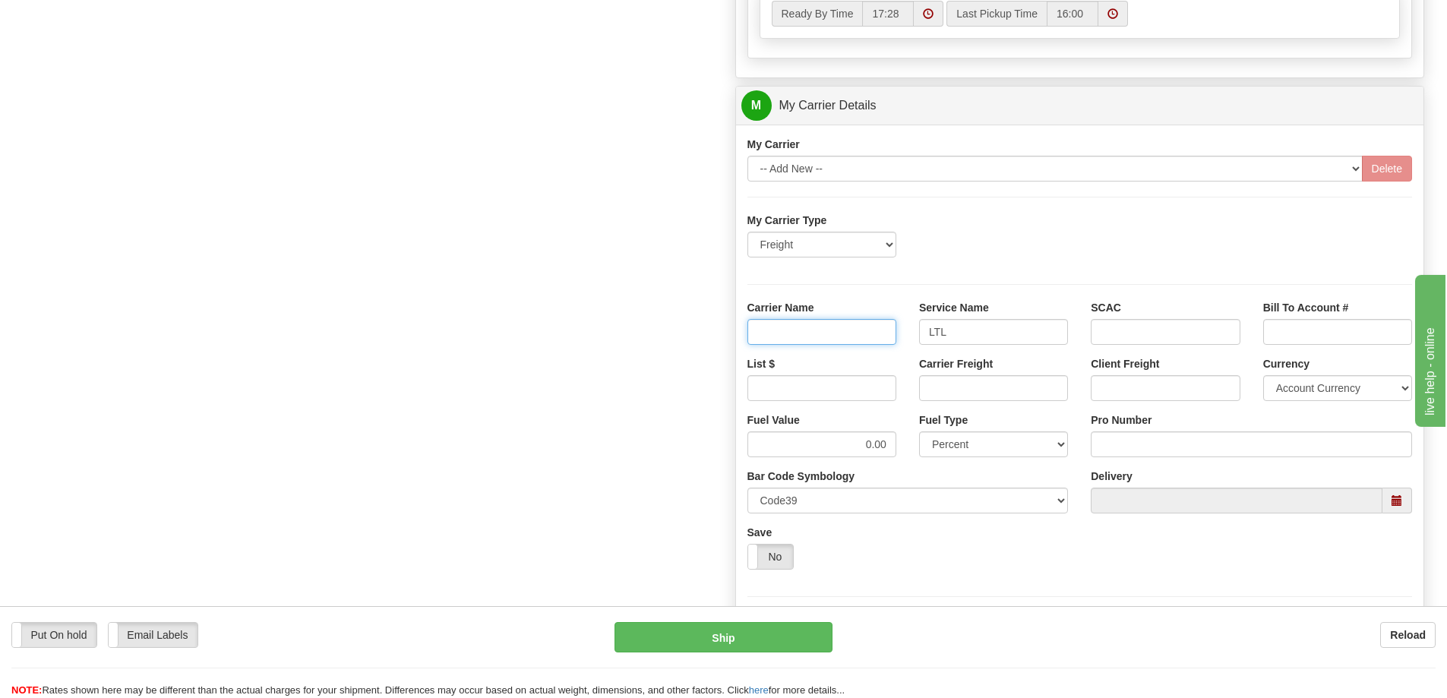
drag, startPoint x: 841, startPoint y: 326, endPoint x: 852, endPoint y: 343, distance: 20.5
click at [841, 326] on input "Carrier Name" at bounding box center [822, 332] width 149 height 26
type input "AVR"
click at [853, 392] on input "List $" at bounding box center [822, 388] width 149 height 26
type input "300"
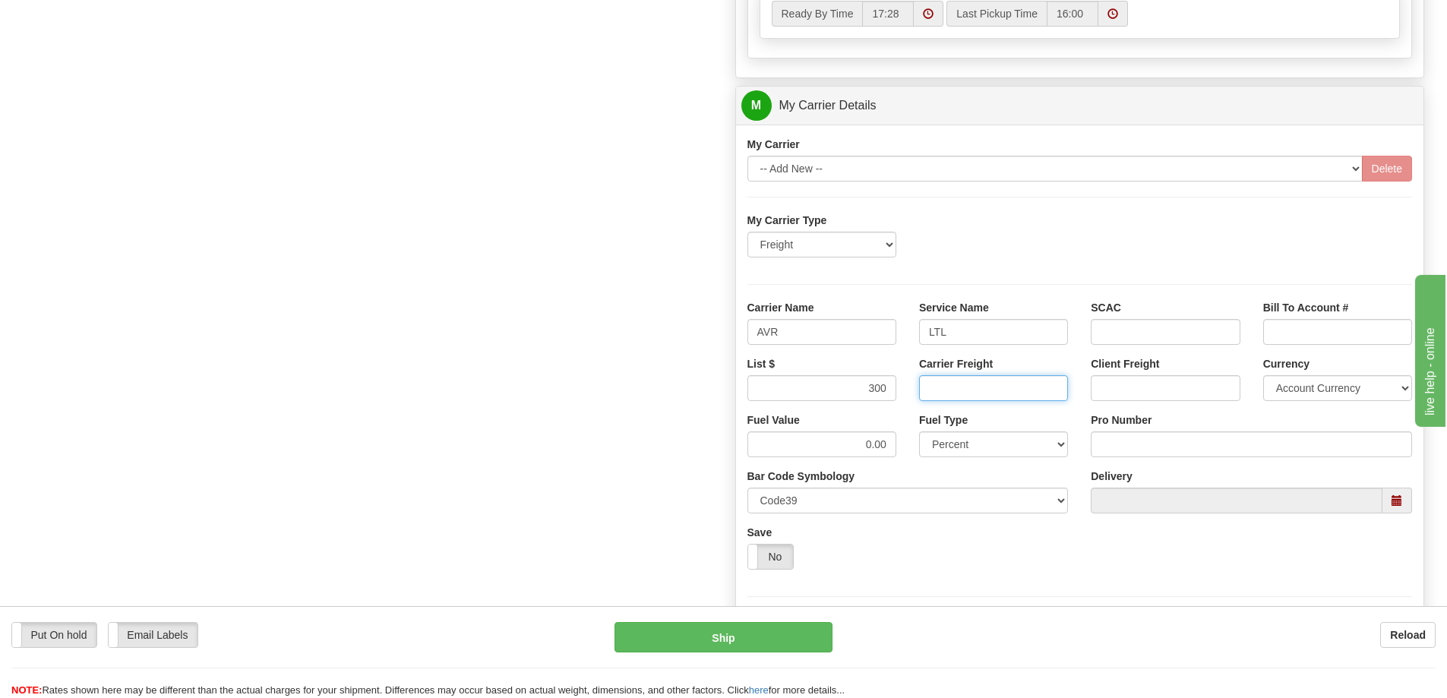
click at [971, 392] on input "Carrier Freight" at bounding box center [993, 388] width 149 height 26
type input "300"
click at [1138, 444] on input "Pro Number" at bounding box center [1251, 445] width 321 height 26
type input "0760161692"
click button "Delete" at bounding box center [0, 0] width 0 height 0
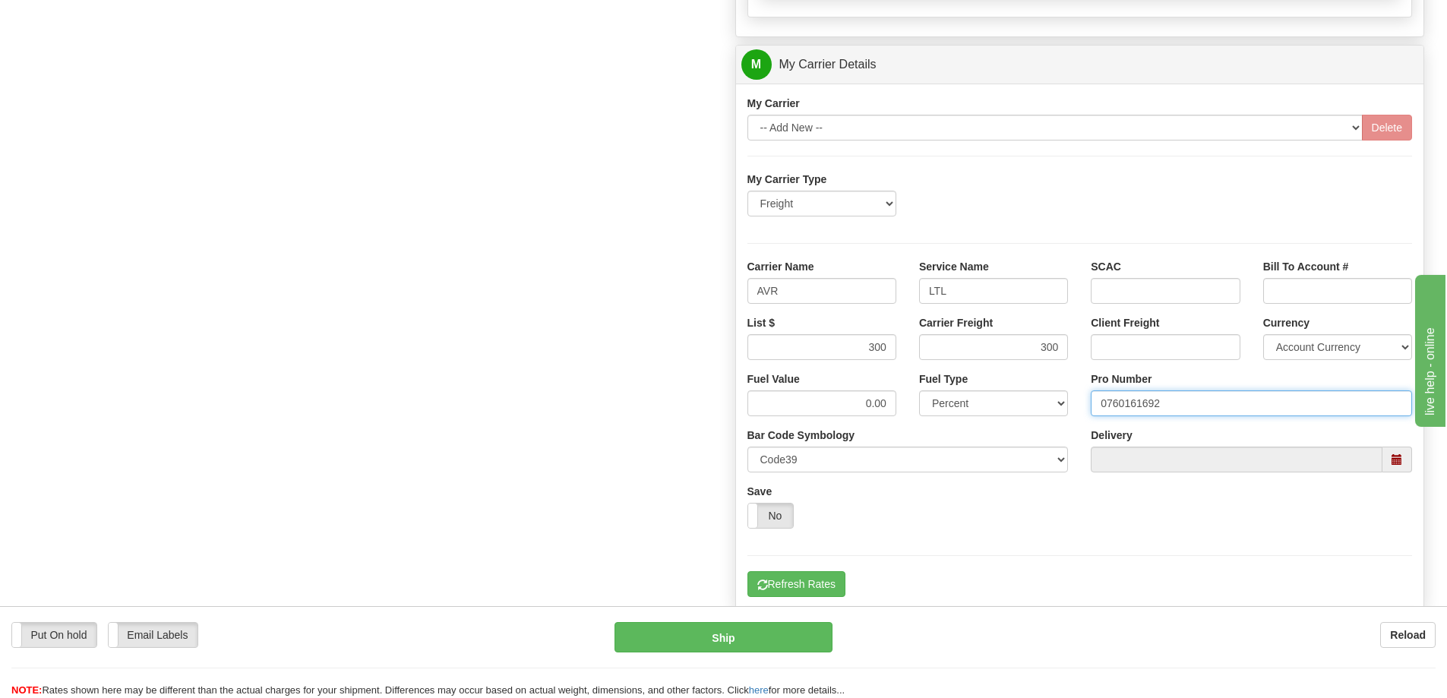
scroll to position [912, 0]
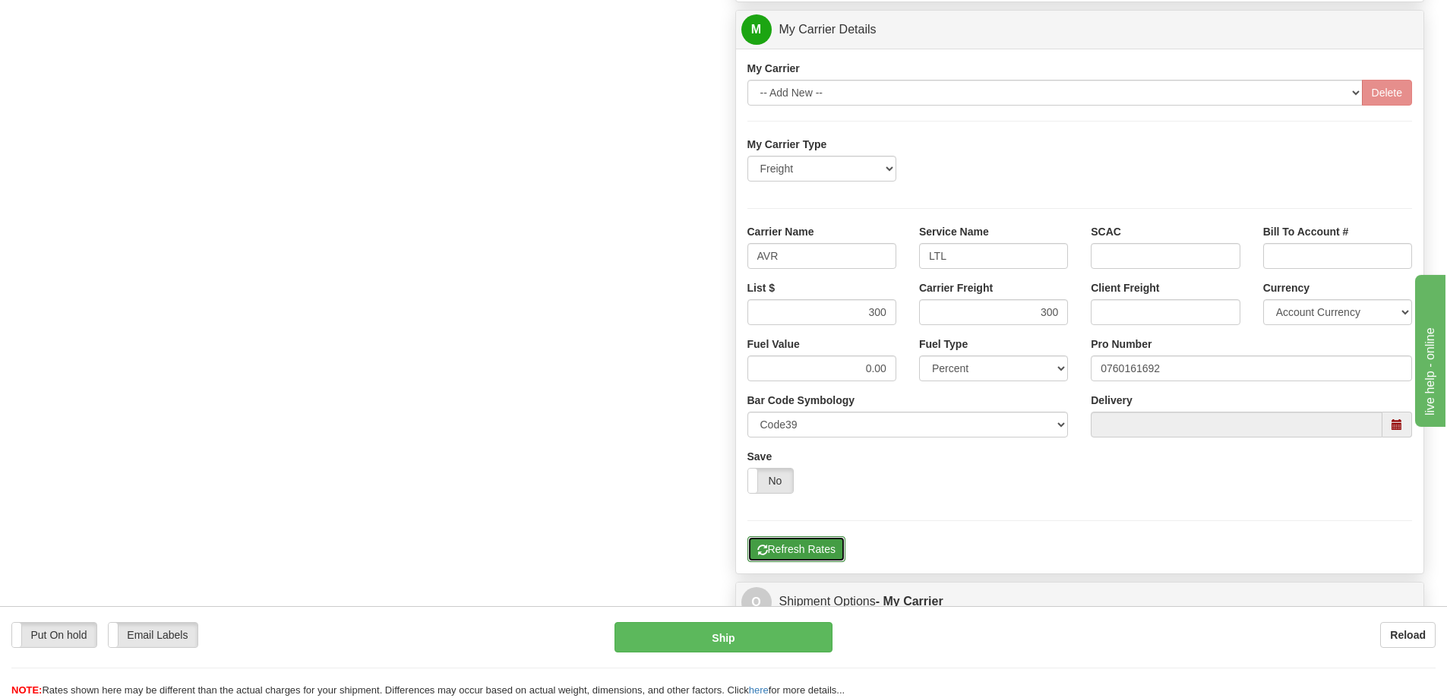
click at [806, 540] on button "Refresh Rates" at bounding box center [797, 549] width 98 height 26
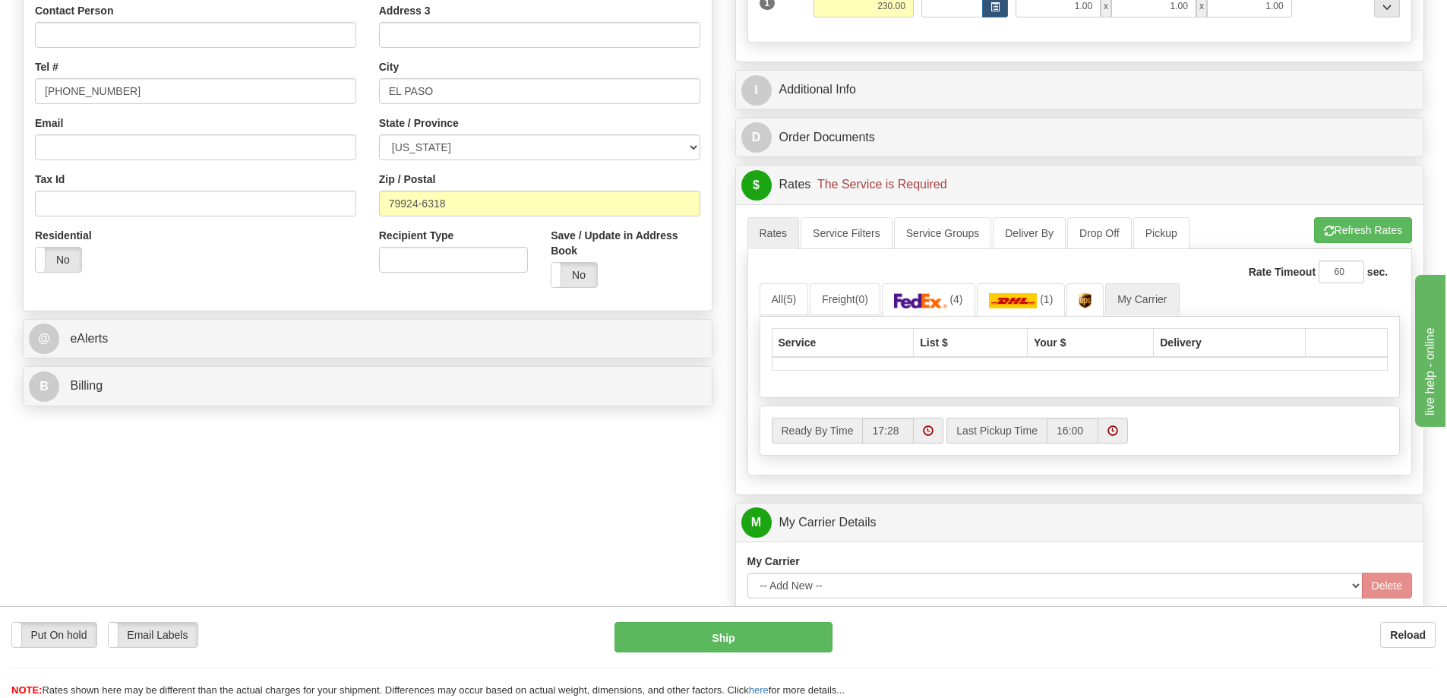
scroll to position [836, 0]
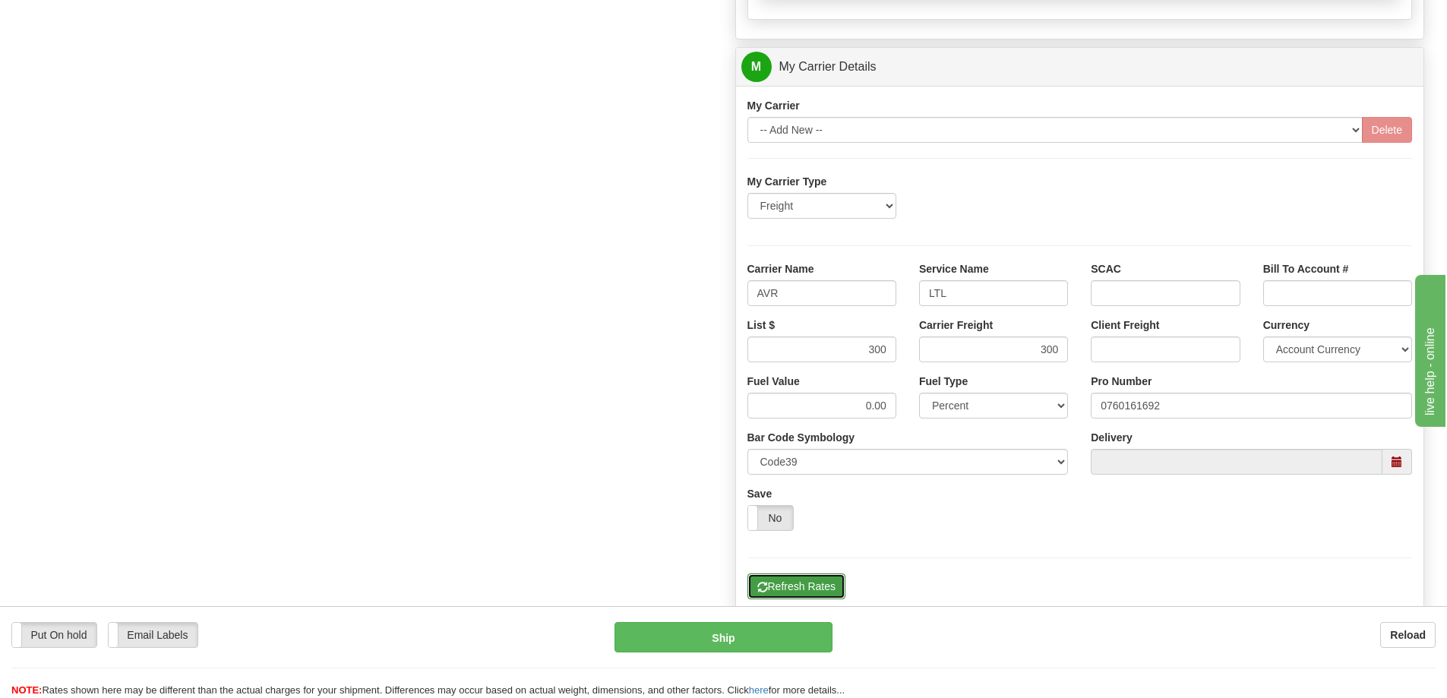
click at [802, 587] on button "Refresh Rates" at bounding box center [797, 587] width 98 height 26
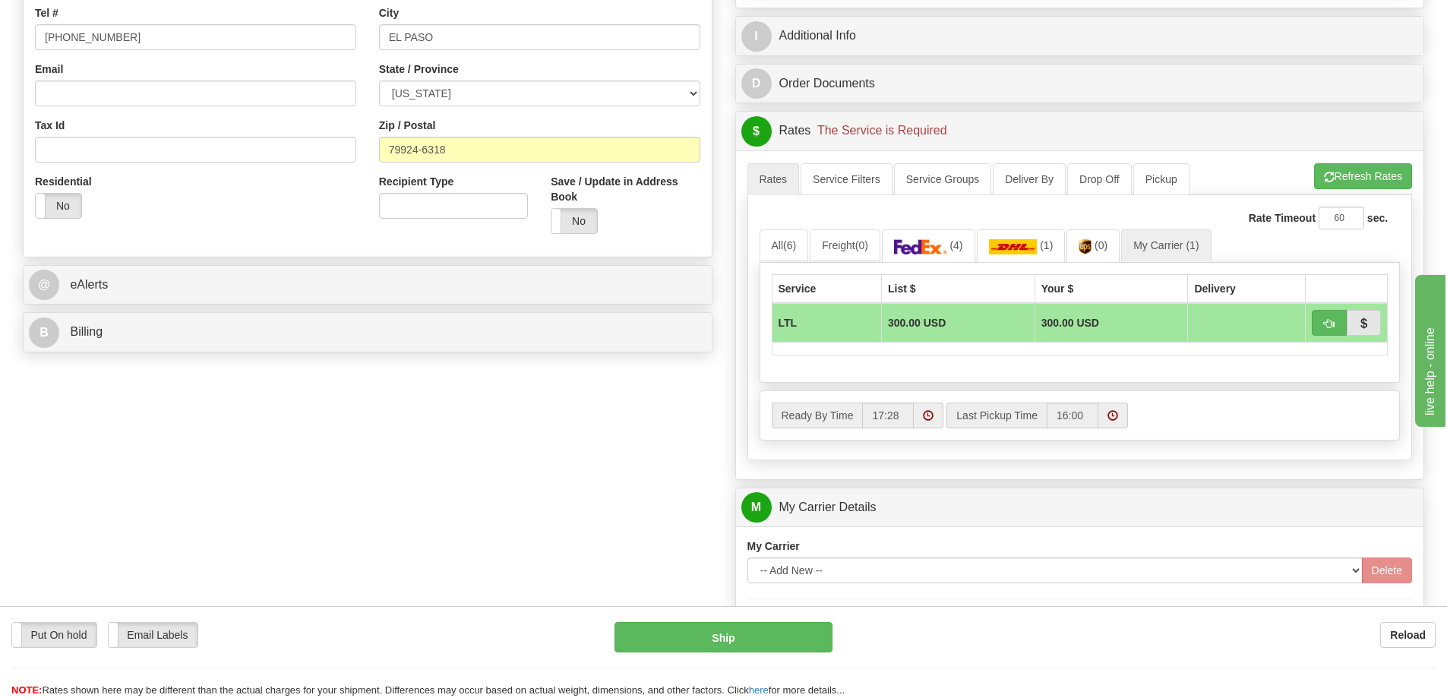
scroll to position [419, 0]
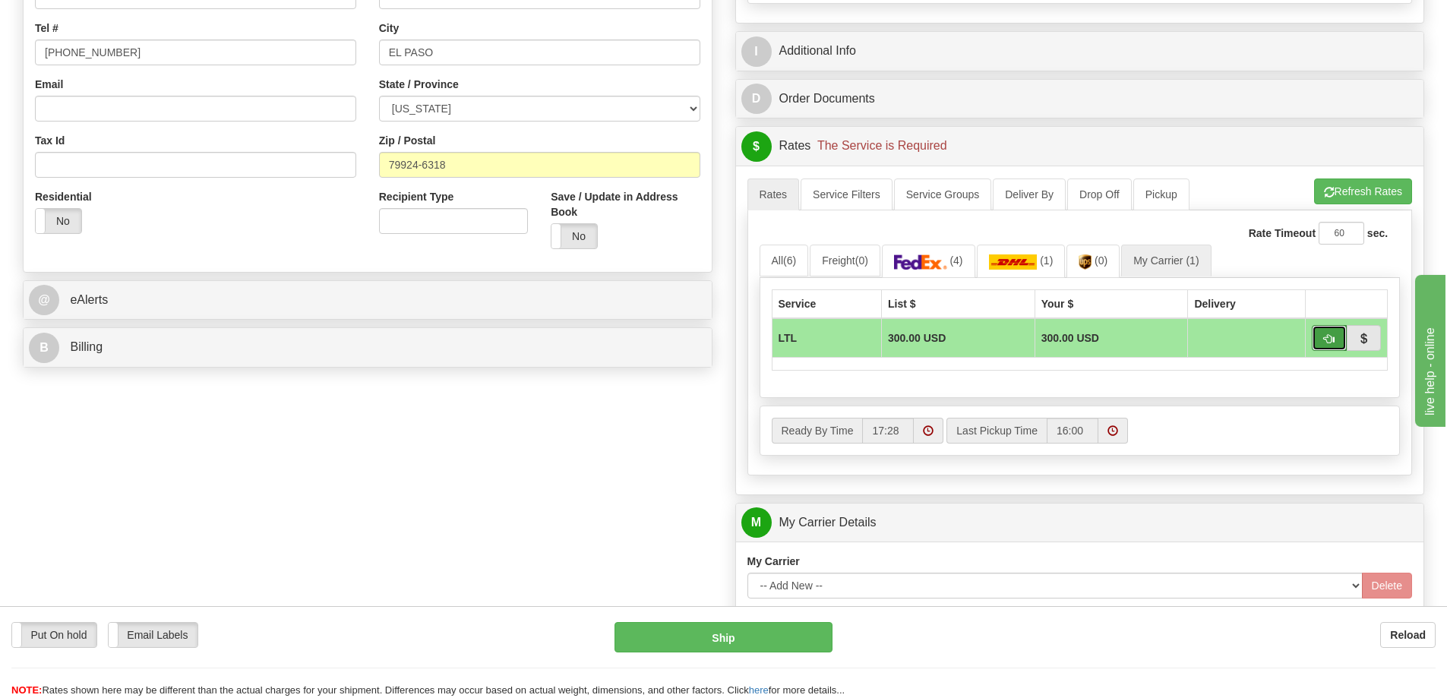
click at [1336, 340] on button "button" at bounding box center [1329, 338] width 35 height 26
type input "00"
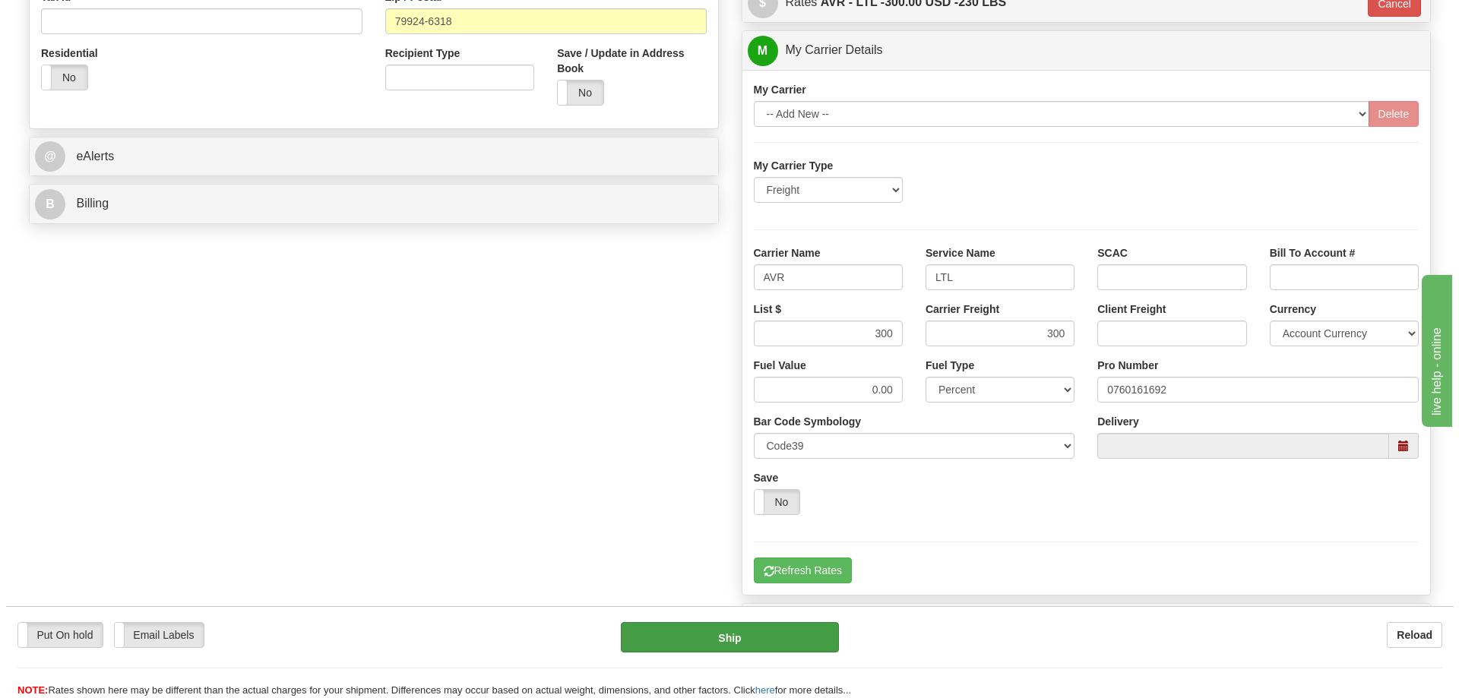
scroll to position [571, 0]
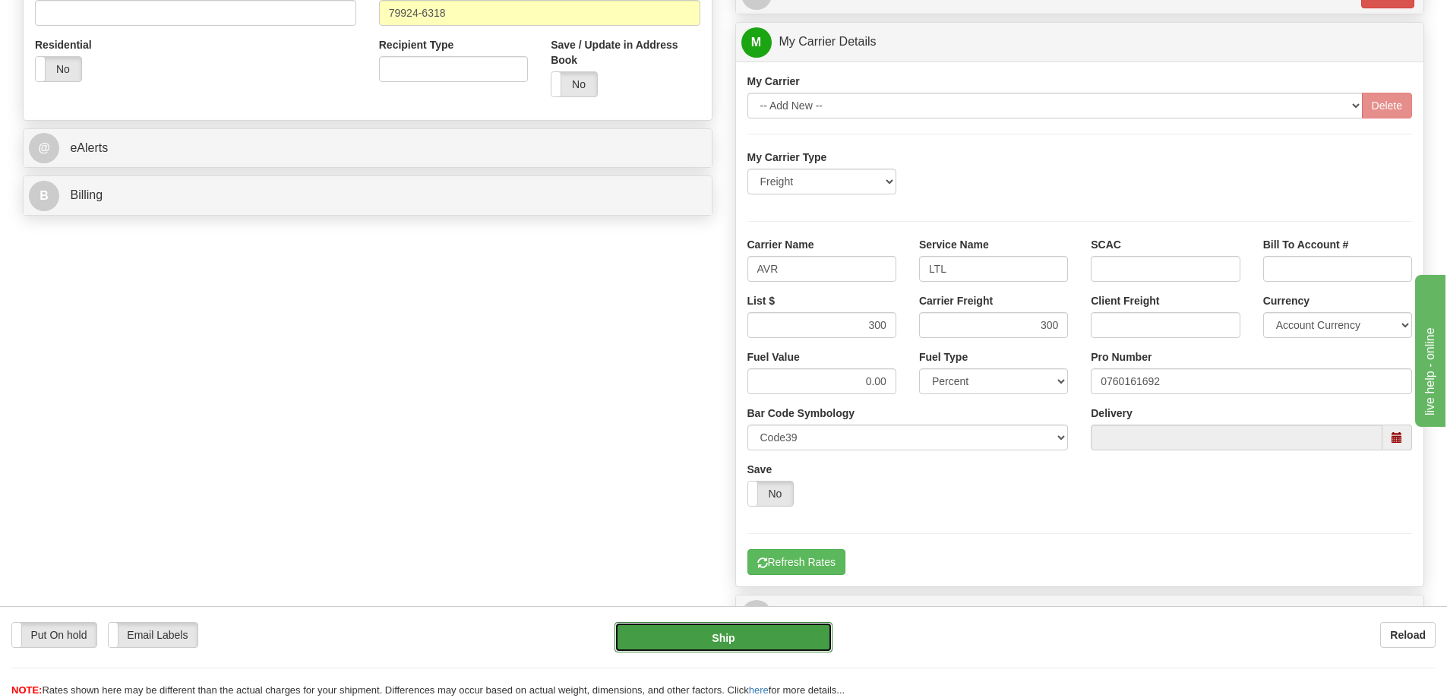
click at [776, 630] on button "Ship" at bounding box center [724, 637] width 218 height 30
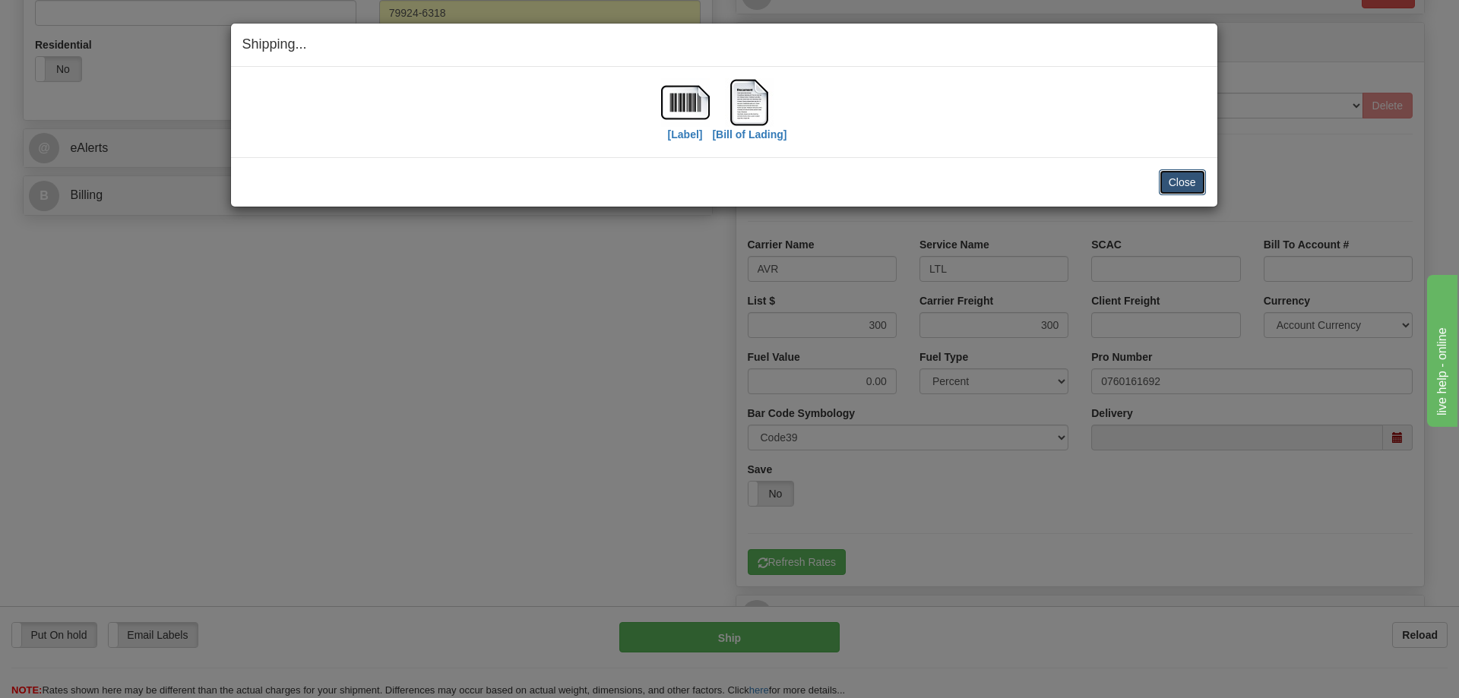
click at [1200, 182] on button "Close" at bounding box center [1182, 182] width 47 height 26
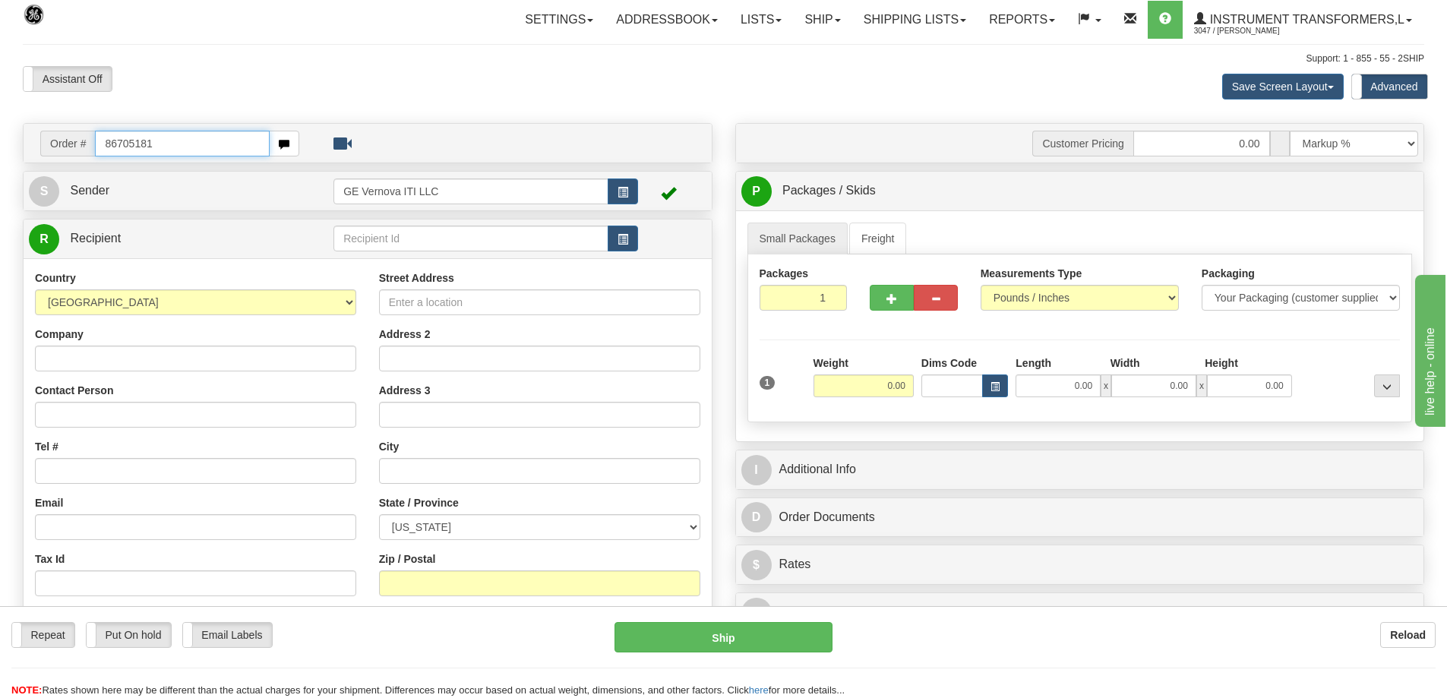
type input "86705181"
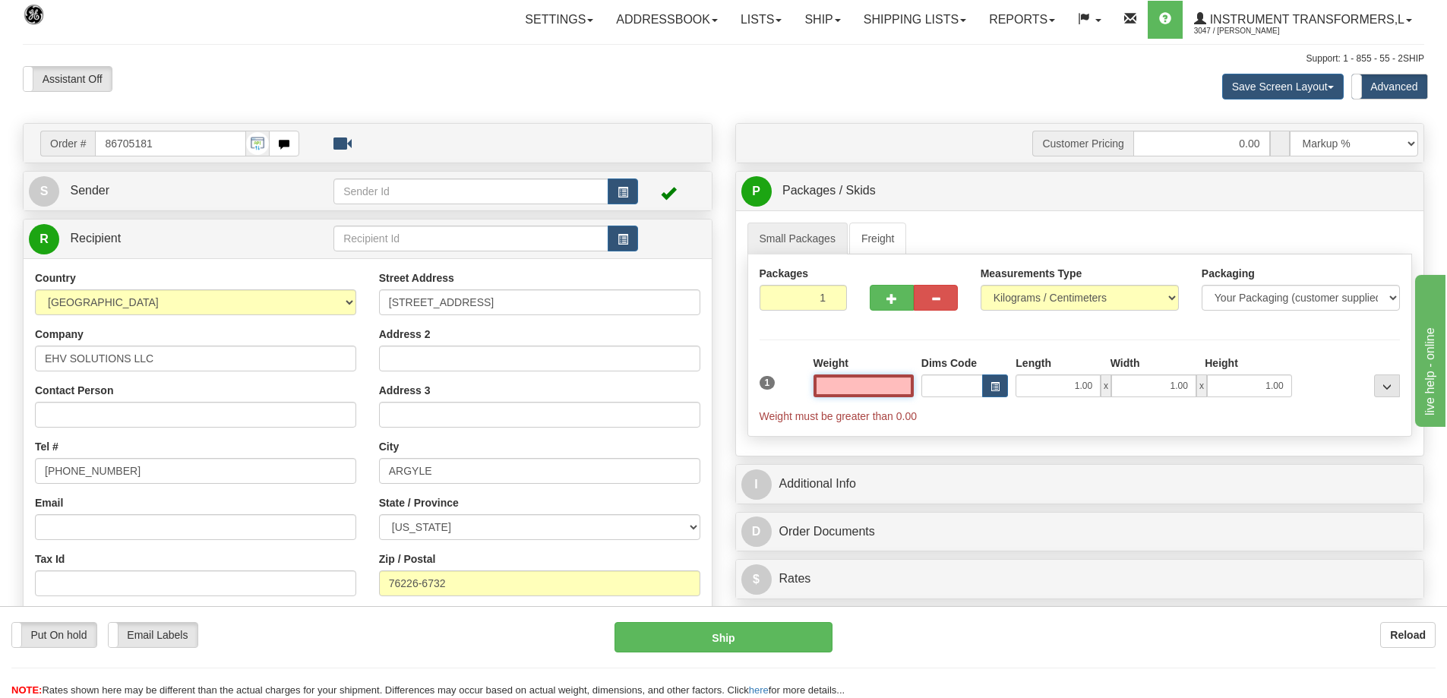
type input "0.00"
click at [1002, 291] on select "Pounds / Inches Kilograms / Centimeters" at bounding box center [1080, 298] width 198 height 26
select select "0"
click at [981, 285] on select "Pounds / Inches Kilograms / Centimeters" at bounding box center [1080, 298] width 198 height 26
click at [874, 387] on input "0.00" at bounding box center [864, 386] width 100 height 23
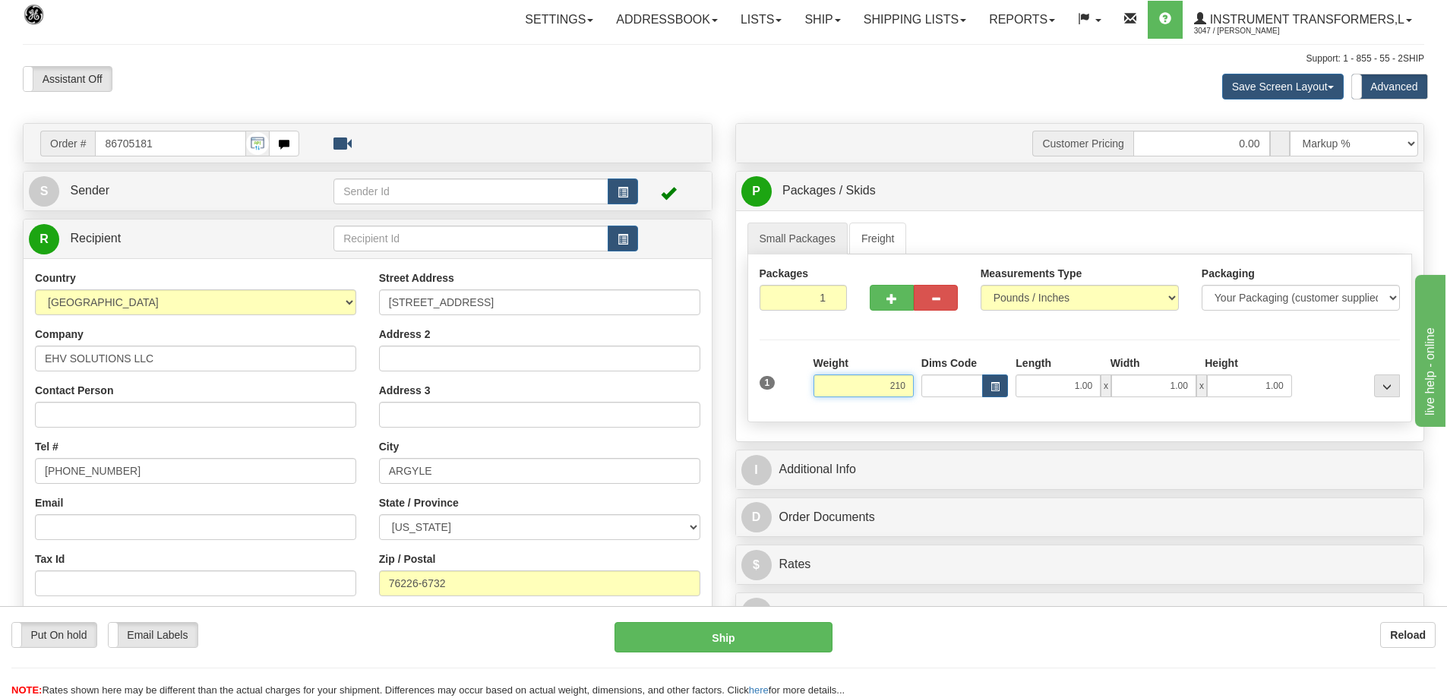
click button "Delete" at bounding box center [0, 0] width 0 height 0
type input "210.00"
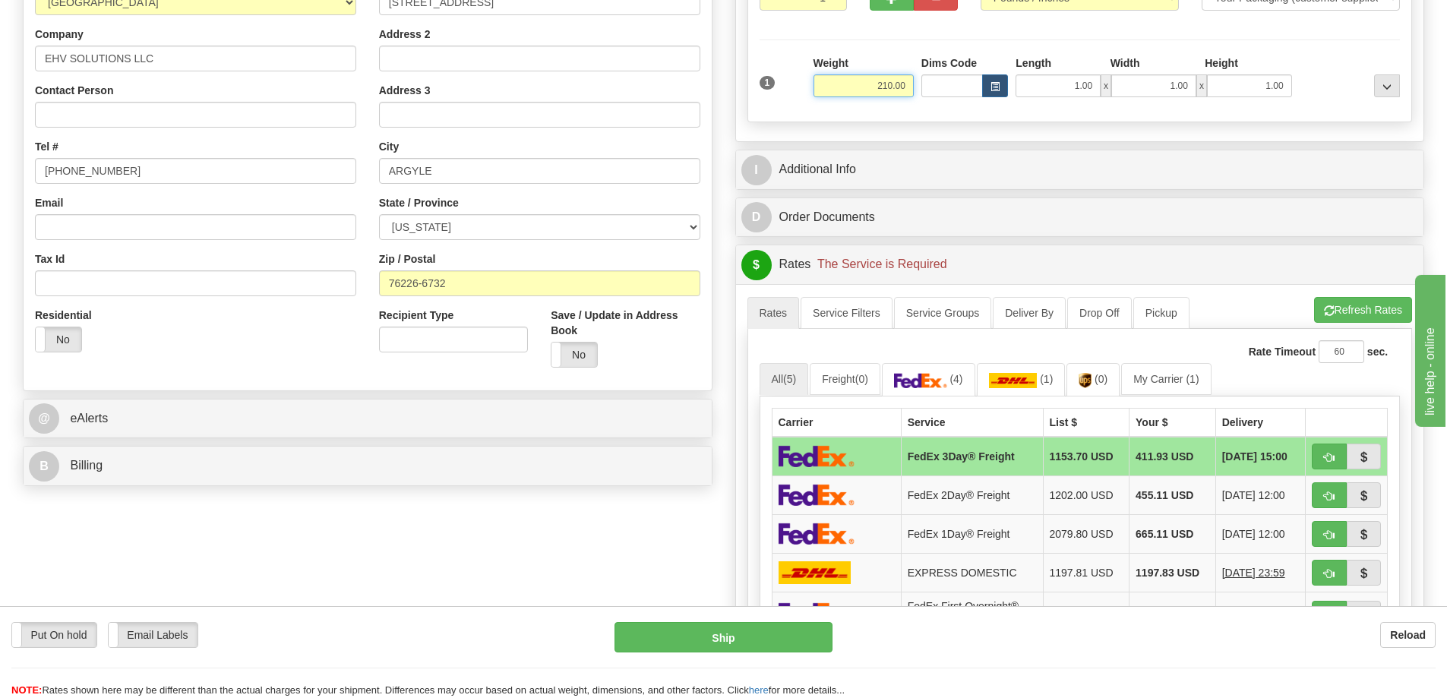
scroll to position [304, 0]
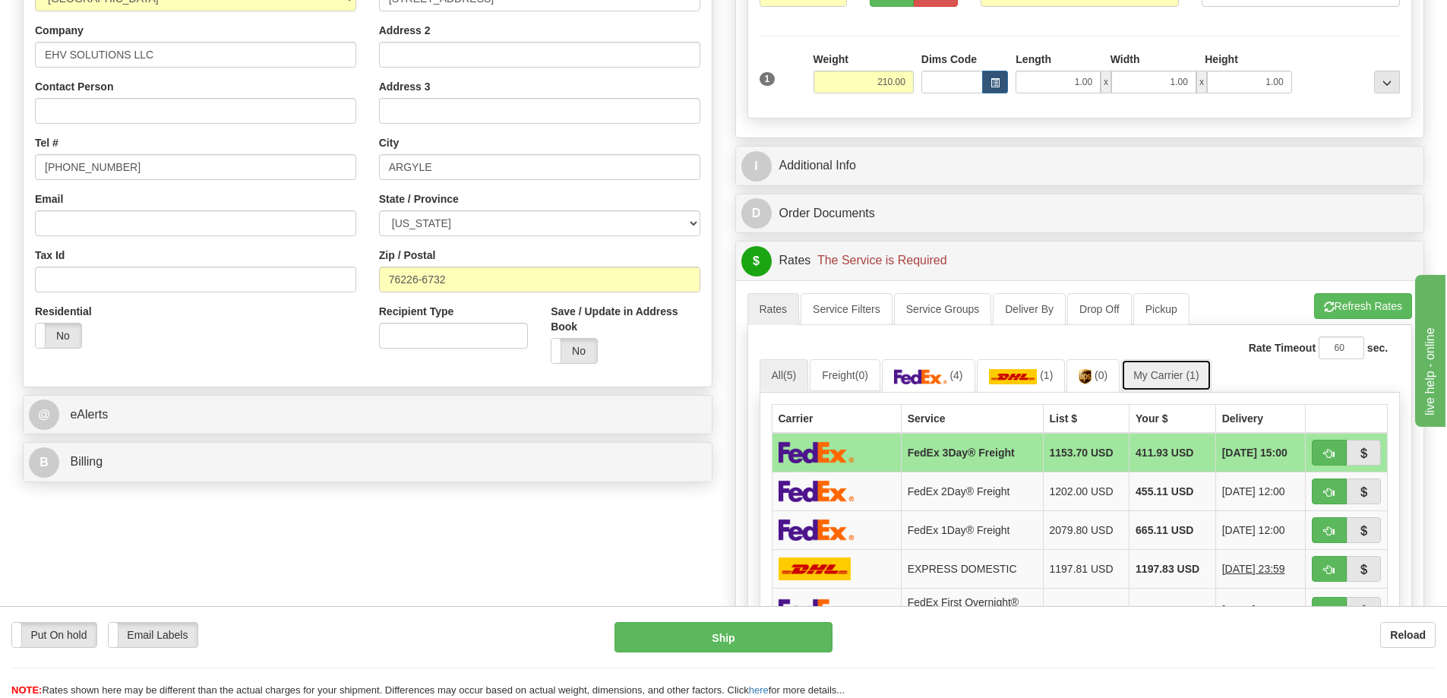
click at [1166, 372] on link "My Carrier (1)" at bounding box center [1166, 375] width 90 height 32
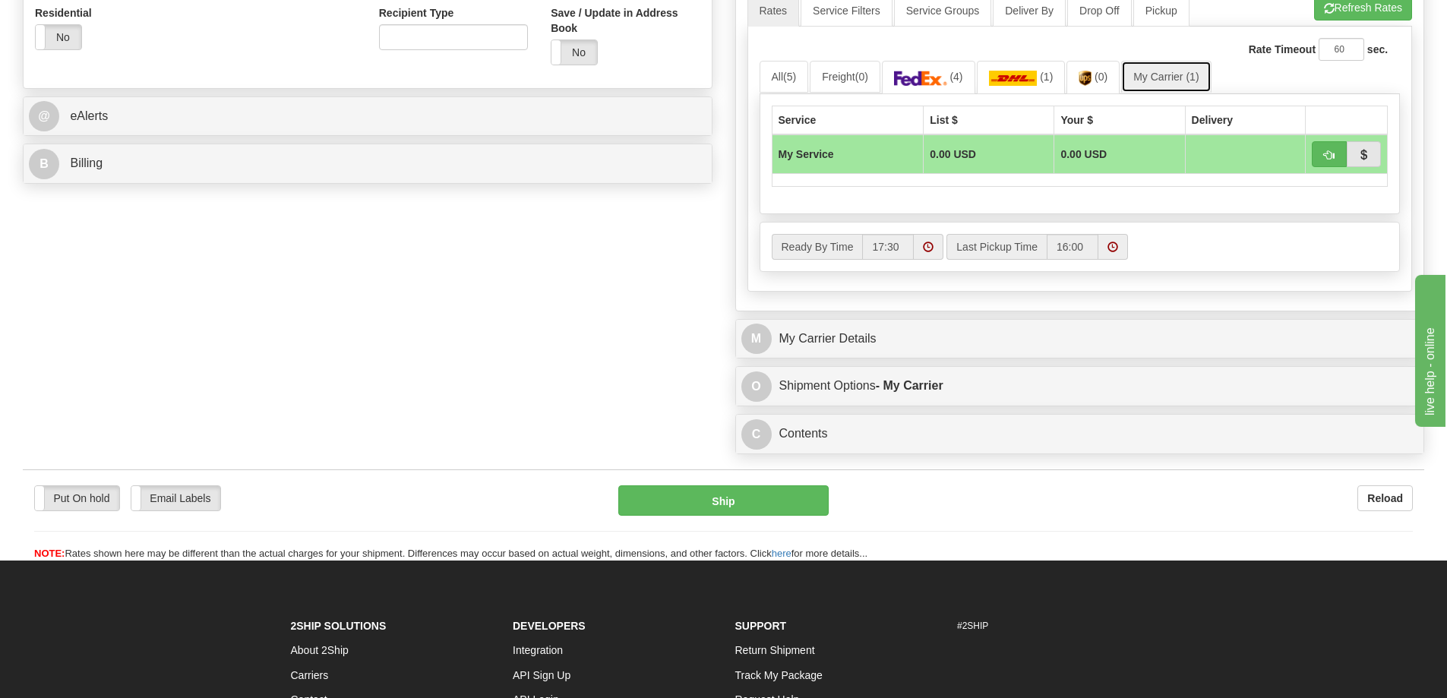
scroll to position [608, 0]
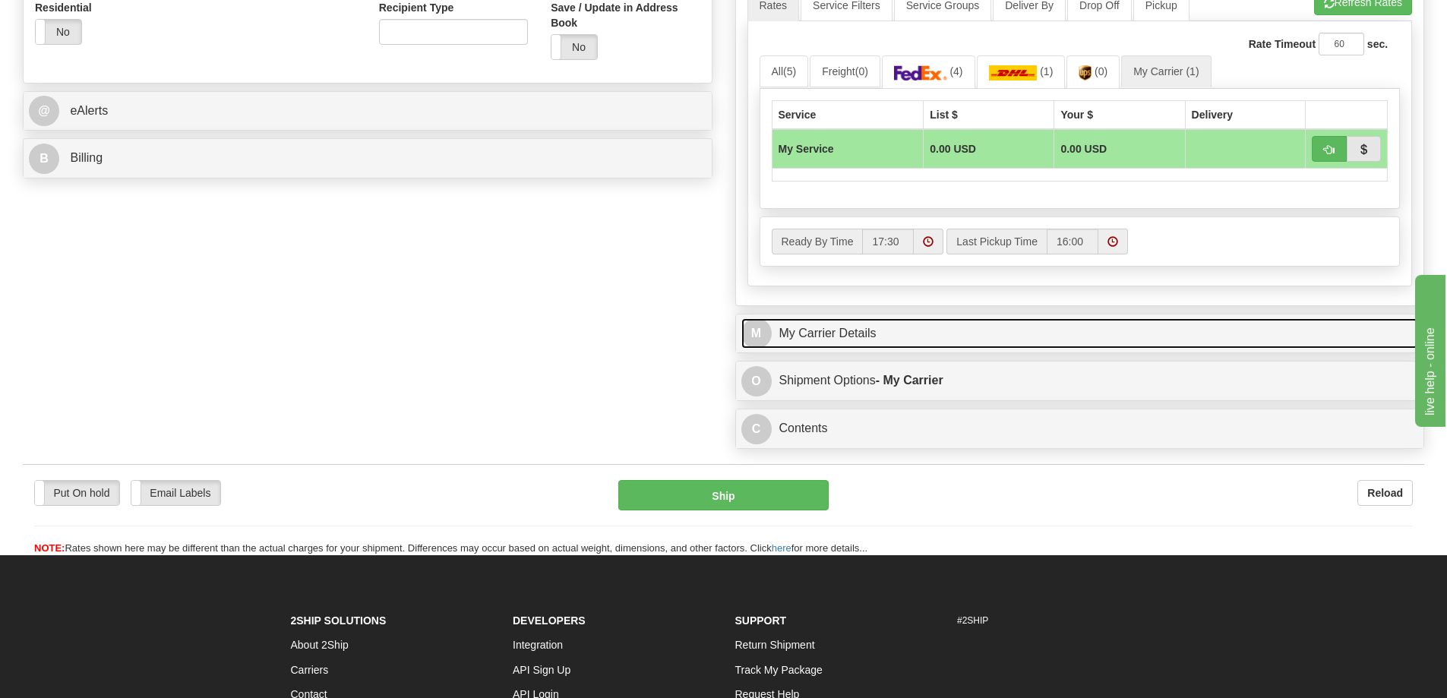
click at [873, 322] on link "M My Carrier Details" at bounding box center [1080, 333] width 678 height 31
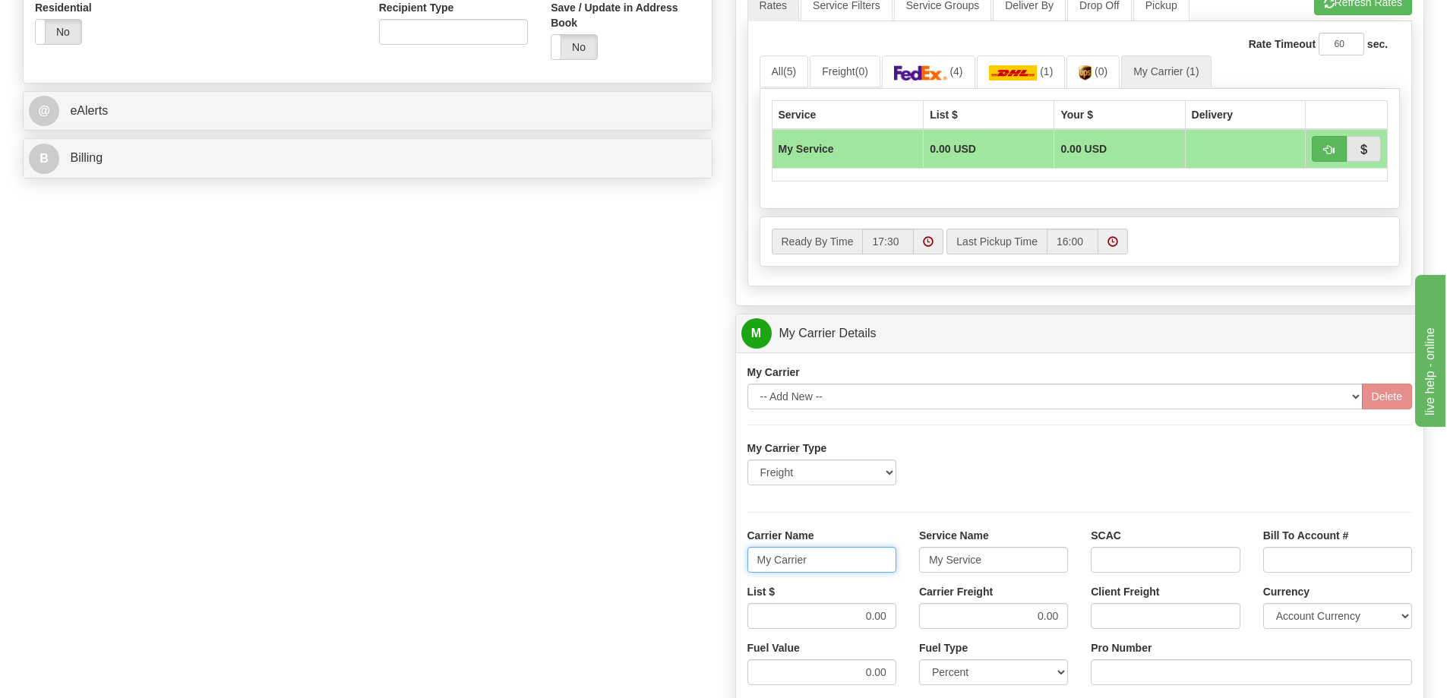
click at [824, 567] on input "My Carrier" at bounding box center [822, 560] width 149 height 26
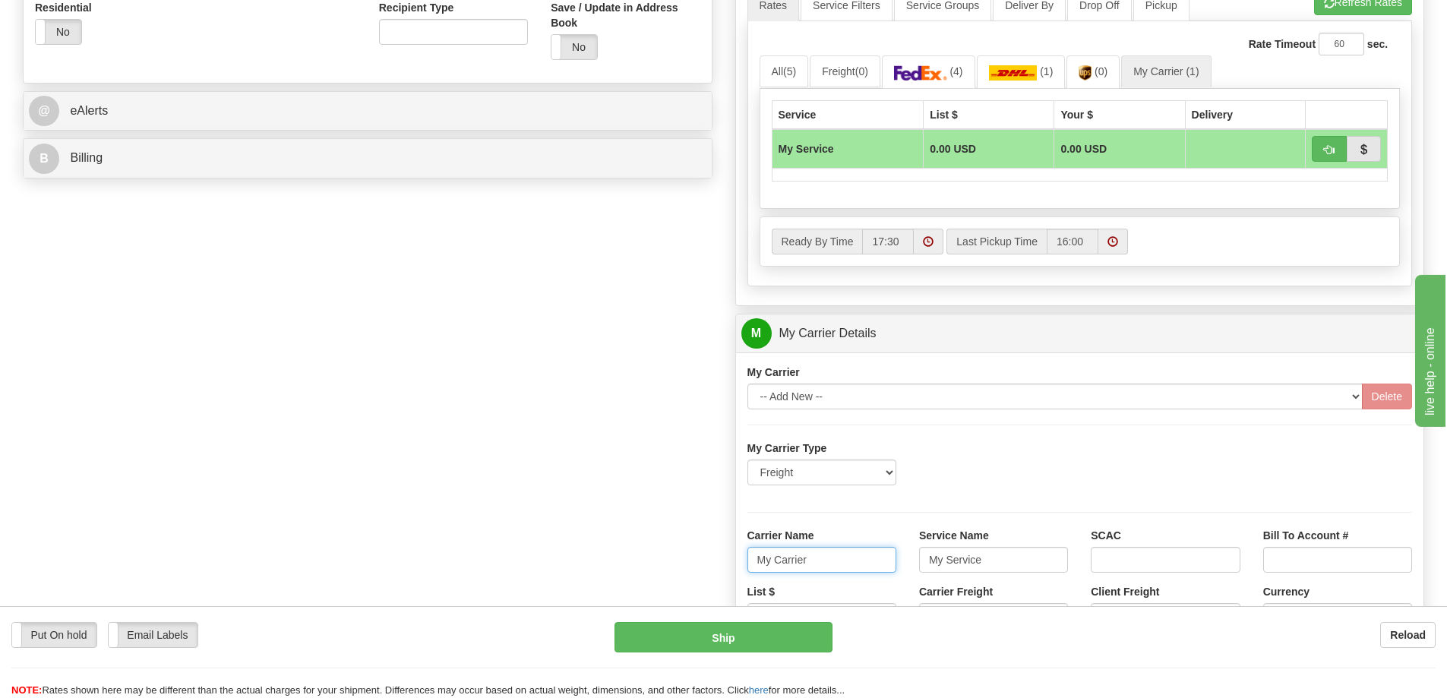
drag, startPoint x: 818, startPoint y: 552, endPoint x: 758, endPoint y: 561, distance: 60.7
click at [758, 561] on input "My Carrier" at bounding box center [822, 560] width 149 height 26
drag, startPoint x: 990, startPoint y: 565, endPoint x: 909, endPoint y: 570, distance: 81.4
click at [909, 570] on div "Service Name My Service" at bounding box center [994, 556] width 172 height 56
click at [868, 552] on input "Carrier Name" at bounding box center [822, 560] width 149 height 26
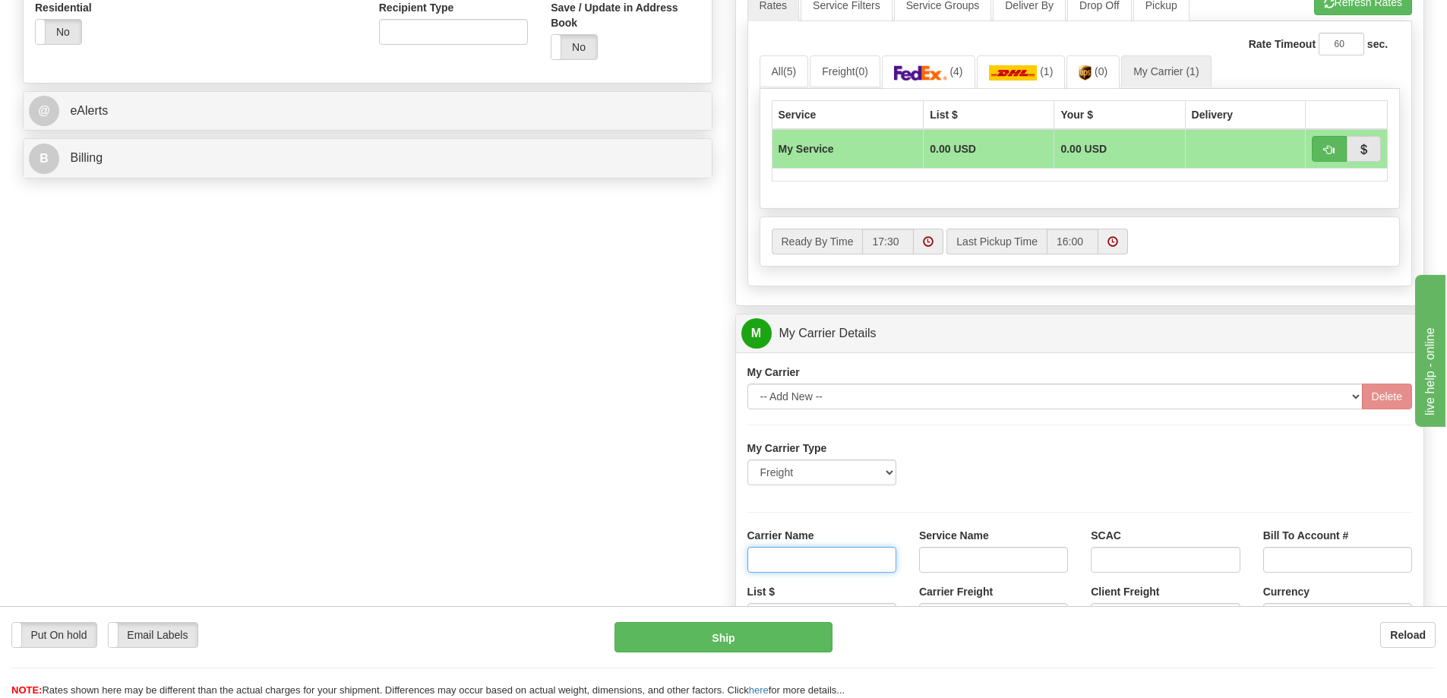
type input "AVR"
click at [941, 561] on input "Service Name" at bounding box center [993, 560] width 149 height 26
type input "LTL"
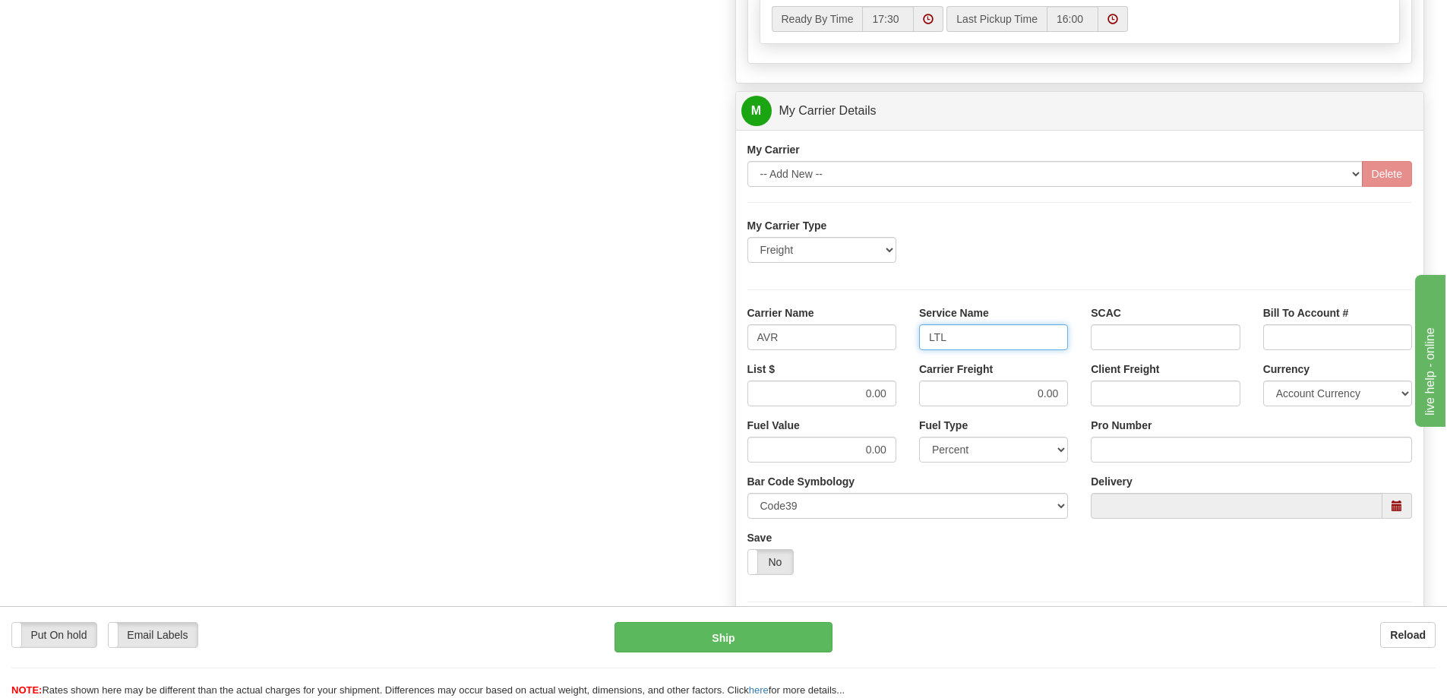
scroll to position [836, 0]
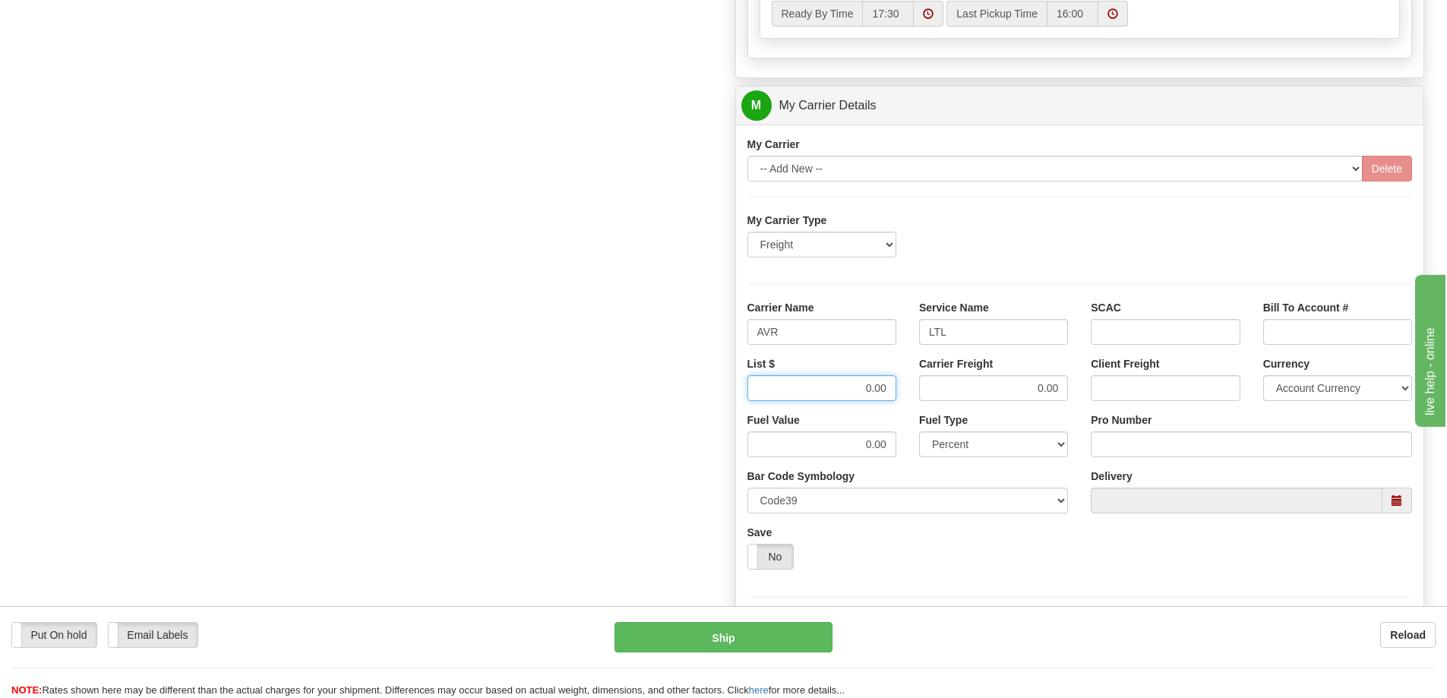
drag, startPoint x: 855, startPoint y: 390, endPoint x: 890, endPoint y: 388, distance: 35.0
click at [890, 388] on input "0.00" at bounding box center [822, 388] width 149 height 26
type input "300"
drag, startPoint x: 1033, startPoint y: 398, endPoint x: 1058, endPoint y: 394, distance: 25.5
click at [1058, 394] on div "Carrier Freight 0.00" at bounding box center [994, 384] width 172 height 56
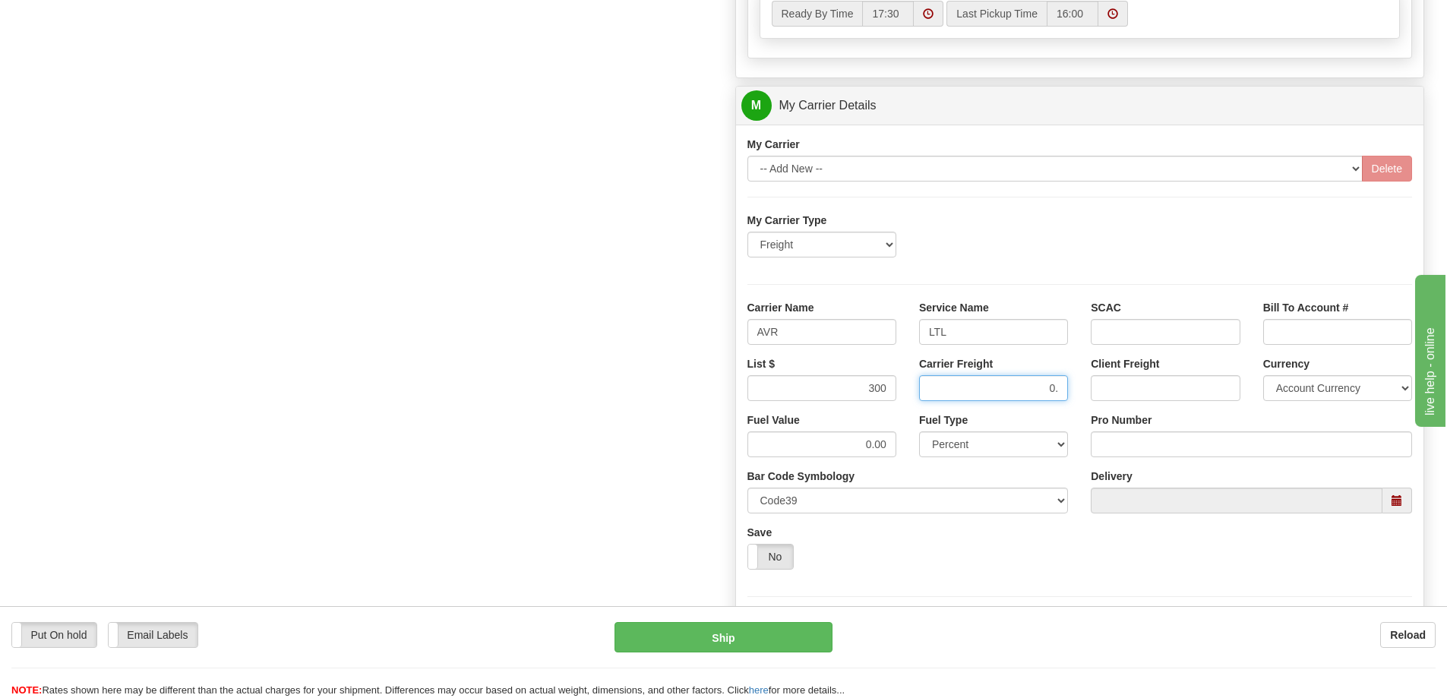
type input "0"
type input "300"
click at [1140, 446] on input "Pro Number" at bounding box center [1251, 445] width 321 height 26
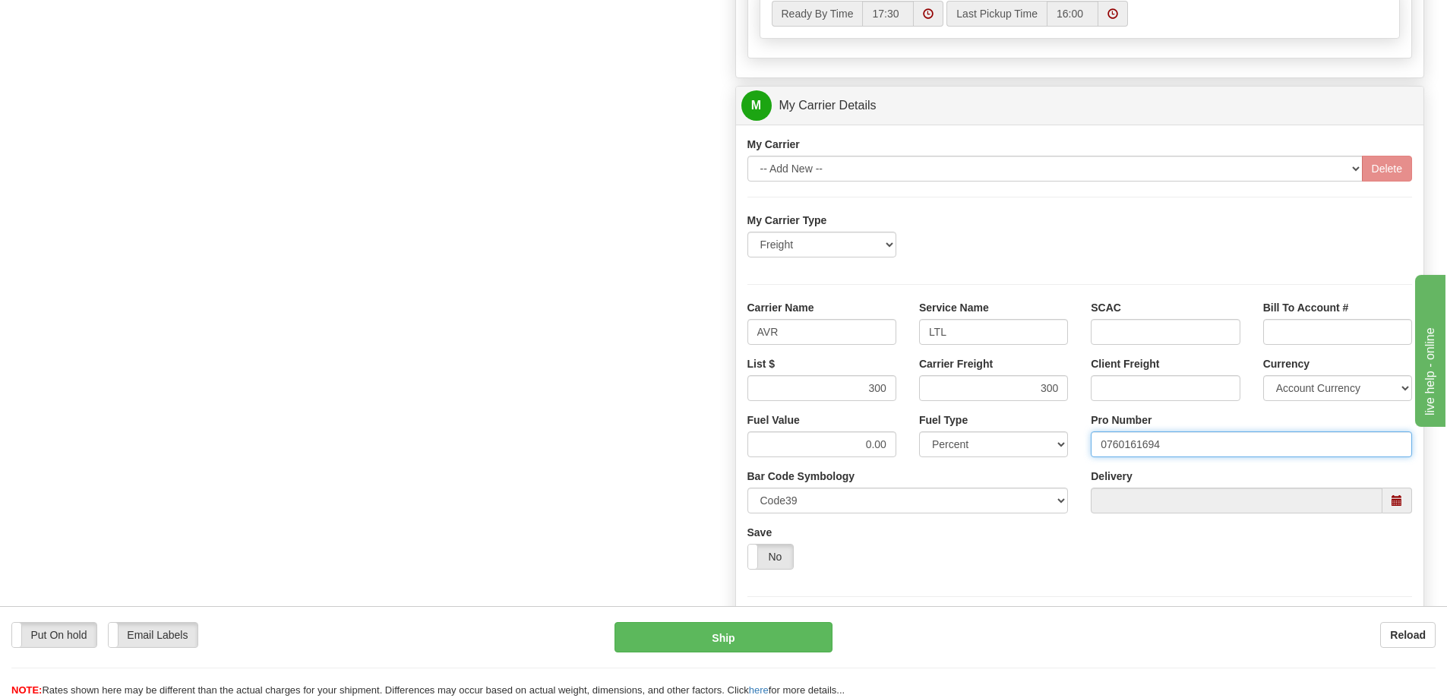
type input "0760161694"
click button "Delete" at bounding box center [0, 0] width 0 height 0
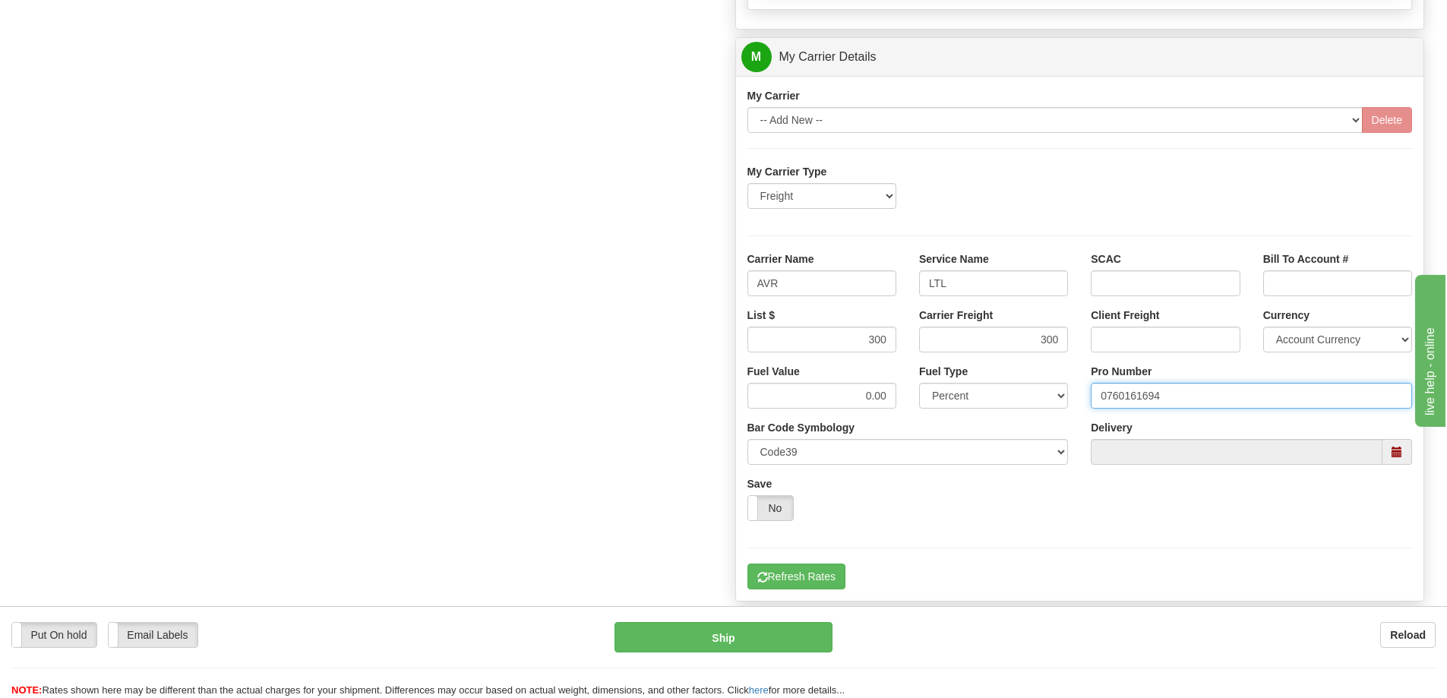
scroll to position [912, 0]
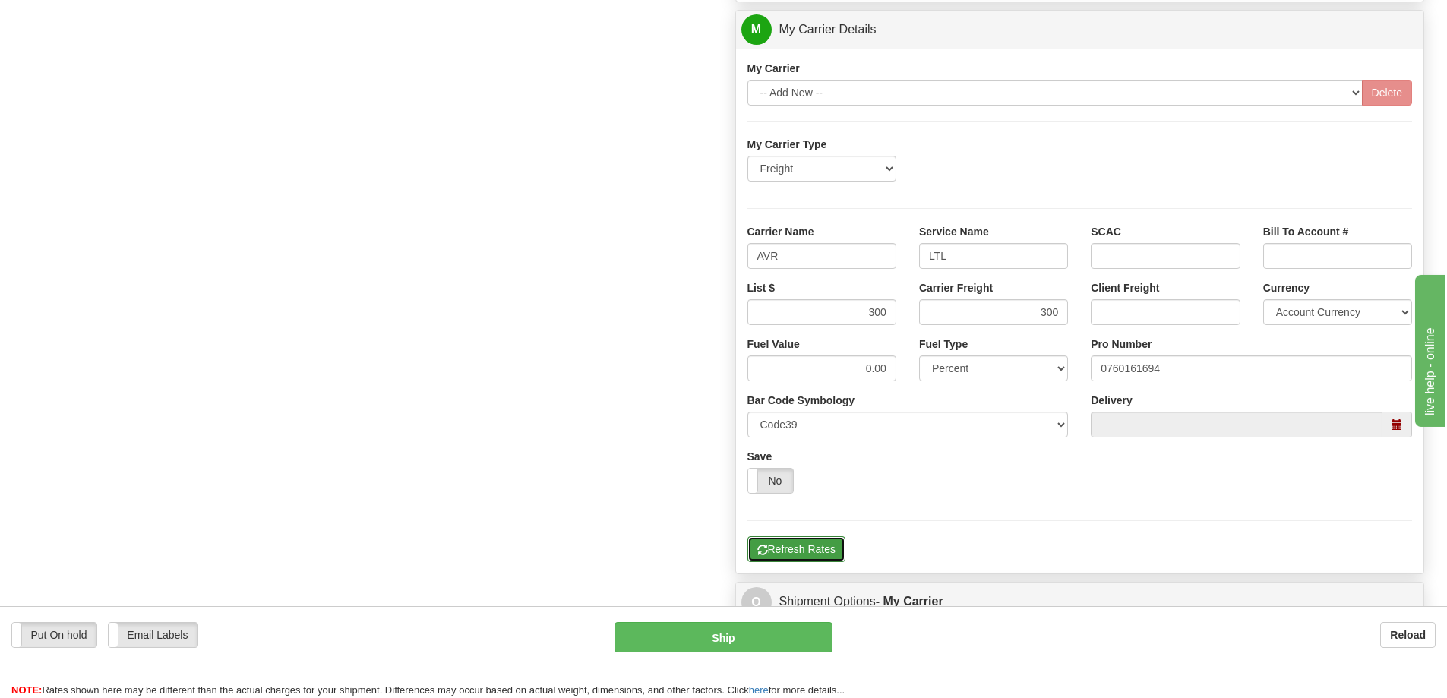
click at [808, 539] on button "Refresh Rates" at bounding box center [797, 549] width 98 height 26
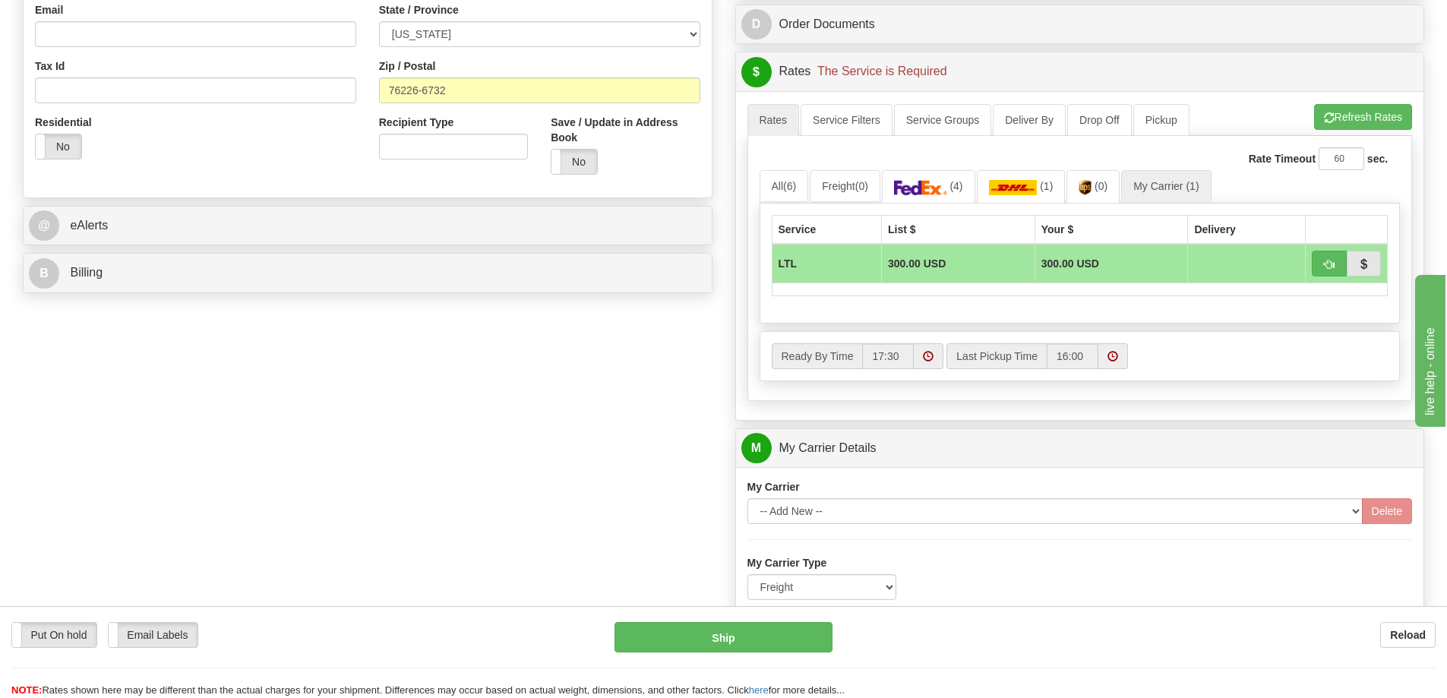
scroll to position [456, 0]
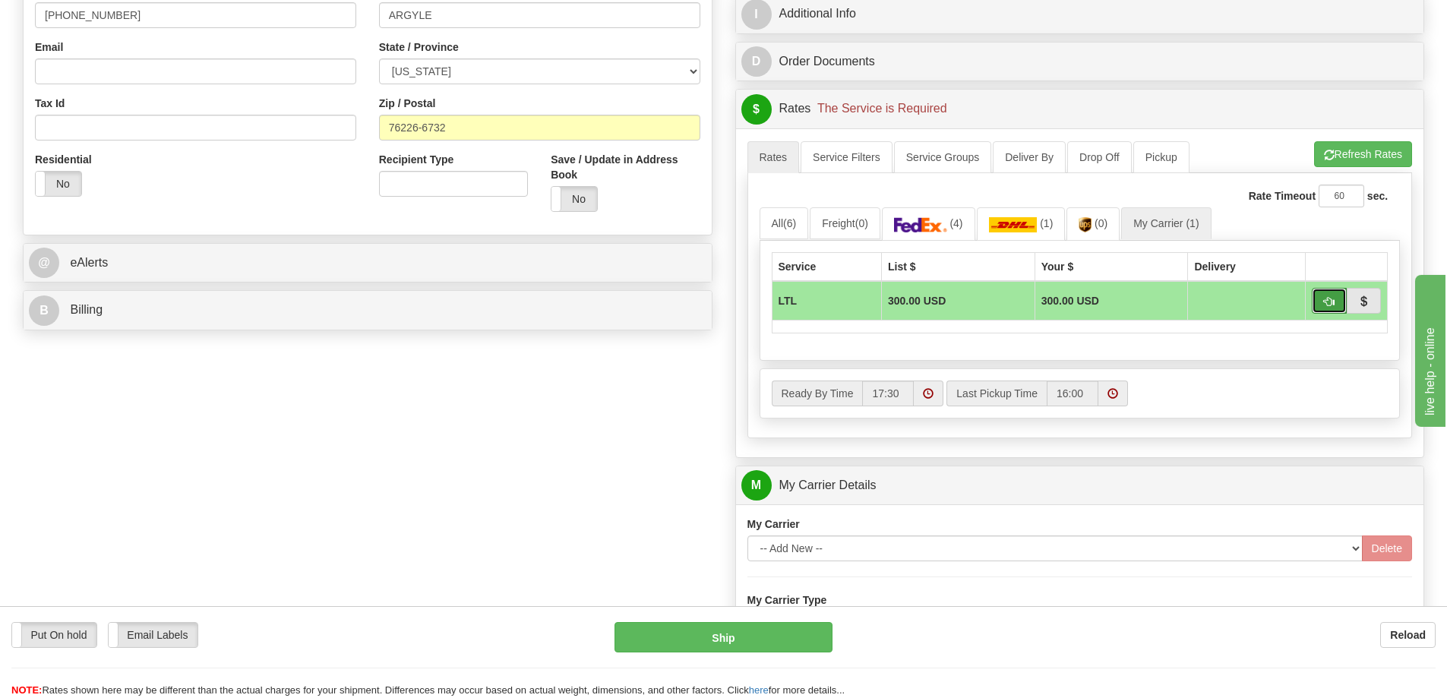
click at [1321, 305] on button "button" at bounding box center [1329, 301] width 35 height 26
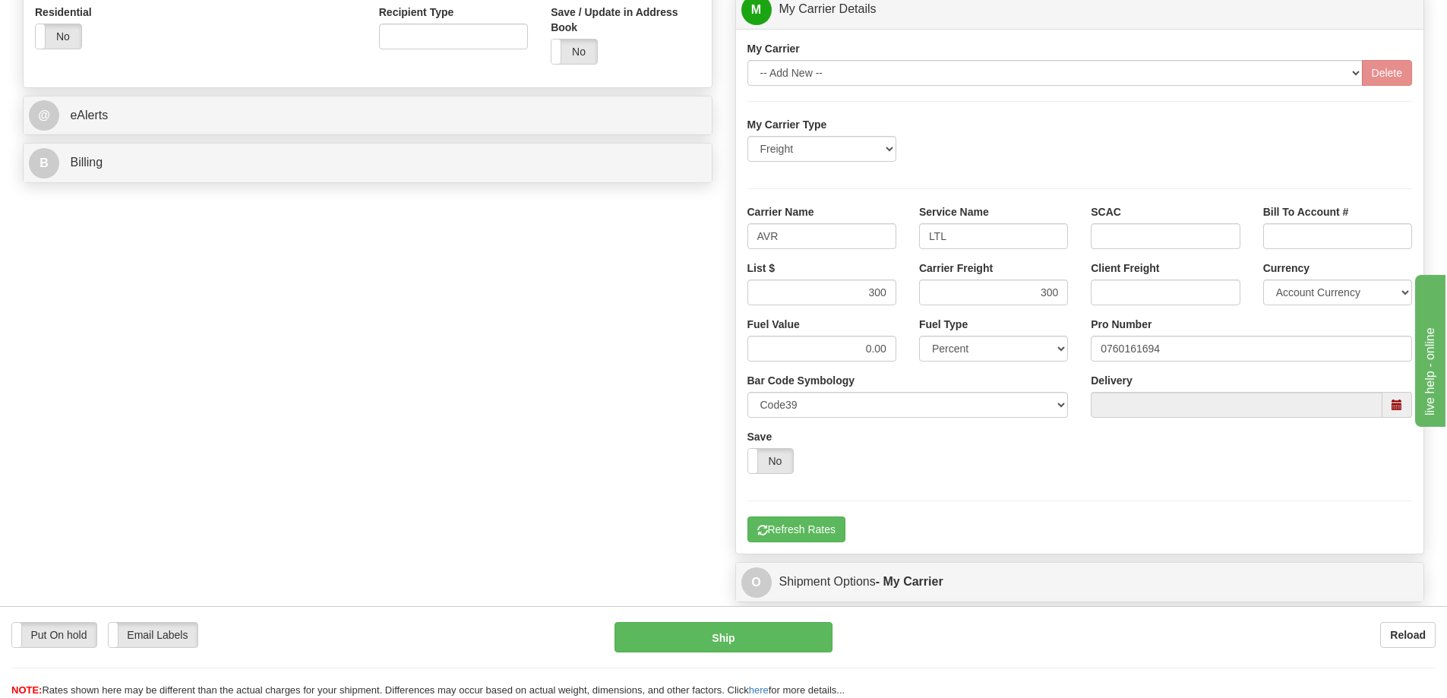
scroll to position [608, 0]
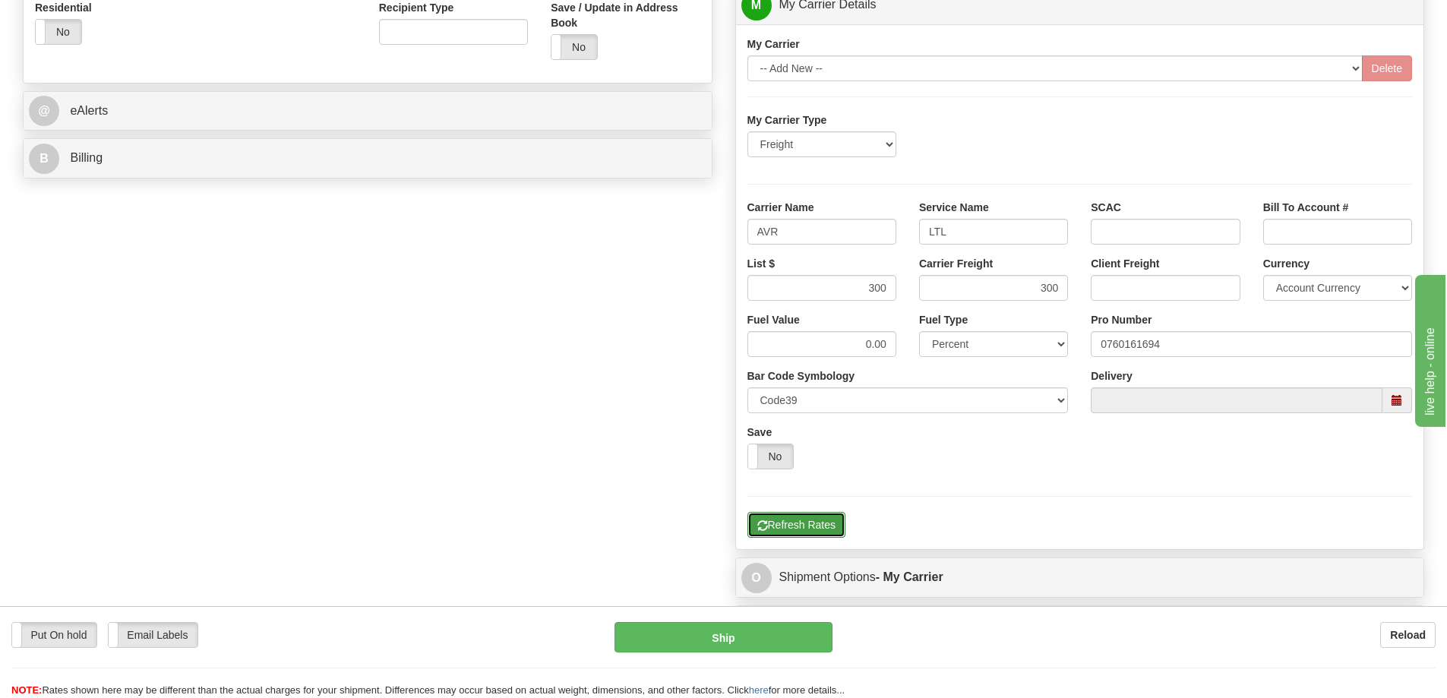
click at [821, 530] on button "Refresh Rates" at bounding box center [797, 525] width 98 height 26
type input "00"
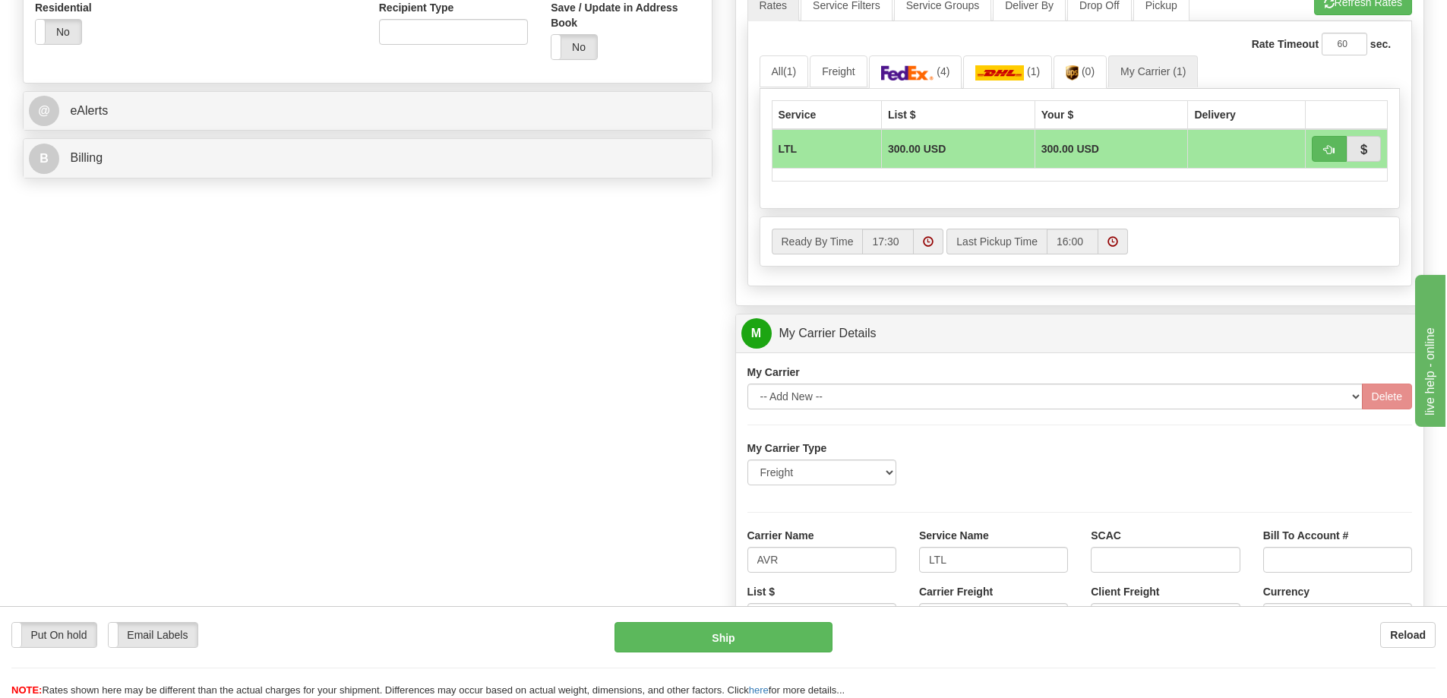
scroll to position [532, 0]
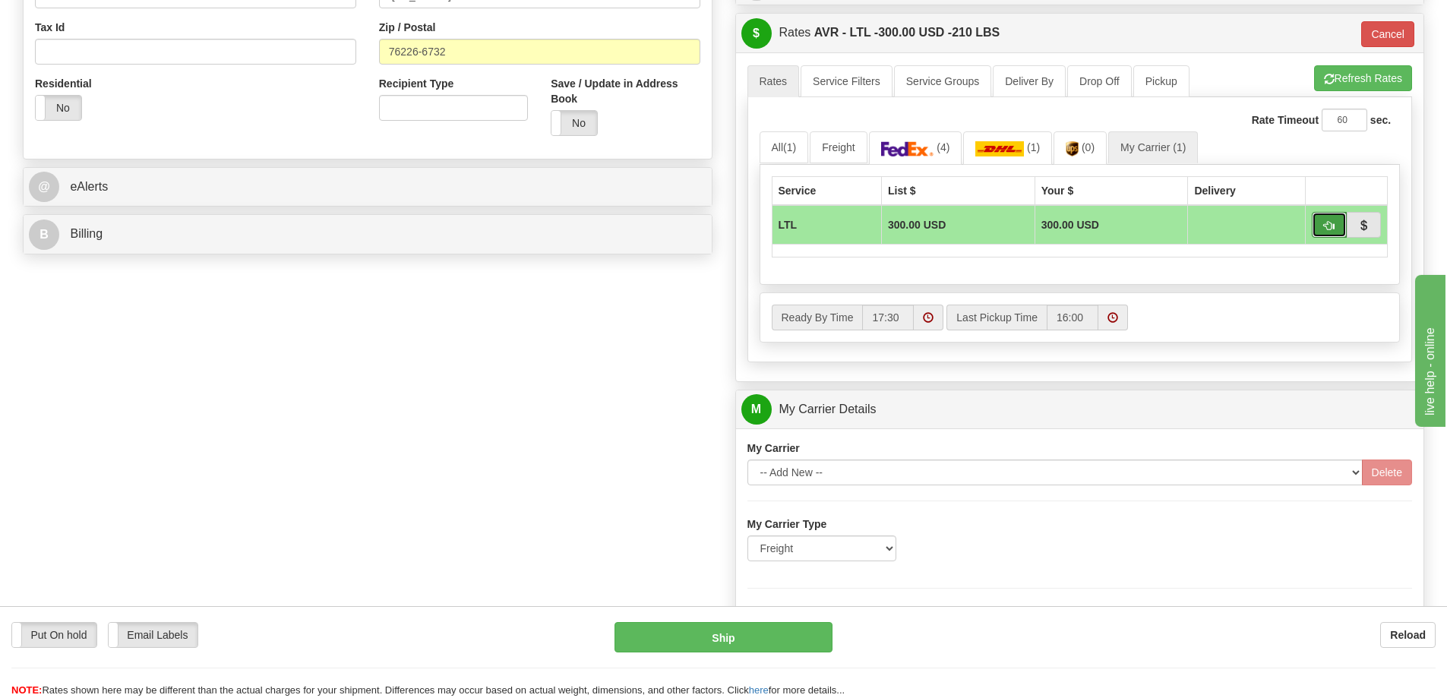
click at [1323, 234] on button "button" at bounding box center [1329, 225] width 35 height 26
click at [1324, 228] on span "button" at bounding box center [1329, 226] width 11 height 10
click at [1333, 229] on span "button" at bounding box center [1329, 226] width 11 height 10
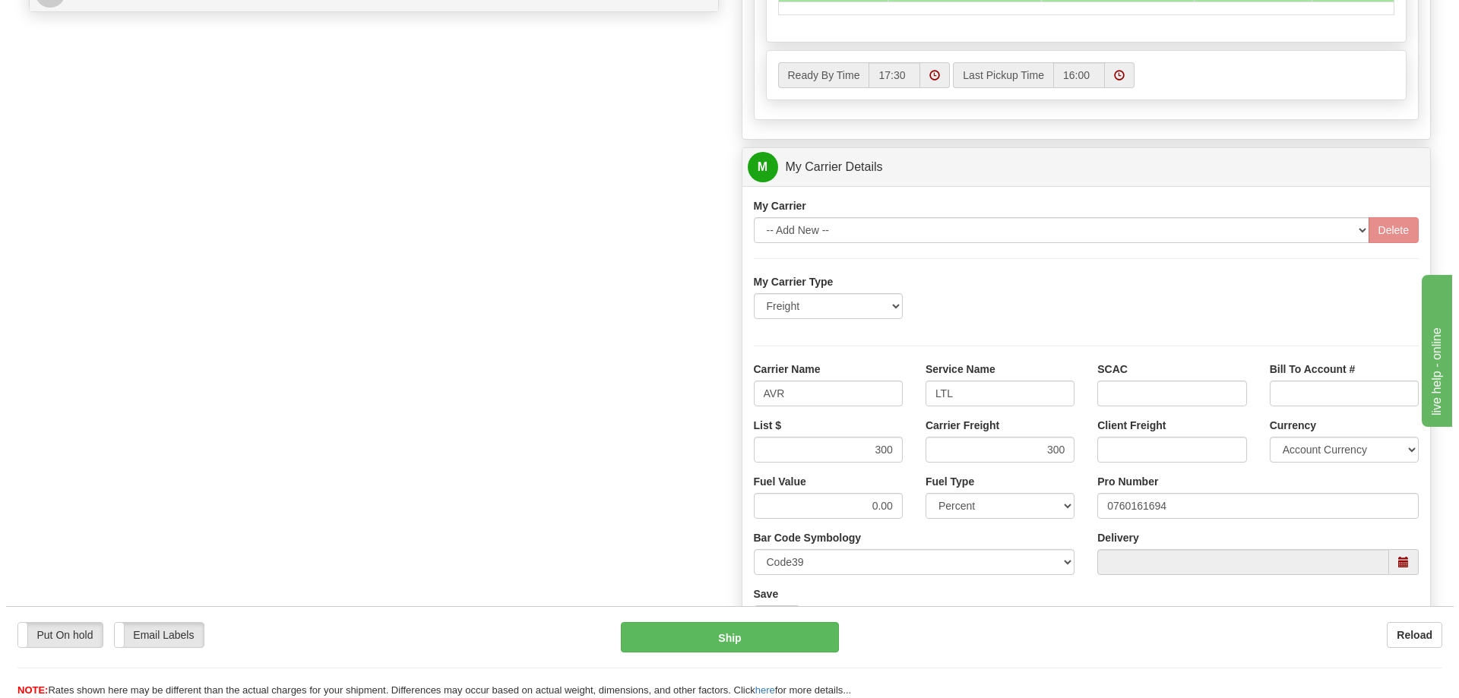
scroll to position [836, 0]
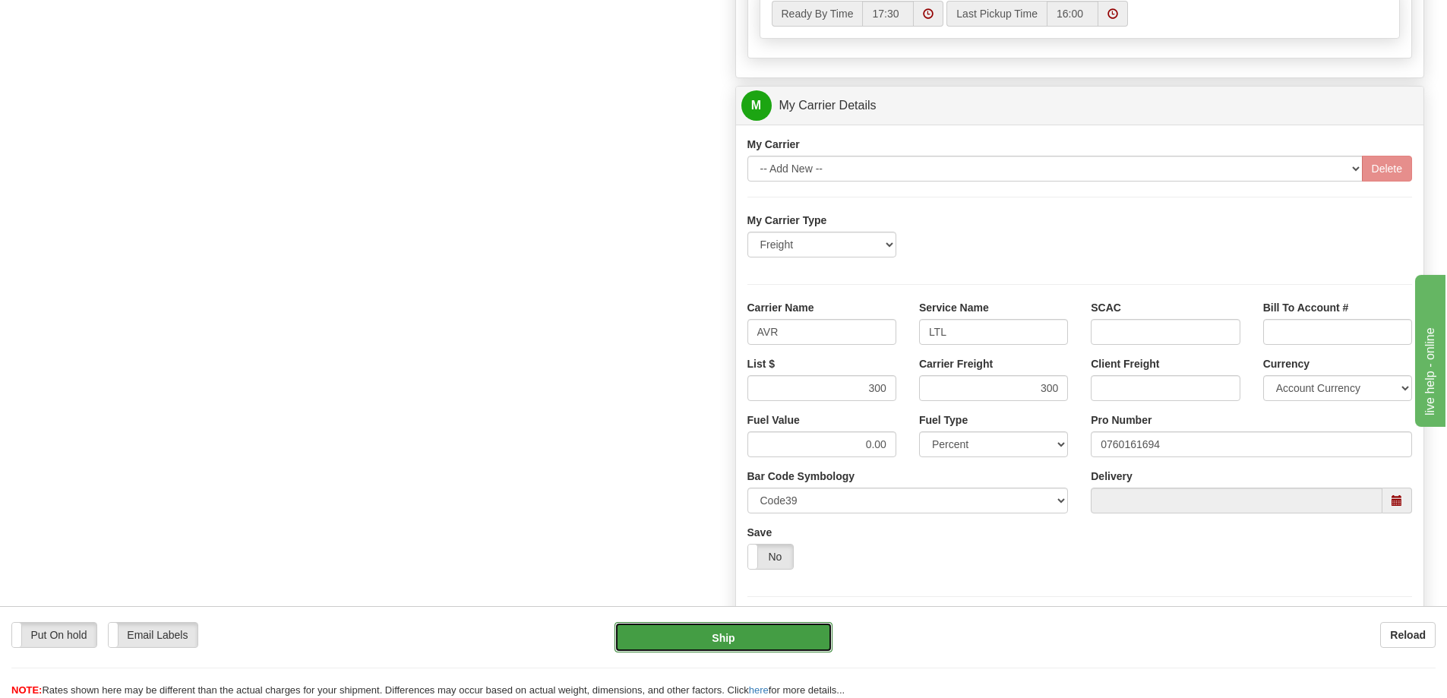
click at [774, 641] on button "Ship" at bounding box center [724, 637] width 218 height 30
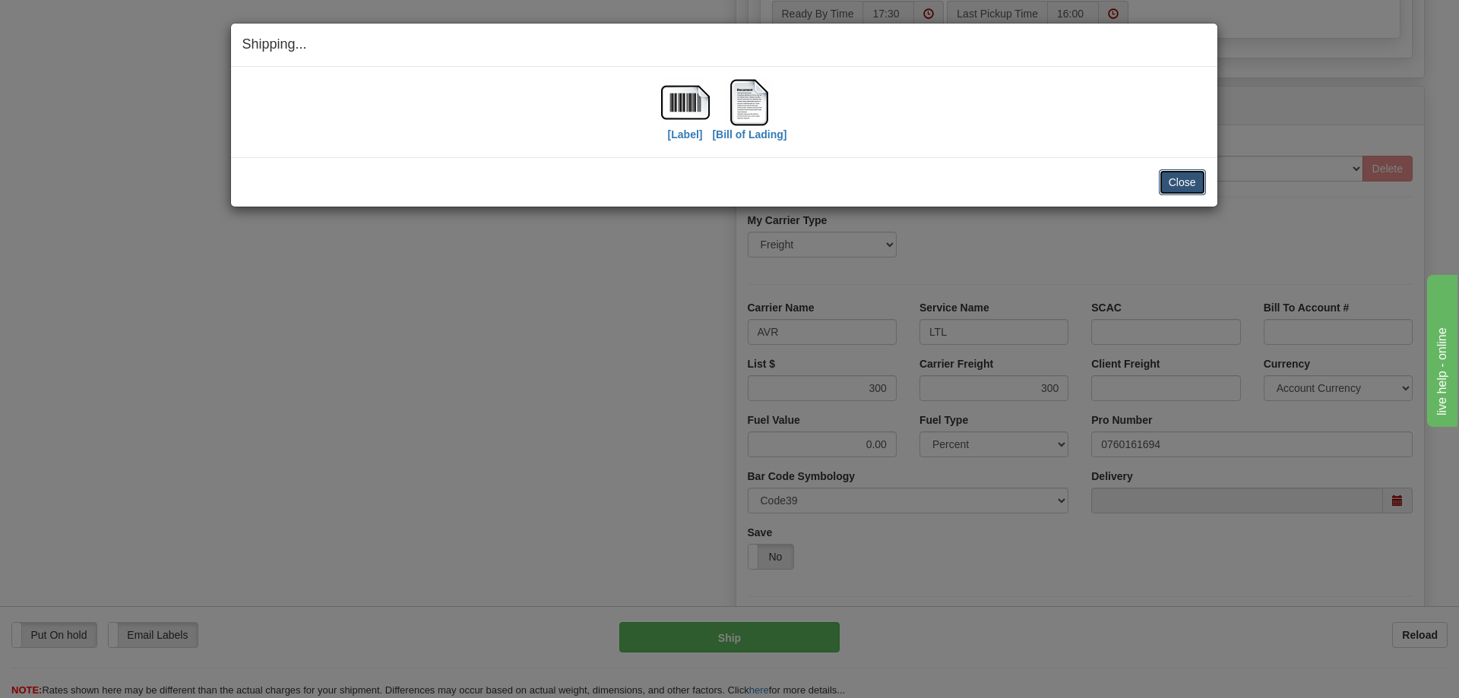
click at [1172, 179] on button "Close" at bounding box center [1182, 182] width 47 height 26
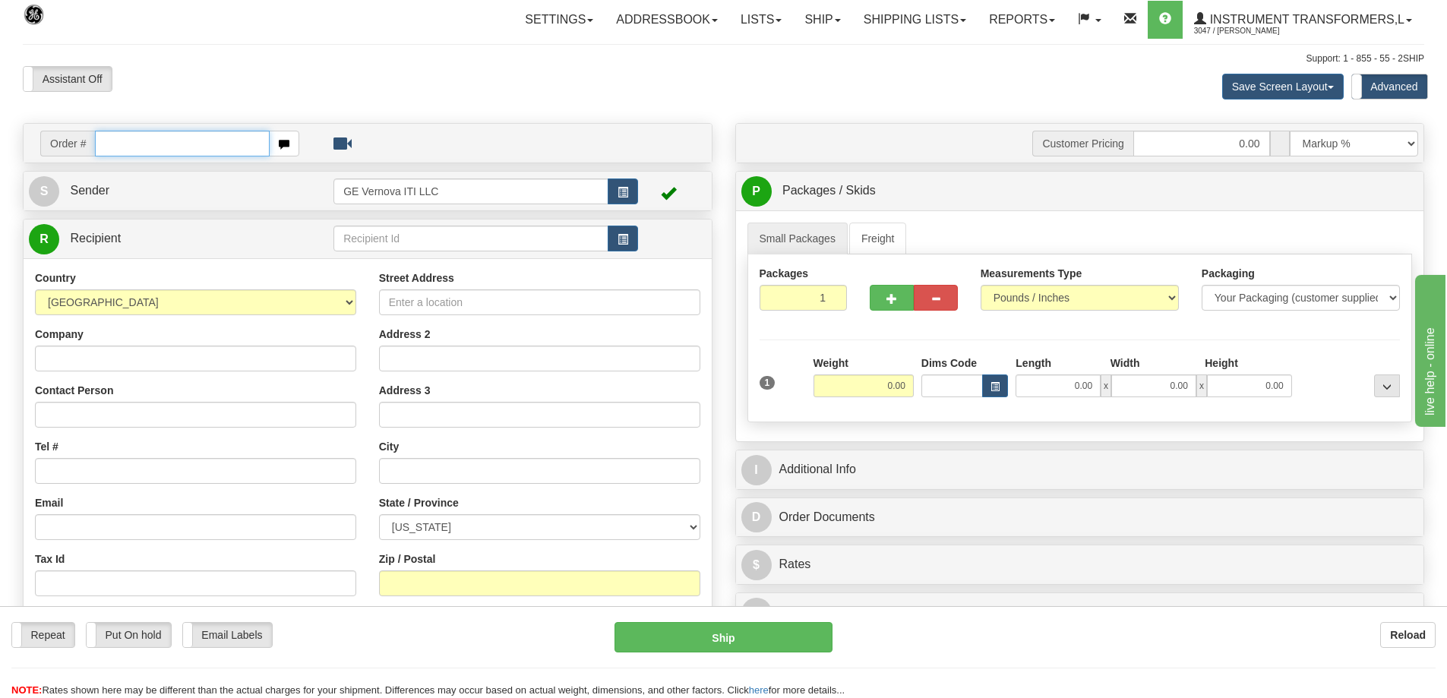
click at [213, 145] on input "text" at bounding box center [182, 144] width 175 height 26
type input "86705070"
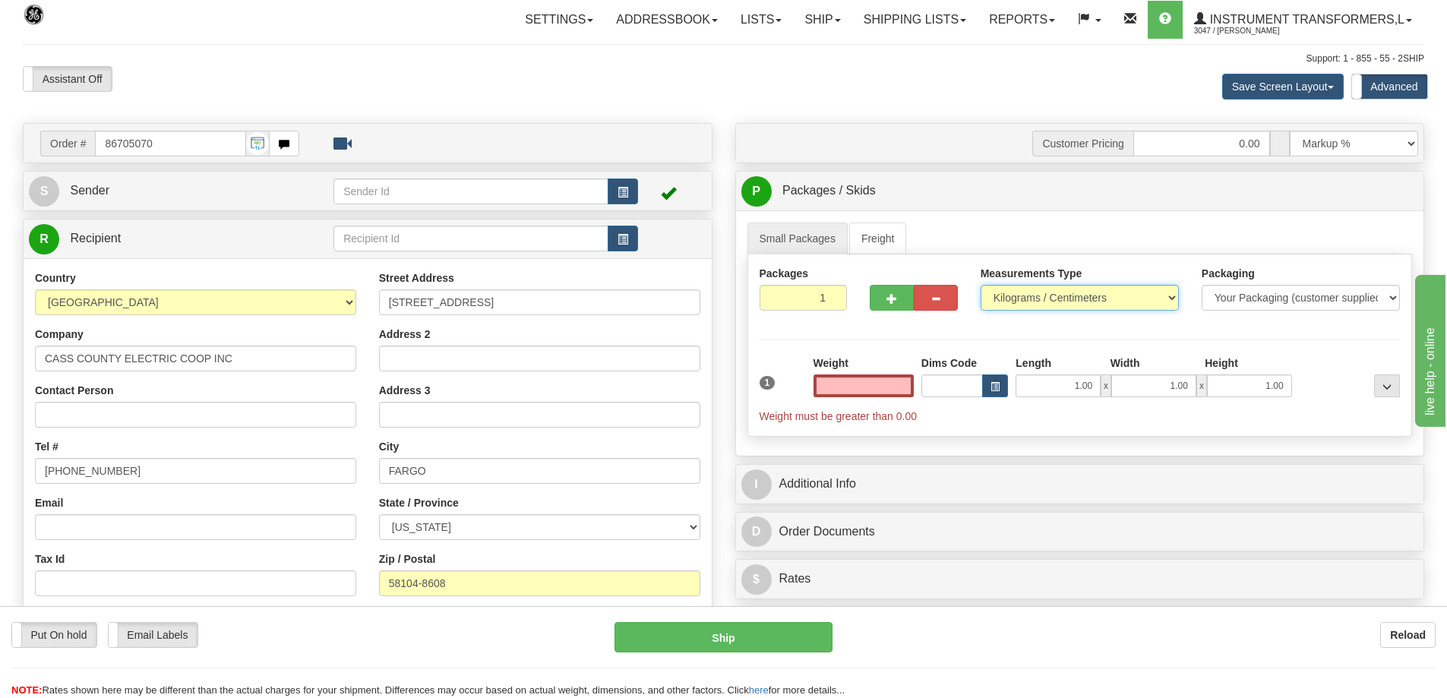
type input "0.00"
click at [1118, 303] on select "Pounds / Inches Kilograms / Centimeters" at bounding box center [1080, 298] width 198 height 26
drag, startPoint x: 1086, startPoint y: 296, endPoint x: 1082, endPoint y: 307, distance: 11.6
click at [1086, 296] on select "Pounds / Inches Kilograms / Centimeters" at bounding box center [1080, 298] width 198 height 26
select select "0"
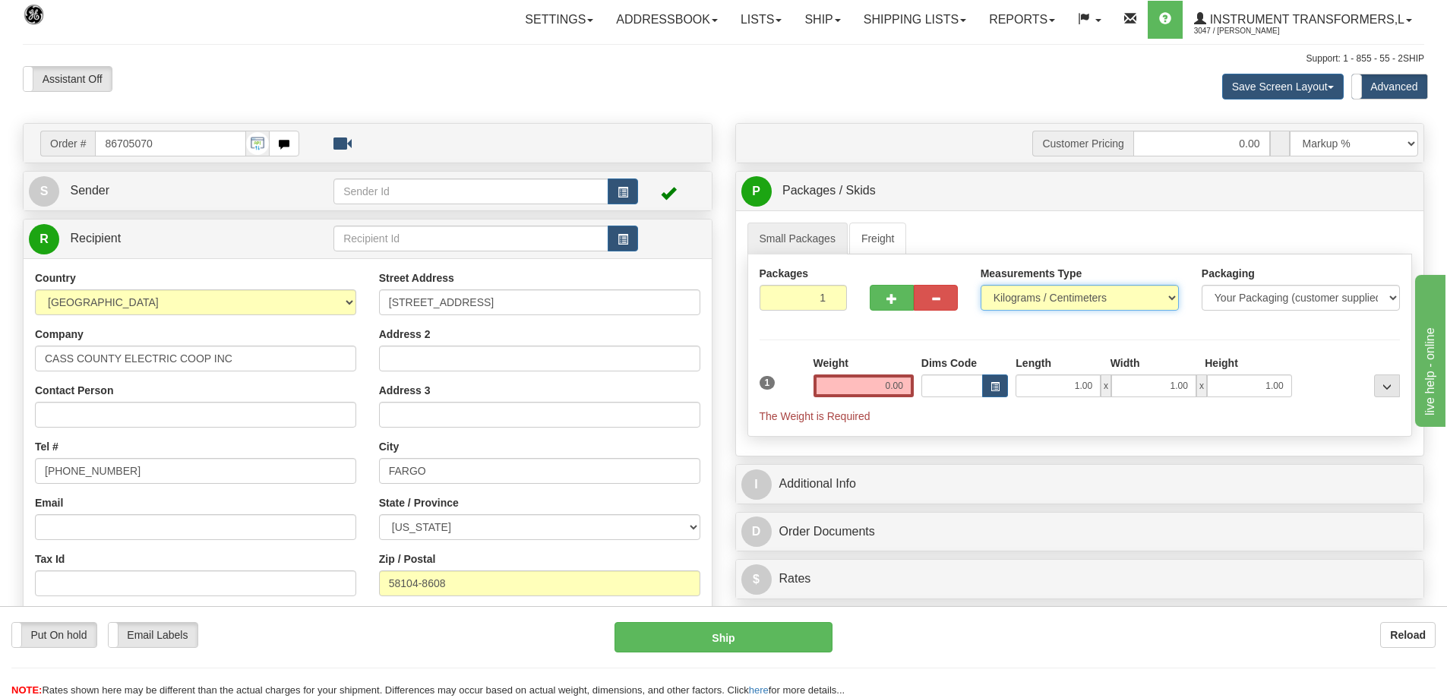
click at [981, 285] on select "Pounds / Inches Kilograms / Centimeters" at bounding box center [1080, 298] width 198 height 26
drag, startPoint x: 877, startPoint y: 387, endPoint x: 904, endPoint y: 385, distance: 26.6
click at [904, 385] on input "0.00" at bounding box center [864, 386] width 100 height 23
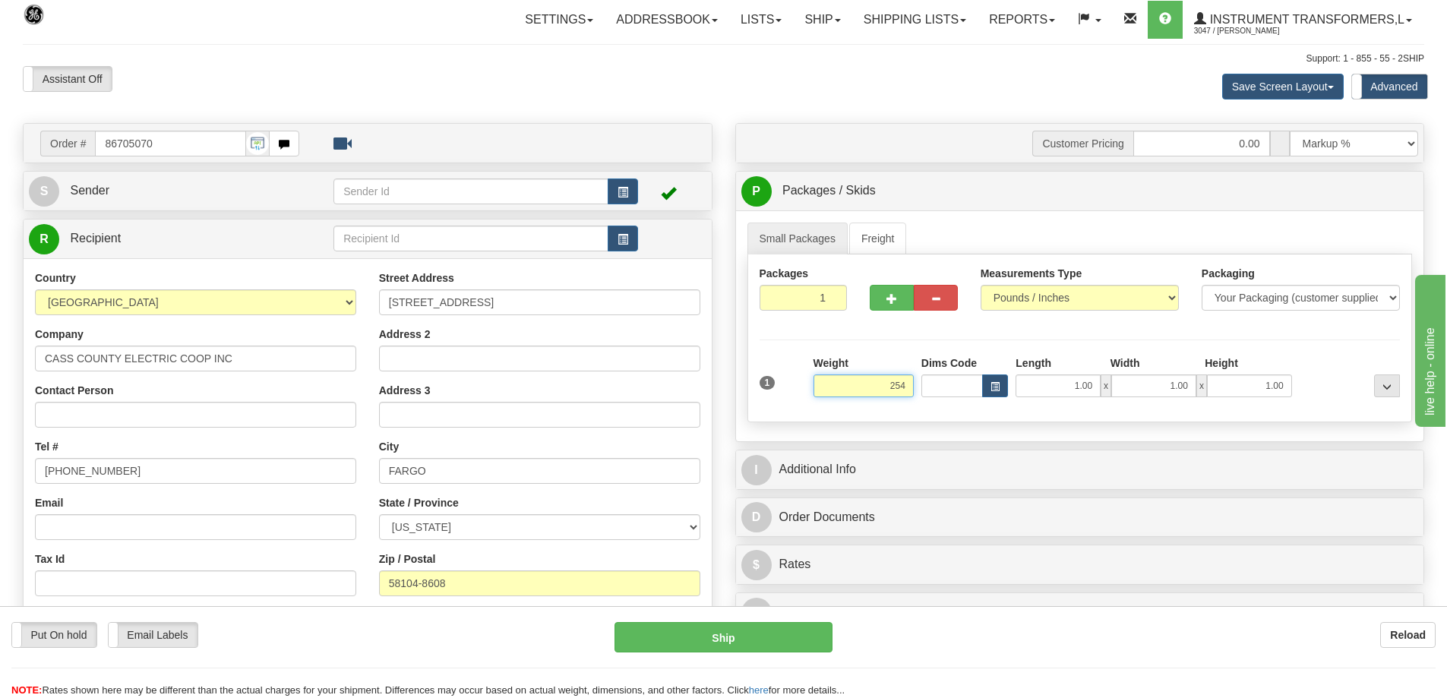
click button "Delete" at bounding box center [0, 0] width 0 height 0
type input "254.00"
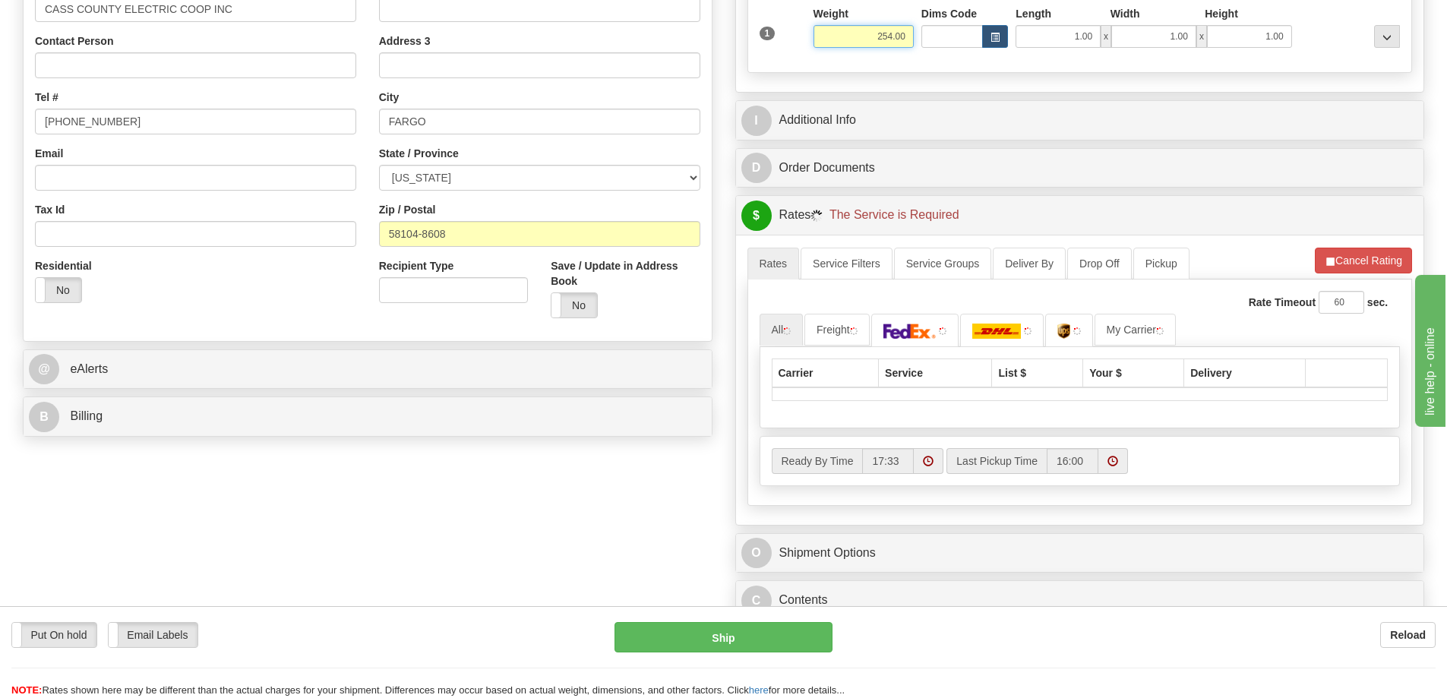
scroll to position [380, 0]
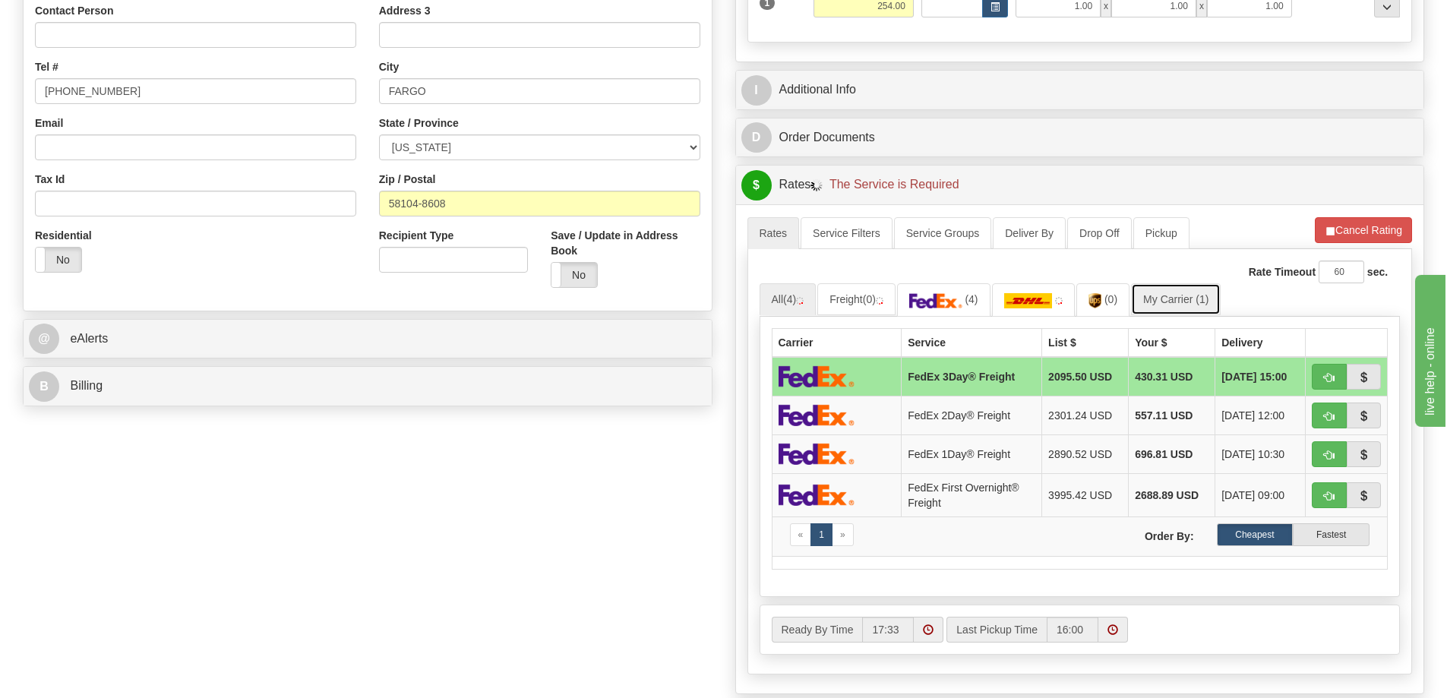
click at [1154, 297] on link "My Carrier (1)" at bounding box center [1176, 299] width 90 height 32
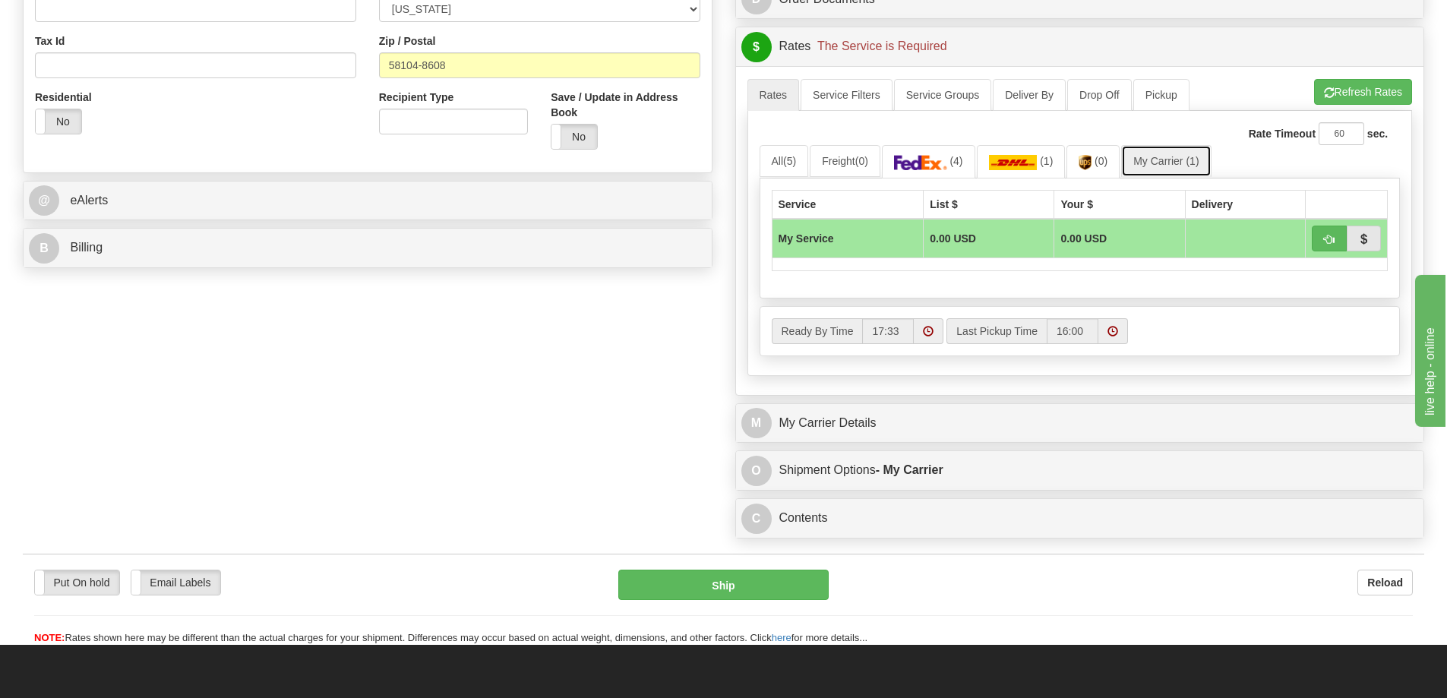
scroll to position [532, 0]
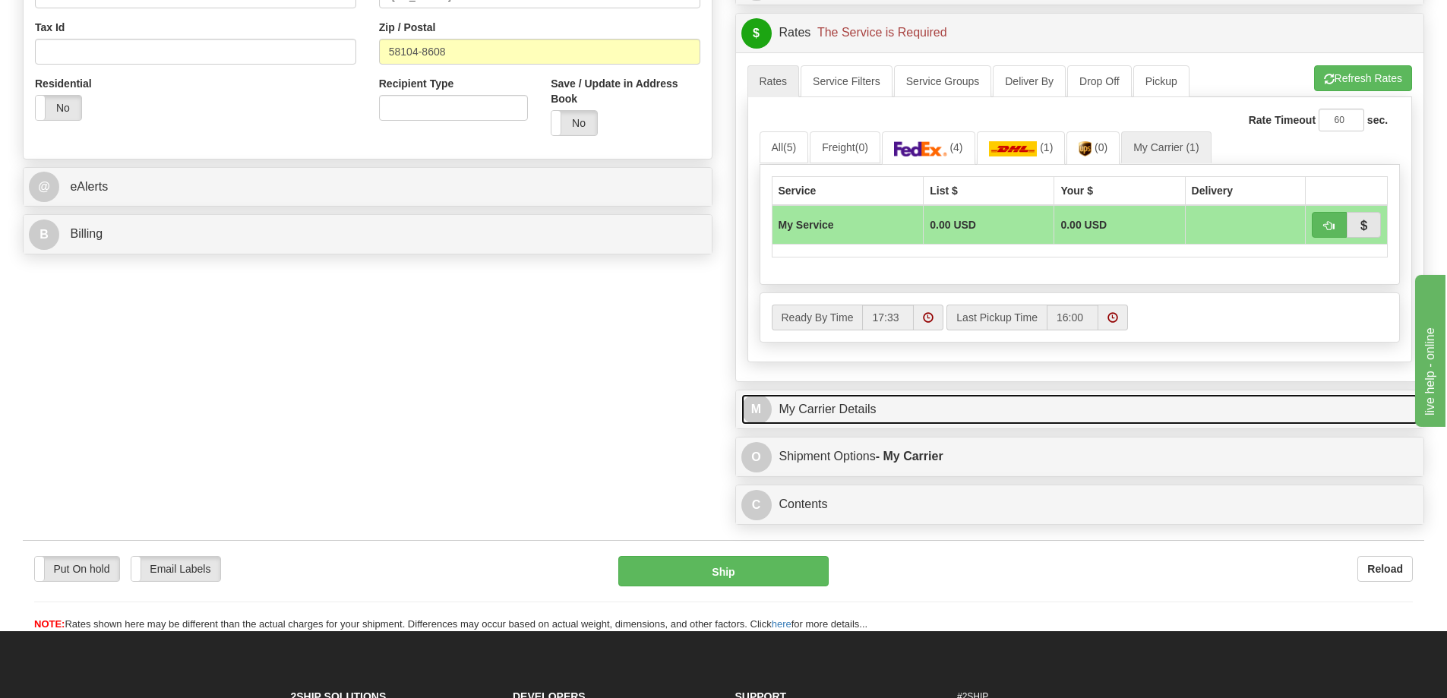
click at [915, 413] on link "M My Carrier Details" at bounding box center [1080, 409] width 678 height 31
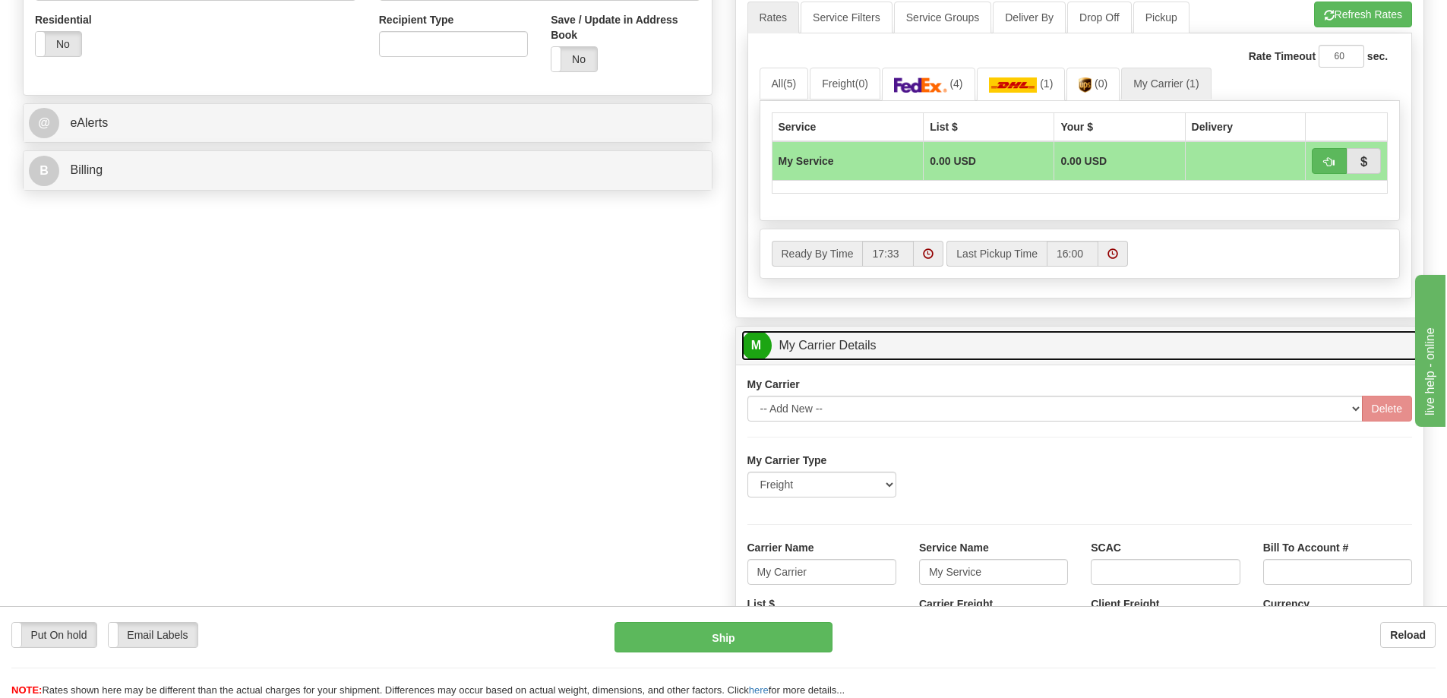
scroll to position [684, 0]
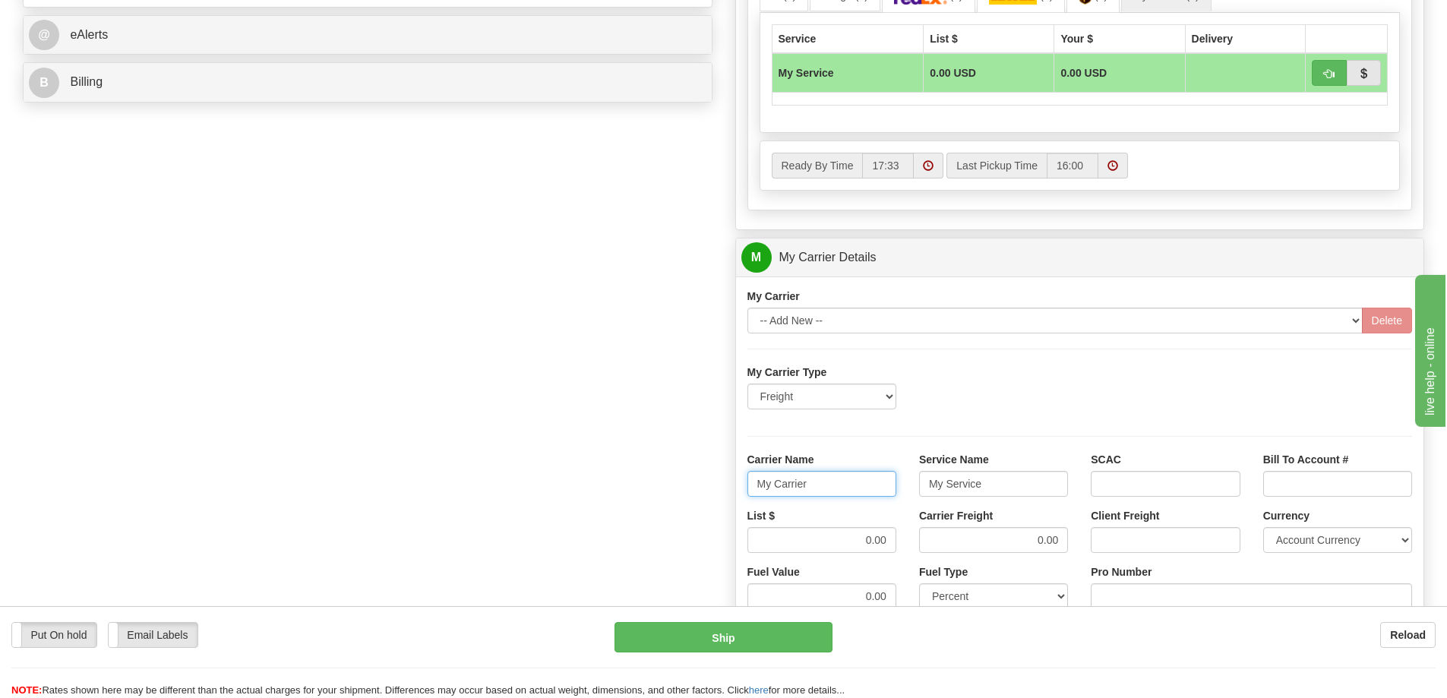
drag, startPoint x: 836, startPoint y: 485, endPoint x: 690, endPoint y: 486, distance: 145.9
click at [690, 486] on div "Order # 86705070 S Sender" at bounding box center [723, 172] width 1424 height 1466
drag, startPoint x: 998, startPoint y: 481, endPoint x: 861, endPoint y: 482, distance: 136.8
click at [861, 482] on div "Carrier Name Service Name My Service SCAC Bill To Account #" at bounding box center [1080, 480] width 688 height 56
drag, startPoint x: 874, startPoint y: 542, endPoint x: 917, endPoint y: 542, distance: 43.3
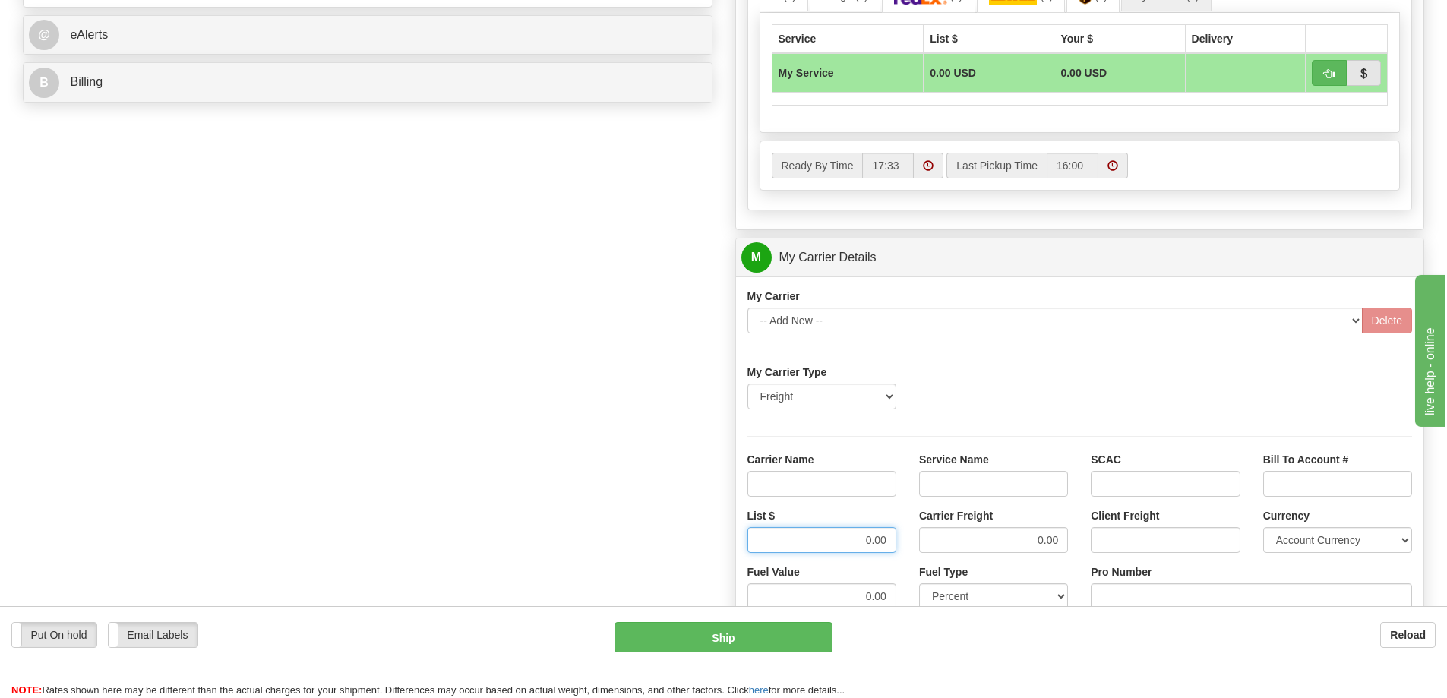
click at [917, 542] on div "List $ 0.00 Carrier Freight 0.00 Client Freight Currency Account Currency ARN A…" at bounding box center [1080, 536] width 688 height 56
drag, startPoint x: 1025, startPoint y: 534, endPoint x: 1069, endPoint y: 539, distance: 44.4
click at [1069, 539] on div "Carrier Freight 0.00" at bounding box center [994, 536] width 172 height 56
click at [871, 479] on input "Carrier Name" at bounding box center [822, 484] width 149 height 26
type input "AVR"
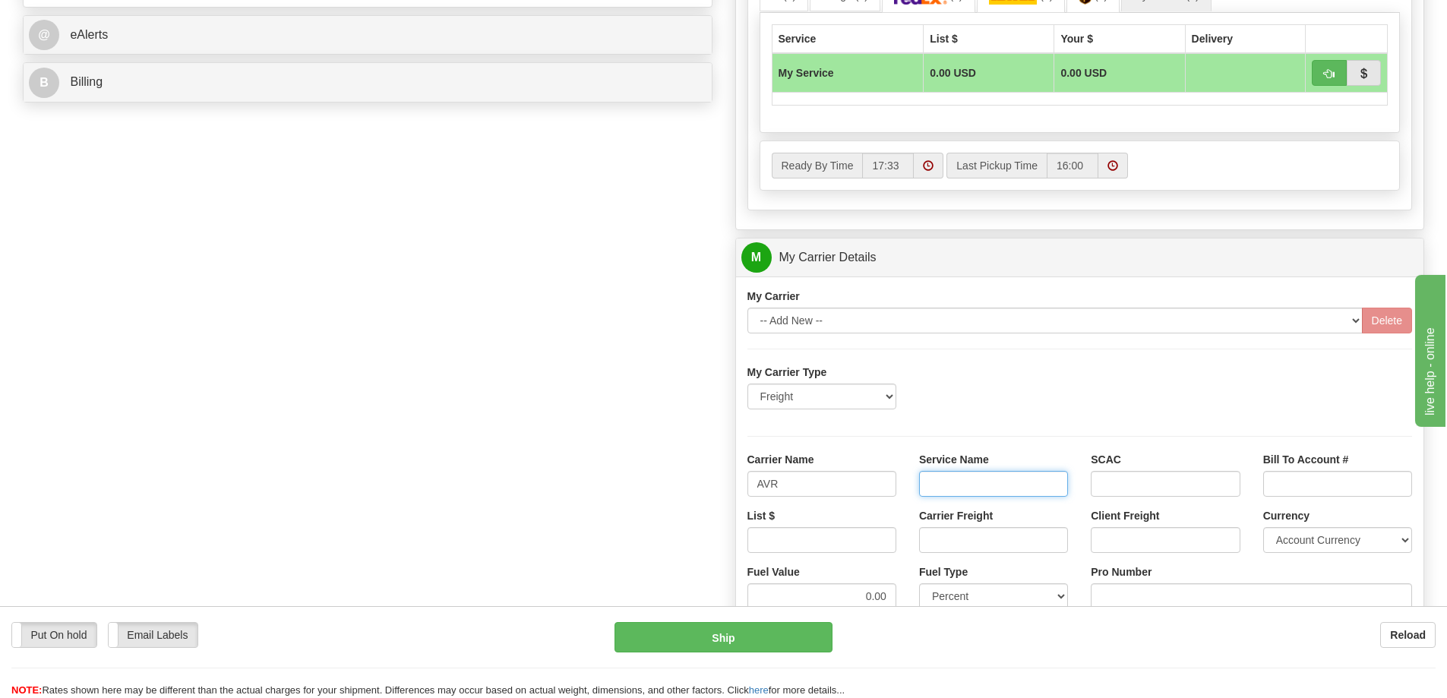
drag, startPoint x: 980, startPoint y: 482, endPoint x: 985, endPoint y: 497, distance: 15.9
click at [980, 482] on input "Service Name" at bounding box center [993, 484] width 149 height 26
type input "LTL"
click at [872, 540] on input "List $" at bounding box center [822, 540] width 149 height 26
type input "300"
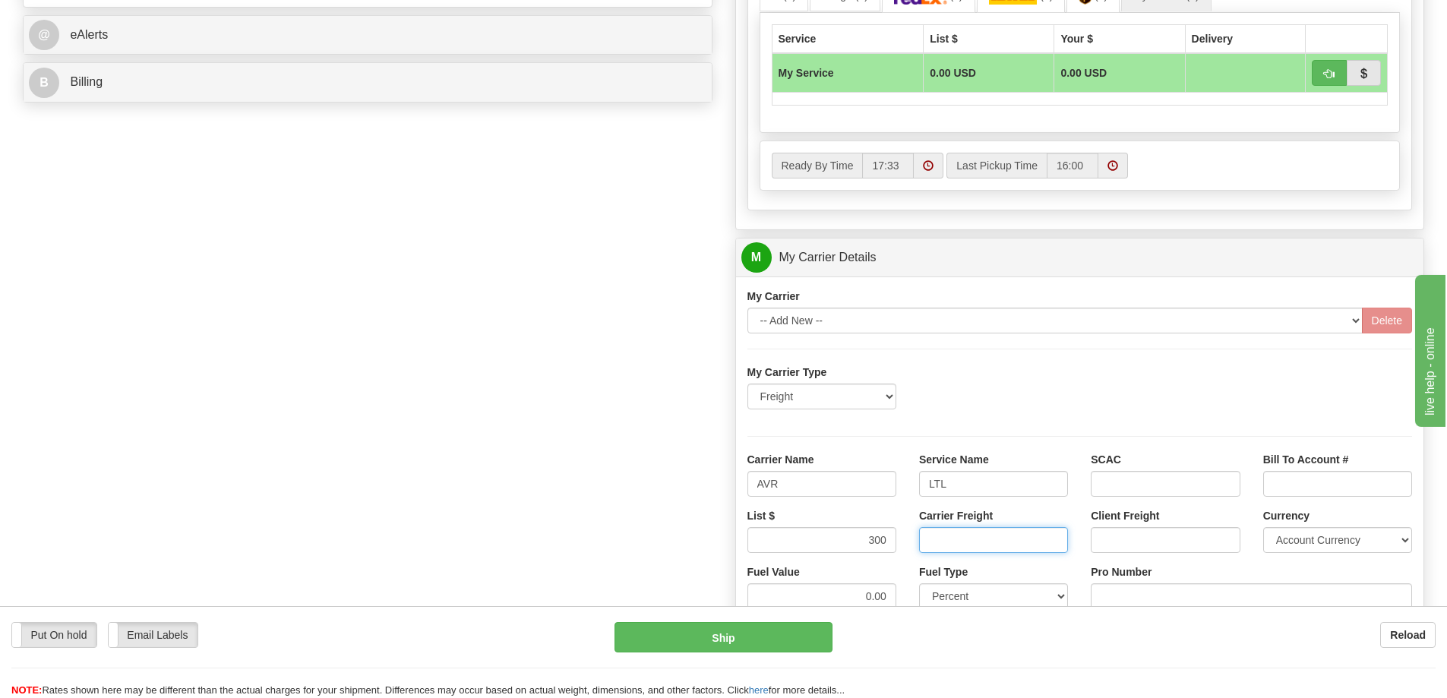
click at [979, 539] on input "Carrier Freight" at bounding box center [993, 540] width 149 height 26
type input "300"
click at [1133, 593] on input "Pro Number" at bounding box center [1251, 596] width 321 height 26
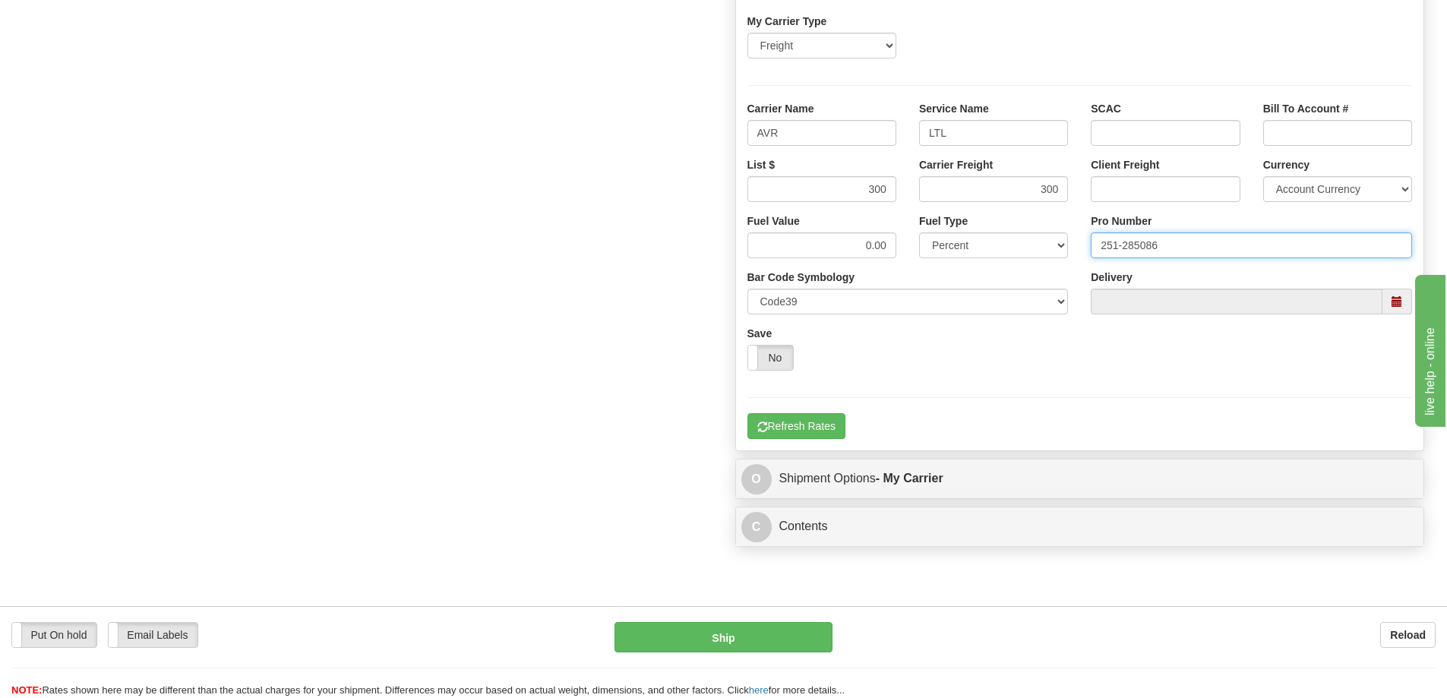
scroll to position [1064, 0]
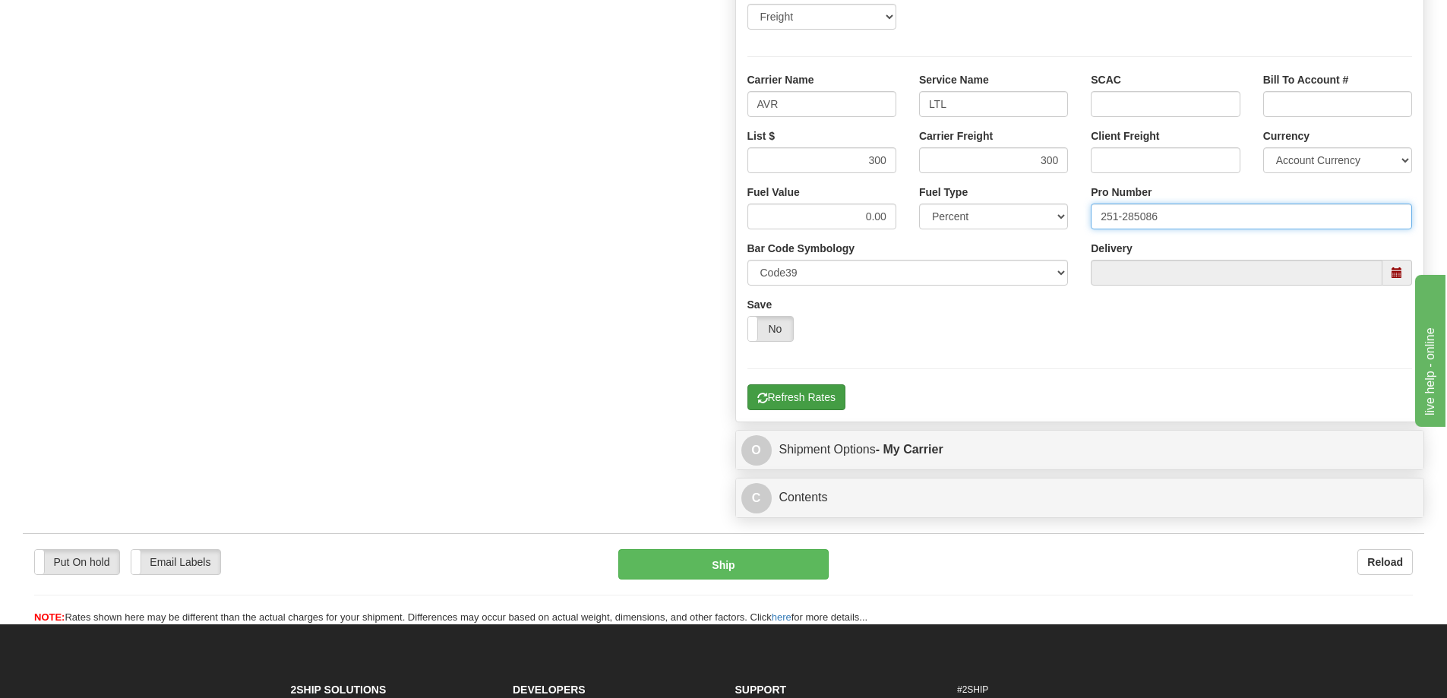
type input "251-285086"
click at [841, 395] on button "Refresh Rates" at bounding box center [797, 397] width 98 height 26
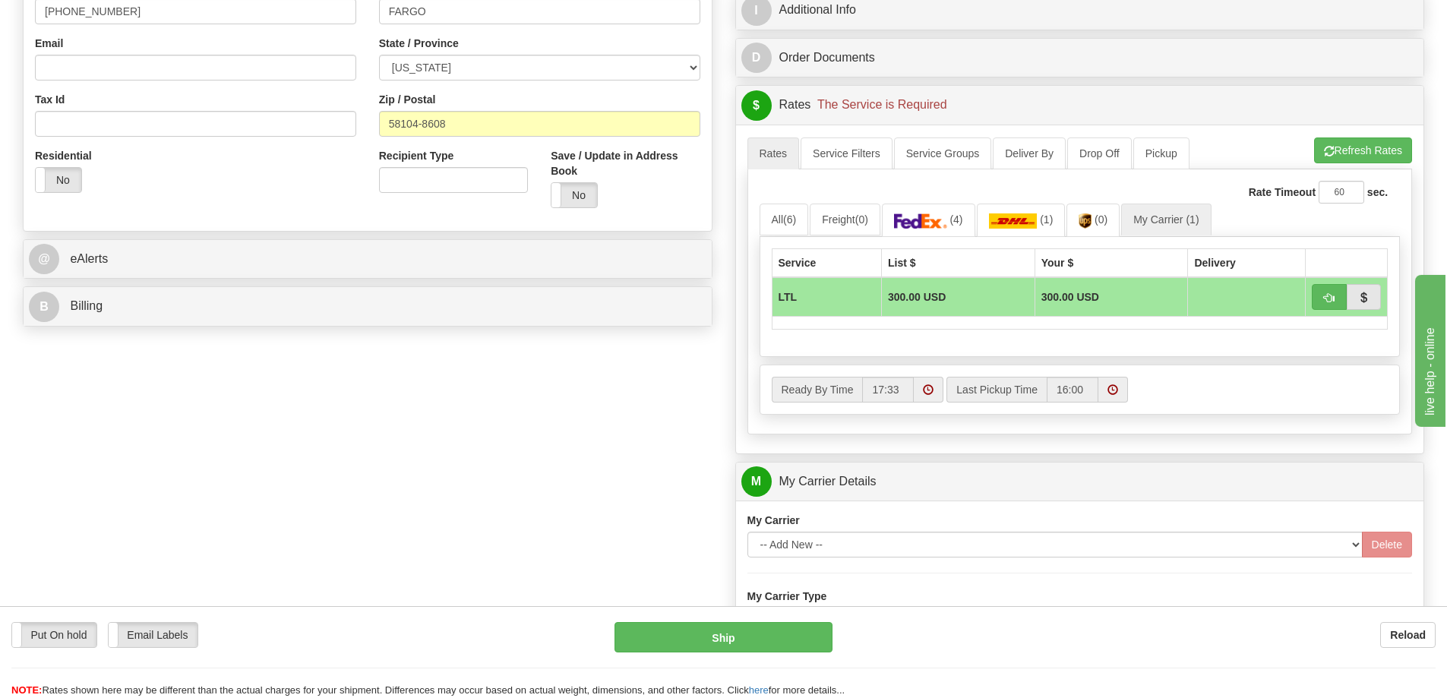
scroll to position [456, 0]
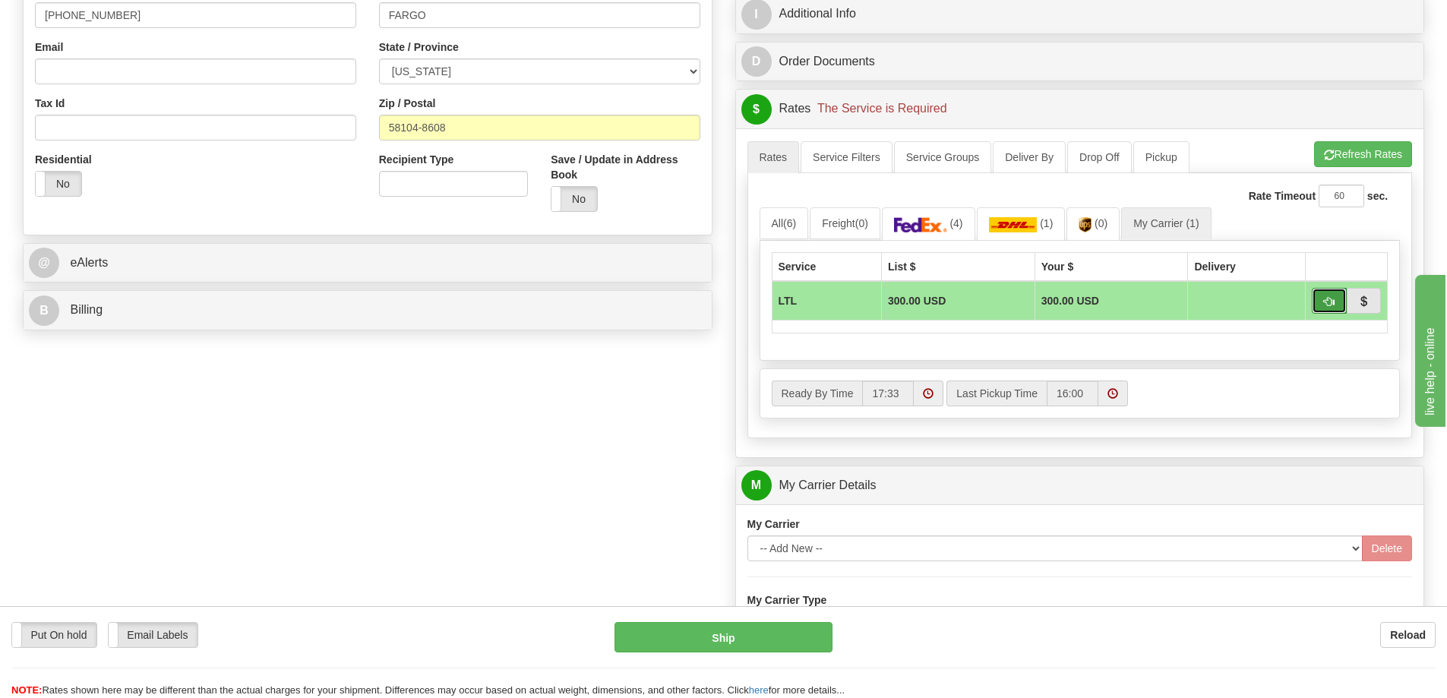
click at [1322, 303] on button "button" at bounding box center [1329, 301] width 35 height 26
type input "00"
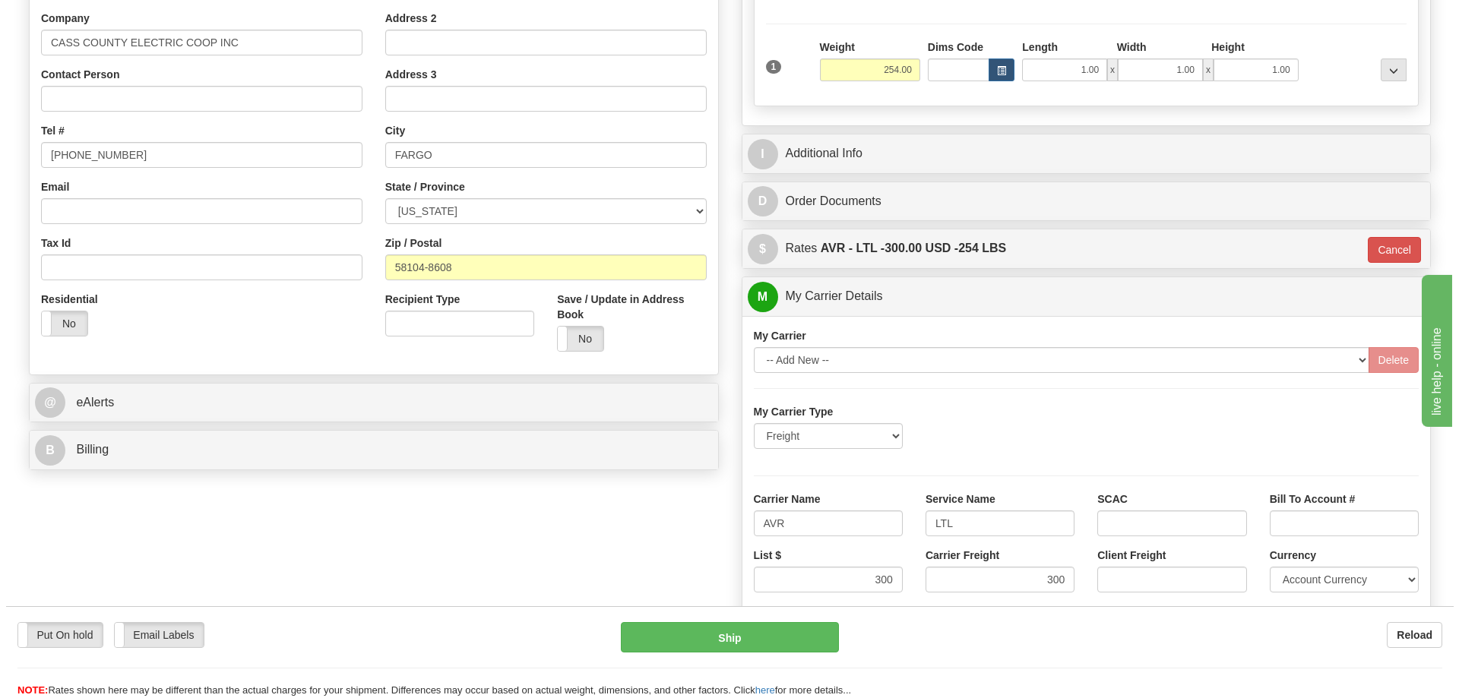
scroll to position [304, 0]
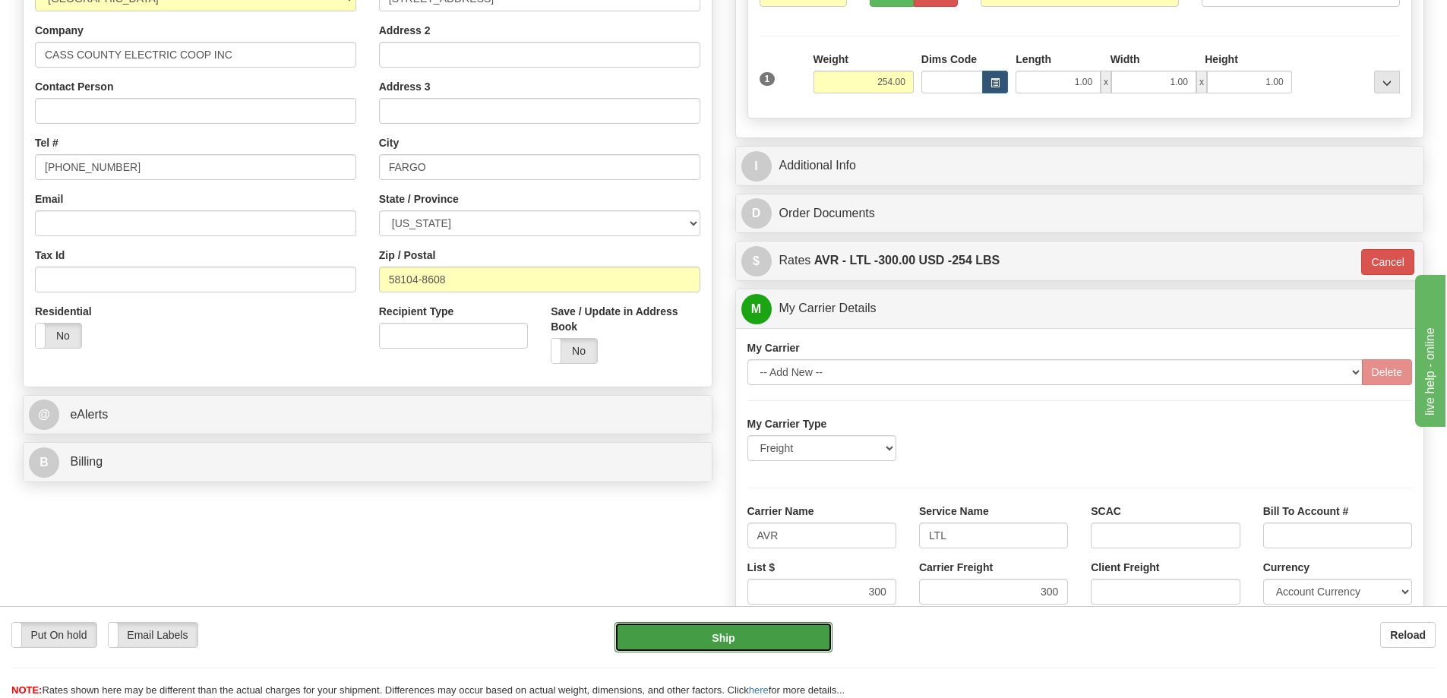
click at [786, 638] on button "Ship" at bounding box center [724, 637] width 218 height 30
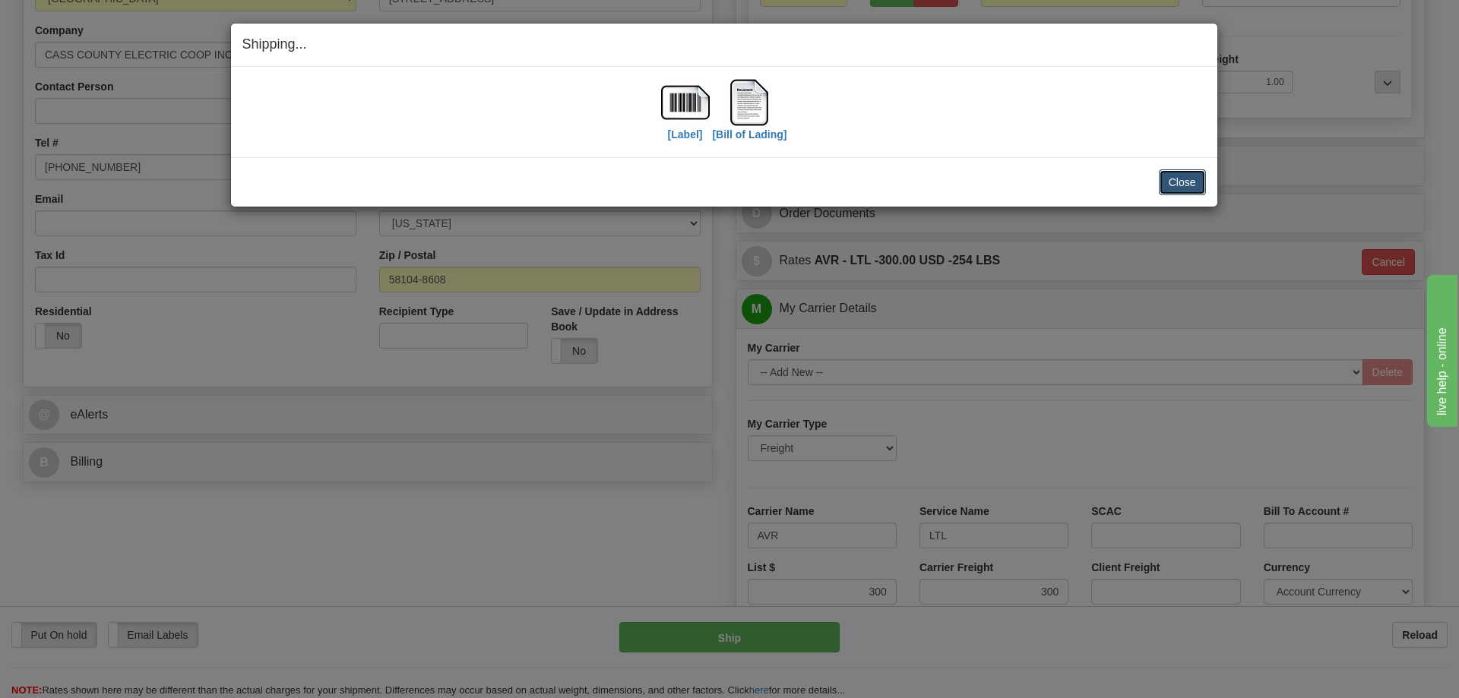
click at [1181, 181] on button "Close" at bounding box center [1182, 182] width 47 height 26
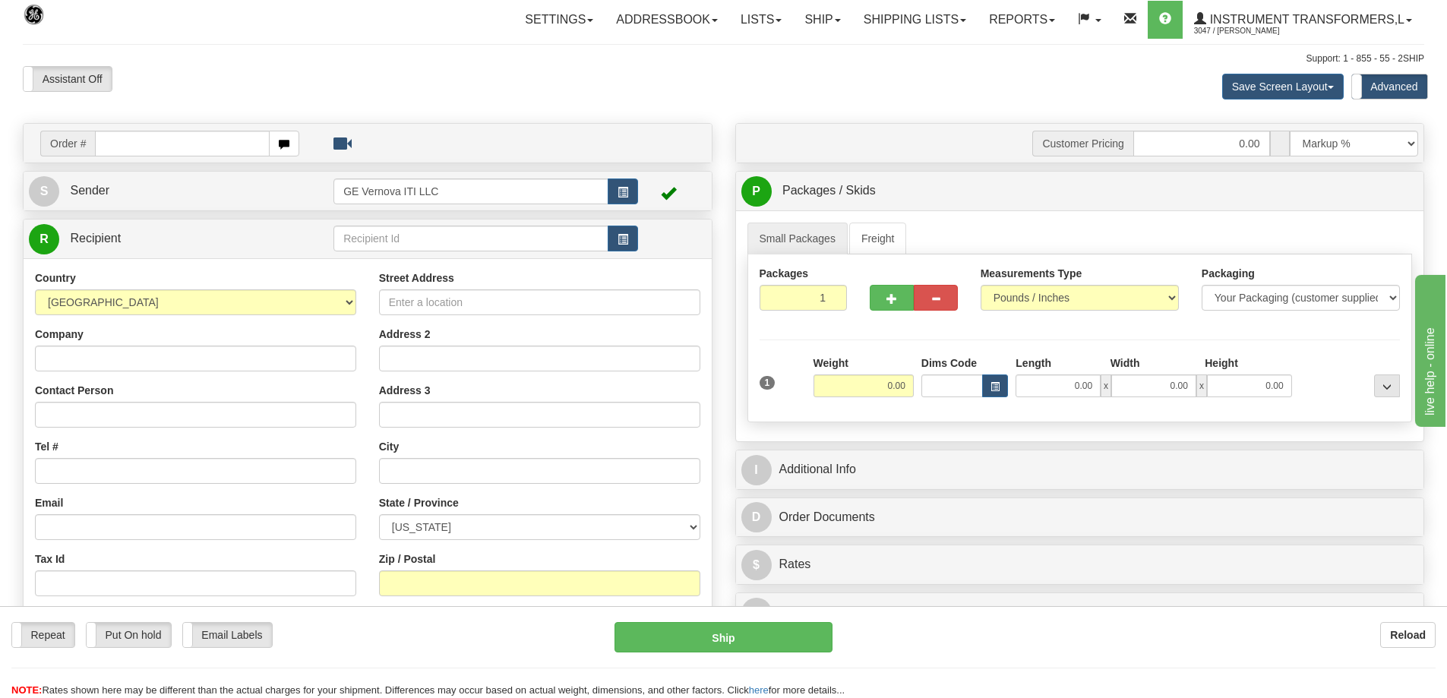
click at [168, 150] on input "text" at bounding box center [182, 144] width 175 height 26
click at [205, 136] on input "text" at bounding box center [182, 144] width 175 height 26
type input "86705247"
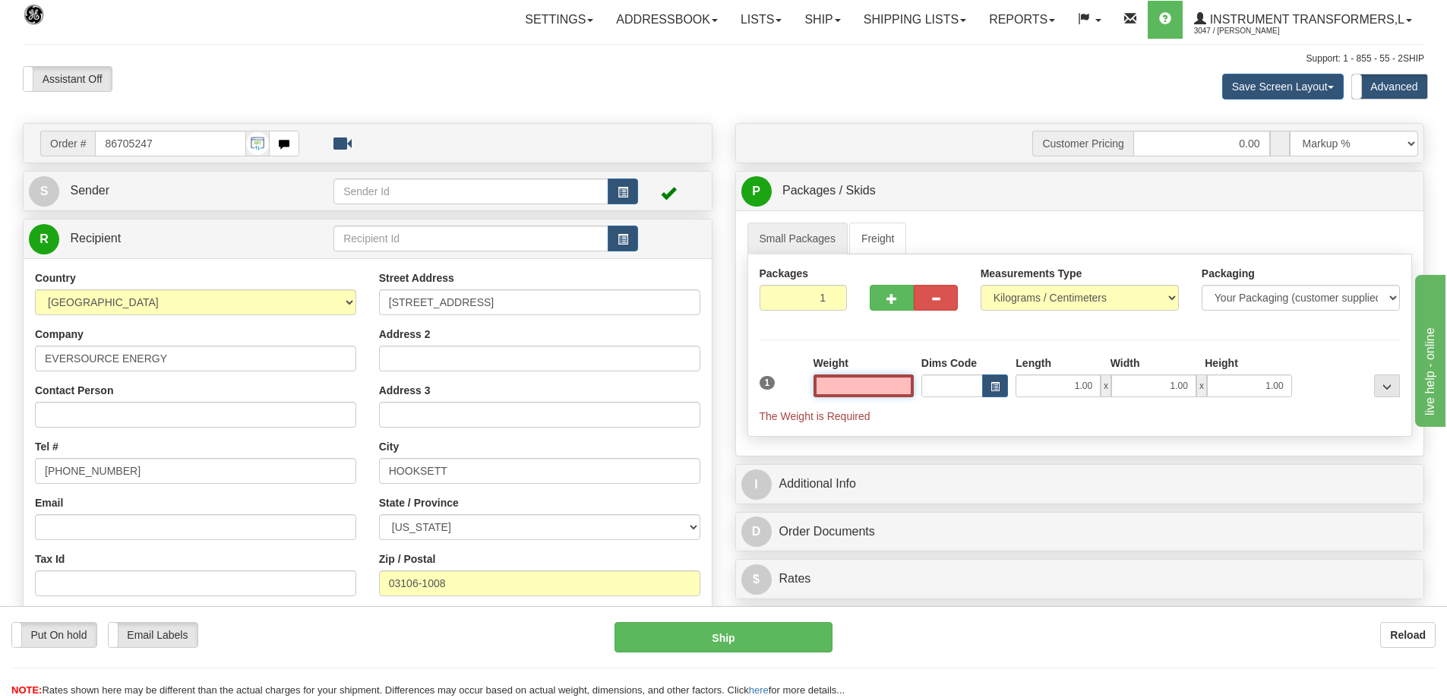
type input "0.00"
click at [1035, 293] on select "Pounds / Inches Kilograms / Centimeters" at bounding box center [1080, 298] width 198 height 26
select select "0"
click at [981, 285] on select "Pounds / Inches Kilograms / Centimeters" at bounding box center [1080, 298] width 198 height 26
click at [864, 397] on input "0.00" at bounding box center [864, 386] width 100 height 23
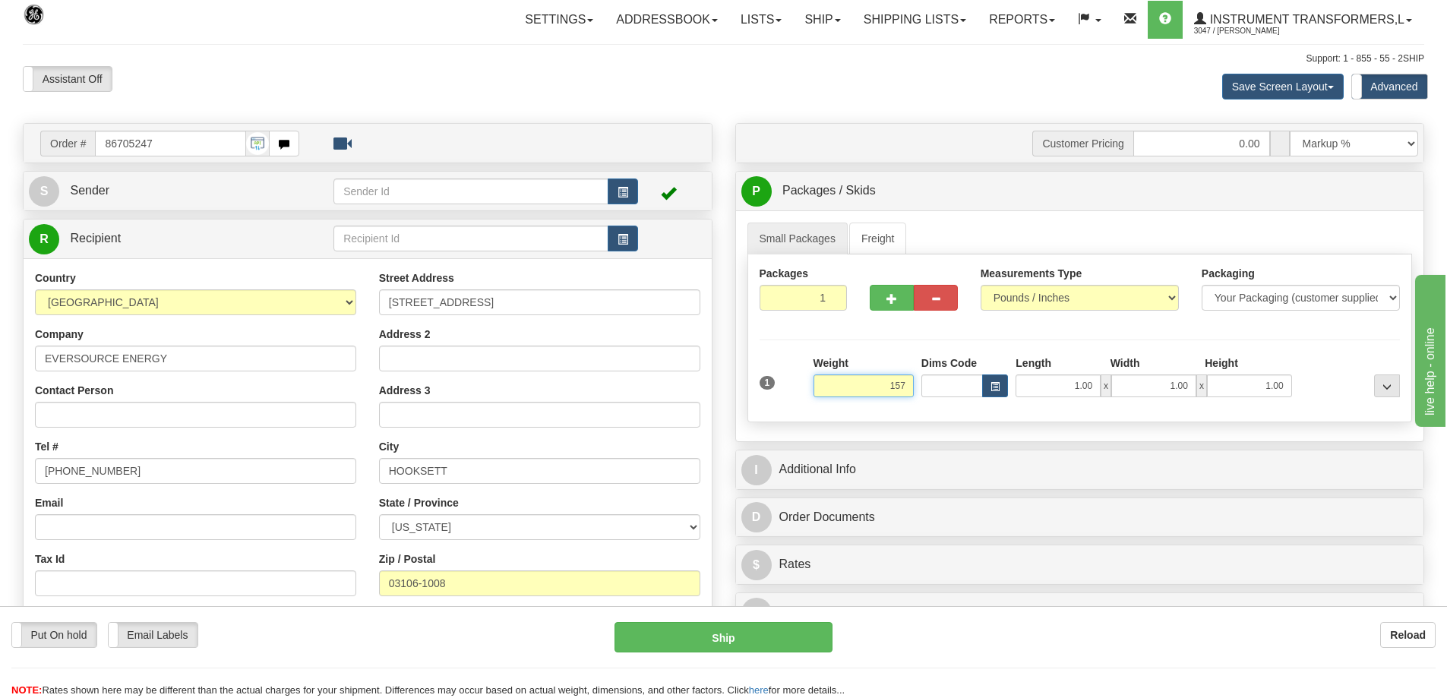
click button "Delete" at bounding box center [0, 0] width 0 height 0
type input "157.00"
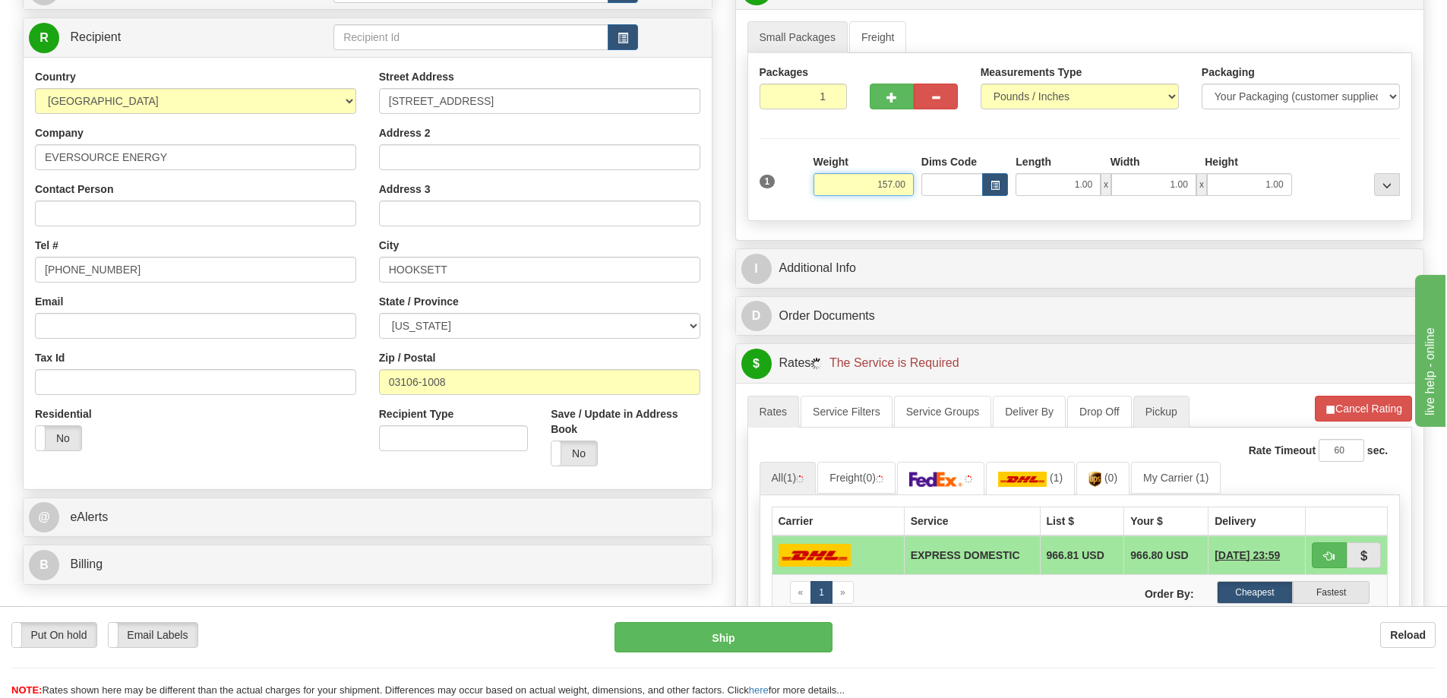
scroll to position [228, 0]
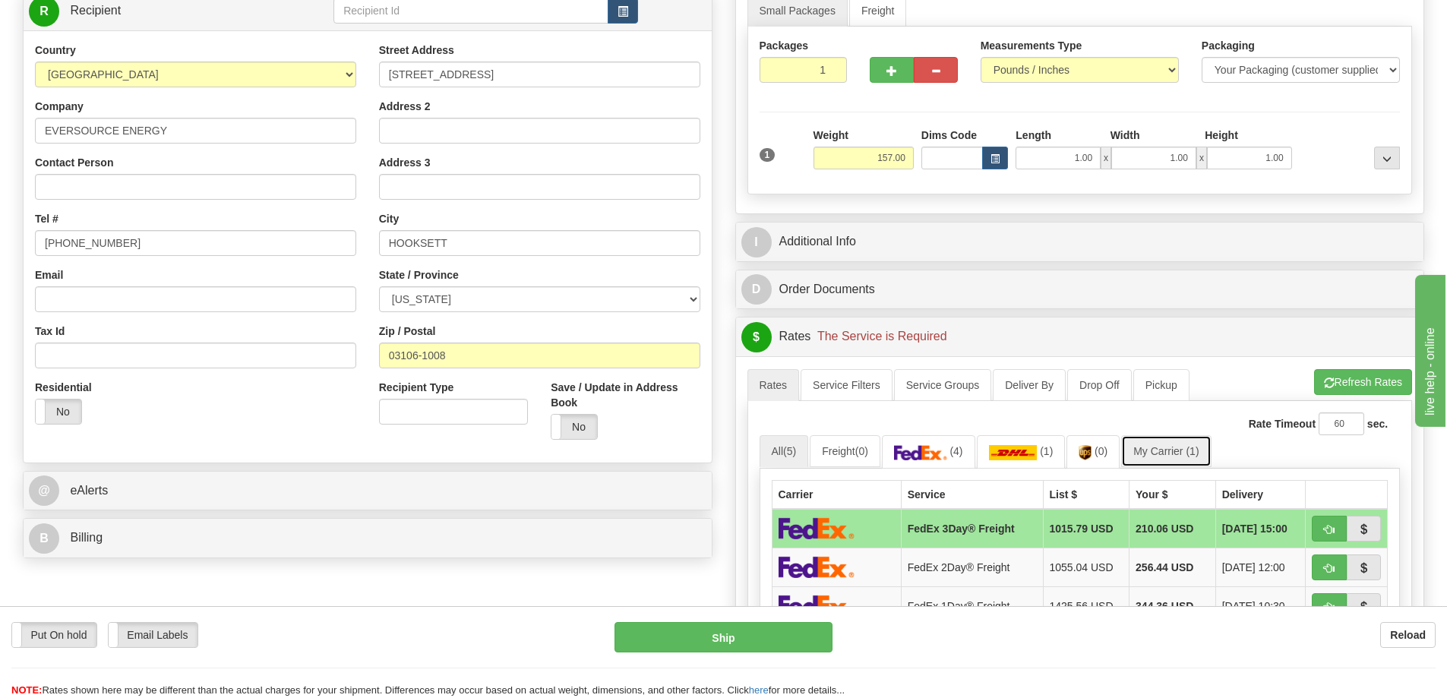
click at [1178, 451] on link "My Carrier (1)" at bounding box center [1166, 451] width 90 height 32
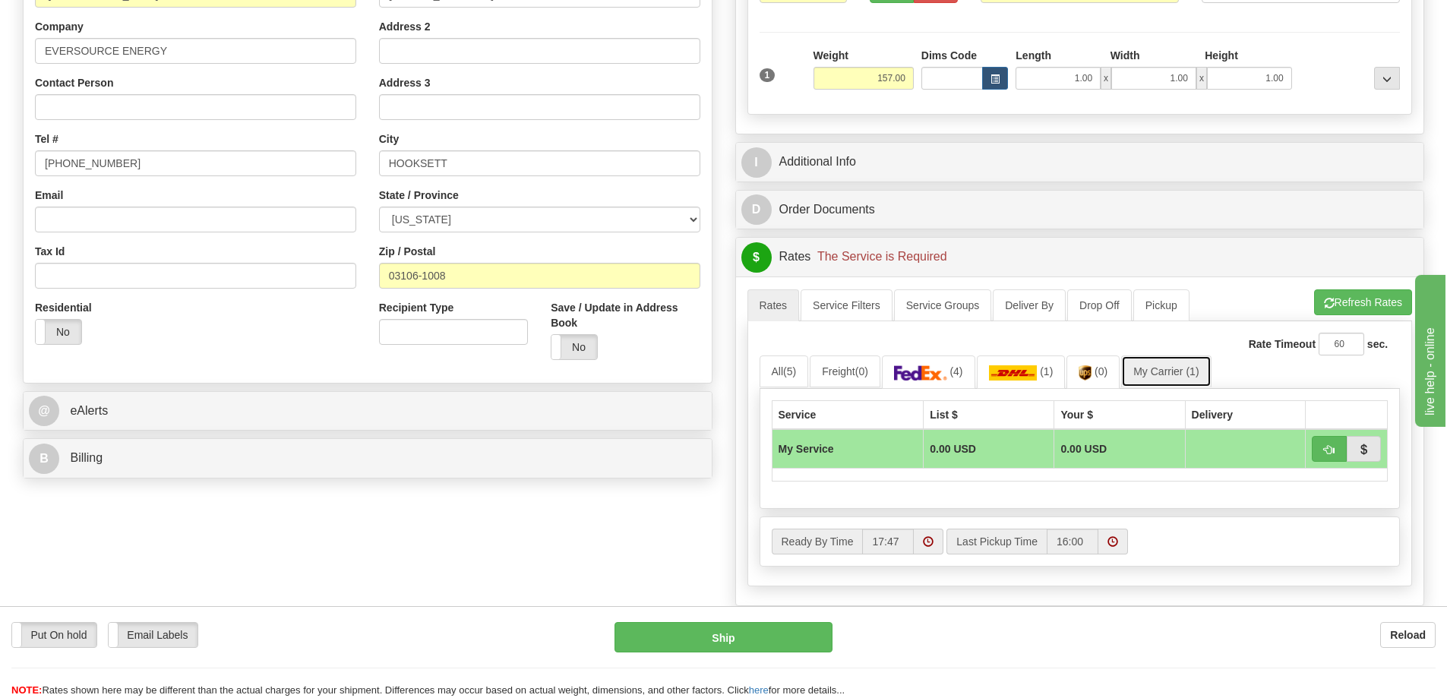
scroll to position [456, 0]
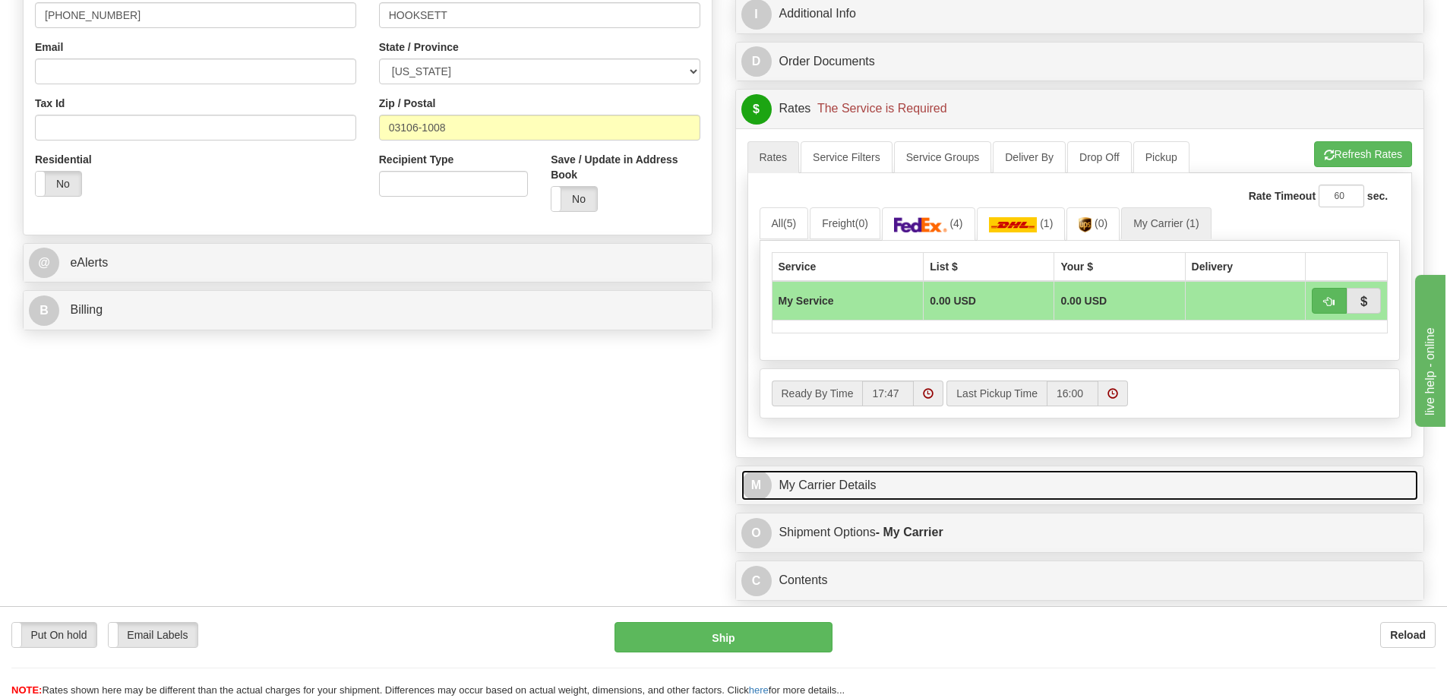
click at [926, 495] on link "M My Carrier Details" at bounding box center [1080, 485] width 678 height 31
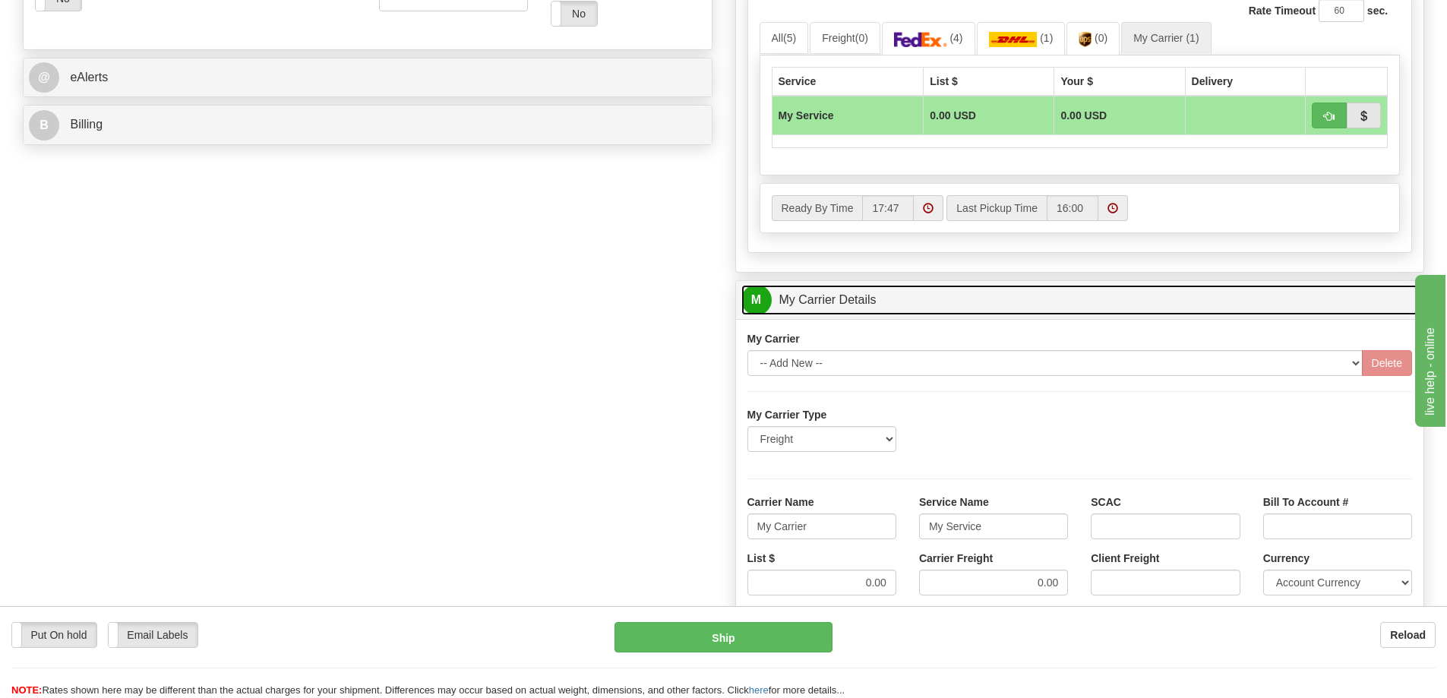
scroll to position [684, 0]
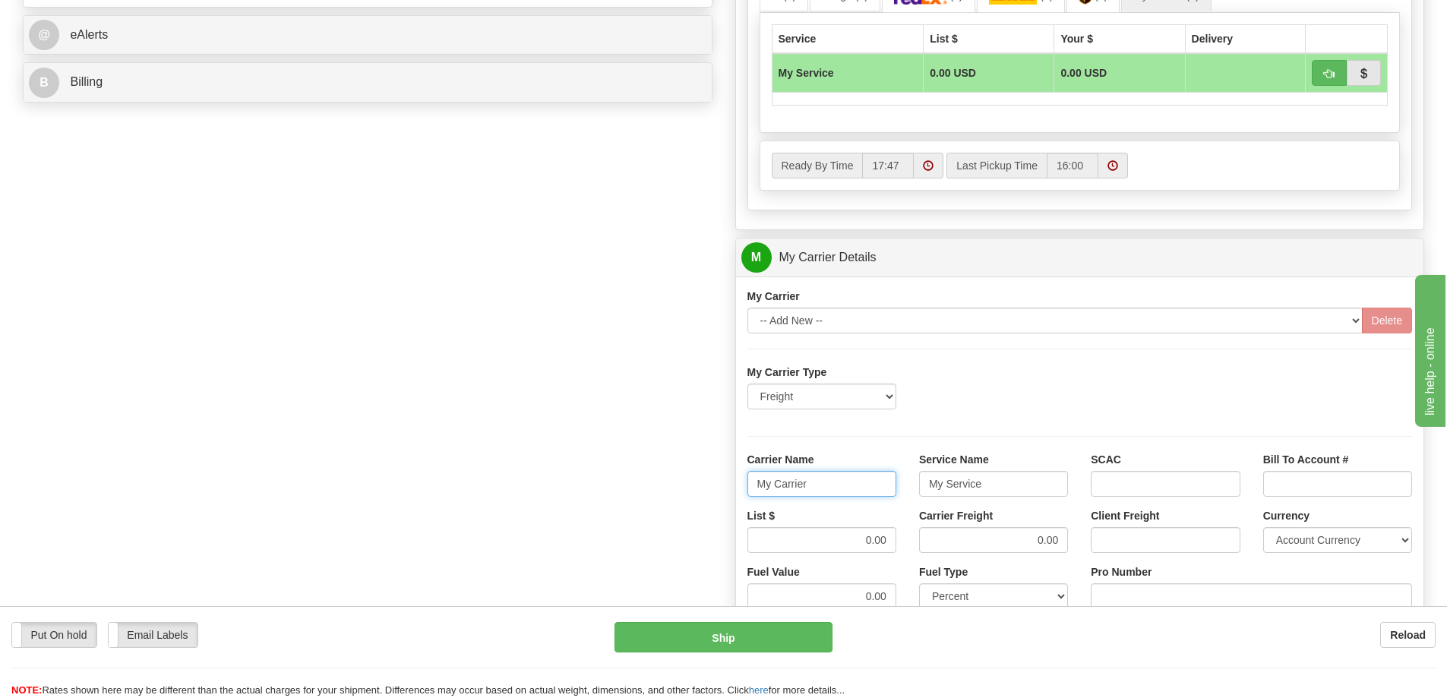
drag, startPoint x: 805, startPoint y: 487, endPoint x: 738, endPoint y: 498, distance: 67.7
click at [738, 498] on div "Carrier Name My Carrier" at bounding box center [822, 480] width 172 height 56
drag, startPoint x: 987, startPoint y: 487, endPoint x: 911, endPoint y: 487, distance: 76.0
click at [911, 487] on div "Service Name My Service" at bounding box center [994, 480] width 172 height 56
drag, startPoint x: 857, startPoint y: 538, endPoint x: 895, endPoint y: 536, distance: 38.0
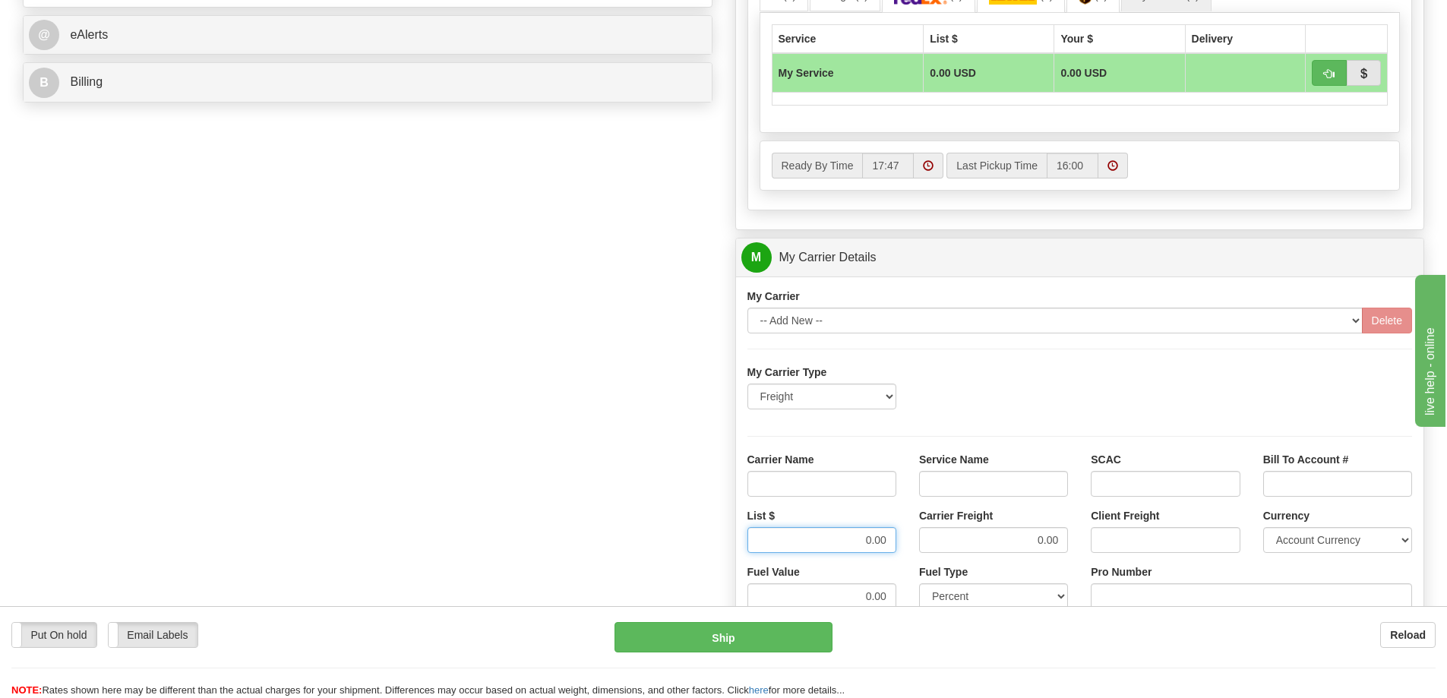
click at [895, 536] on input "0.00" at bounding box center [822, 540] width 149 height 26
drag, startPoint x: 1032, startPoint y: 542, endPoint x: 1064, endPoint y: 542, distance: 31.1
click at [1064, 542] on input "0.00" at bounding box center [993, 540] width 149 height 26
click at [869, 484] on input "Carrier Name" at bounding box center [822, 484] width 149 height 26
type input "AVR"
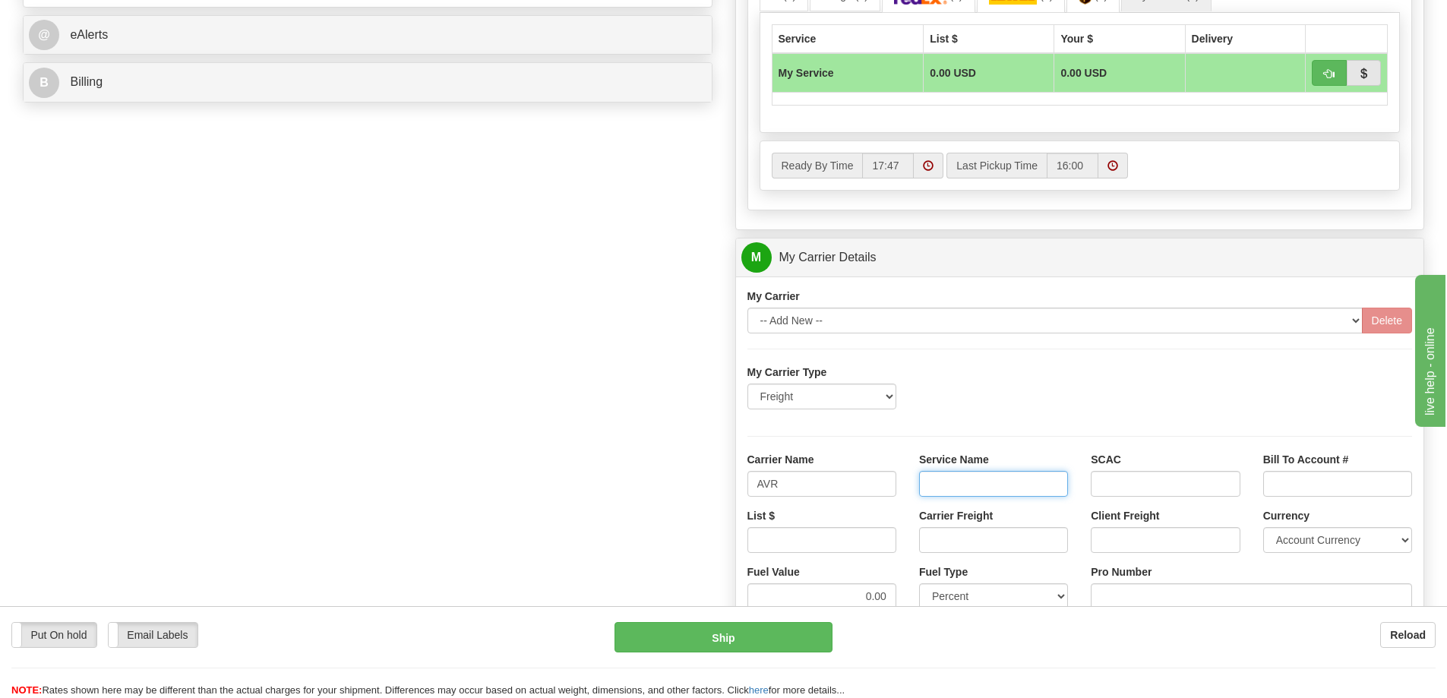
click at [967, 478] on input "Service Name" at bounding box center [993, 484] width 149 height 26
type input "LTL"
click at [888, 545] on input "List $" at bounding box center [822, 540] width 149 height 26
type input "300"
click at [938, 539] on input "Carrier Freight" at bounding box center [993, 540] width 149 height 26
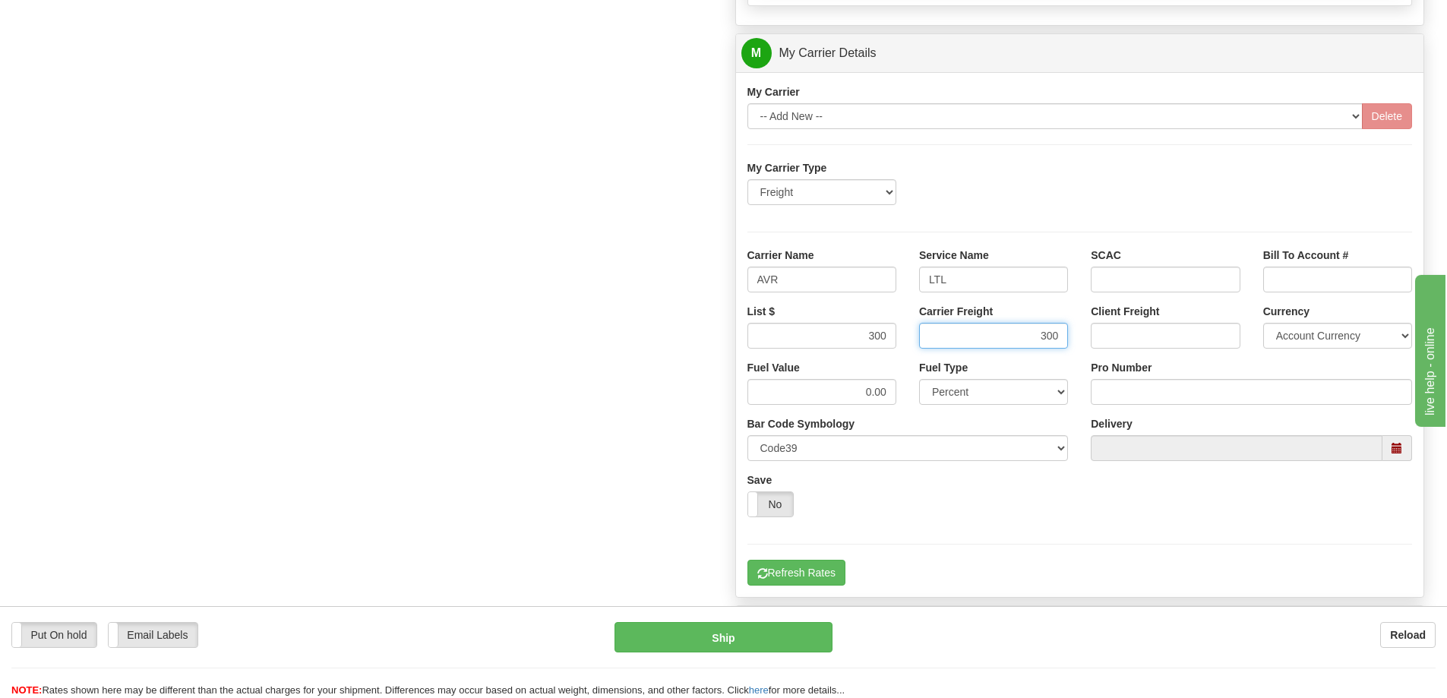
scroll to position [912, 0]
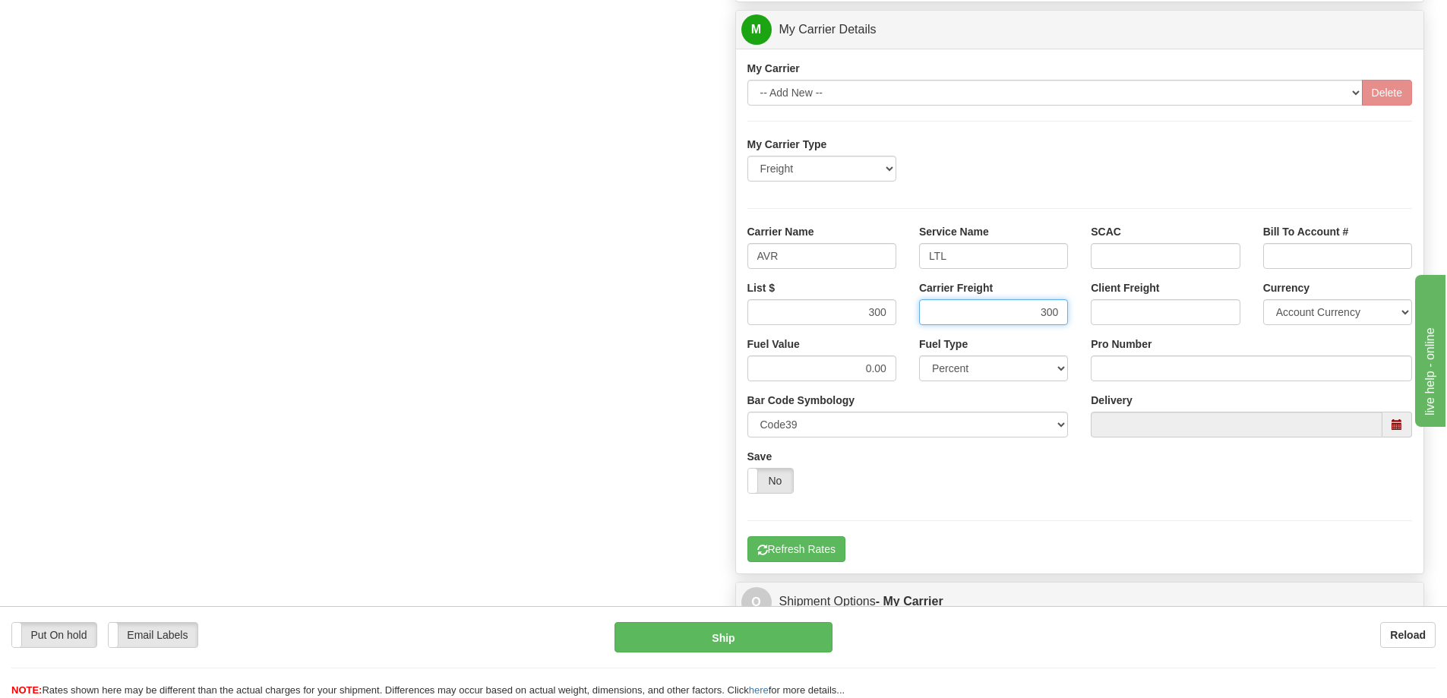
type input "300"
click at [1134, 367] on input "Pro Number" at bounding box center [1251, 369] width 321 height 26
type input "251-285053"
click button "Delete" at bounding box center [0, 0] width 0 height 0
click at [810, 542] on button "Refresh Rates" at bounding box center [797, 549] width 98 height 26
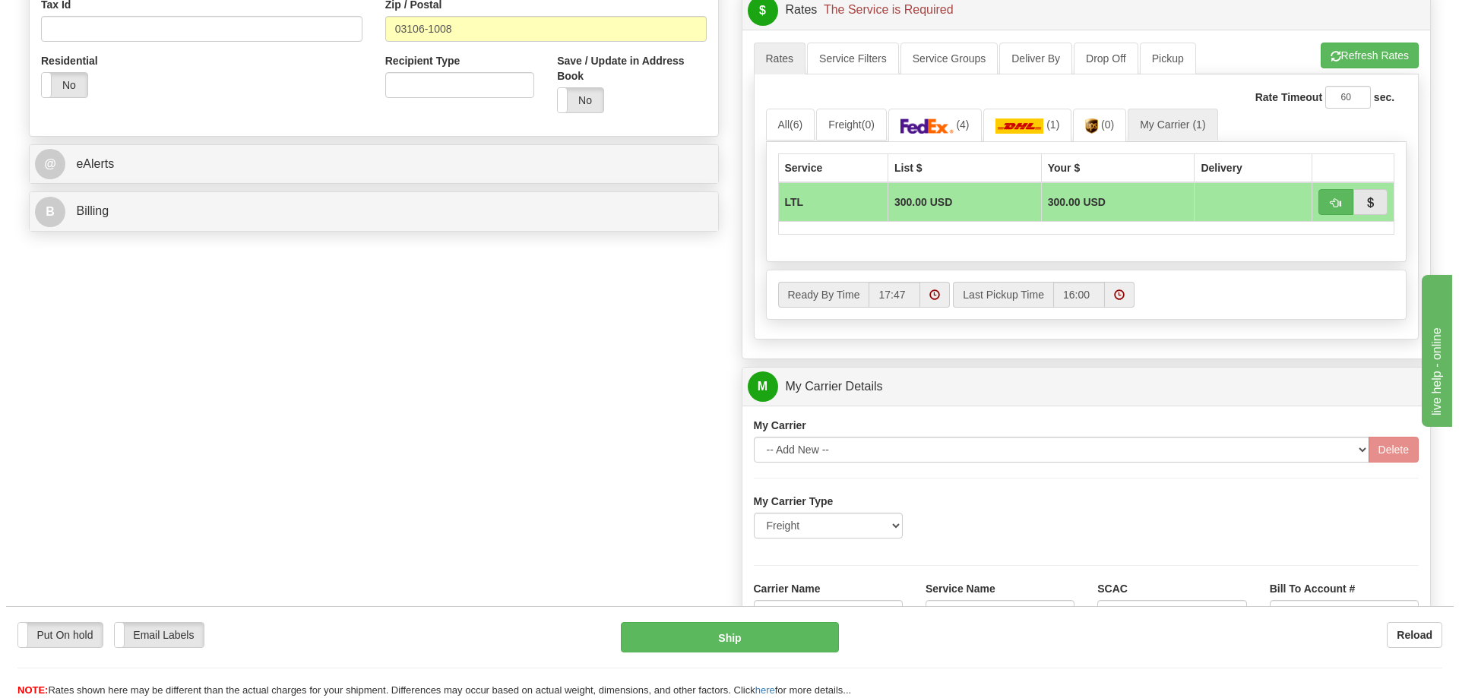
scroll to position [532, 0]
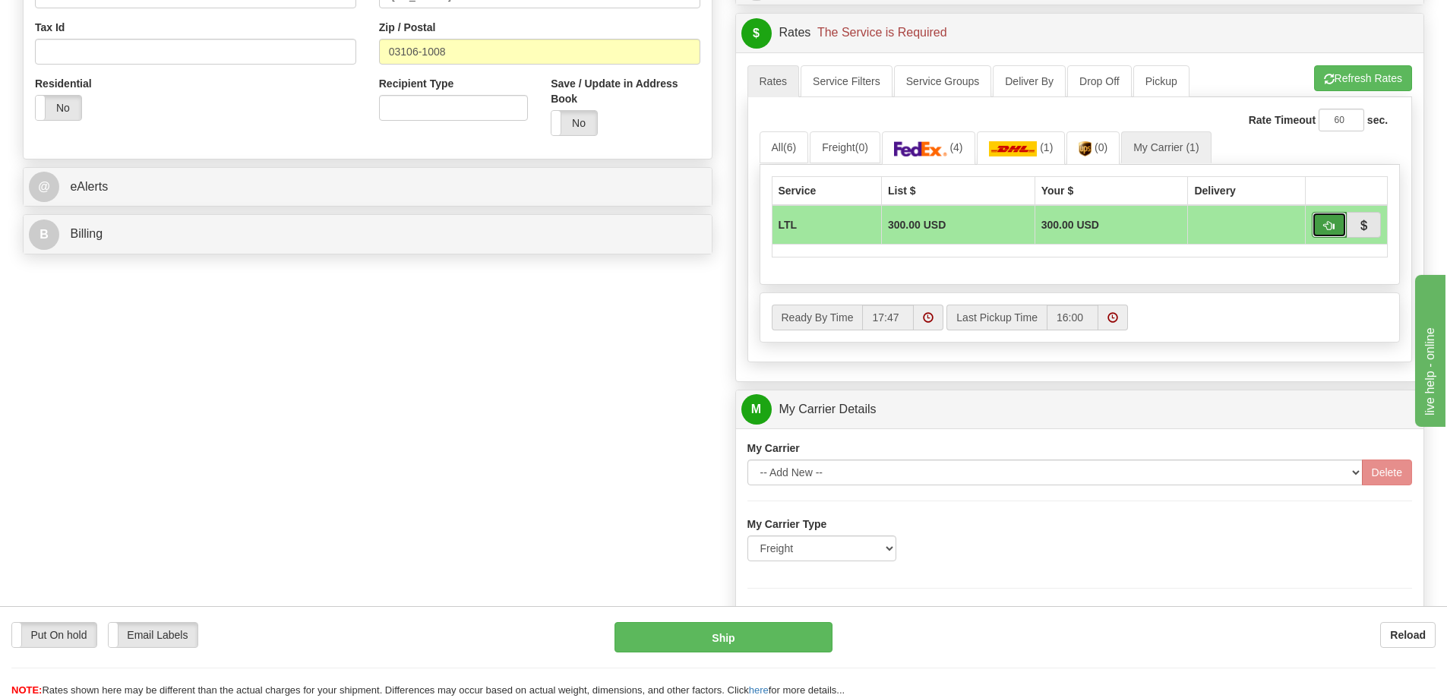
click at [1320, 225] on button "button" at bounding box center [1329, 225] width 35 height 26
type input "00"
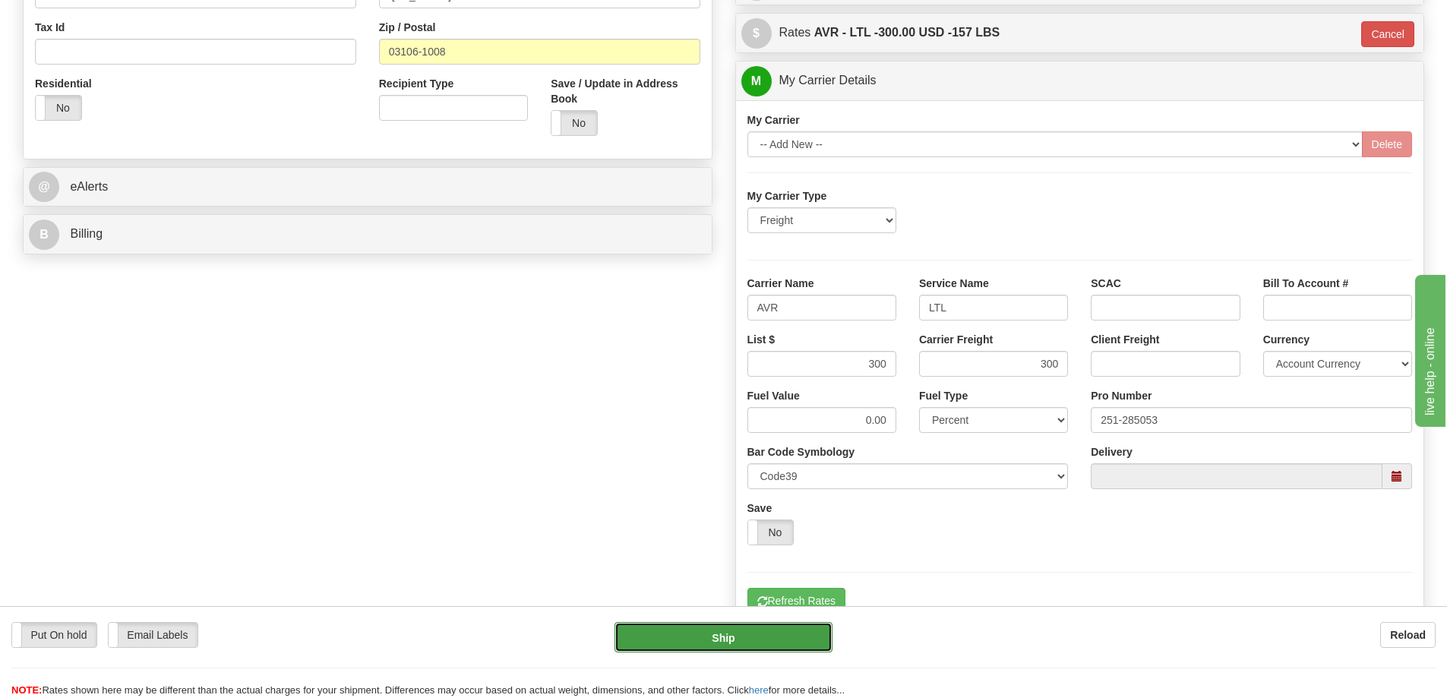
click at [716, 639] on button "Ship" at bounding box center [724, 637] width 218 height 30
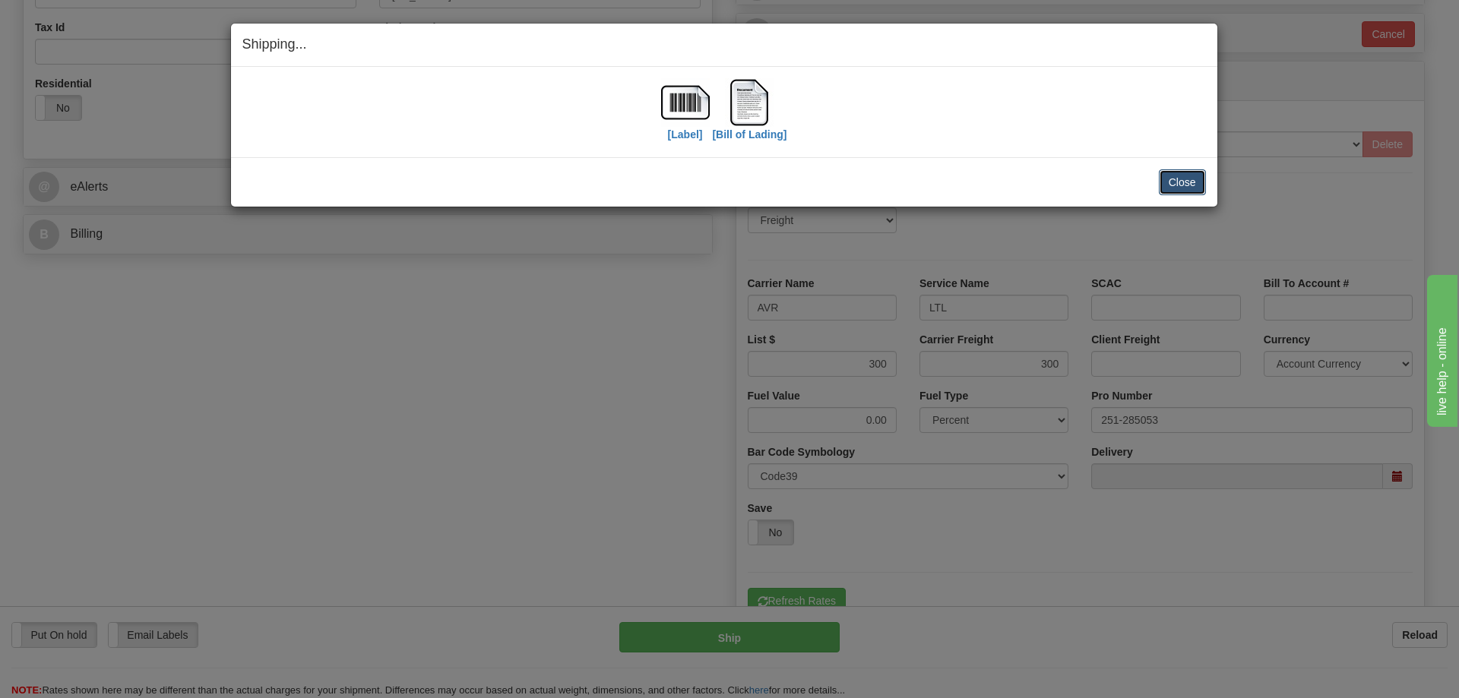
click at [1192, 188] on button "Close" at bounding box center [1182, 182] width 47 height 26
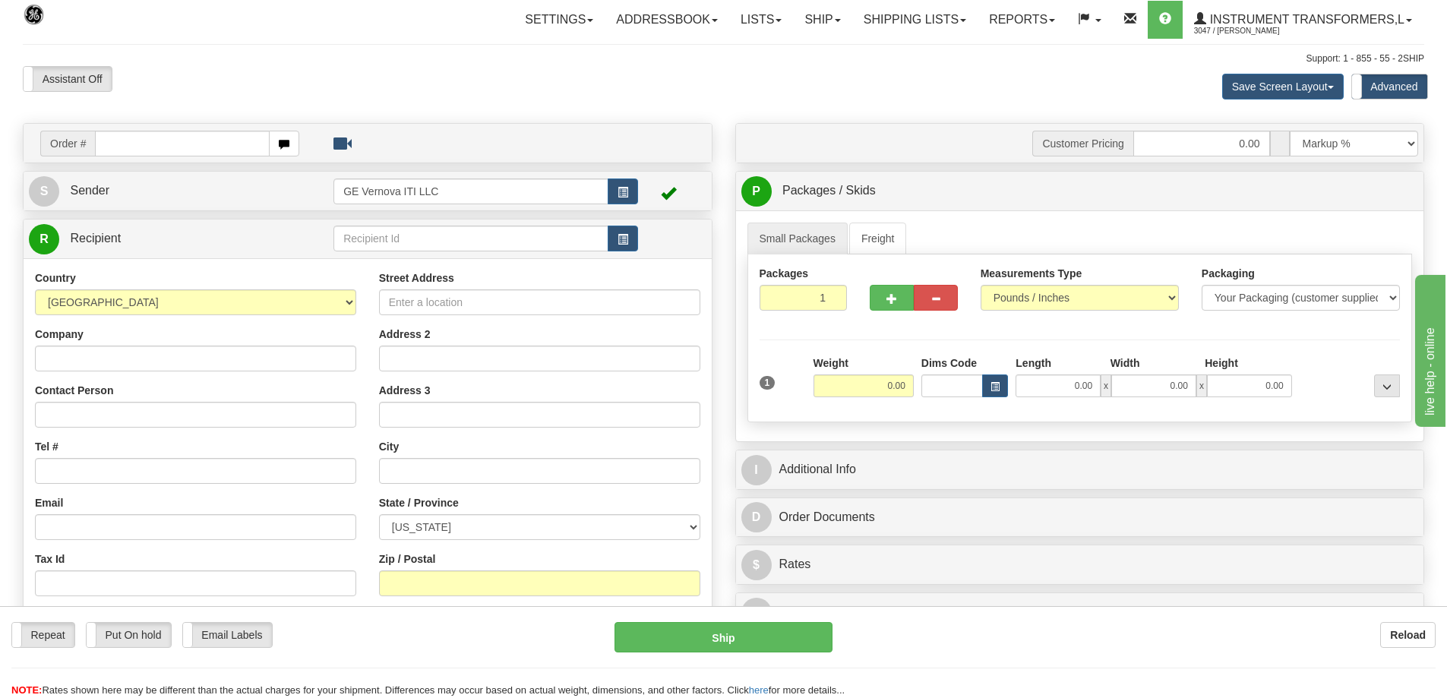
click at [147, 147] on input "text" at bounding box center [182, 144] width 175 height 26
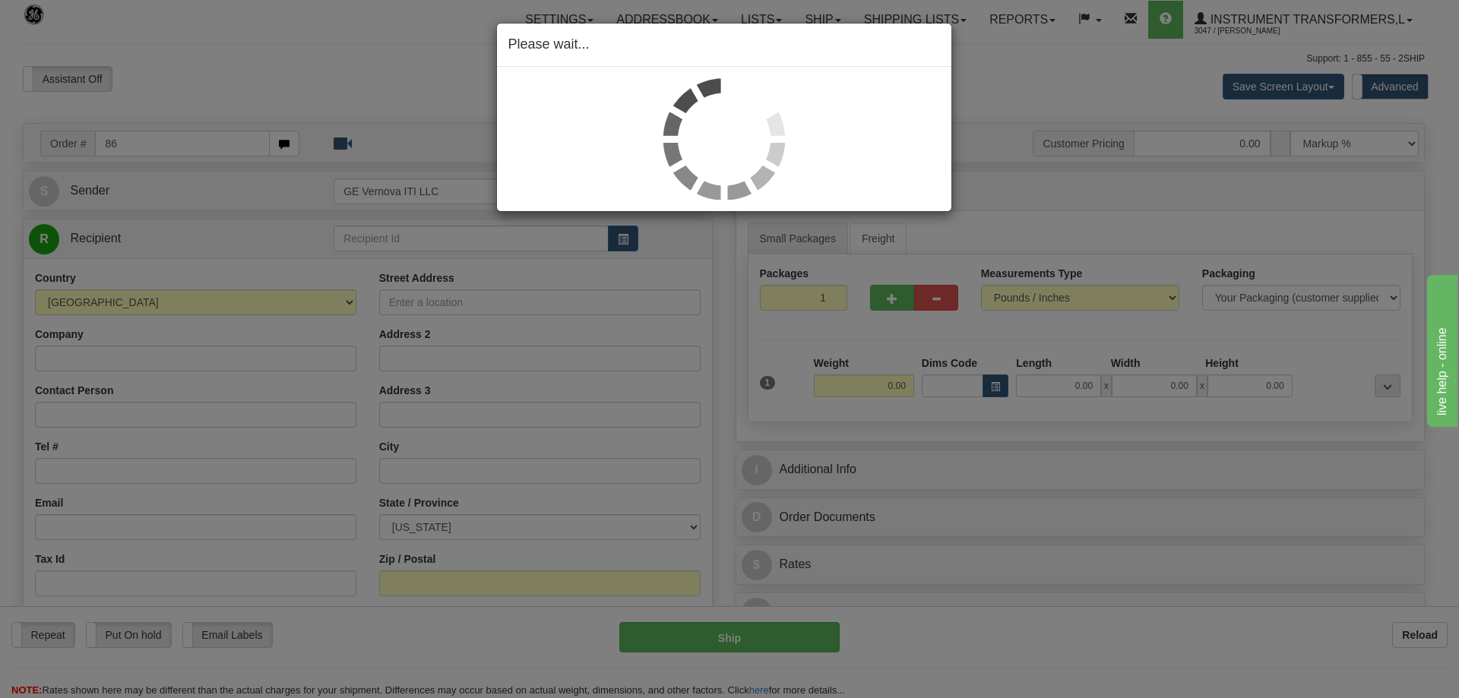
click at [1104, 95] on div "Please wait..." at bounding box center [729, 349] width 1459 height 698
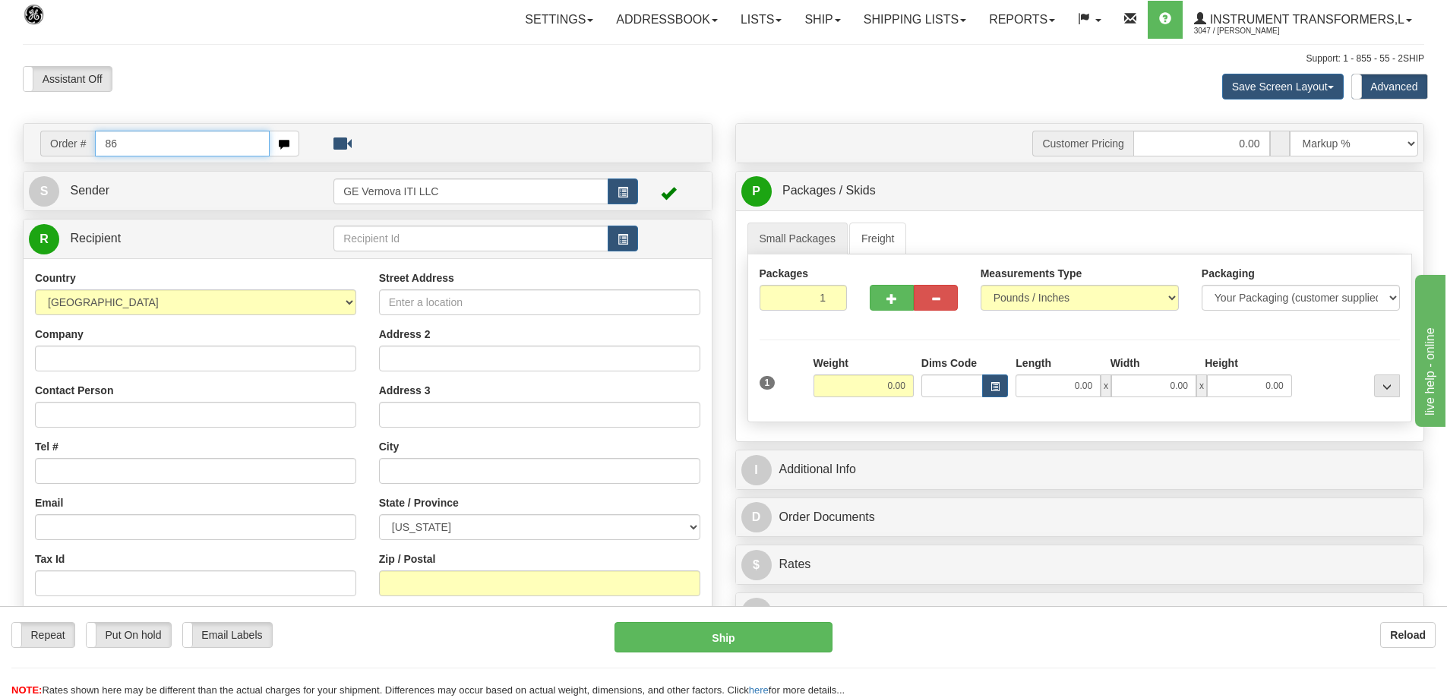
click at [178, 137] on input "86" at bounding box center [182, 144] width 175 height 26
type input "86705050"
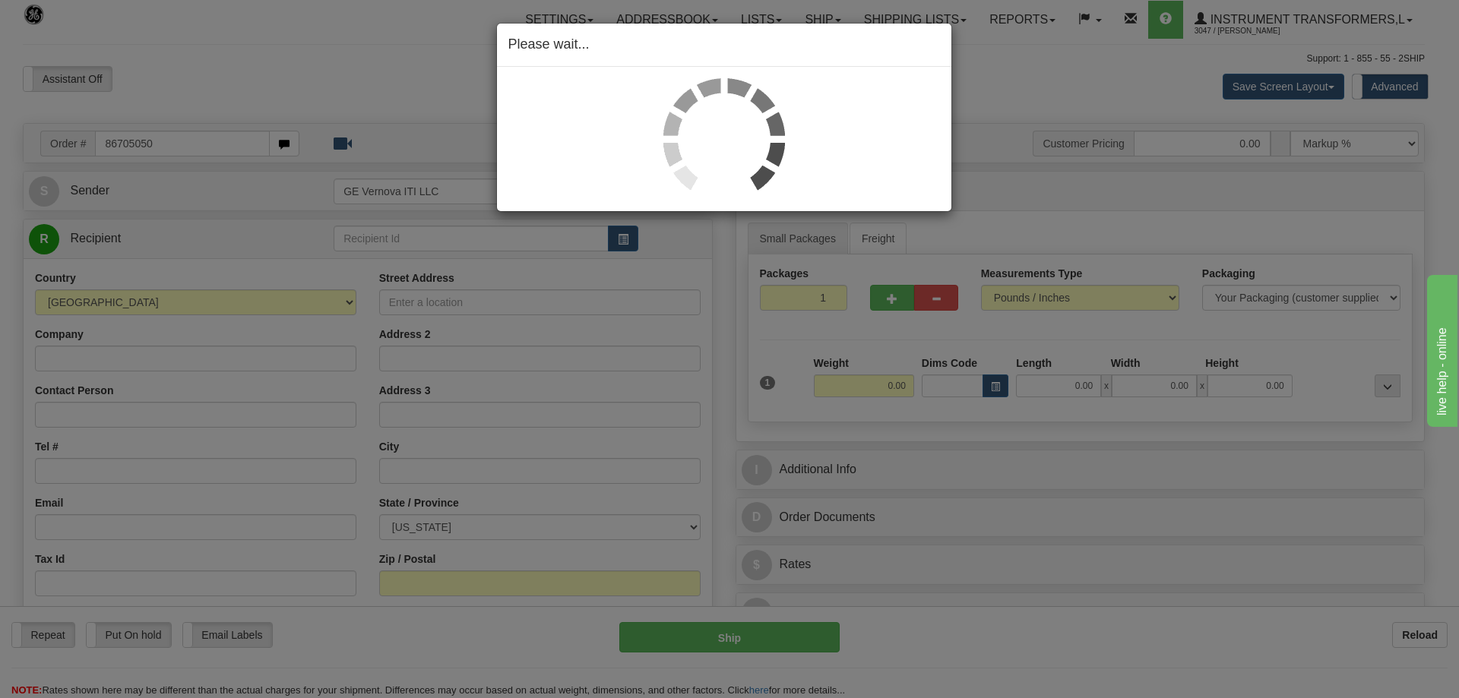
click at [1047, 201] on div "Please wait..." at bounding box center [729, 349] width 1459 height 698
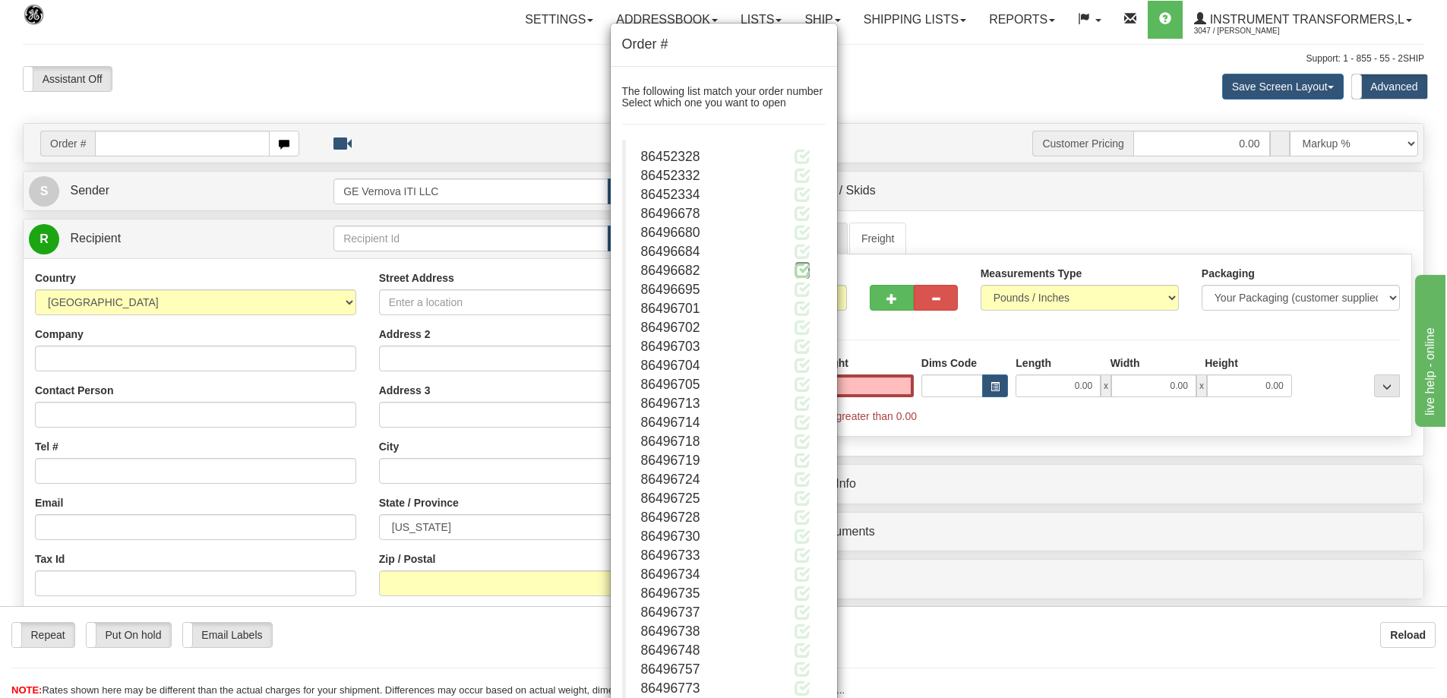
type input "0.00"
click at [798, 278] on span at bounding box center [803, 270] width 16 height 16
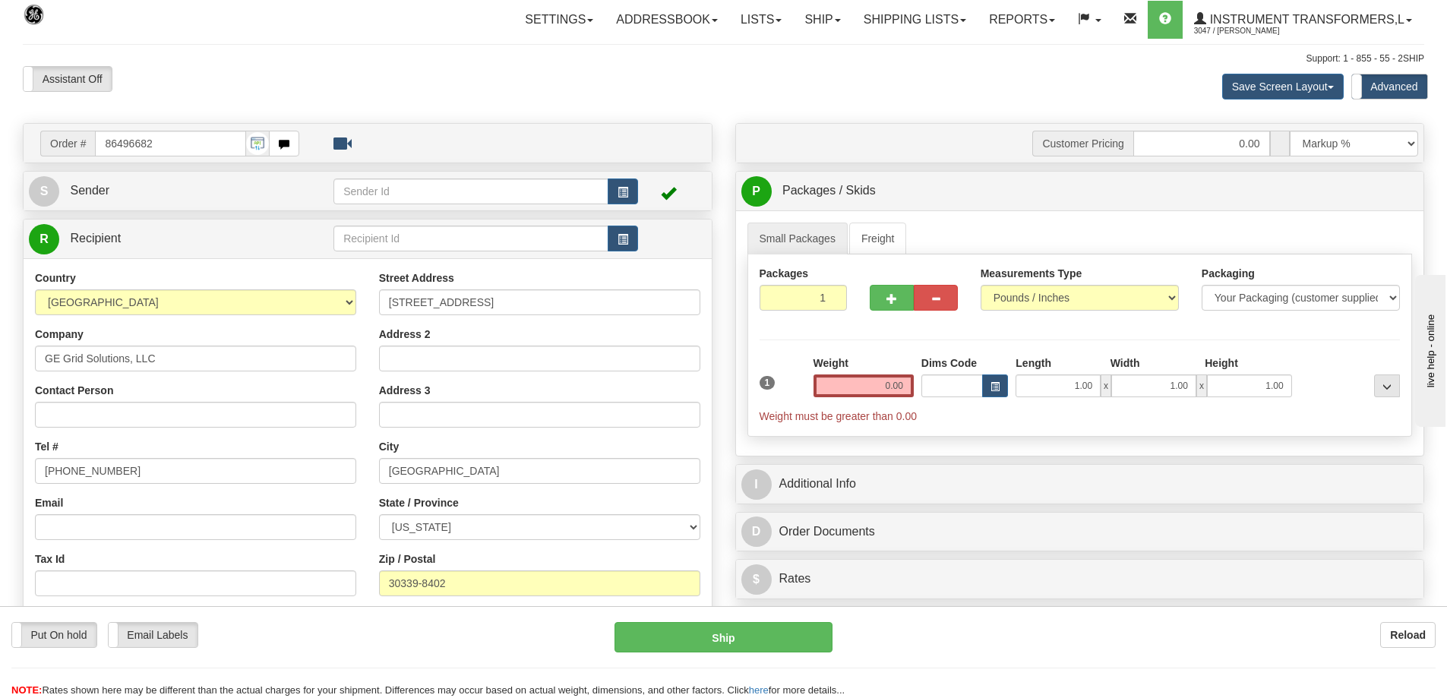
drag, startPoint x: 168, startPoint y: 146, endPoint x: 98, endPoint y: 150, distance: 70.0
click at [98, 150] on input "86496682" at bounding box center [170, 144] width 151 height 26
type input "8670505"
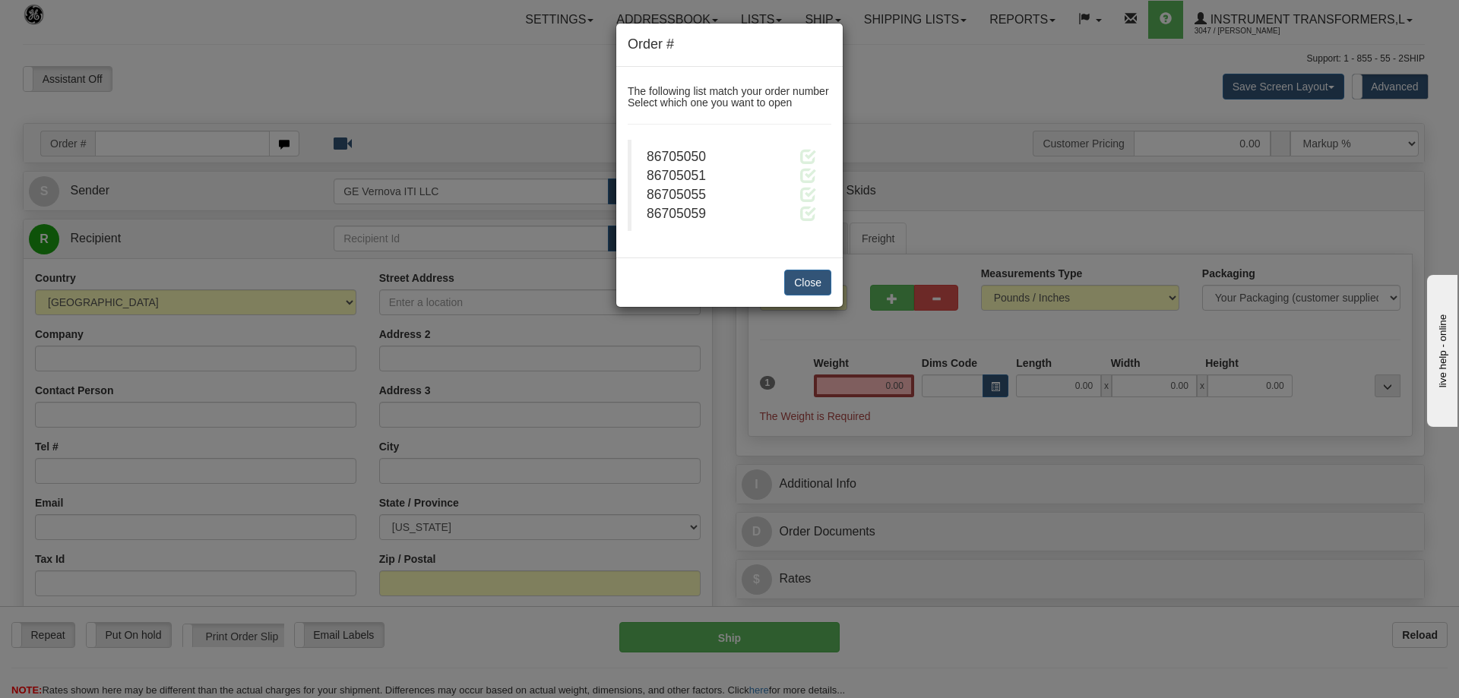
click at [493, 109] on div "Order # The following list match your order number Select which one you want to…" at bounding box center [729, 349] width 1459 height 698
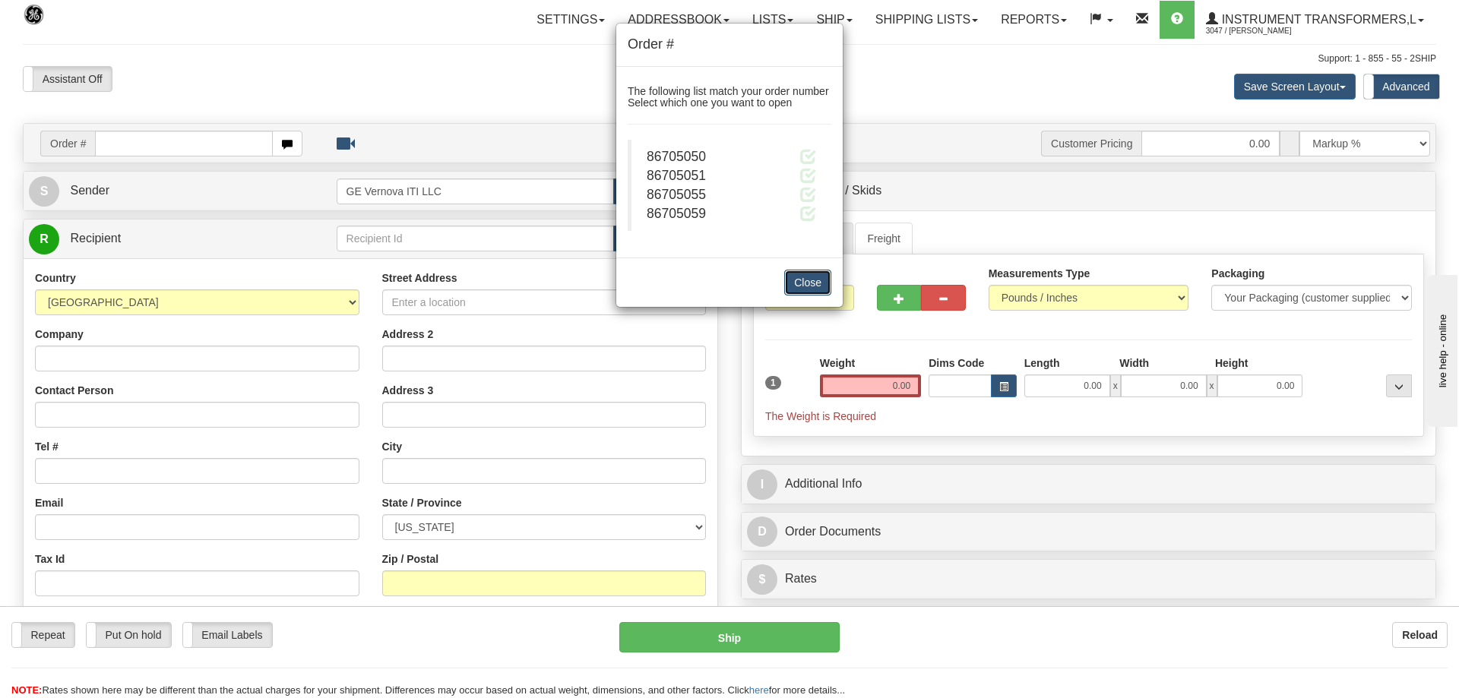
click at [792, 276] on button "Close" at bounding box center [807, 283] width 47 height 26
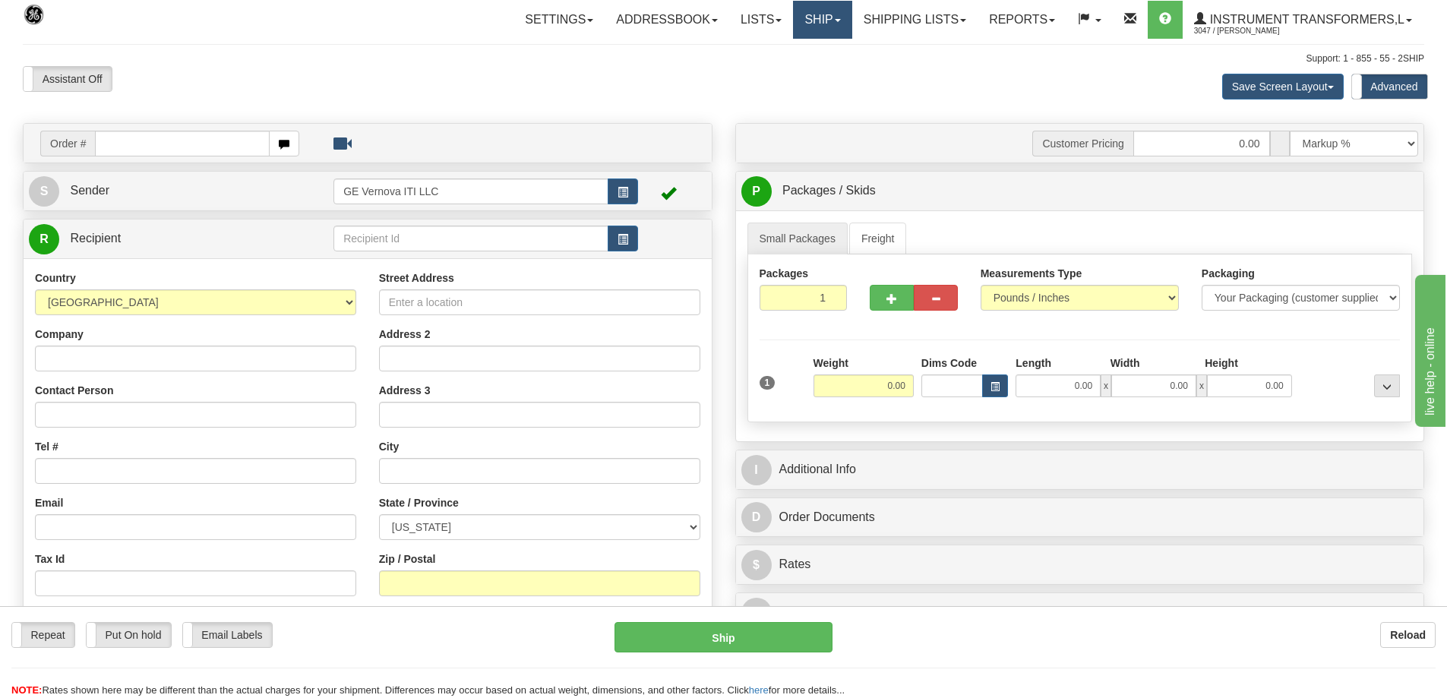
click at [822, 21] on link "Ship" at bounding box center [822, 20] width 58 height 38
click at [795, 54] on link "Ship Screen" at bounding box center [783, 53] width 138 height 20
click at [185, 150] on input "text" at bounding box center [182, 144] width 175 height 26
type input "86705050"
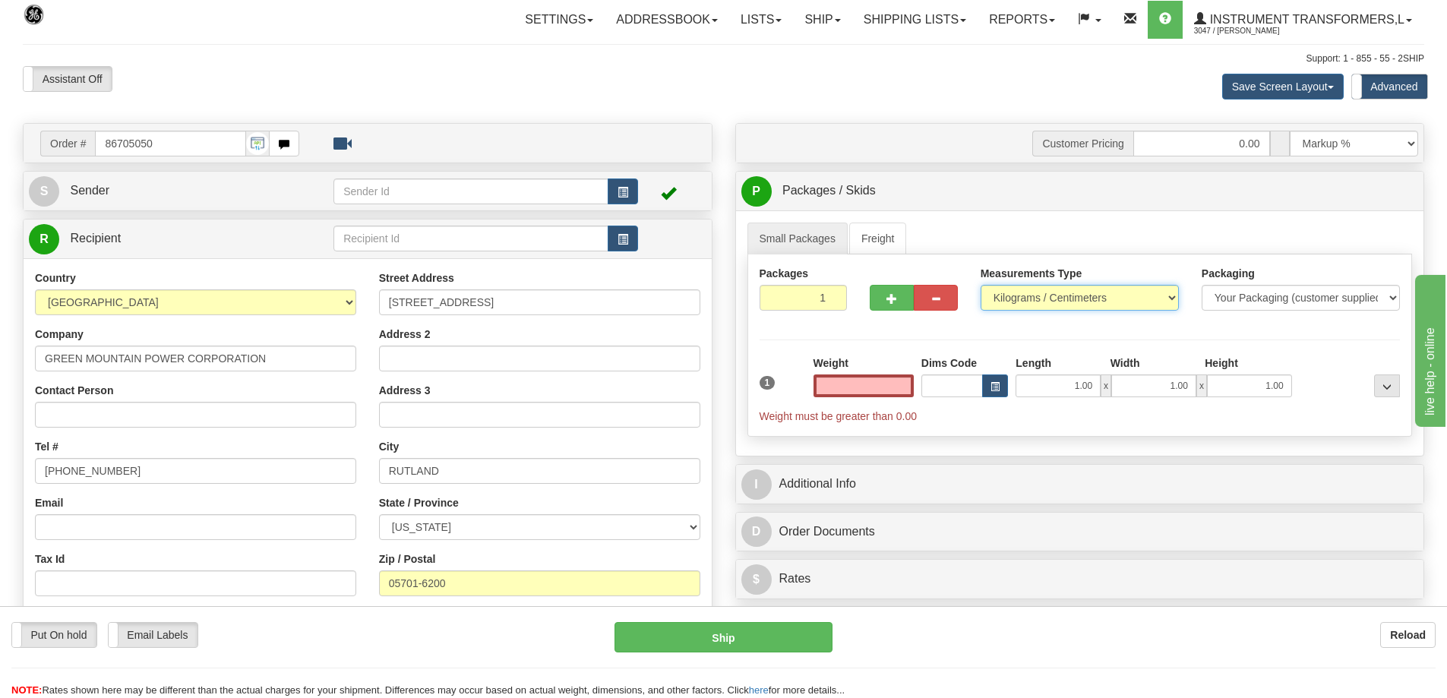
type input "0.00"
click at [1039, 294] on select "Pounds / Inches Kilograms / Centimeters" at bounding box center [1080, 298] width 198 height 26
select select "0"
click at [981, 285] on select "Pounds / Inches Kilograms / Centimeters" at bounding box center [1080, 298] width 198 height 26
click at [886, 381] on input "0.00" at bounding box center [864, 386] width 100 height 23
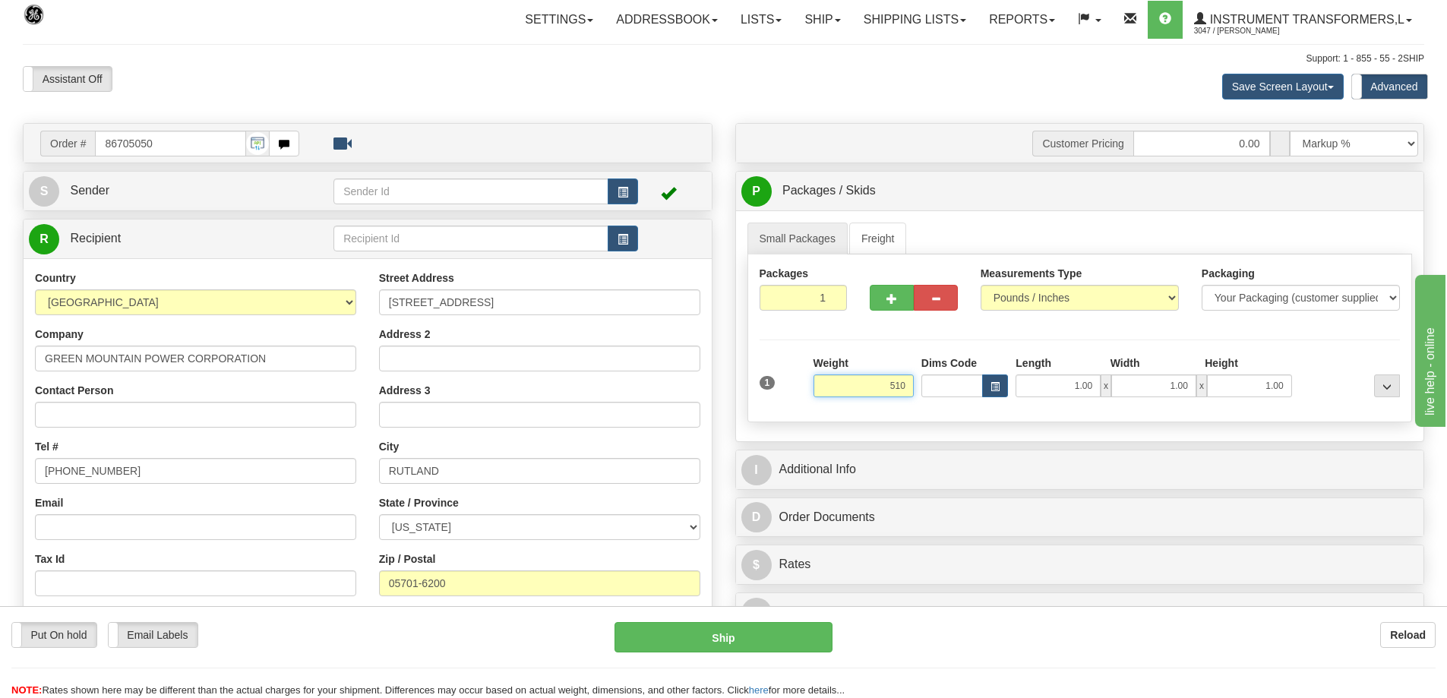
click button "Delete" at bounding box center [0, 0] width 0 height 0
type input "510.00"
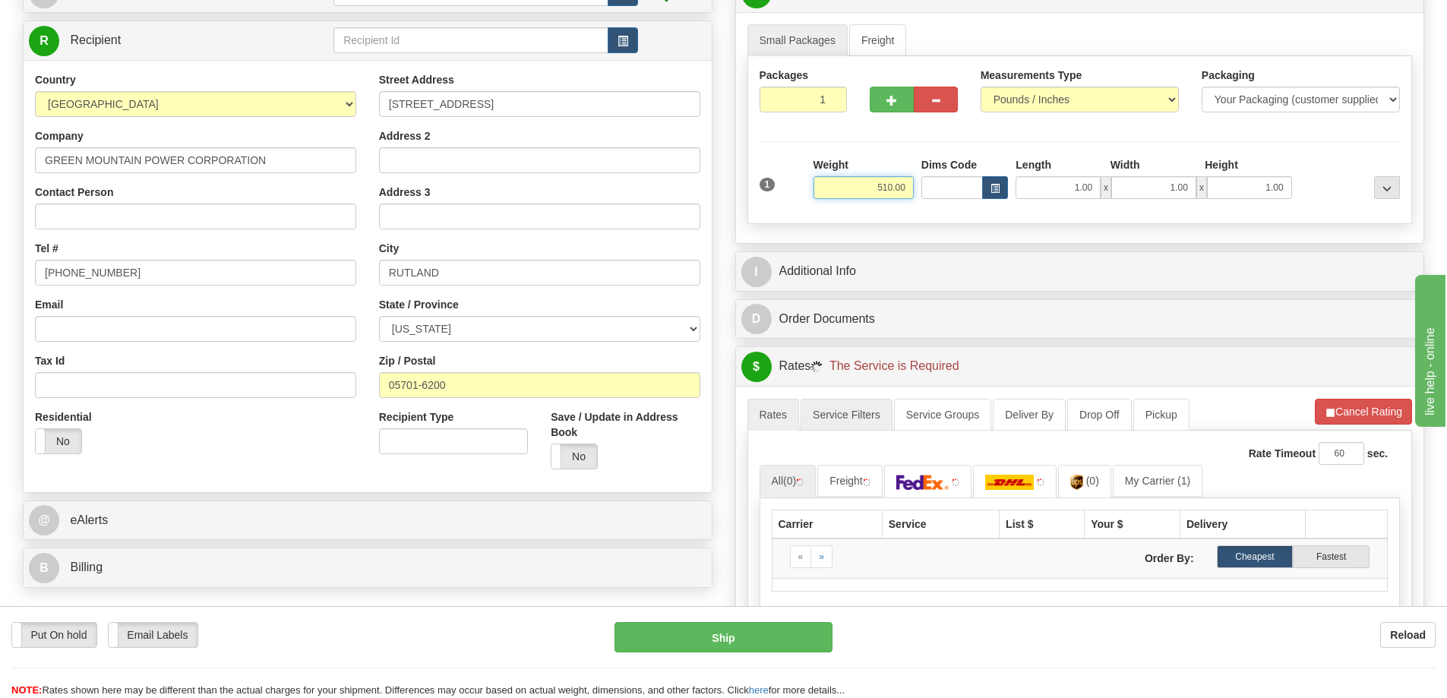
scroll to position [228, 0]
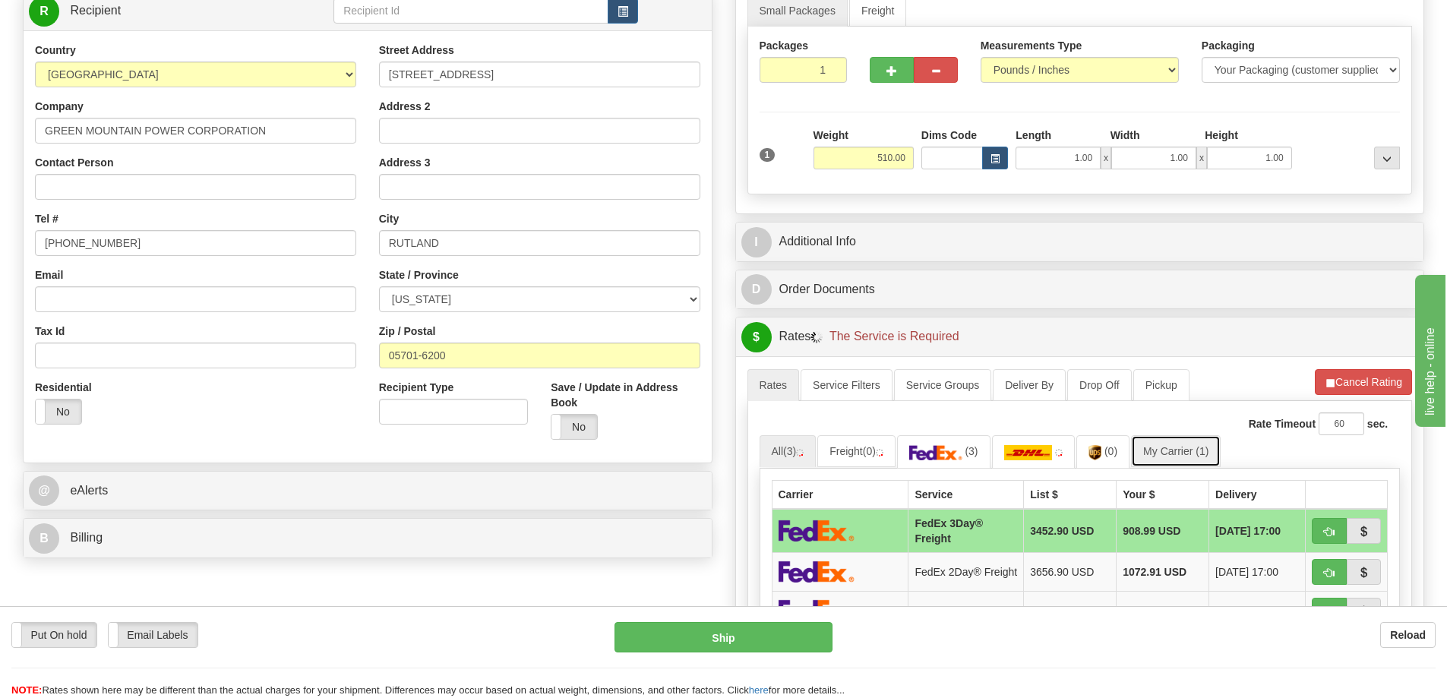
click at [1160, 450] on link "My Carrier (1)" at bounding box center [1176, 451] width 90 height 32
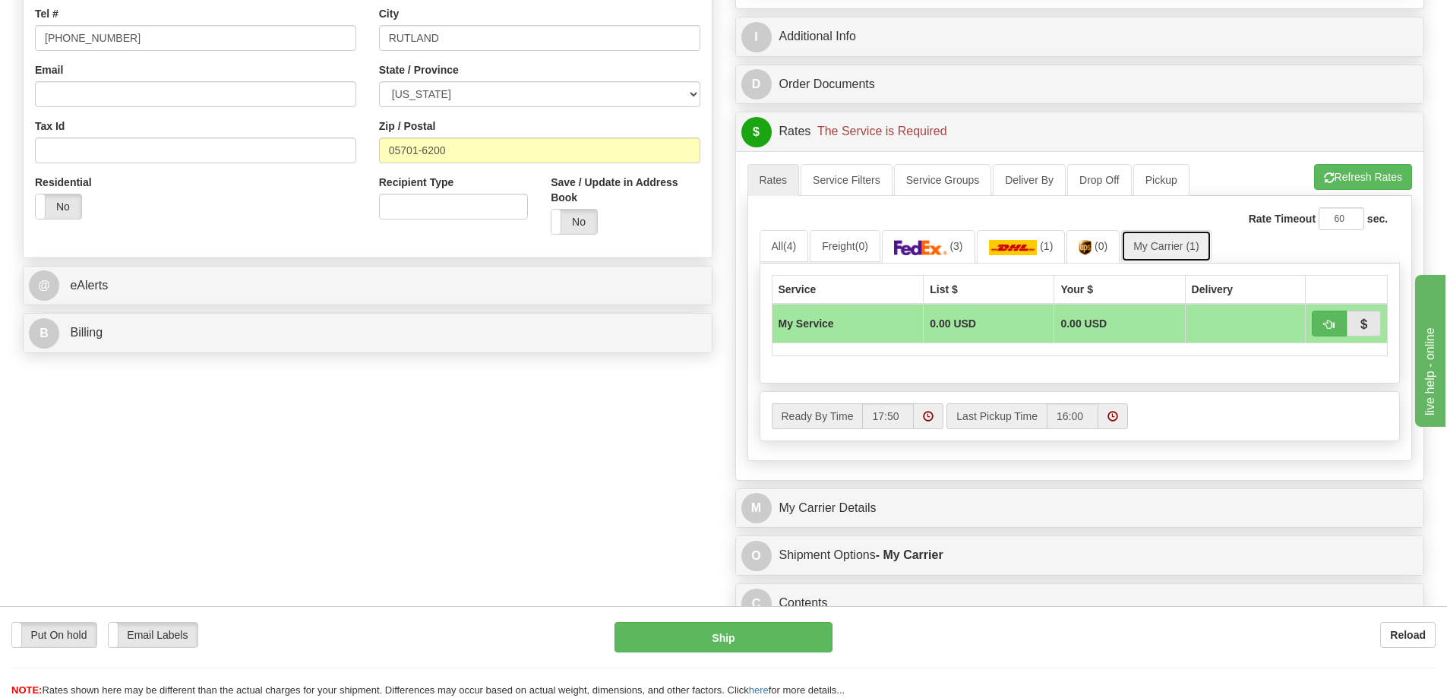
scroll to position [456, 0]
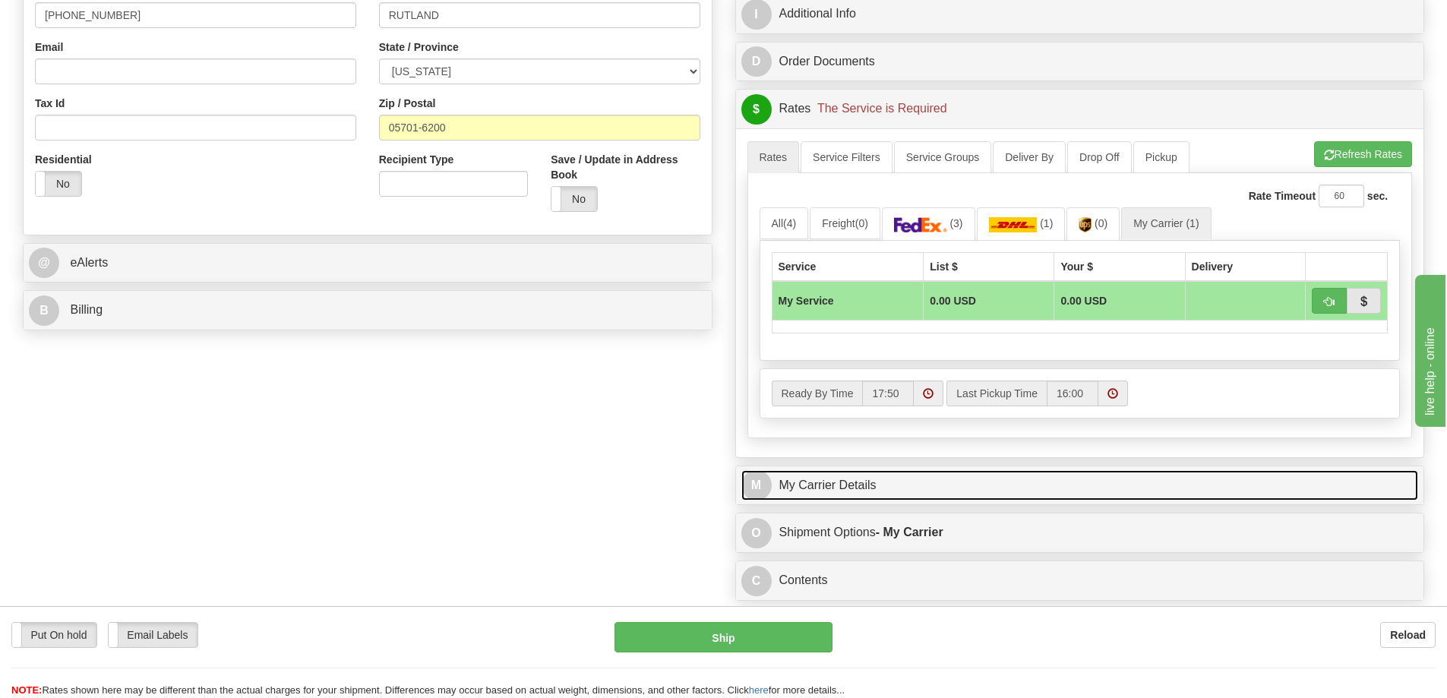
click at [884, 485] on link "M My Carrier Details" at bounding box center [1080, 485] width 678 height 31
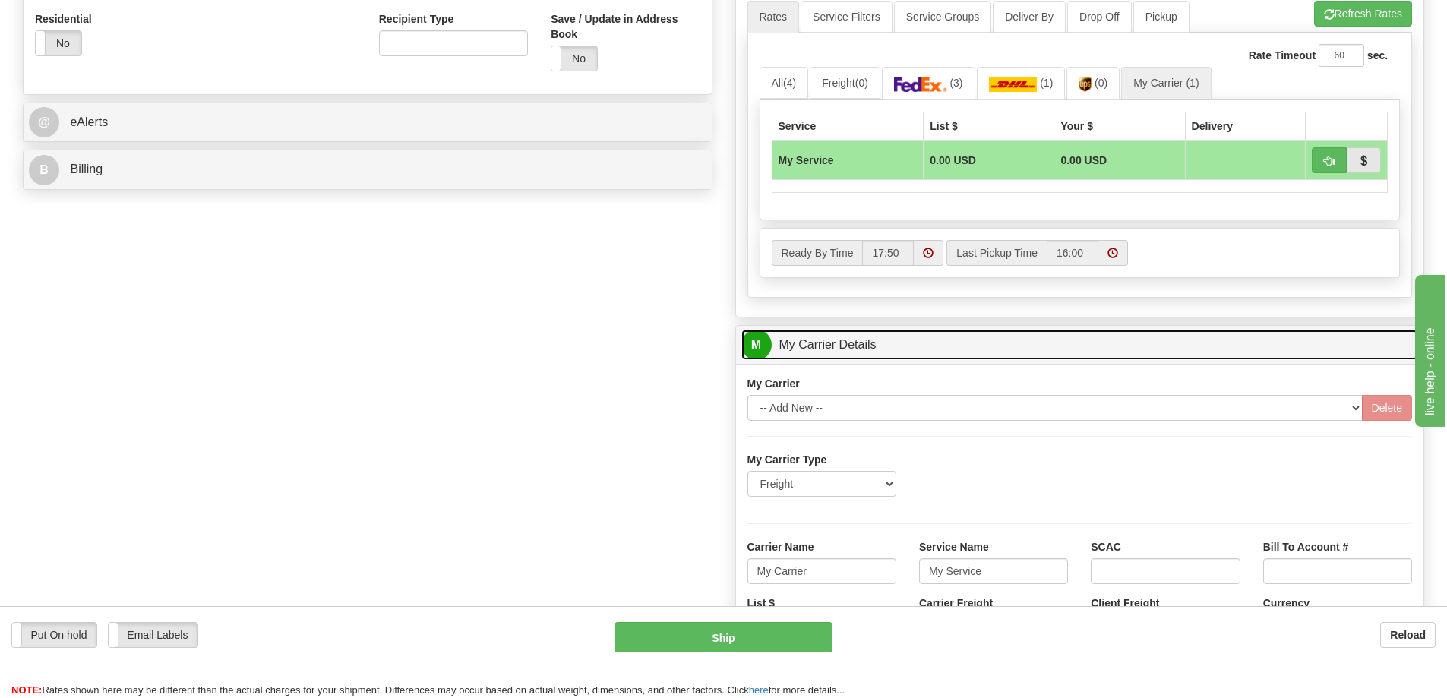
scroll to position [608, 0]
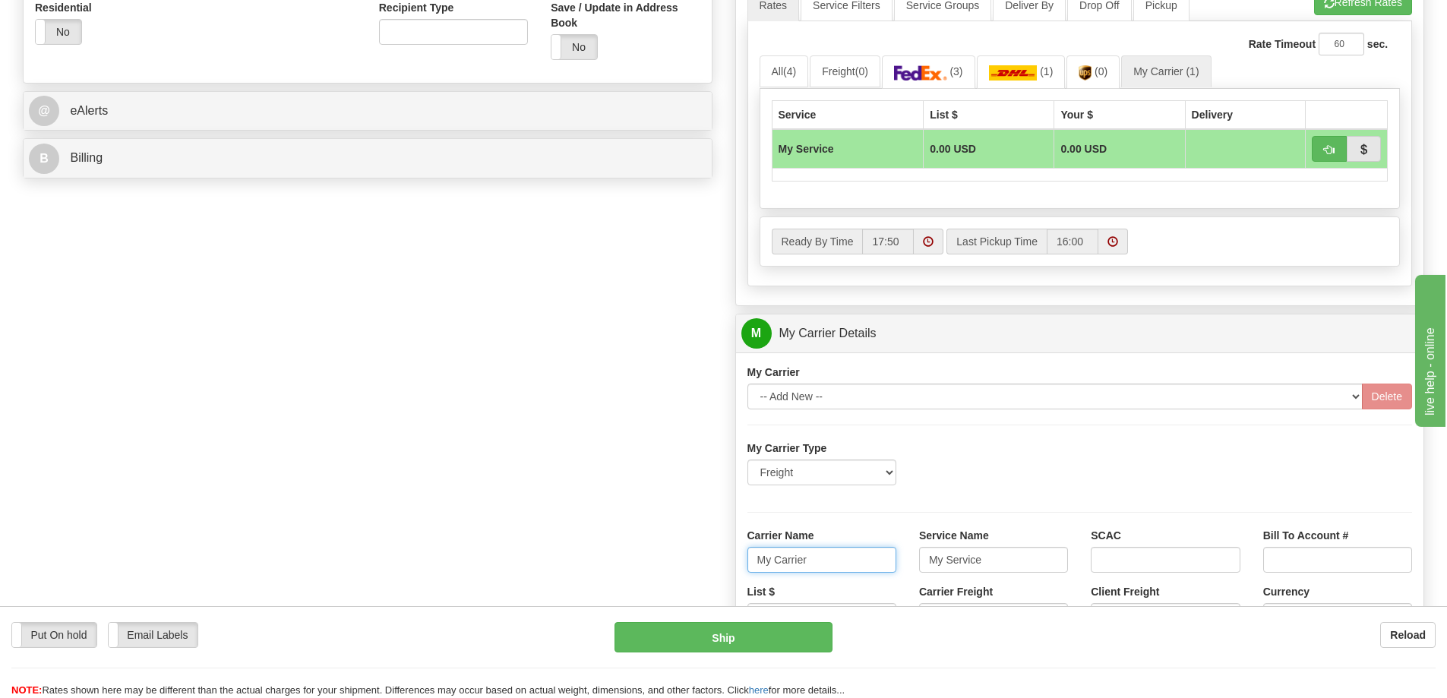
drag, startPoint x: 809, startPoint y: 564, endPoint x: 759, endPoint y: 568, distance: 50.3
click at [759, 568] on input "My Carrier" at bounding box center [822, 560] width 149 height 26
drag, startPoint x: 988, startPoint y: 560, endPoint x: 919, endPoint y: 570, distance: 69.8
click at [919, 570] on input "My Service" at bounding box center [993, 560] width 149 height 26
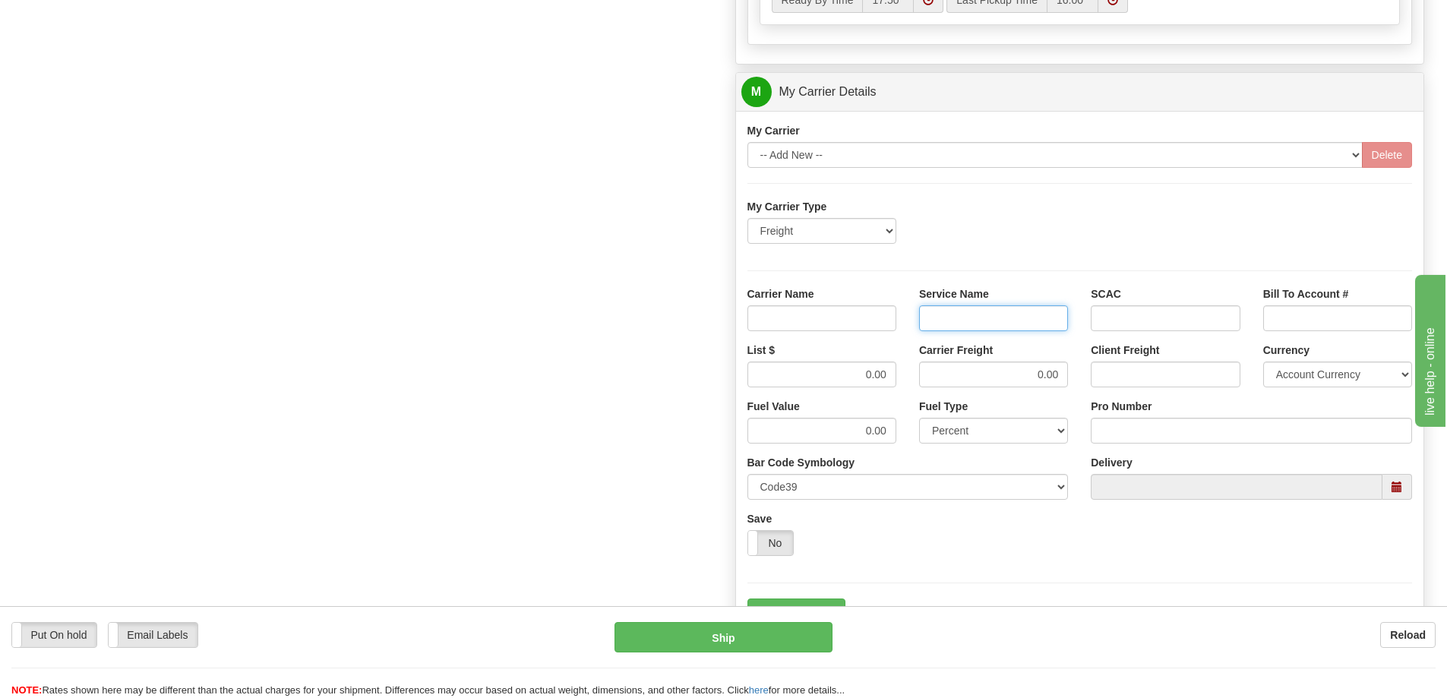
scroll to position [912, 0]
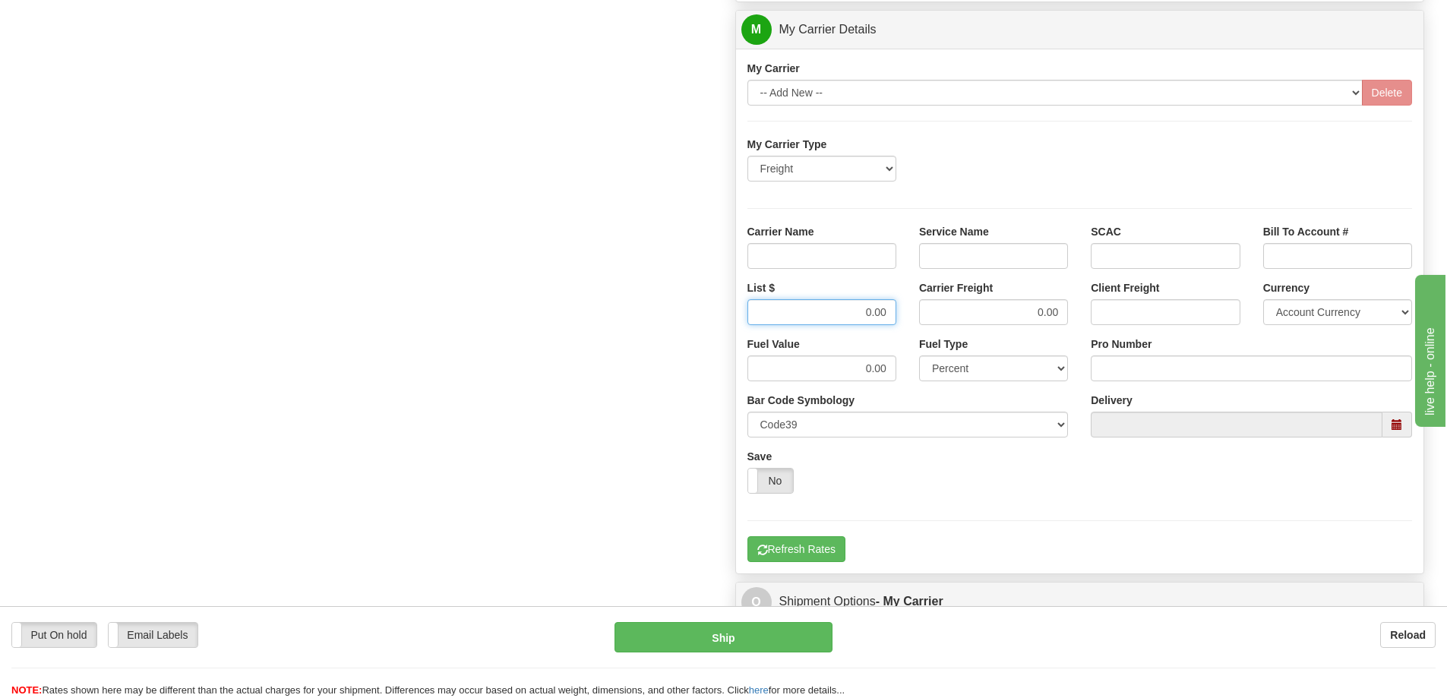
drag, startPoint x: 859, startPoint y: 310, endPoint x: 891, endPoint y: 312, distance: 32.0
click at [891, 312] on input "0.00" at bounding box center [822, 312] width 149 height 26
drag, startPoint x: 1061, startPoint y: 314, endPoint x: 1083, endPoint y: 317, distance: 21.5
click at [1083, 317] on div "List $ Carrier Freight 0.00 Client Freight Currency Account Currency ARN AWG AU…" at bounding box center [1080, 308] width 688 height 56
click at [842, 259] on input "Carrier Name" at bounding box center [822, 256] width 149 height 26
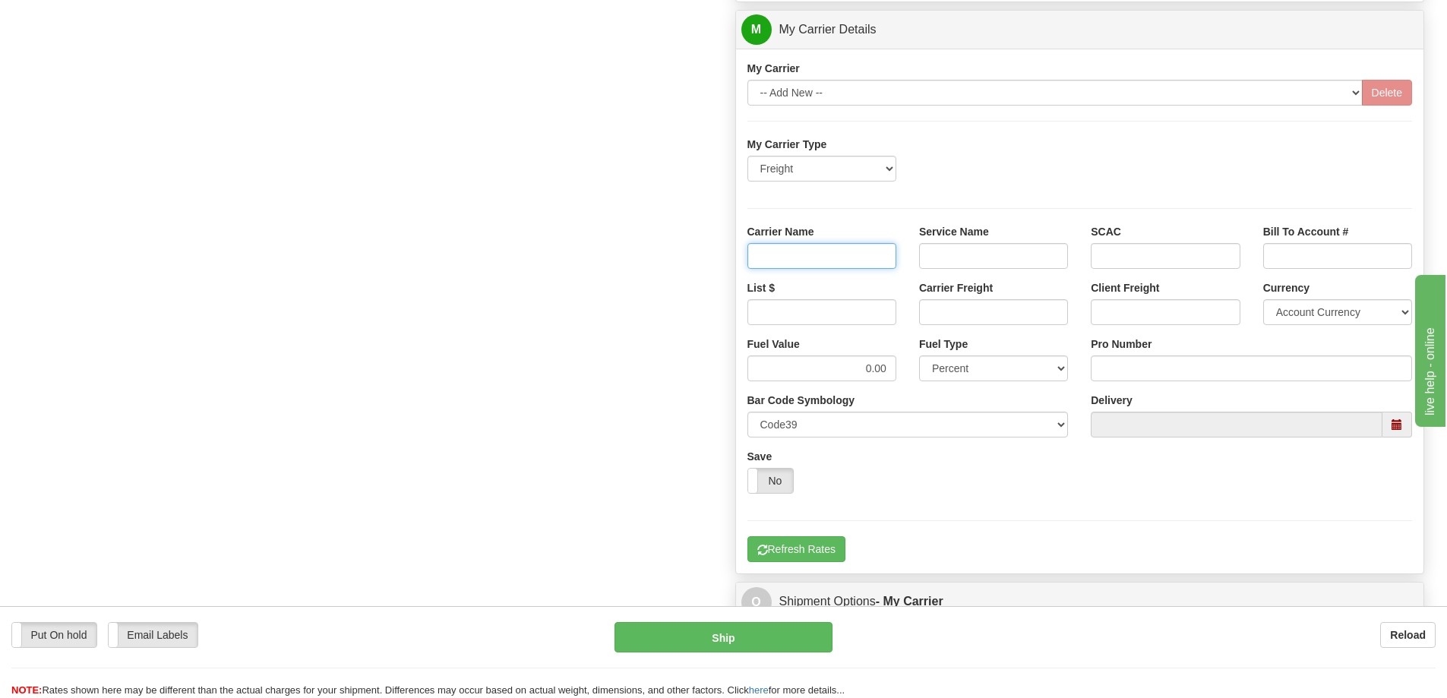
type input "AVR"
click at [954, 253] on input "Service Name" at bounding box center [993, 256] width 149 height 26
type input "LTL"
click at [867, 317] on input "List $" at bounding box center [822, 312] width 149 height 26
type input "350"
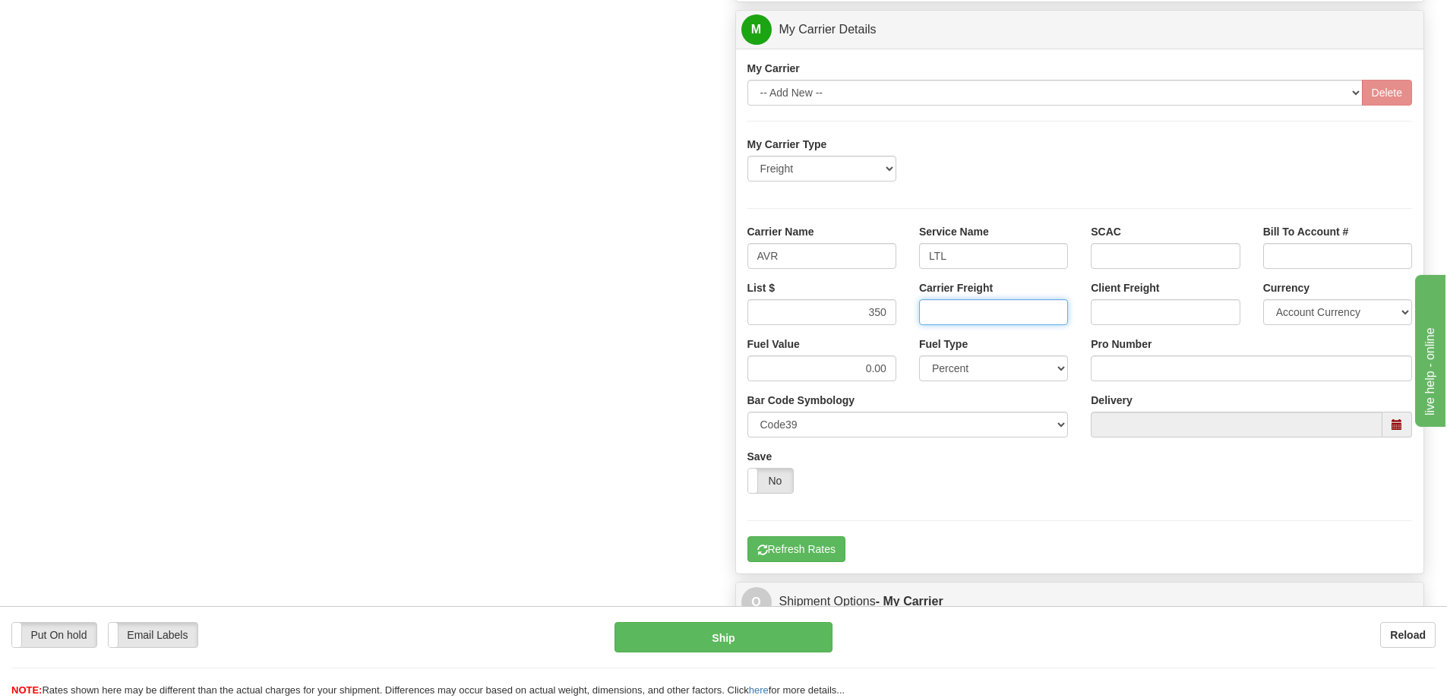
drag, startPoint x: 953, startPoint y: 316, endPoint x: 957, endPoint y: 326, distance: 10.9
click at [953, 316] on input "Carrier Freight" at bounding box center [993, 312] width 149 height 26
click at [1057, 311] on input "300" at bounding box center [993, 312] width 149 height 26
type input "350"
click at [1132, 371] on input "Pro Number" at bounding box center [1251, 369] width 321 height 26
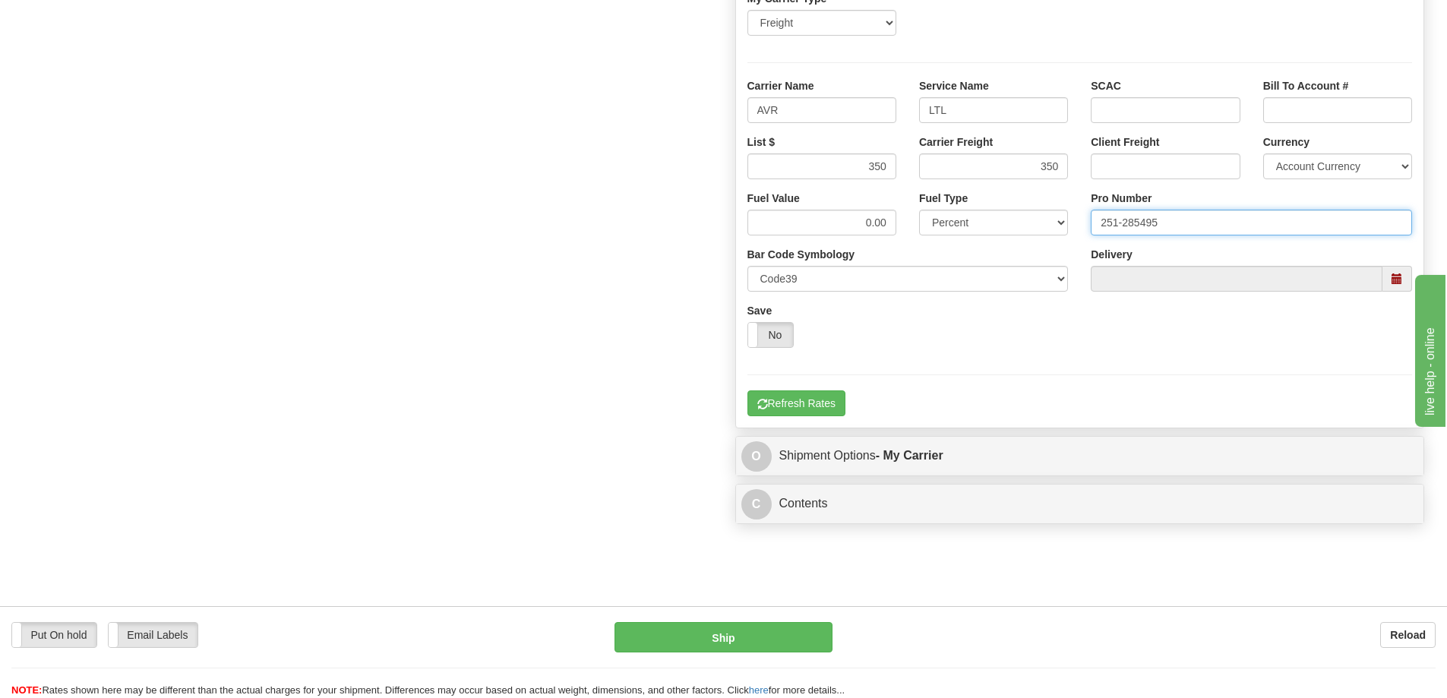
scroll to position [1064, 0]
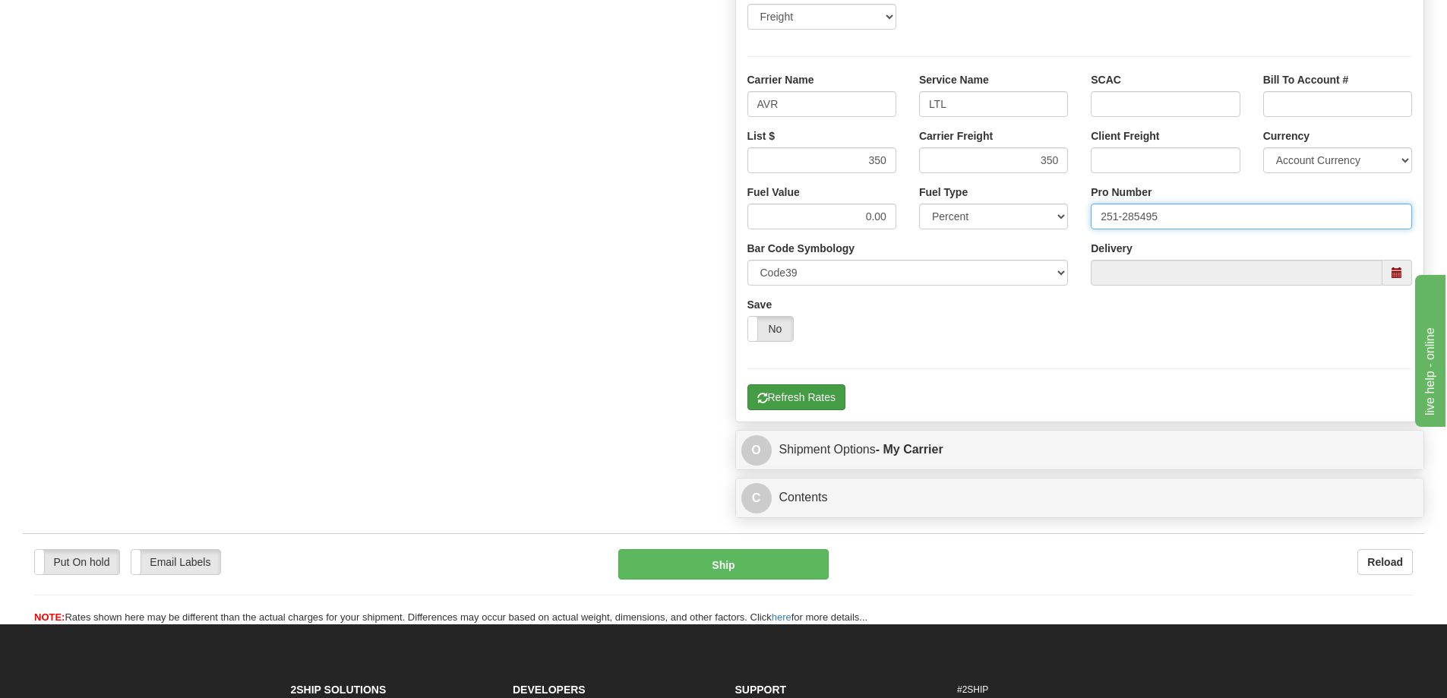
type input "251-285495"
click at [808, 394] on button "Refresh Rates" at bounding box center [797, 397] width 98 height 26
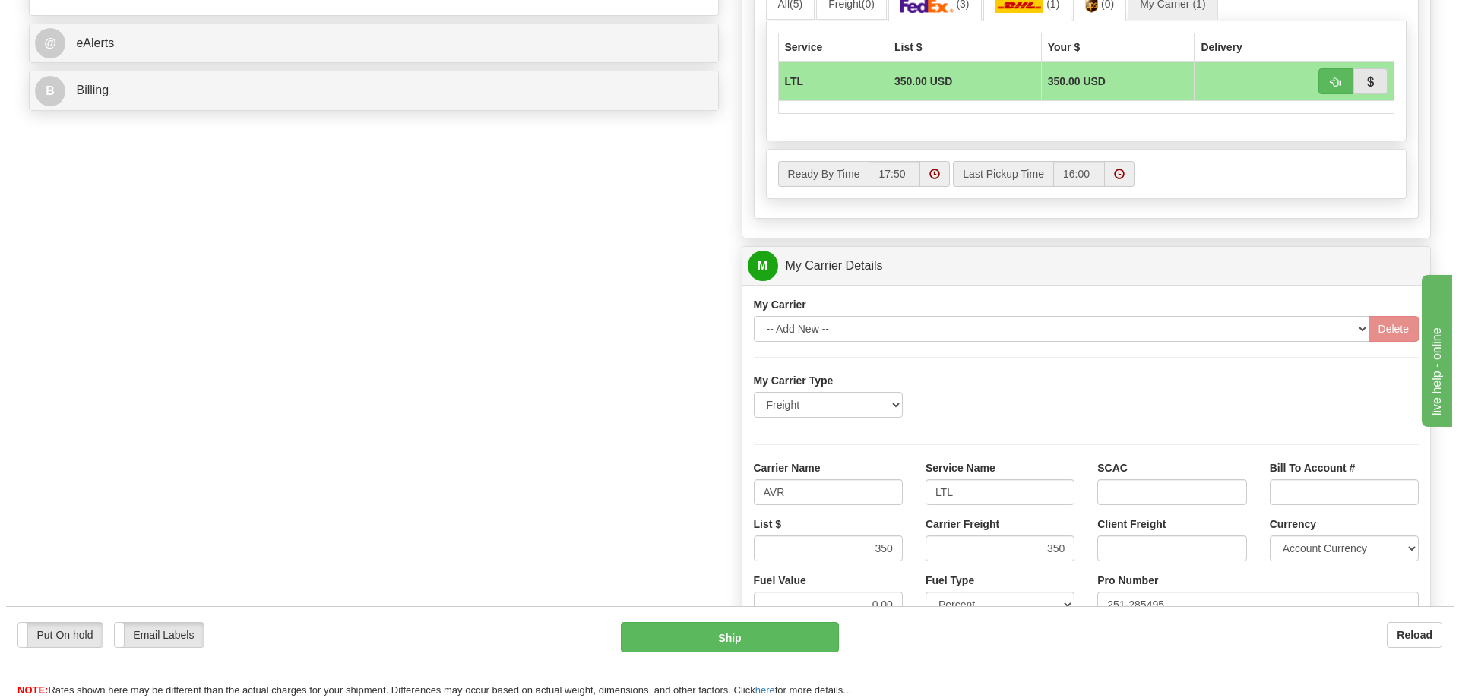
scroll to position [532, 0]
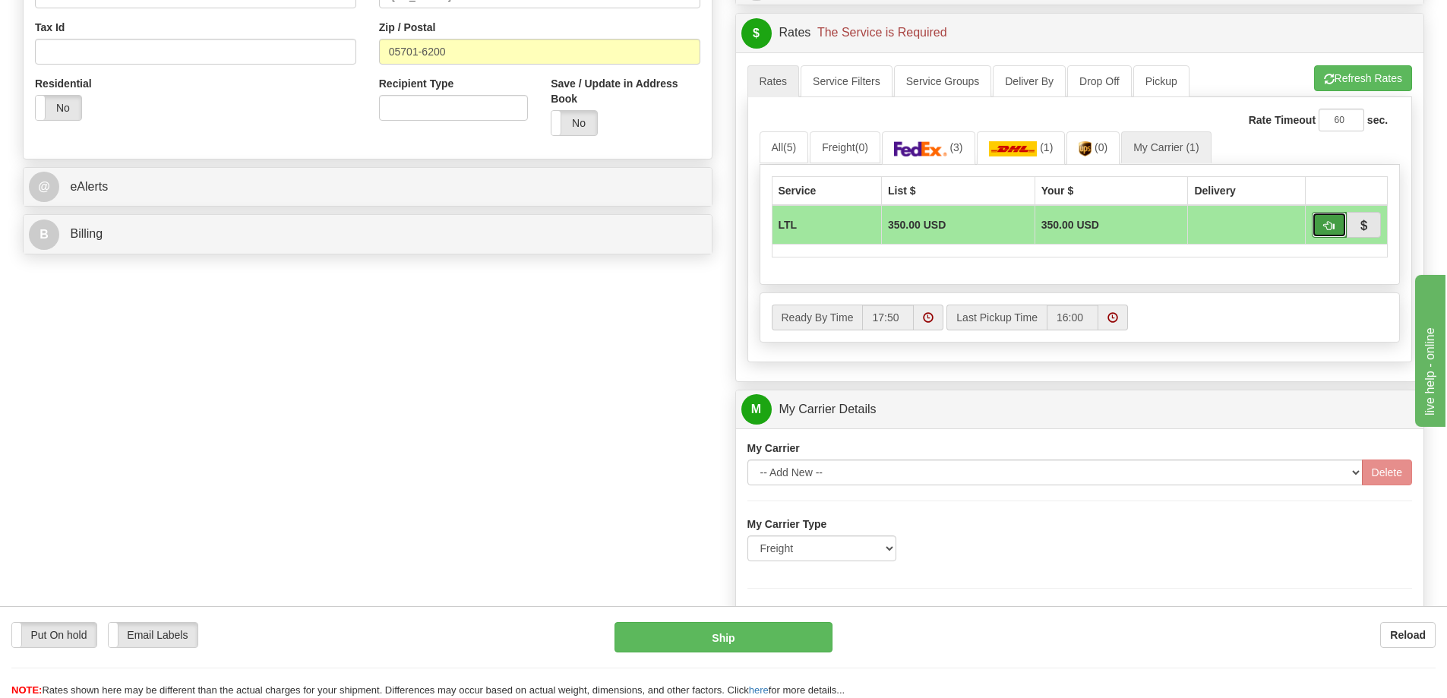
click at [1333, 225] on span "button" at bounding box center [1329, 226] width 11 height 10
type input "00"
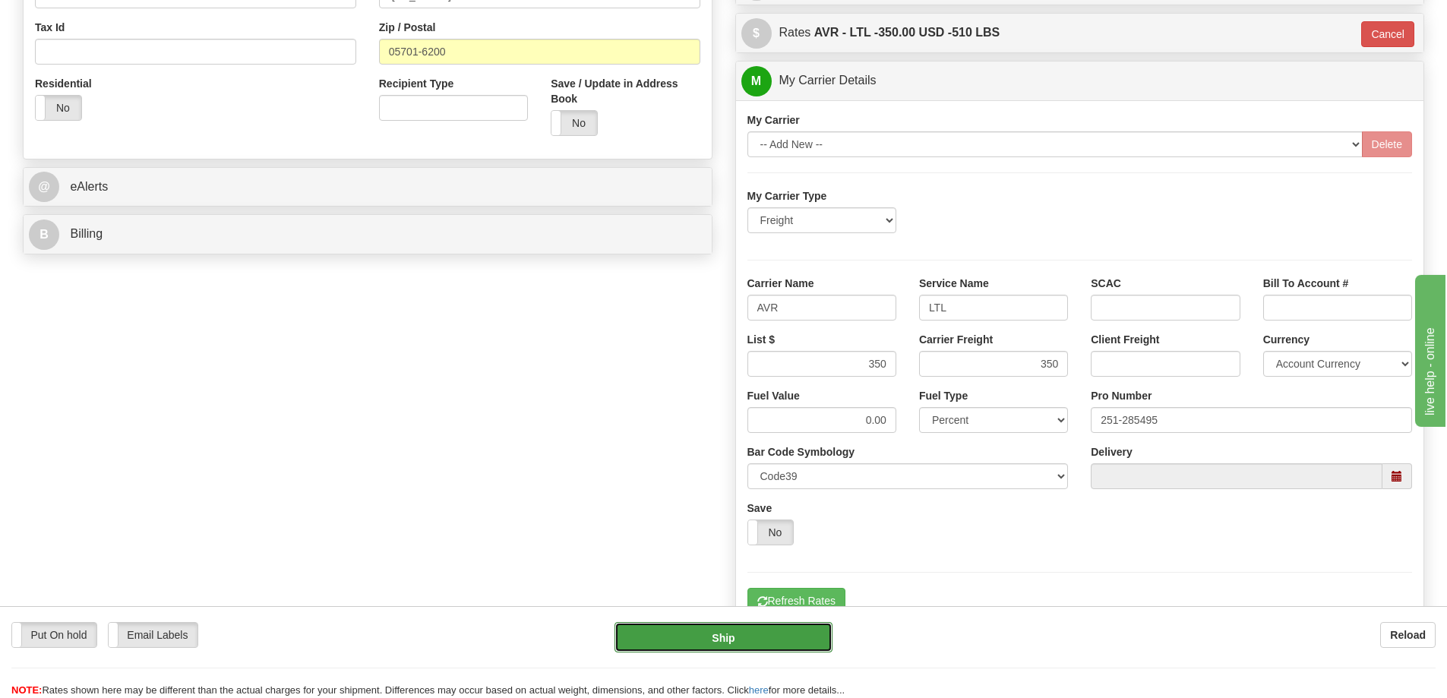
click at [743, 641] on button "Ship" at bounding box center [724, 637] width 218 height 30
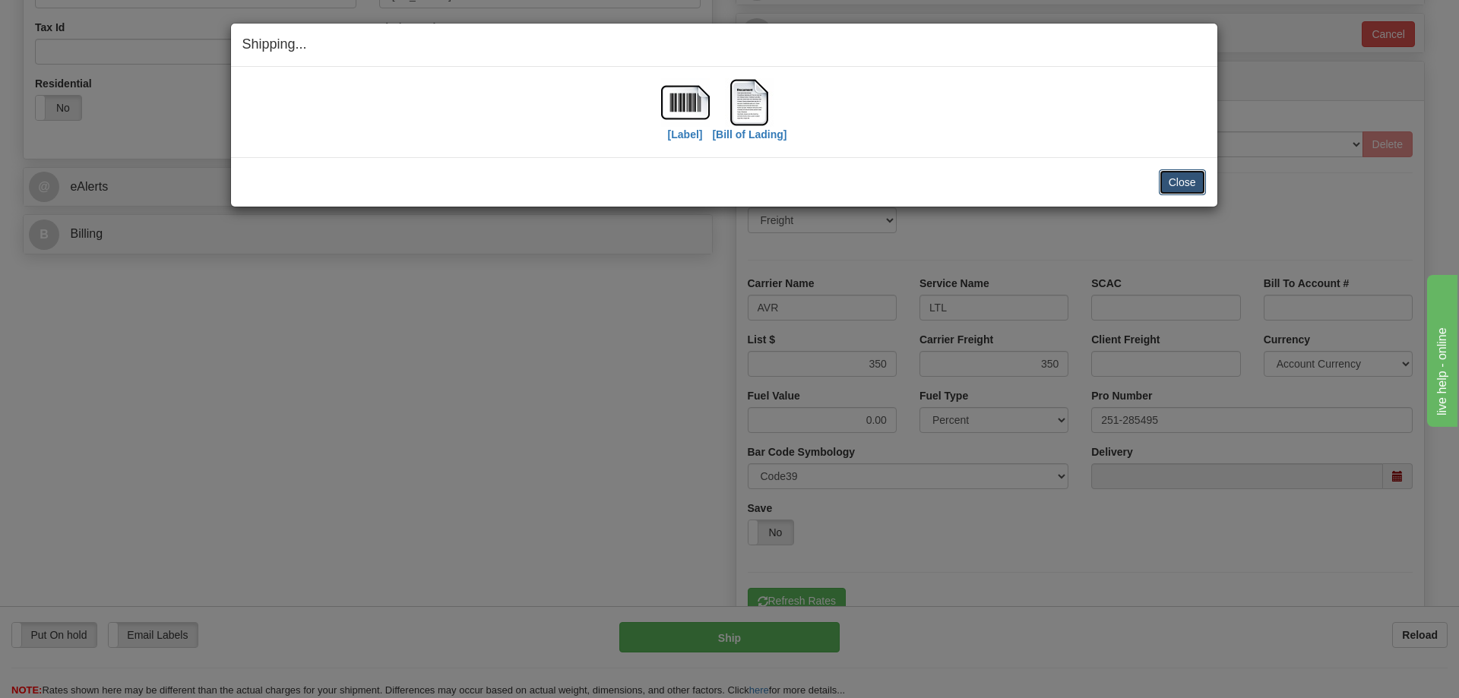
click at [1178, 176] on button "Close" at bounding box center [1182, 182] width 47 height 26
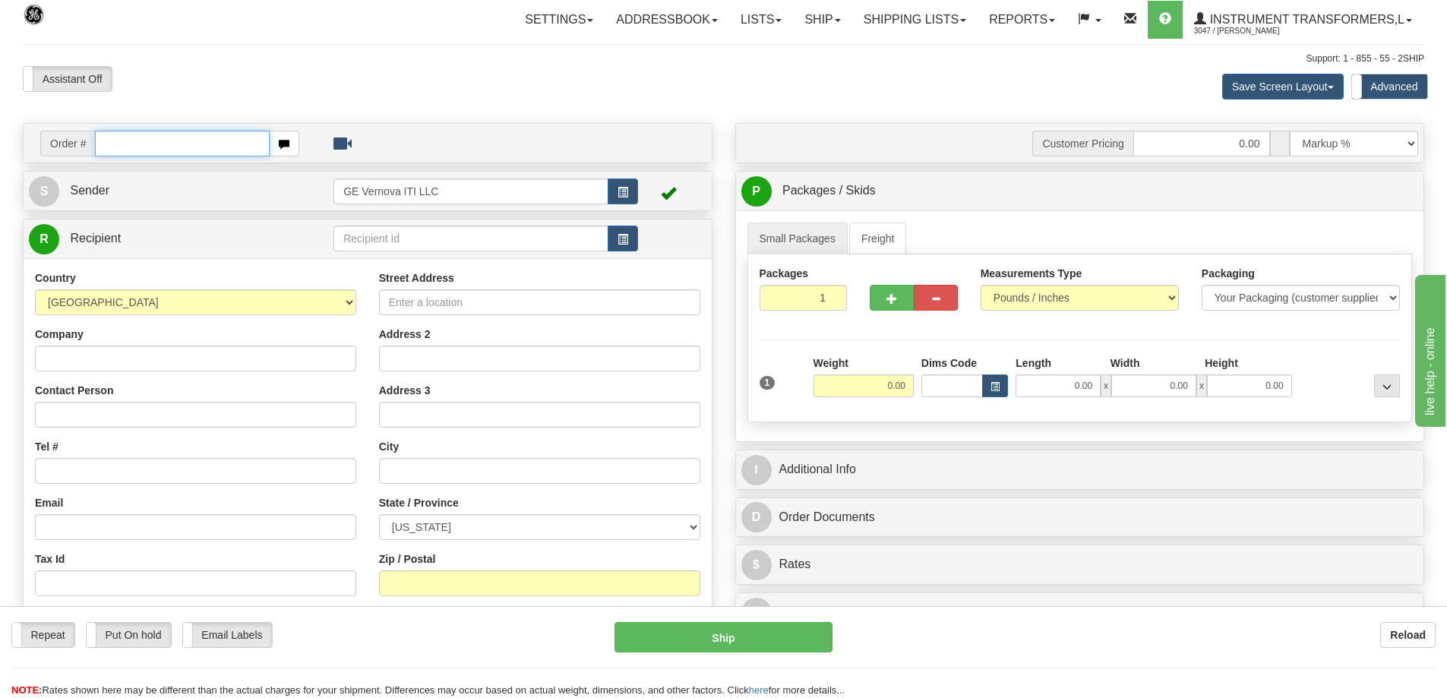
click at [190, 139] on input "text" at bounding box center [182, 144] width 175 height 26
type input "86705265"
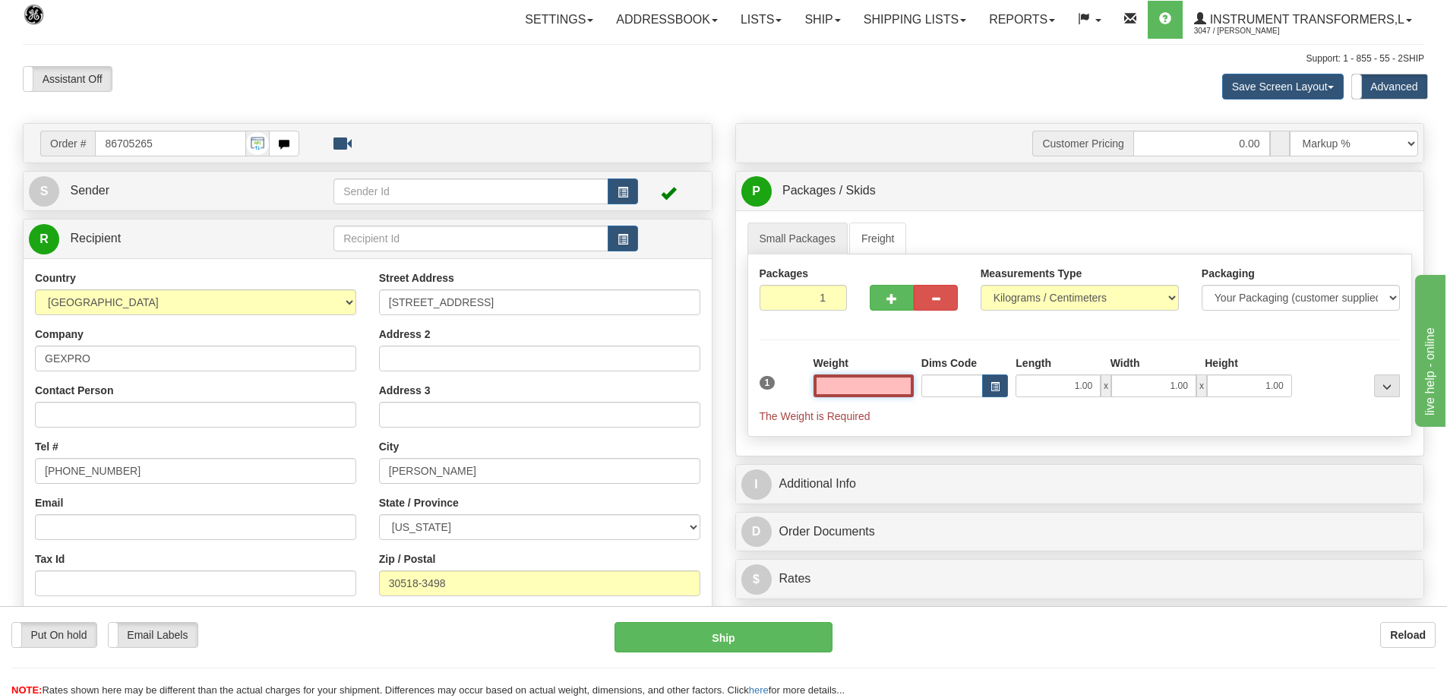
type input "0.00"
click at [1062, 297] on select "Pounds / Inches Kilograms / Centimeters" at bounding box center [1080, 298] width 198 height 26
select select "0"
click at [981, 285] on select "Pounds / Inches Kilograms / Centimeters" at bounding box center [1080, 298] width 198 height 26
click at [873, 389] on input "0.00" at bounding box center [864, 386] width 100 height 23
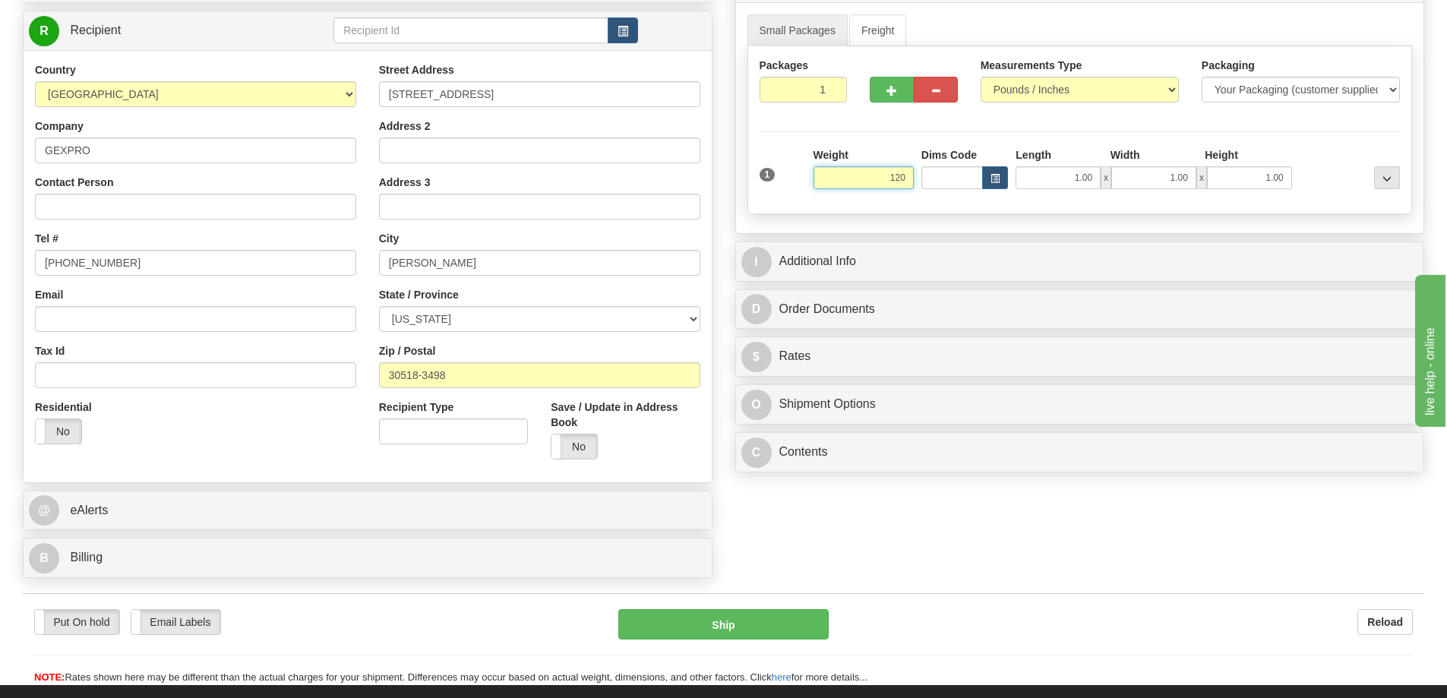
scroll to position [228, 0]
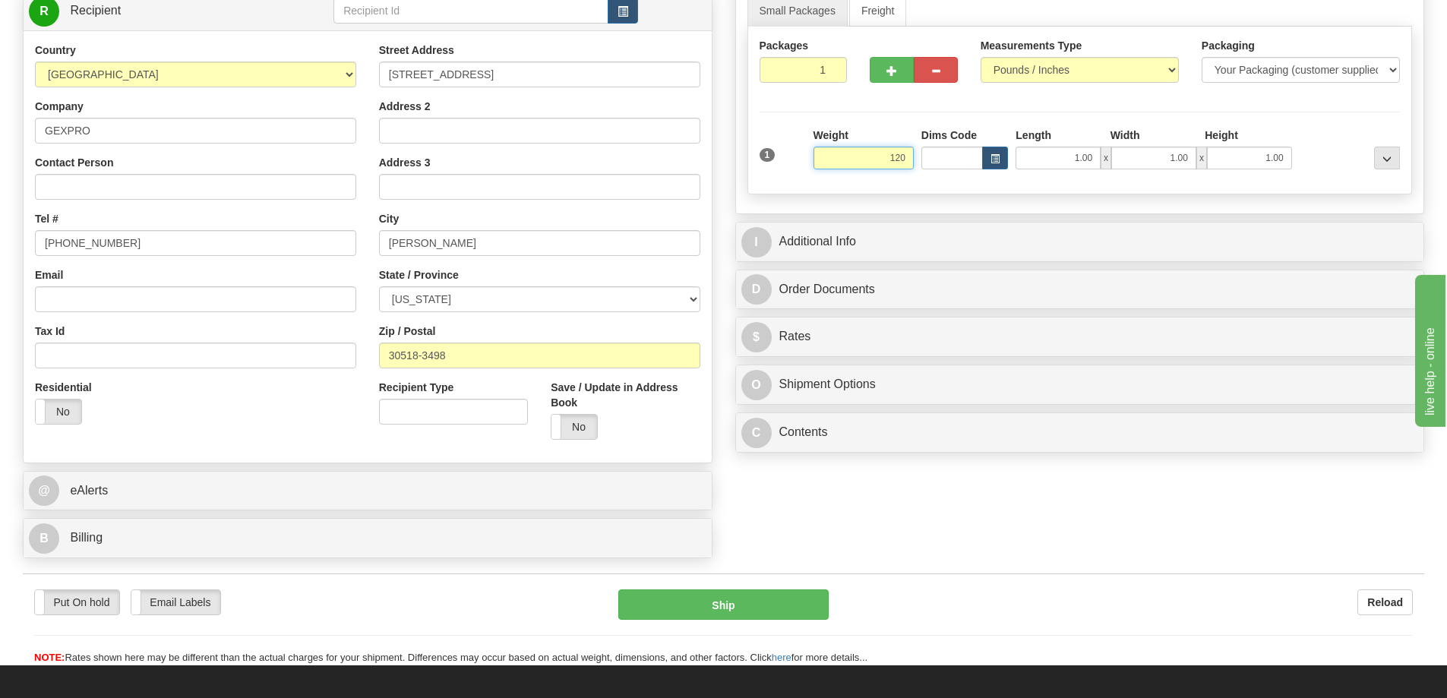
click button "Delete" at bounding box center [0, 0] width 0 height 0
type input "120.00"
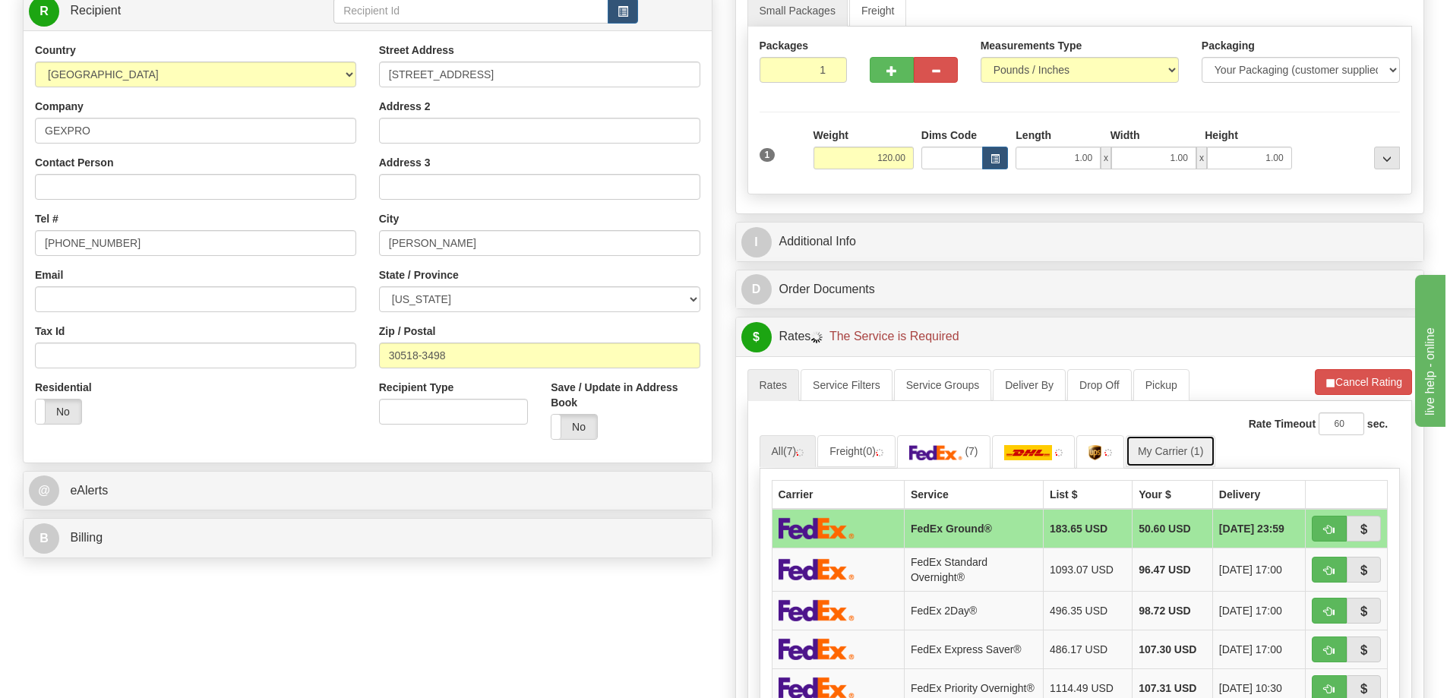
click at [1182, 456] on link "My Carrier (1)" at bounding box center [1171, 451] width 90 height 32
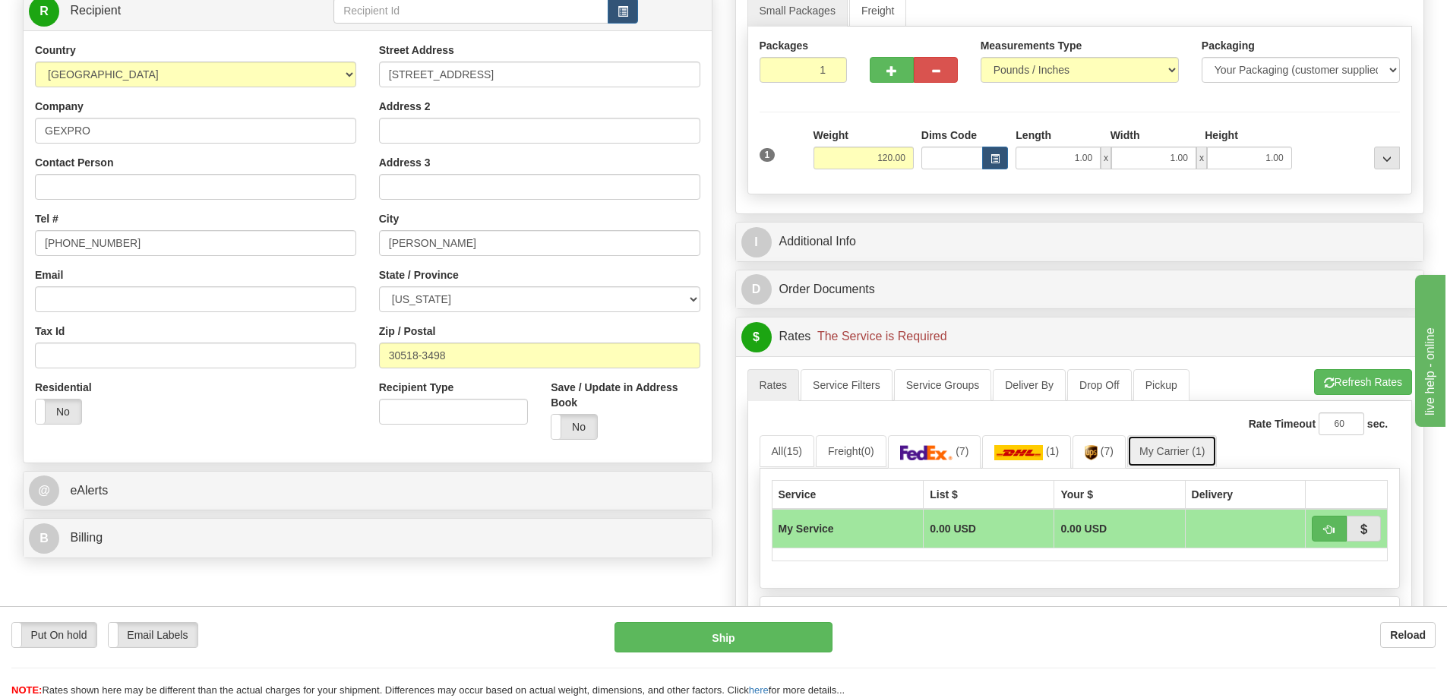
click at [1182, 449] on link "My Carrier (1)" at bounding box center [1172, 451] width 90 height 32
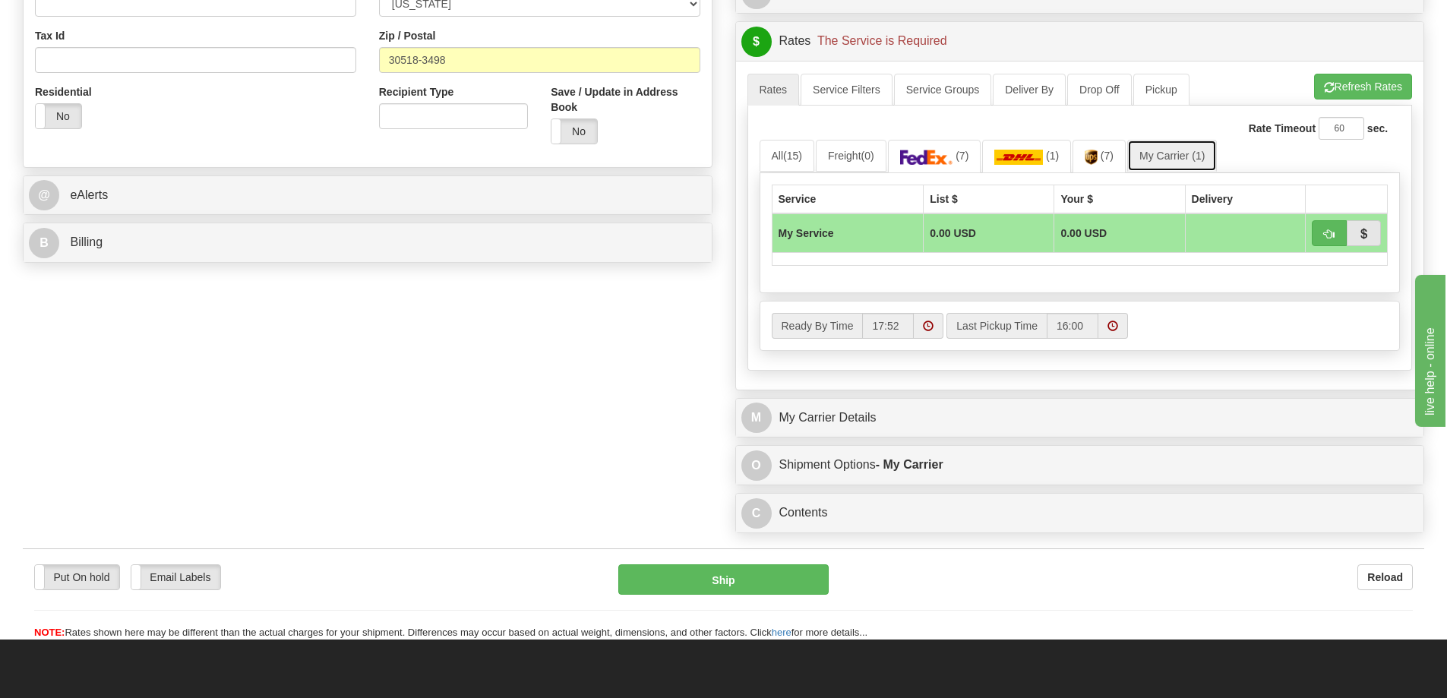
scroll to position [532, 0]
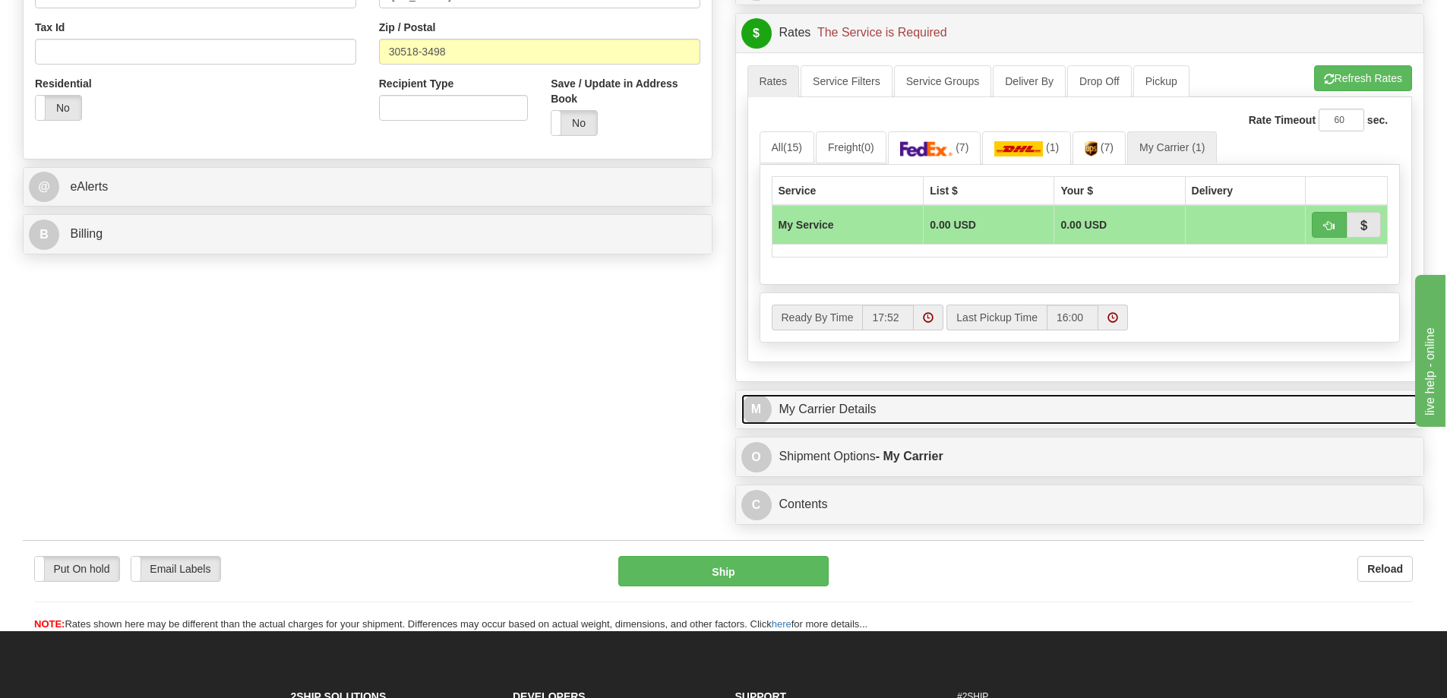
click at [874, 399] on link "M My Carrier Details" at bounding box center [1080, 409] width 678 height 31
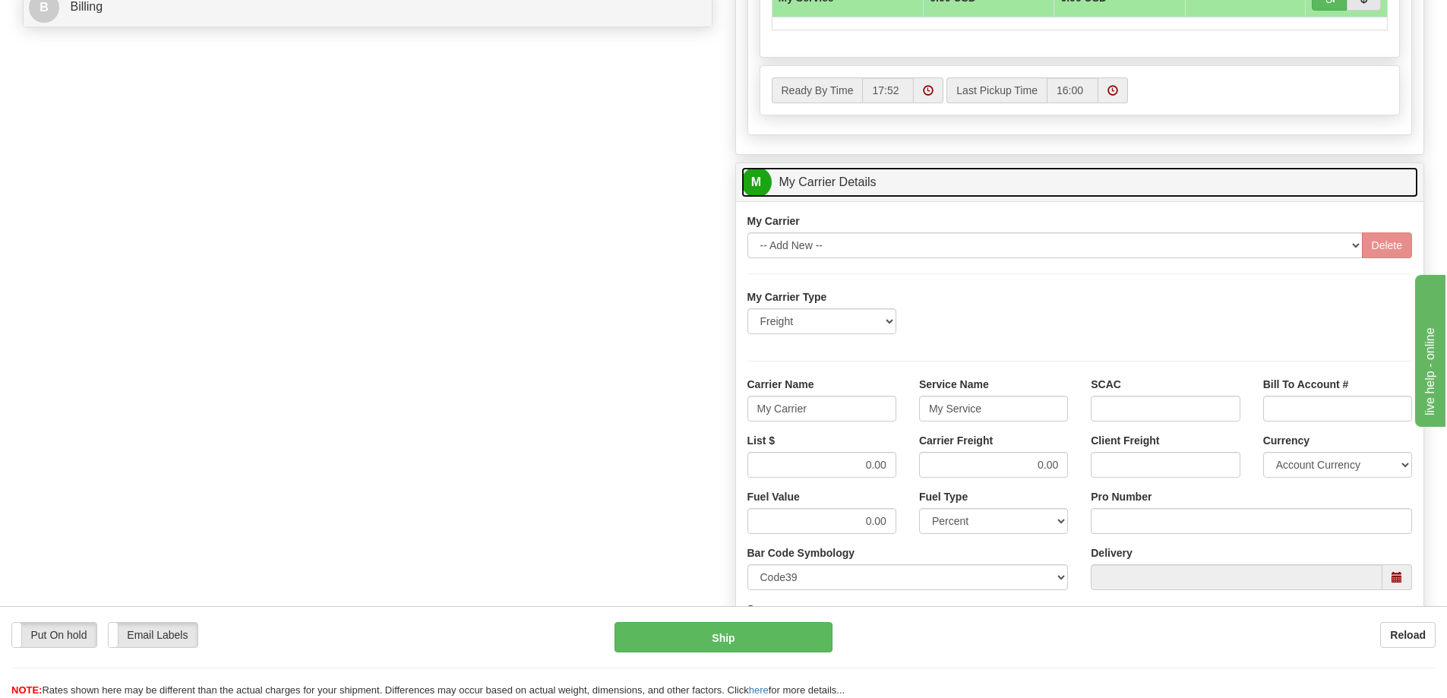
scroll to position [760, 0]
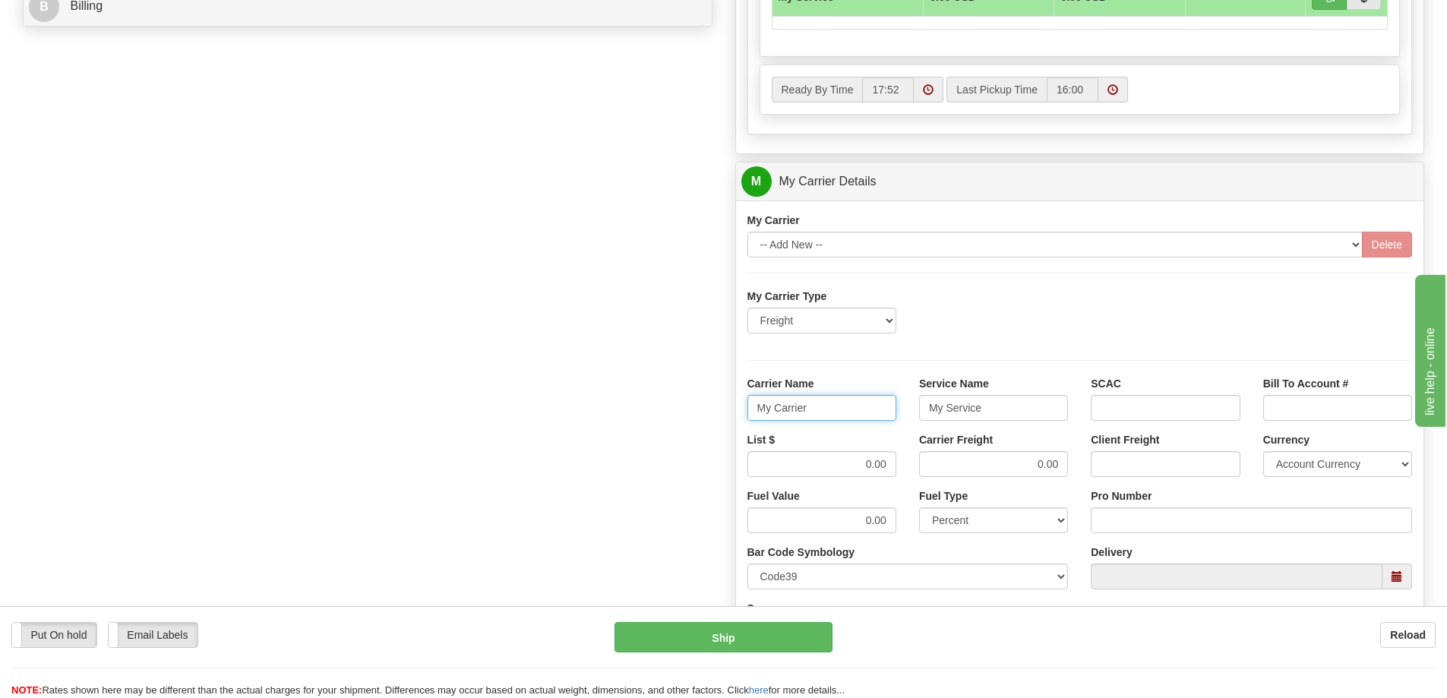
drag, startPoint x: 814, startPoint y: 412, endPoint x: 730, endPoint y: 419, distance: 84.7
click at [730, 419] on div "Customer Pricing 0.00 Markup % Discount % Flat Amount Per Pound Flat Amount Mar…" at bounding box center [1080, 96] width 713 height 1466
drag, startPoint x: 1004, startPoint y: 413, endPoint x: 914, endPoint y: 416, distance: 89.7
click at [914, 416] on div "Service Name My Service" at bounding box center [994, 404] width 172 height 56
click at [867, 399] on input "Carrier Name" at bounding box center [822, 408] width 149 height 26
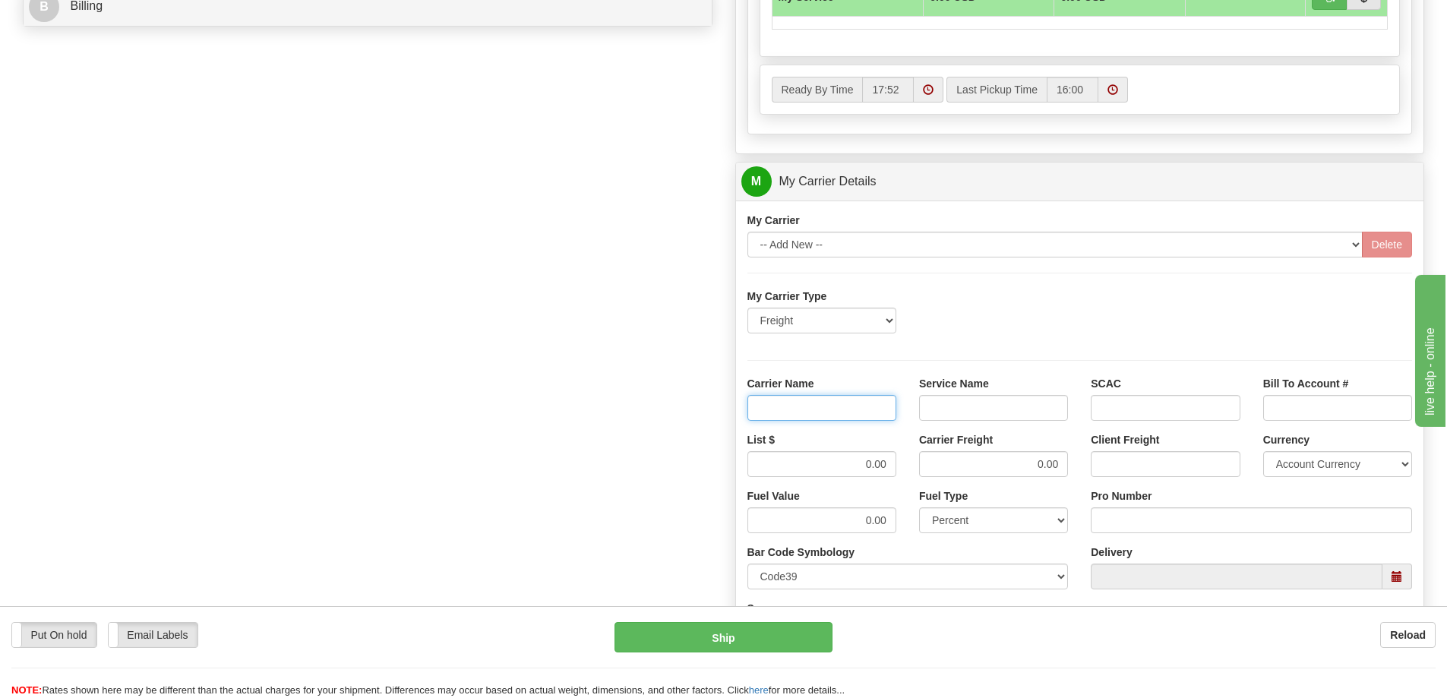
type input "AVR"
click at [963, 399] on input "Service Name" at bounding box center [993, 408] width 149 height 26
type input "LTL"
drag, startPoint x: 867, startPoint y: 466, endPoint x: 903, endPoint y: 475, distance: 36.9
click at [903, 475] on div "List $ 0.00" at bounding box center [822, 460] width 172 height 56
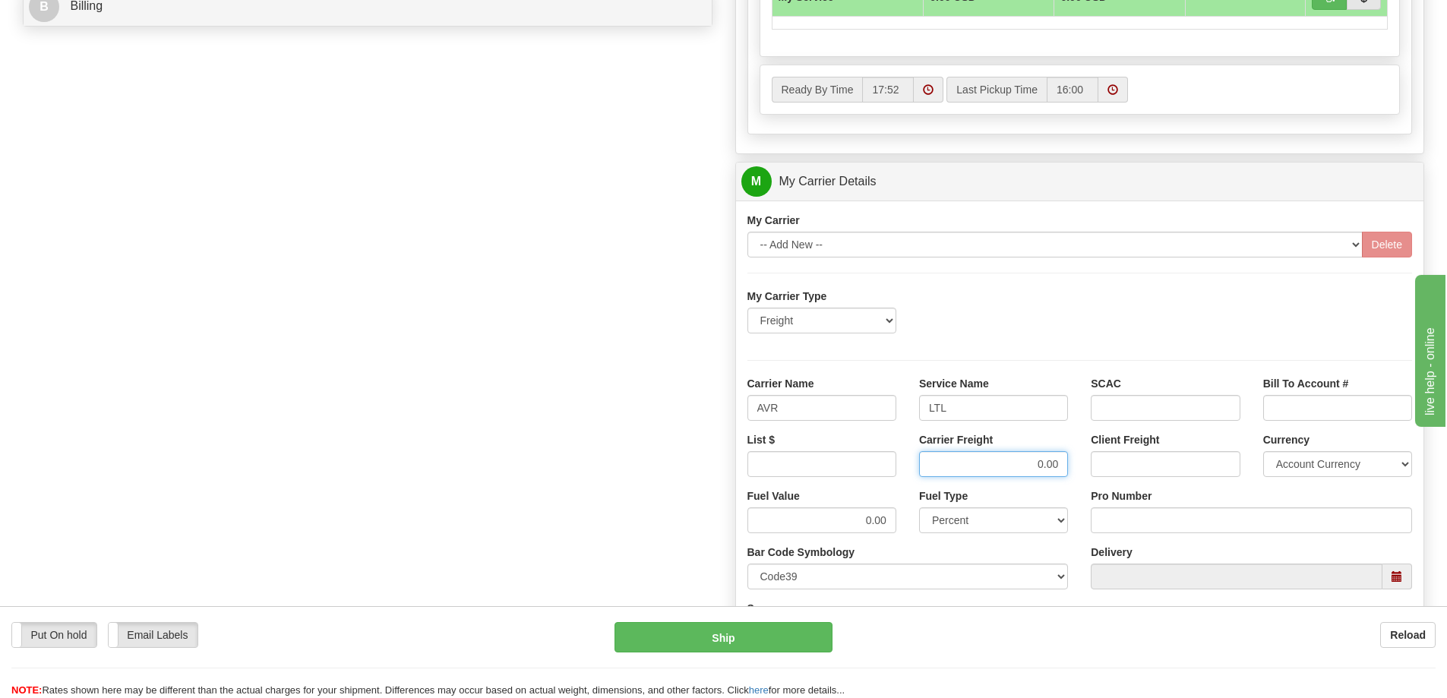
drag, startPoint x: 1004, startPoint y: 456, endPoint x: 1086, endPoint y: 466, distance: 83.4
click at [1086, 466] on div "List $ Carrier Freight 0.00 Client Freight Currency Account Currency ARN AWG AU…" at bounding box center [1080, 460] width 688 height 56
click at [884, 463] on input "List $" at bounding box center [822, 464] width 149 height 26
type input "300"
click at [954, 466] on input "Carrier Freight" at bounding box center [993, 464] width 149 height 26
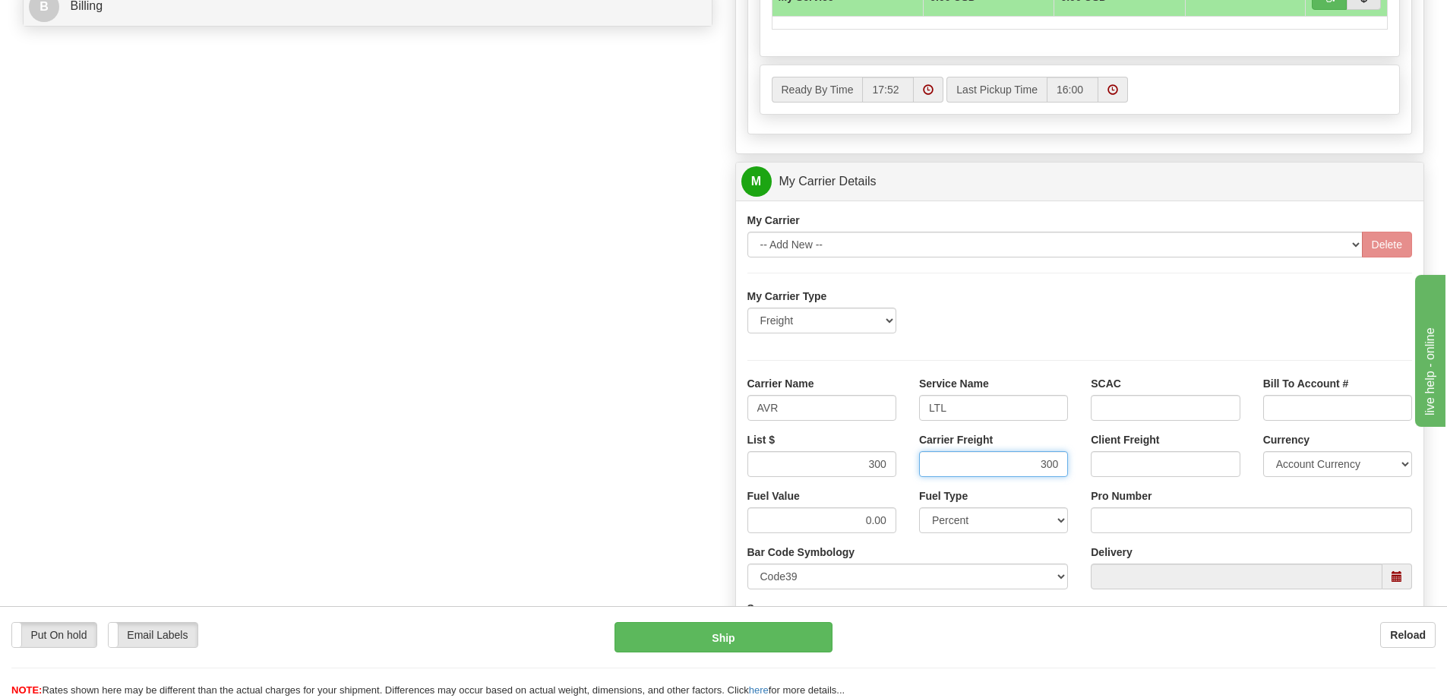
type input "300"
click at [1096, 523] on input "Pro Number" at bounding box center [1251, 521] width 321 height 26
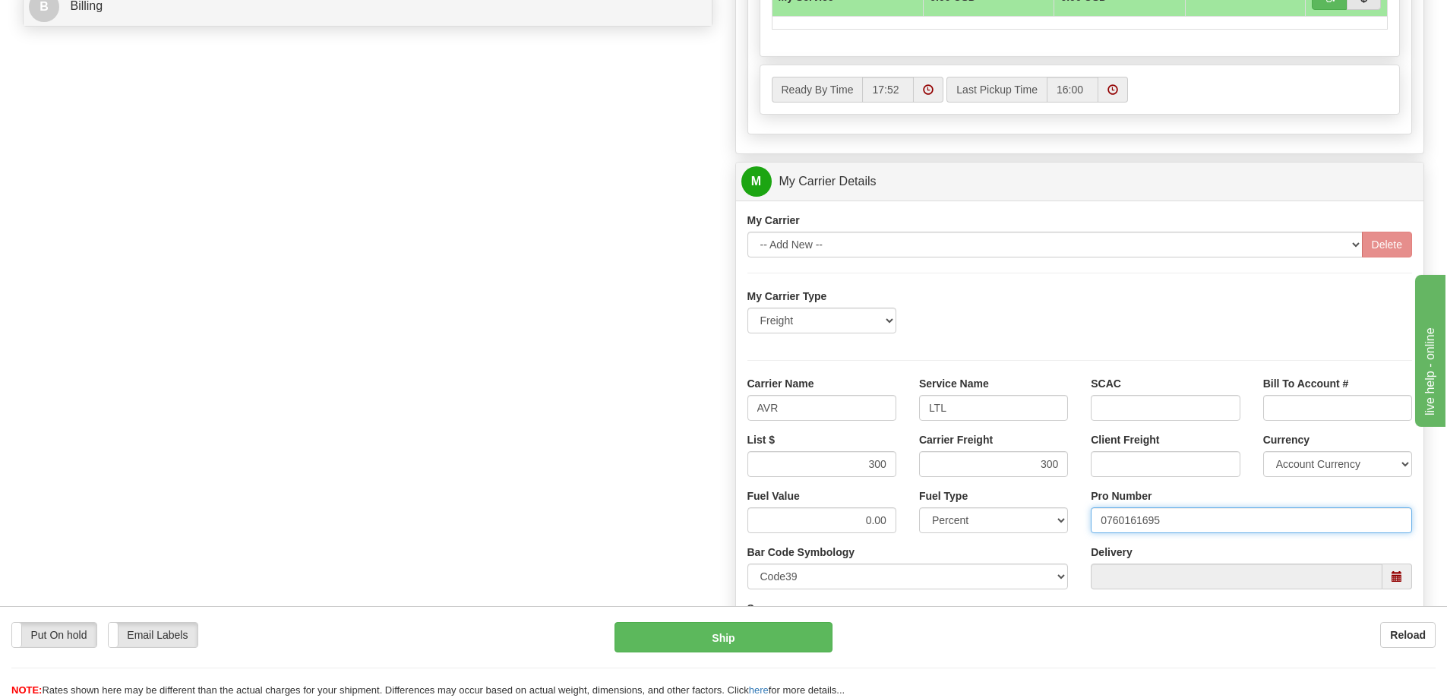
type input "0760161695"
click button "Delete" at bounding box center [0, 0] width 0 height 0
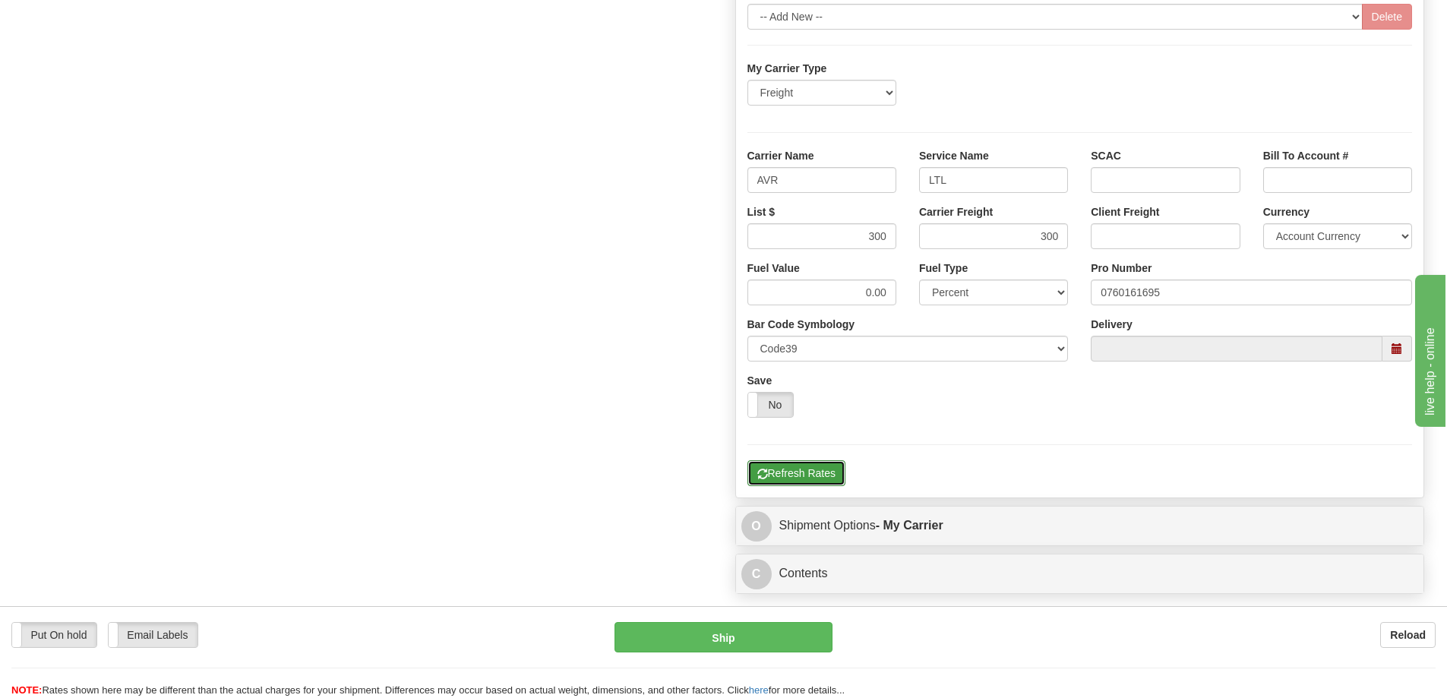
click at [829, 474] on button "Refresh Rates" at bounding box center [797, 473] width 98 height 26
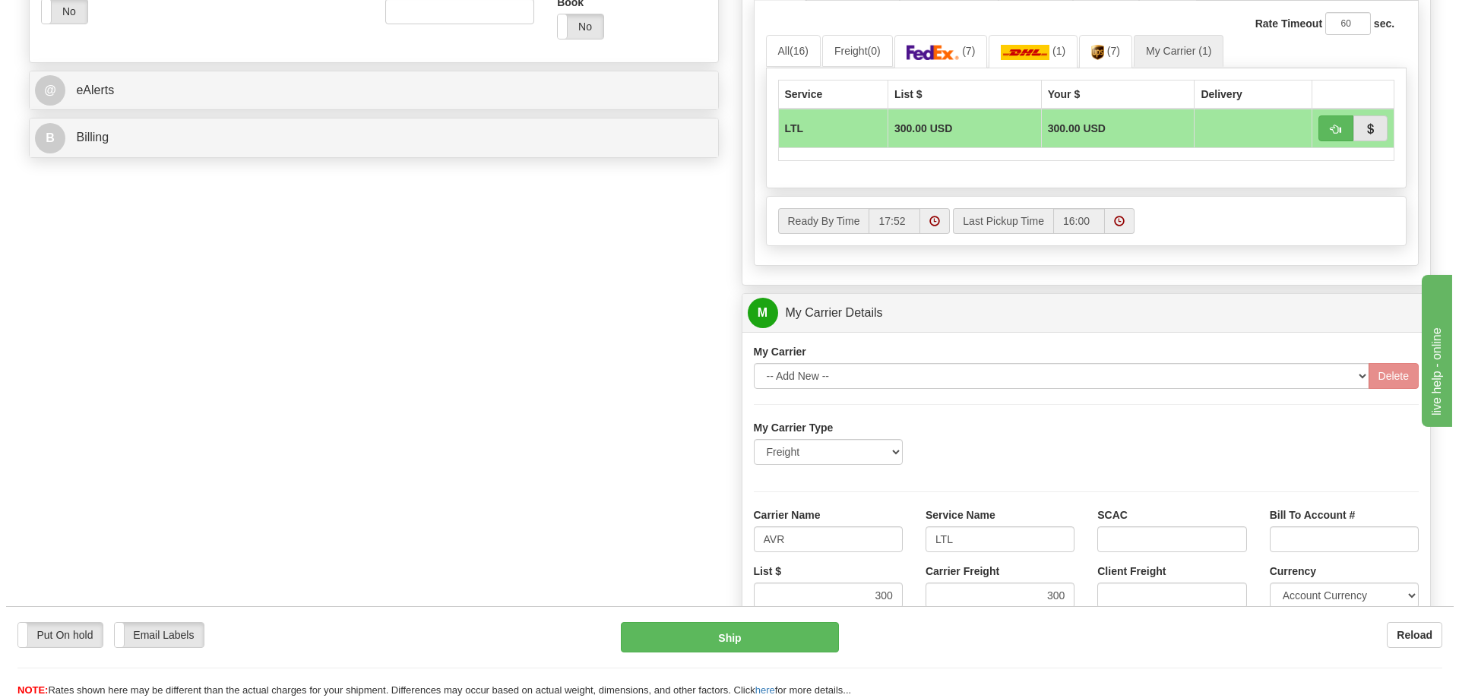
scroll to position [608, 0]
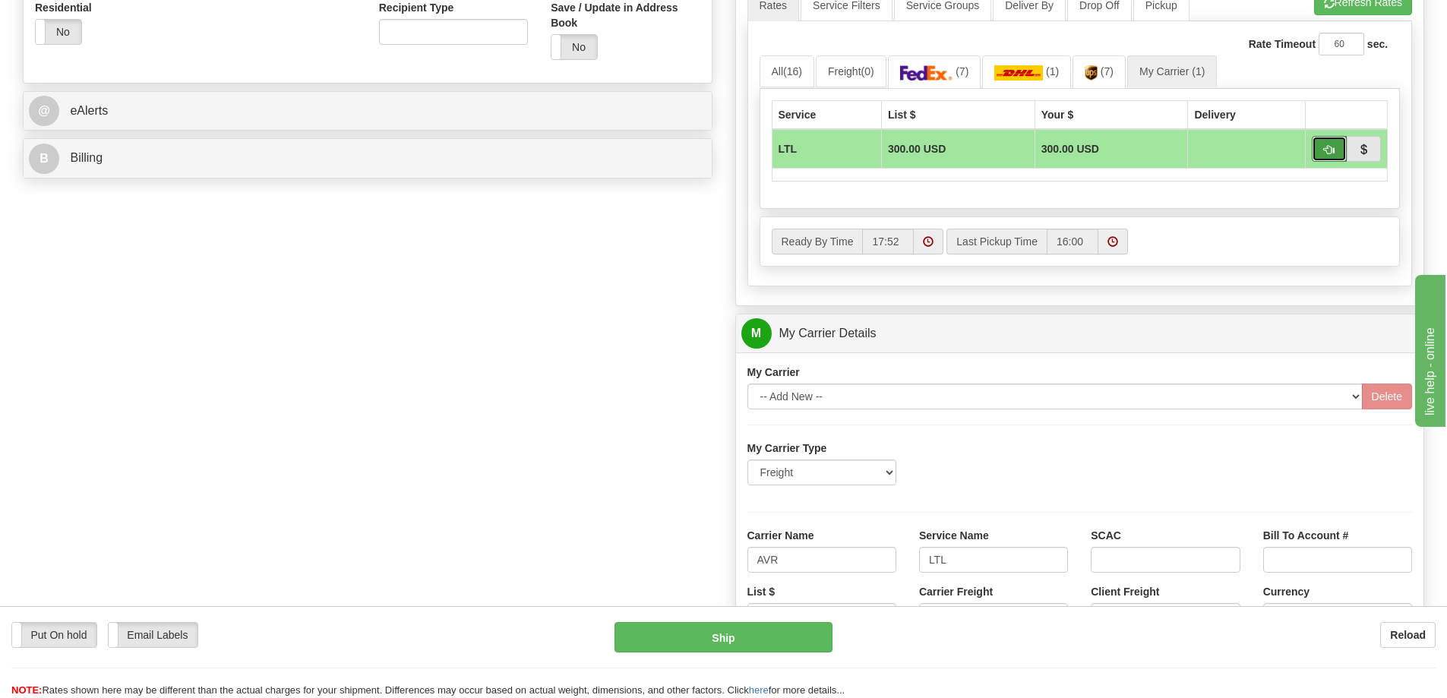
click at [1329, 147] on span "button" at bounding box center [1329, 150] width 11 height 10
type input "00"
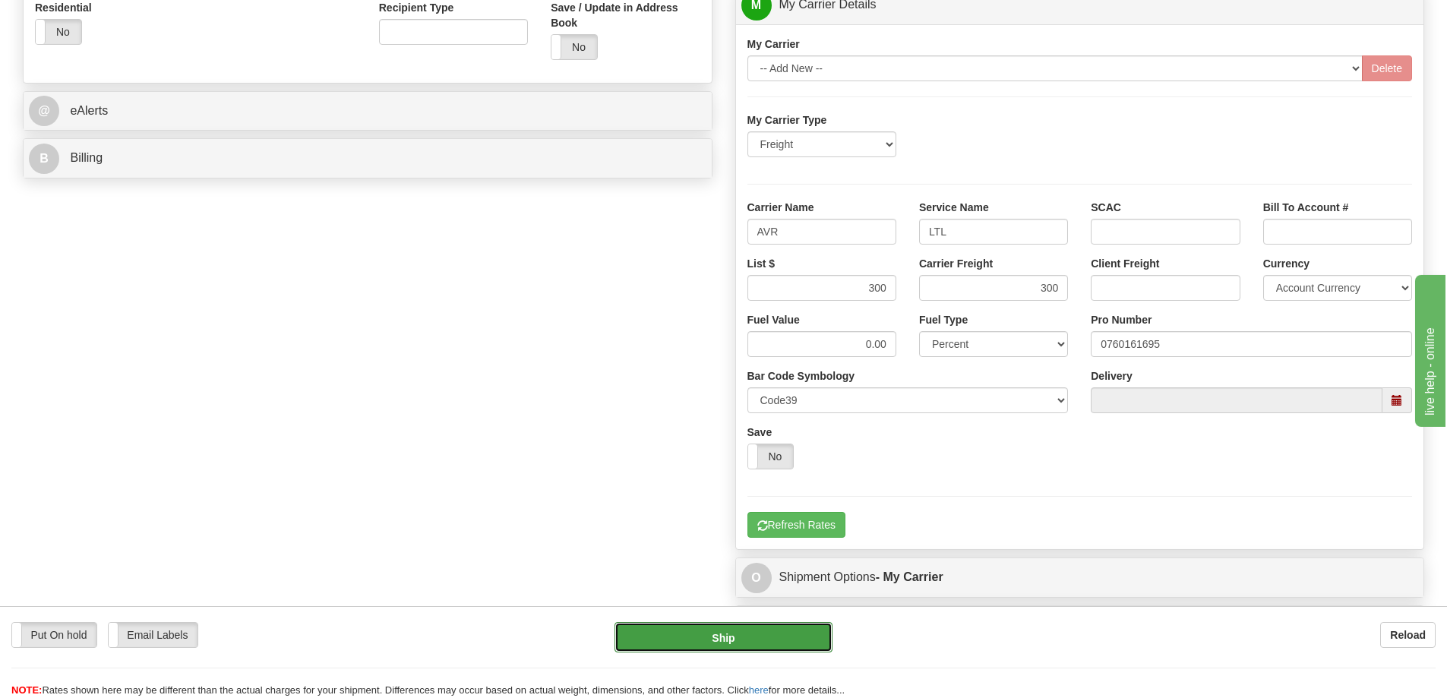
click at [720, 639] on button "Ship" at bounding box center [724, 637] width 218 height 30
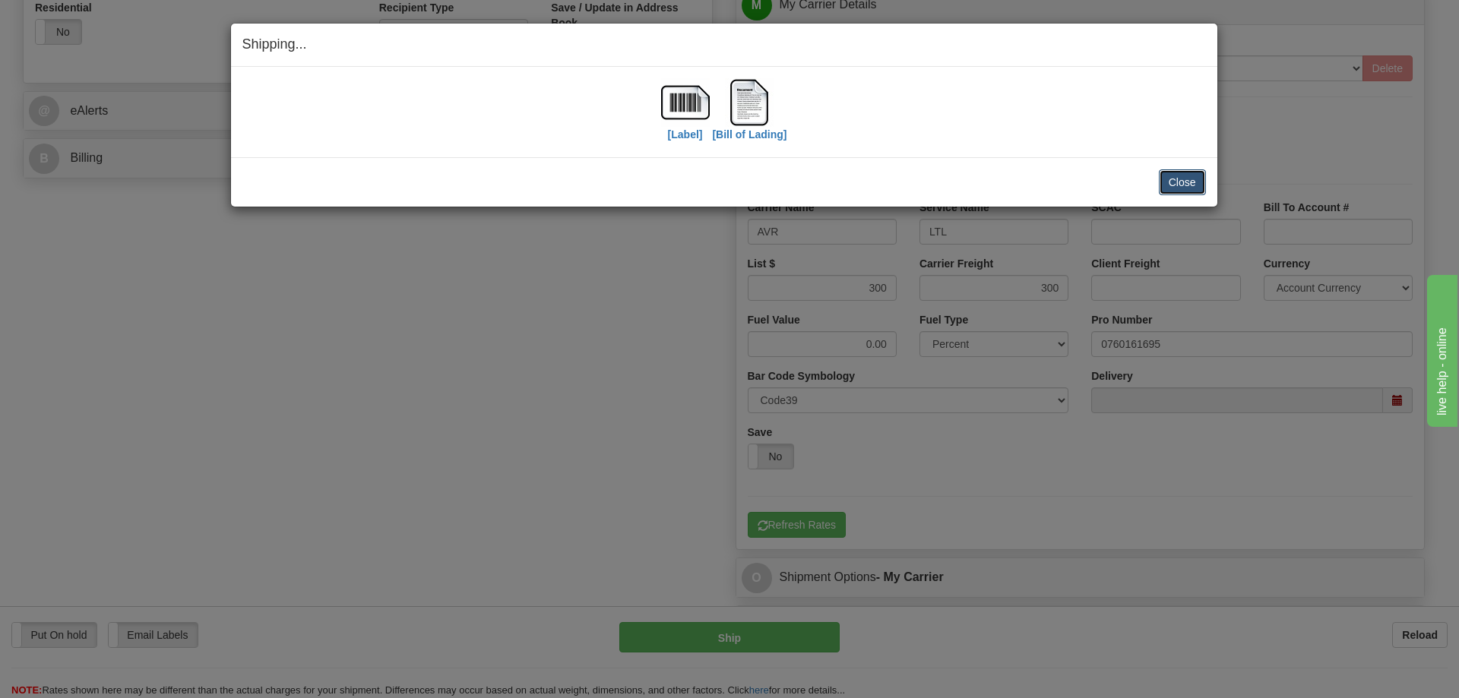
click at [1175, 186] on button "Close" at bounding box center [1182, 182] width 47 height 26
